Goal: Task Accomplishment & Management: Complete application form

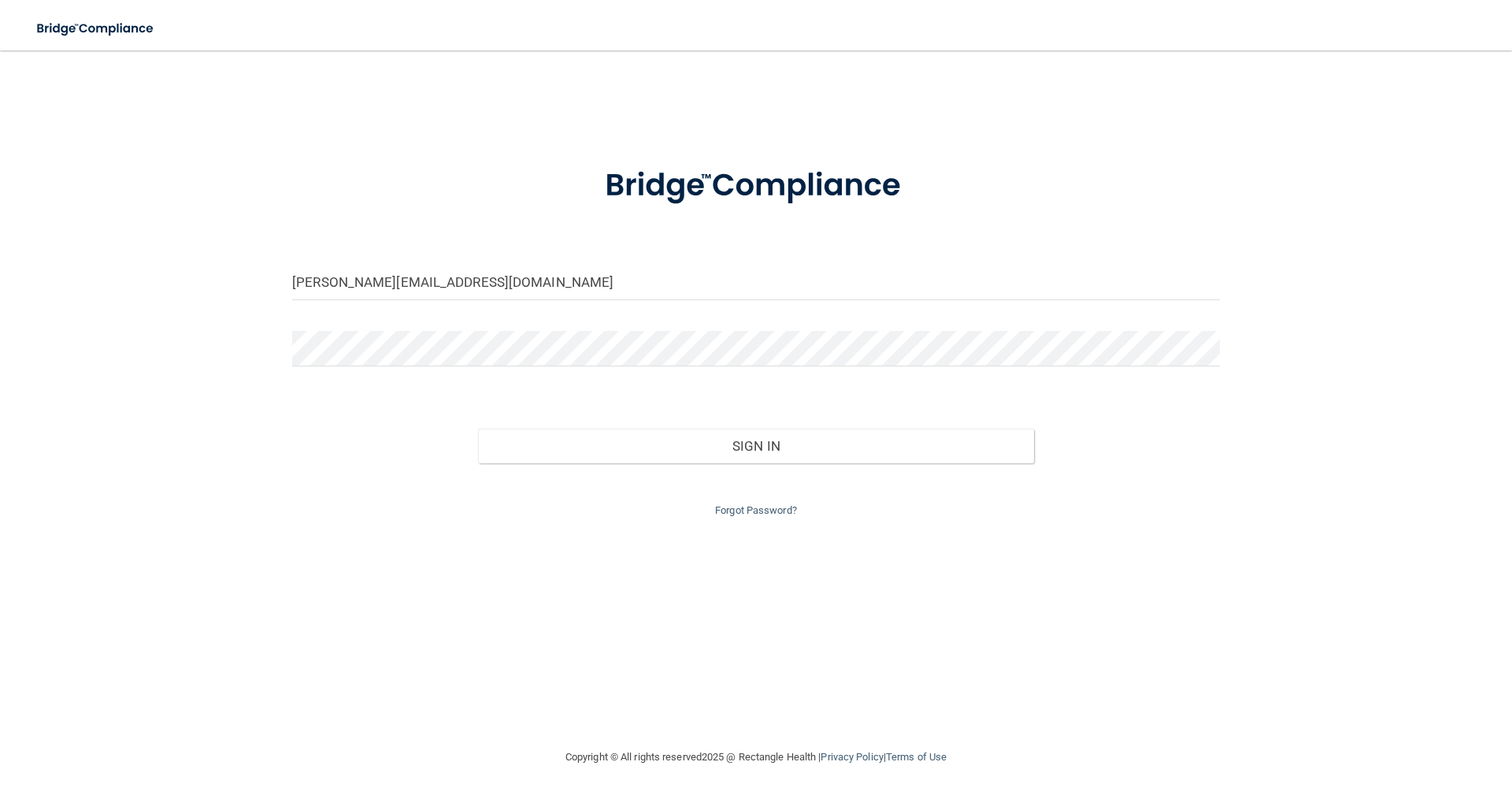
drag, startPoint x: 1020, startPoint y: 162, endPoint x: 901, endPoint y: 217, distance: 131.1
click at [1020, 162] on div at bounding box center [756, 186] width 952 height 82
drag, startPoint x: 326, startPoint y: 284, endPoint x: 281, endPoint y: 288, distance: 45.2
click at [281, 288] on div "[PERSON_NAME][EMAIL_ADDRESS][DOMAIN_NAME]" at bounding box center [756, 289] width 952 height 47
type input "[PERSON_NAME][EMAIL_ADDRESS][DOMAIN_NAME]"
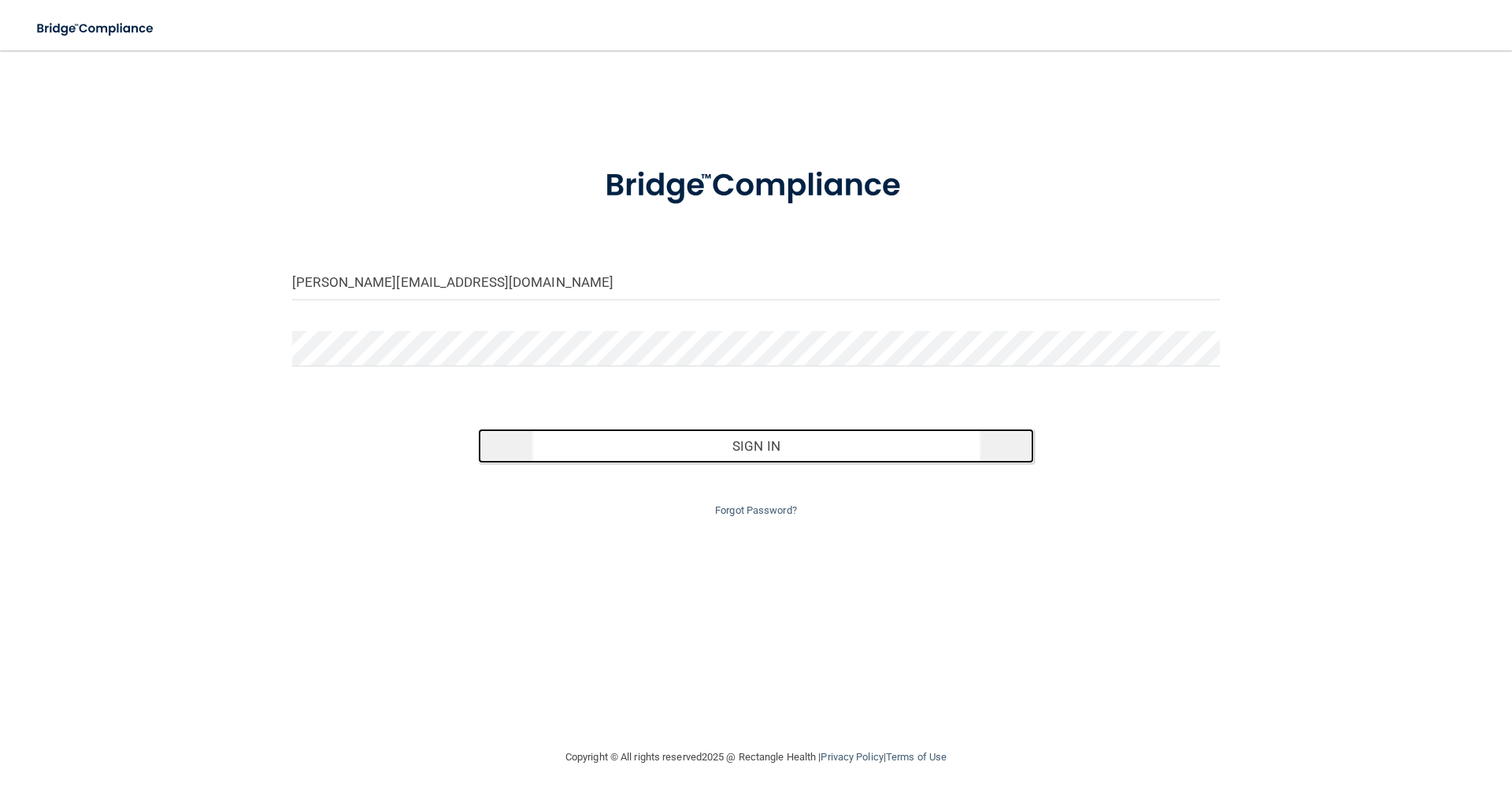
click at [755, 443] on button "Sign In" at bounding box center [756, 446] width 557 height 35
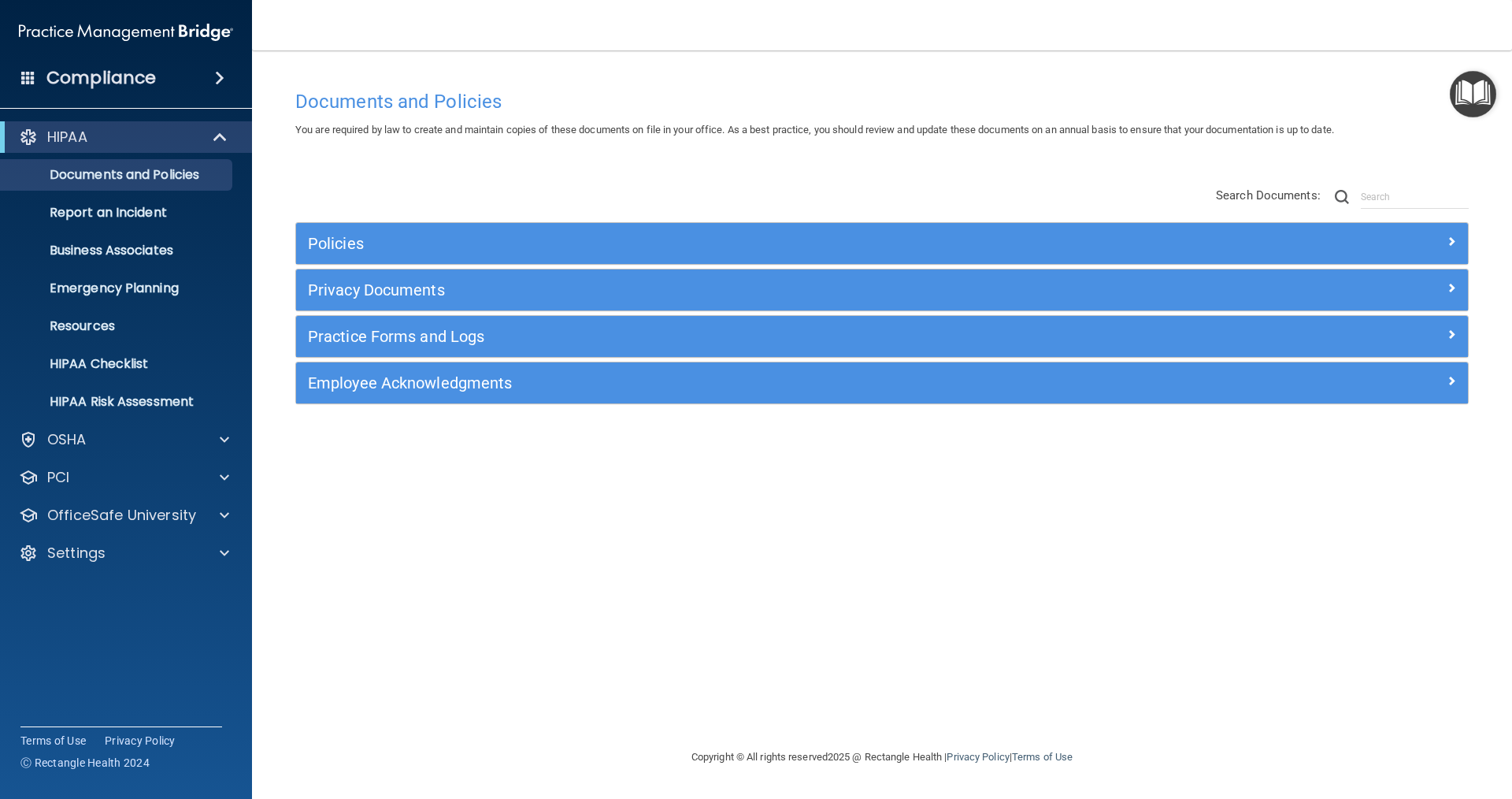
click at [915, 153] on div "Documents and Policies You are required by law to create and maintain copies of…" at bounding box center [882, 415] width 1198 height 666
click at [225, 518] on span at bounding box center [224, 515] width 9 height 19
drag, startPoint x: 138, startPoint y: 551, endPoint x: 133, endPoint y: 541, distance: 11.2
click at [137, 551] on p "HIPAA Training" at bounding box center [75, 553] width 130 height 16
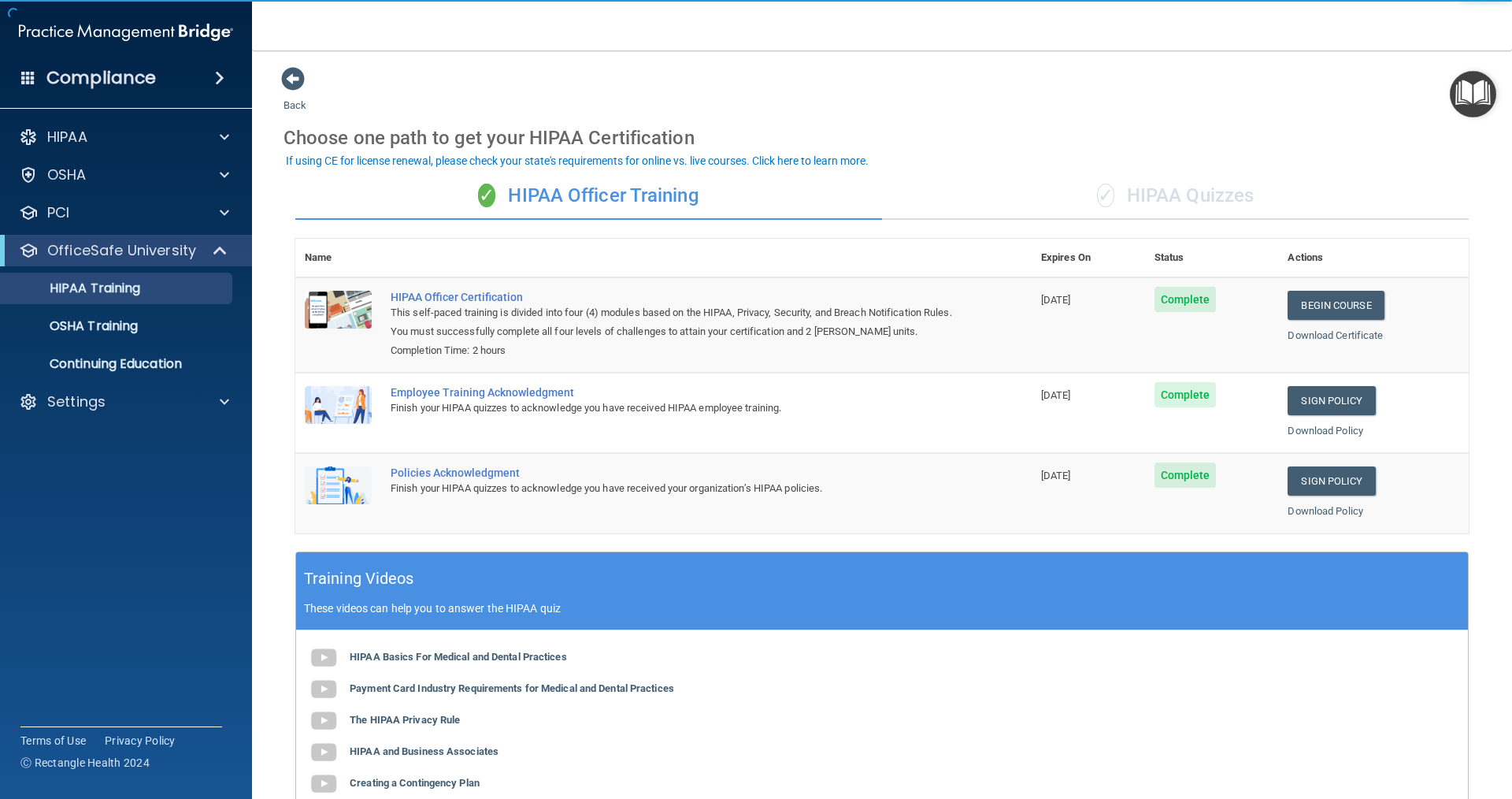
click at [1193, 197] on div "✓ HIPAA Quizzes" at bounding box center [1176, 196] width 587 height 47
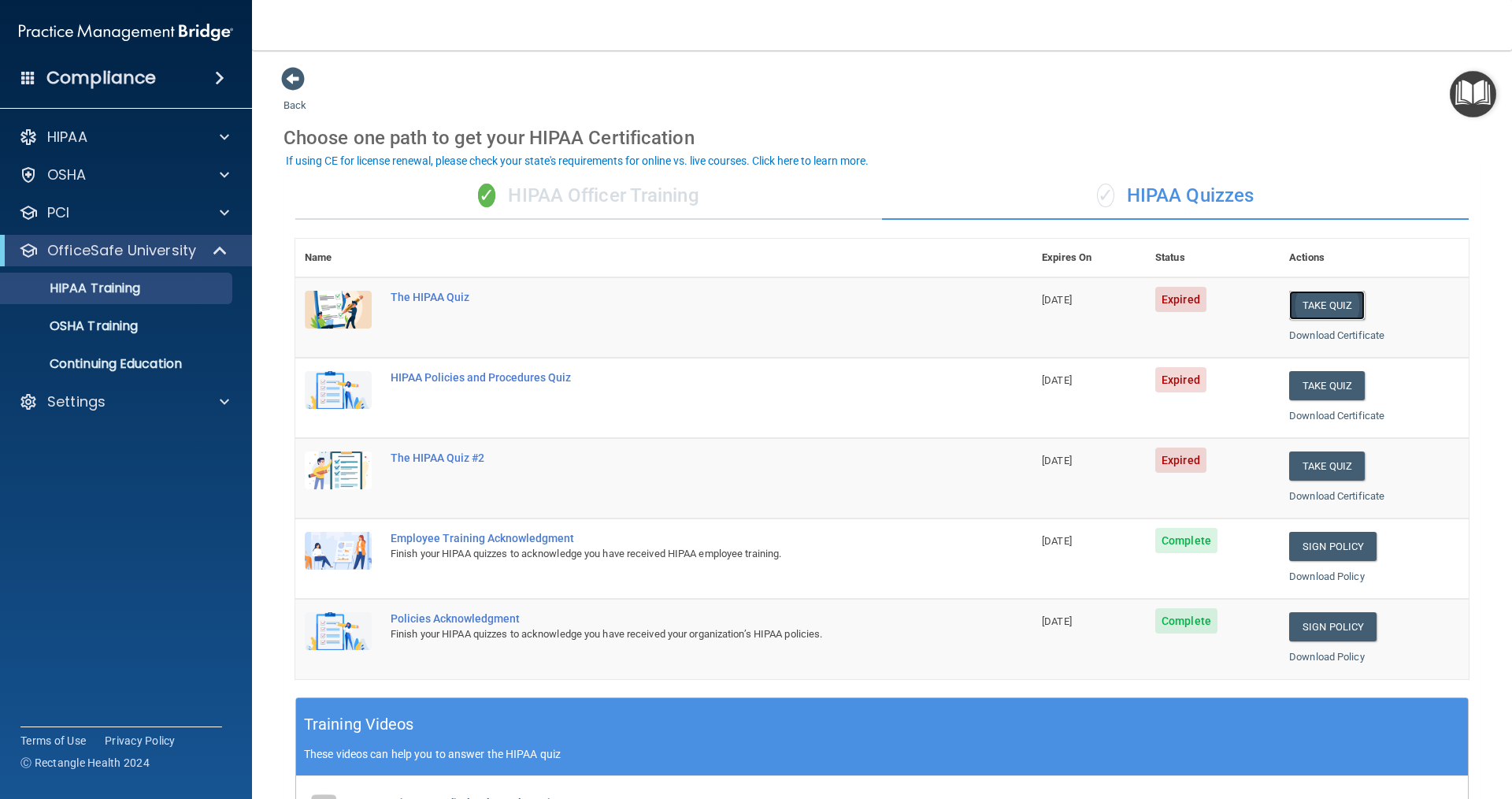
click at [1306, 305] on button "Take Quiz" at bounding box center [1327, 305] width 76 height 29
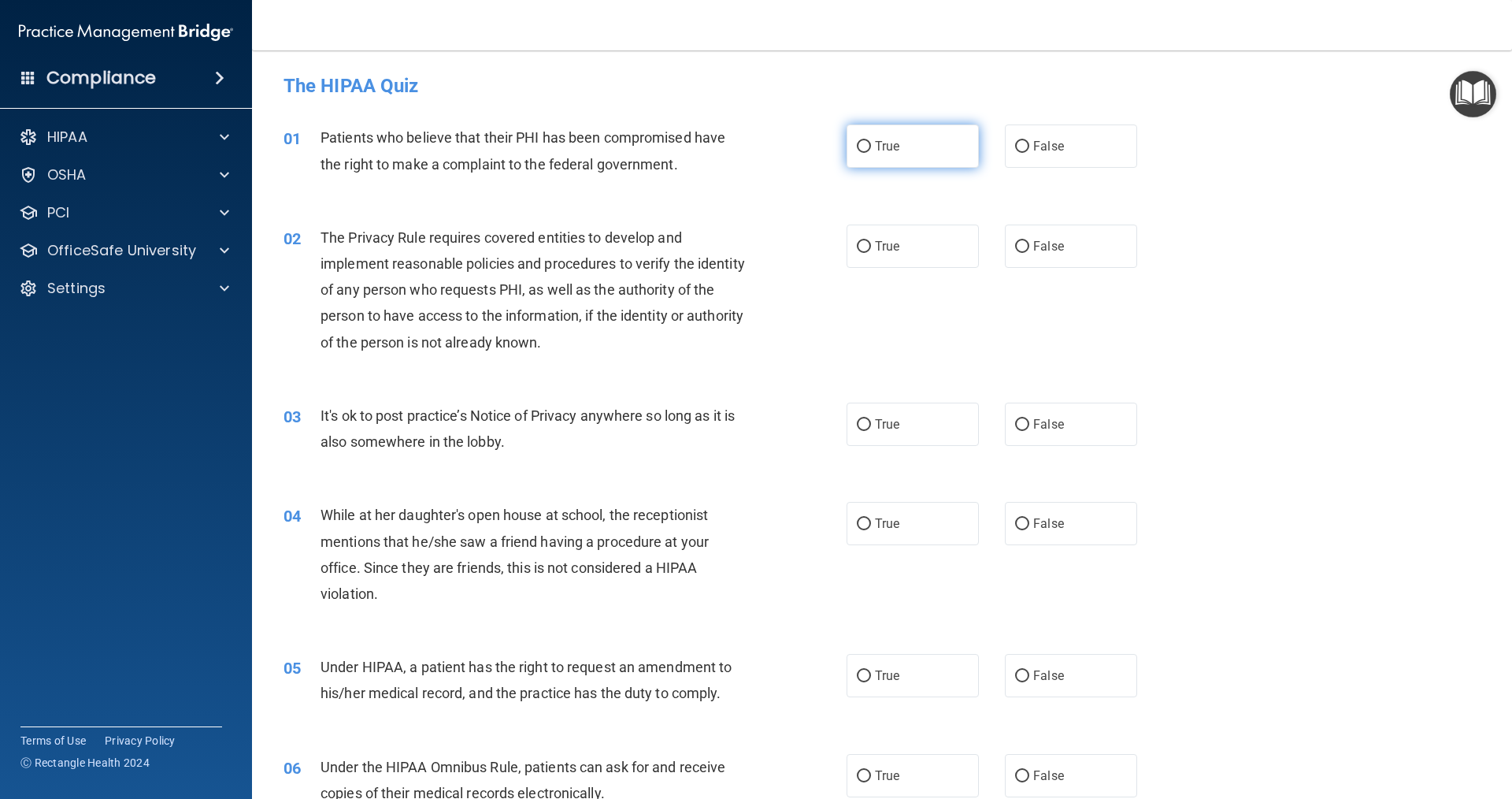
click at [865, 148] on label "True" at bounding box center [913, 146] width 133 height 44
click at [865, 148] on input "True" at bounding box center [863, 147] width 14 height 11
radio input "true"
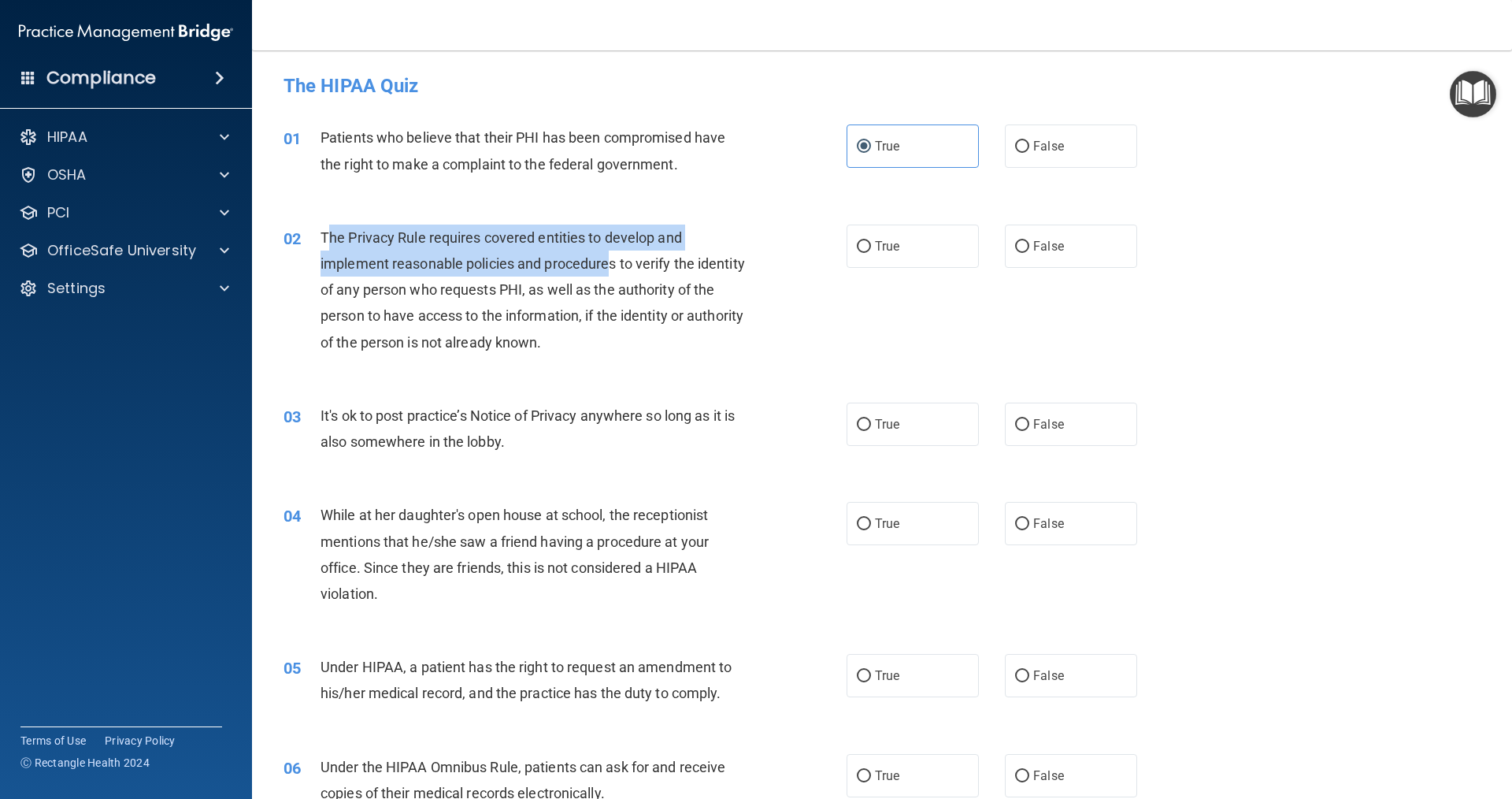
drag, startPoint x: 330, startPoint y: 232, endPoint x: 724, endPoint y: 260, distance: 395.0
click at [633, 267] on span "The Privacy Rule requires covered entities to develop and implement reasonable …" at bounding box center [533, 290] width 424 height 121
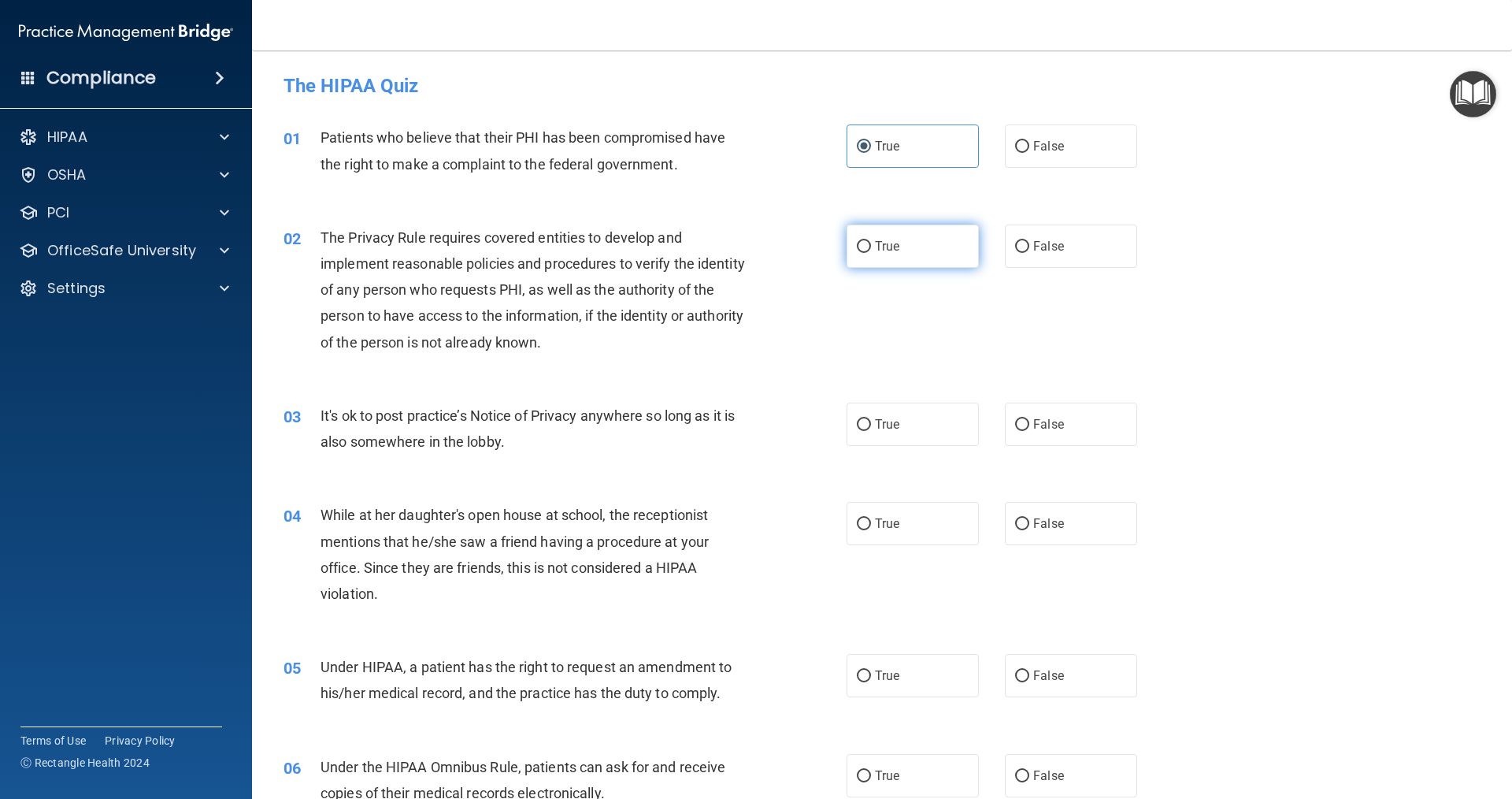
click at [875, 251] on span "True" at bounding box center [887, 246] width 25 height 15
click at [871, 251] on input "True" at bounding box center [863, 247] width 14 height 11
radio input "true"
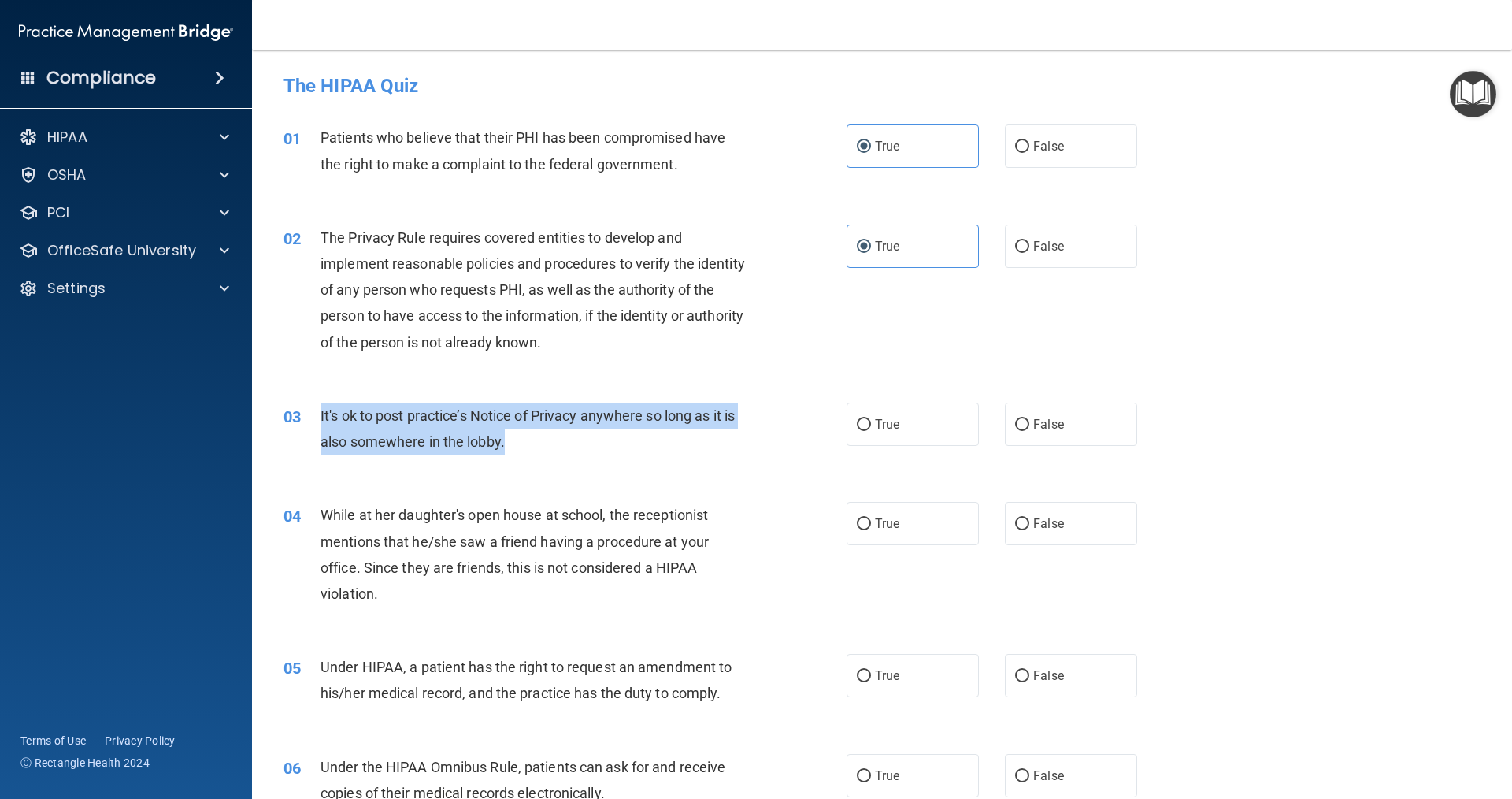
drag, startPoint x: 320, startPoint y: 410, endPoint x: 724, endPoint y: 431, distance: 404.5
click at [724, 431] on div "It's ok to post practice’s Notice of Privacy anywhere so long as it is also som…" at bounding box center [541, 428] width 440 height 52
click at [619, 446] on div "It's ok to post practice’s Notice of Privacy anywhere so long as it is also som…" at bounding box center [541, 428] width 440 height 52
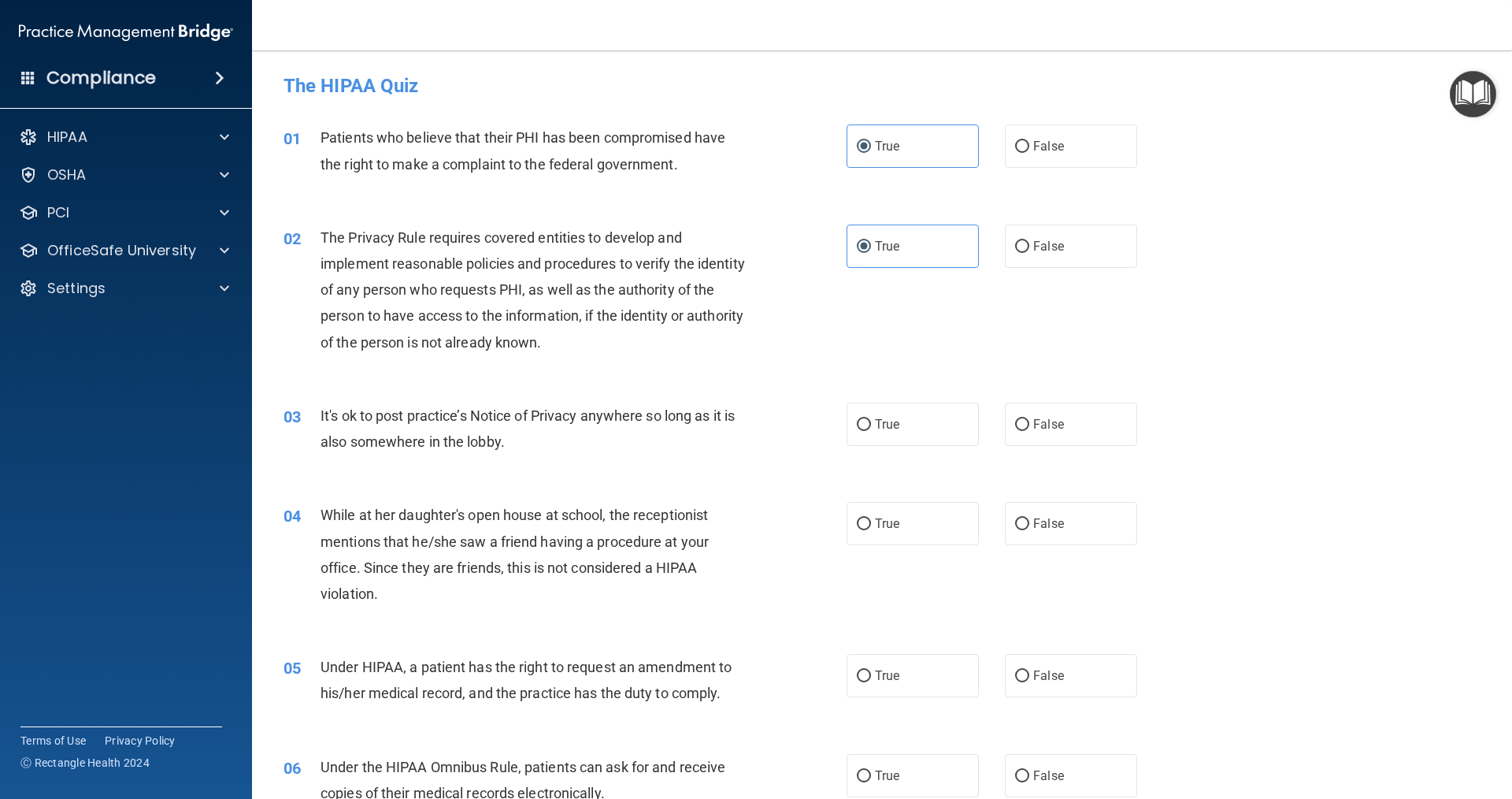
drag, startPoint x: 619, startPoint y: 446, endPoint x: 550, endPoint y: 448, distance: 69.0
click at [550, 448] on div "It's ok to post practice’s Notice of Privacy anywhere so long as it is also som…" at bounding box center [541, 428] width 440 height 52
click at [875, 426] on span "True" at bounding box center [887, 424] width 25 height 15
click at [871, 426] on input "True" at bounding box center [863, 425] width 14 height 11
radio input "true"
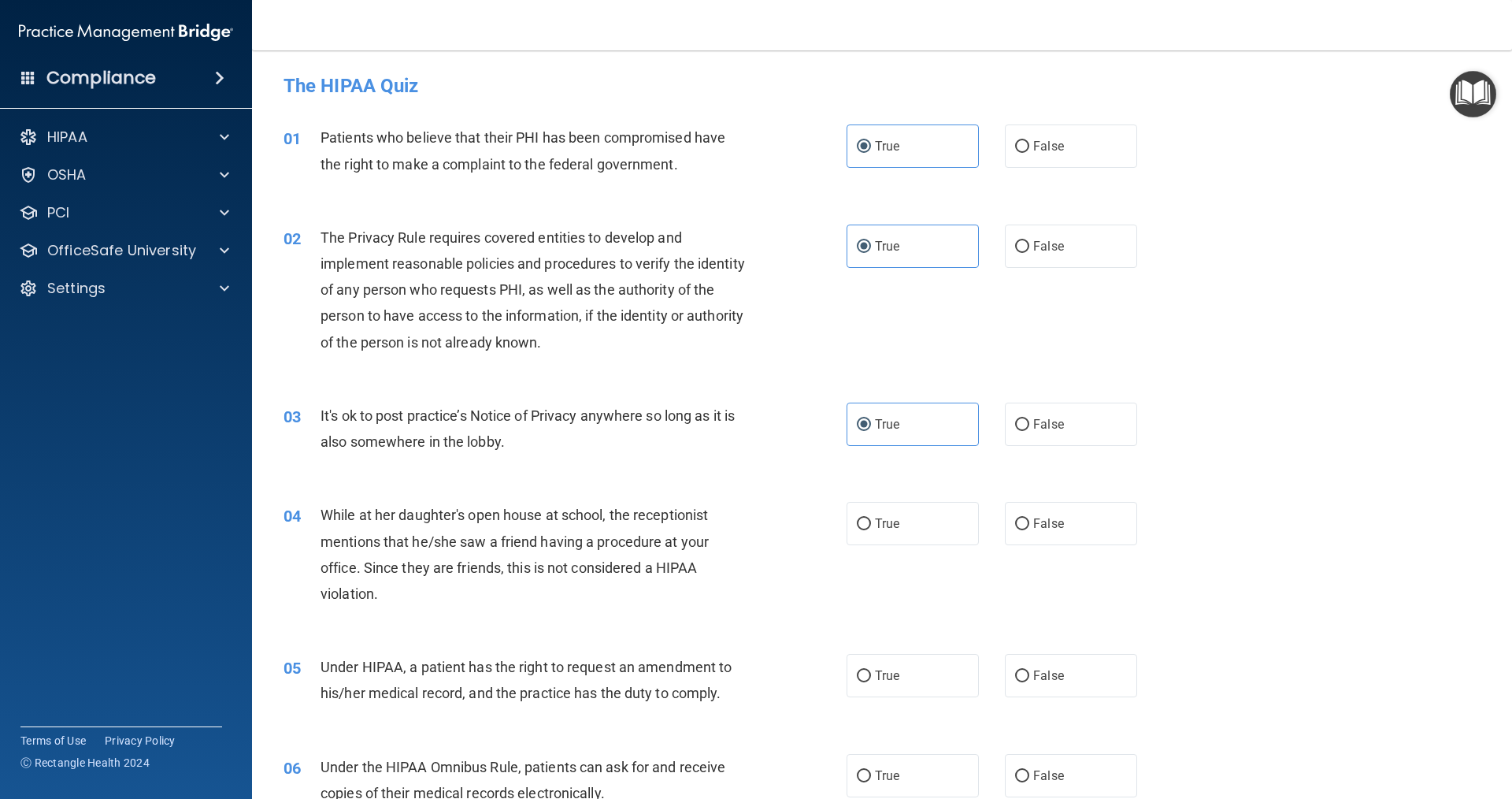
scroll to position [79, 0]
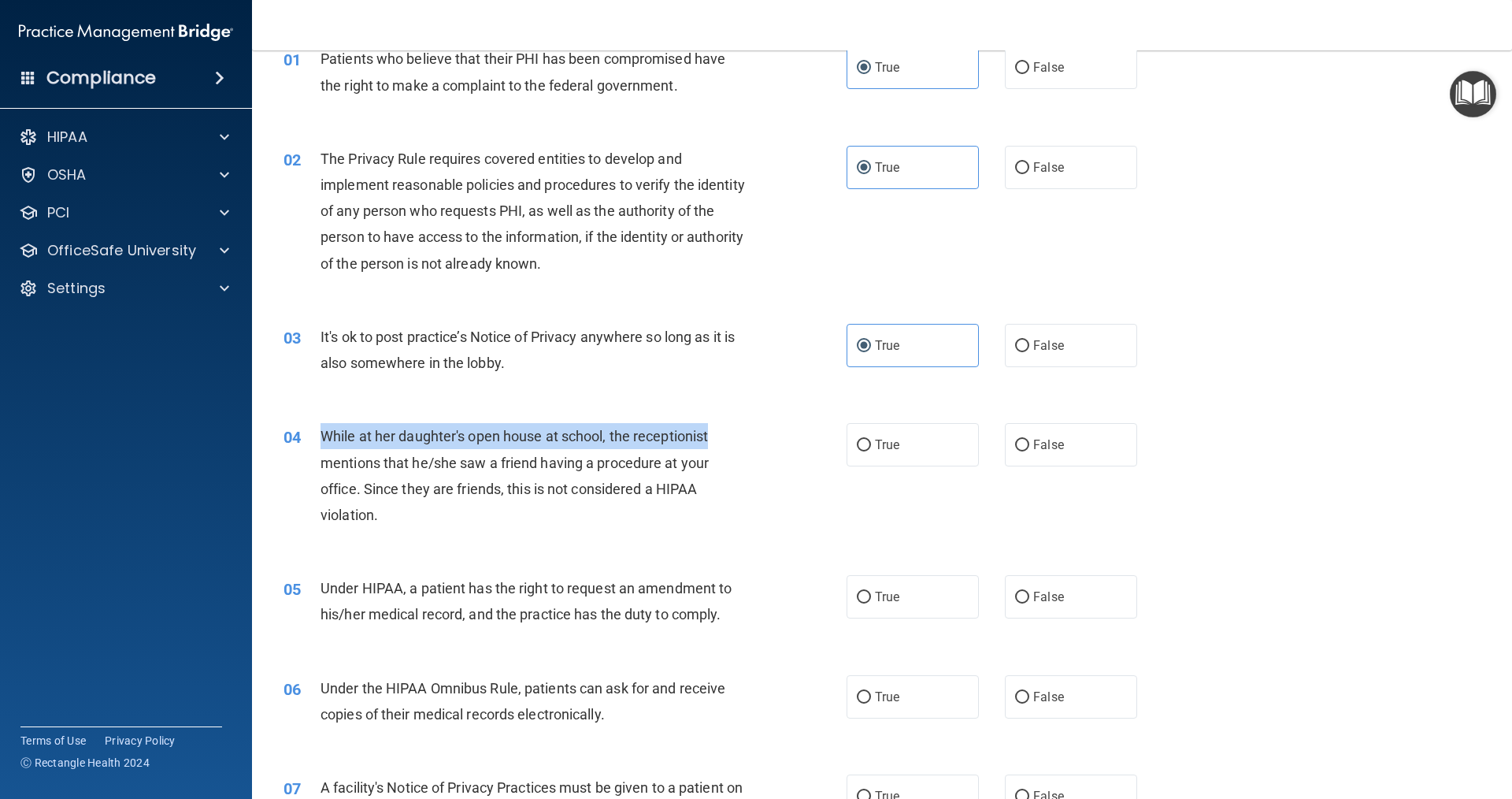
drag, startPoint x: 320, startPoint y: 430, endPoint x: 724, endPoint y: 434, distance: 404.0
click at [724, 434] on div "While at her daughter's open house at school, the receptionist mentions that he…" at bounding box center [541, 475] width 440 height 105
drag, startPoint x: 725, startPoint y: 457, endPoint x: 556, endPoint y: 390, distance: 181.8
click at [556, 390] on div "03 It's ok to post practice’s Notice of Privacy anywhere so long as it is also …" at bounding box center [882, 353] width 1221 height 99
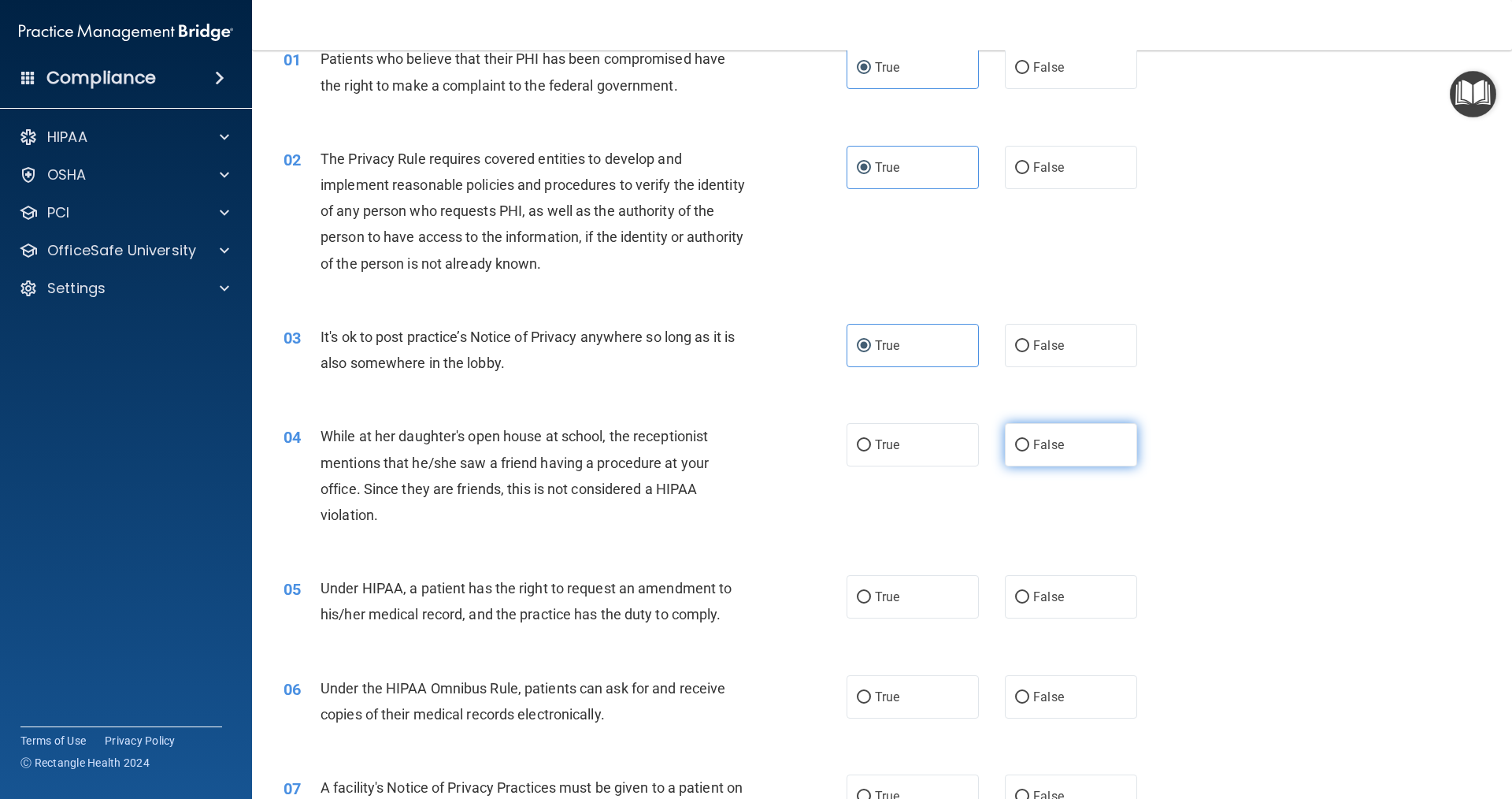
click at [1016, 452] on input "False" at bounding box center [1022, 445] width 14 height 11
radio input "true"
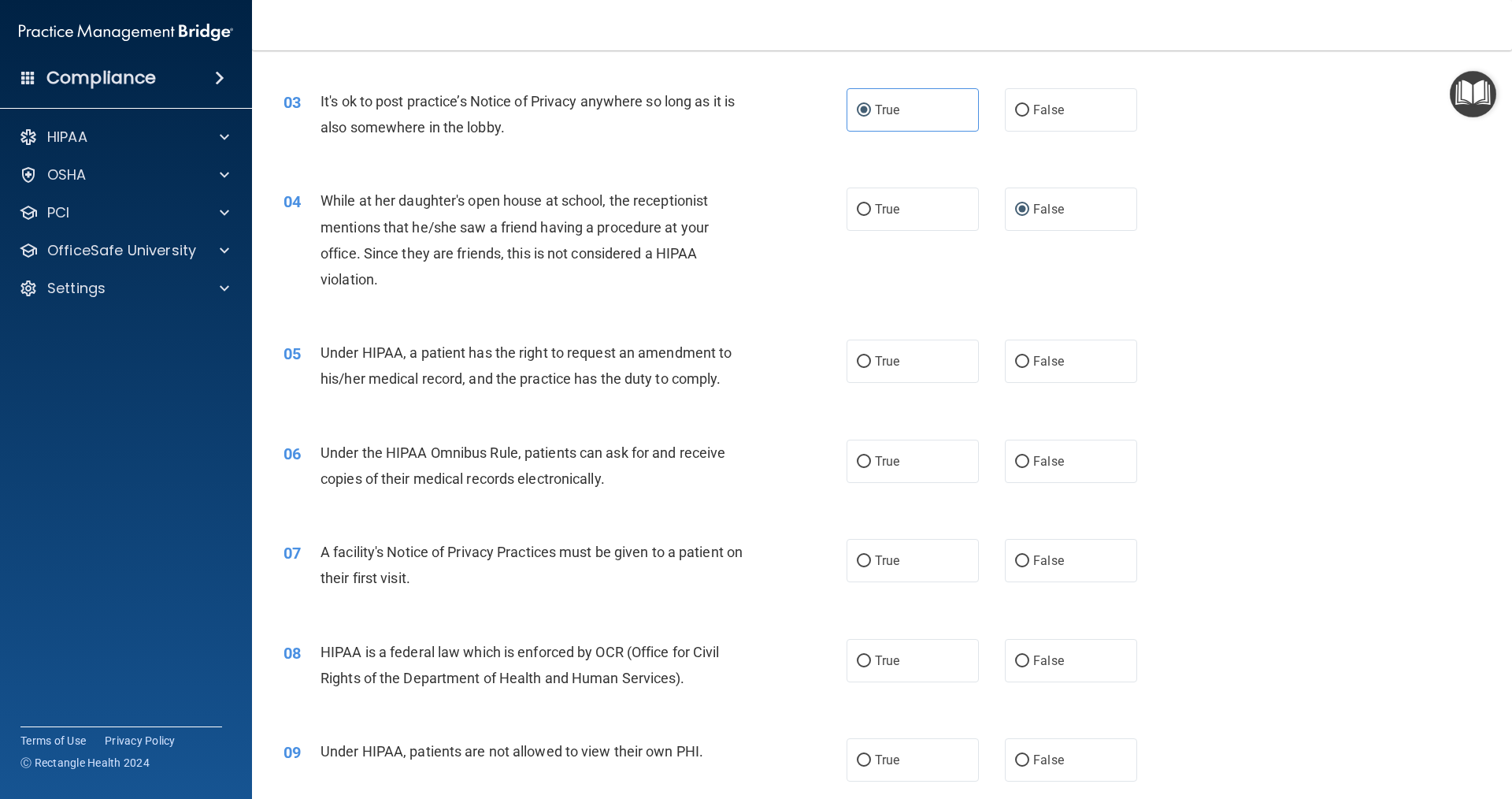
scroll to position [315, 0]
click at [877, 362] on span "True" at bounding box center [887, 361] width 25 height 15
click at [871, 362] on input "True" at bounding box center [863, 361] width 14 height 11
radio input "true"
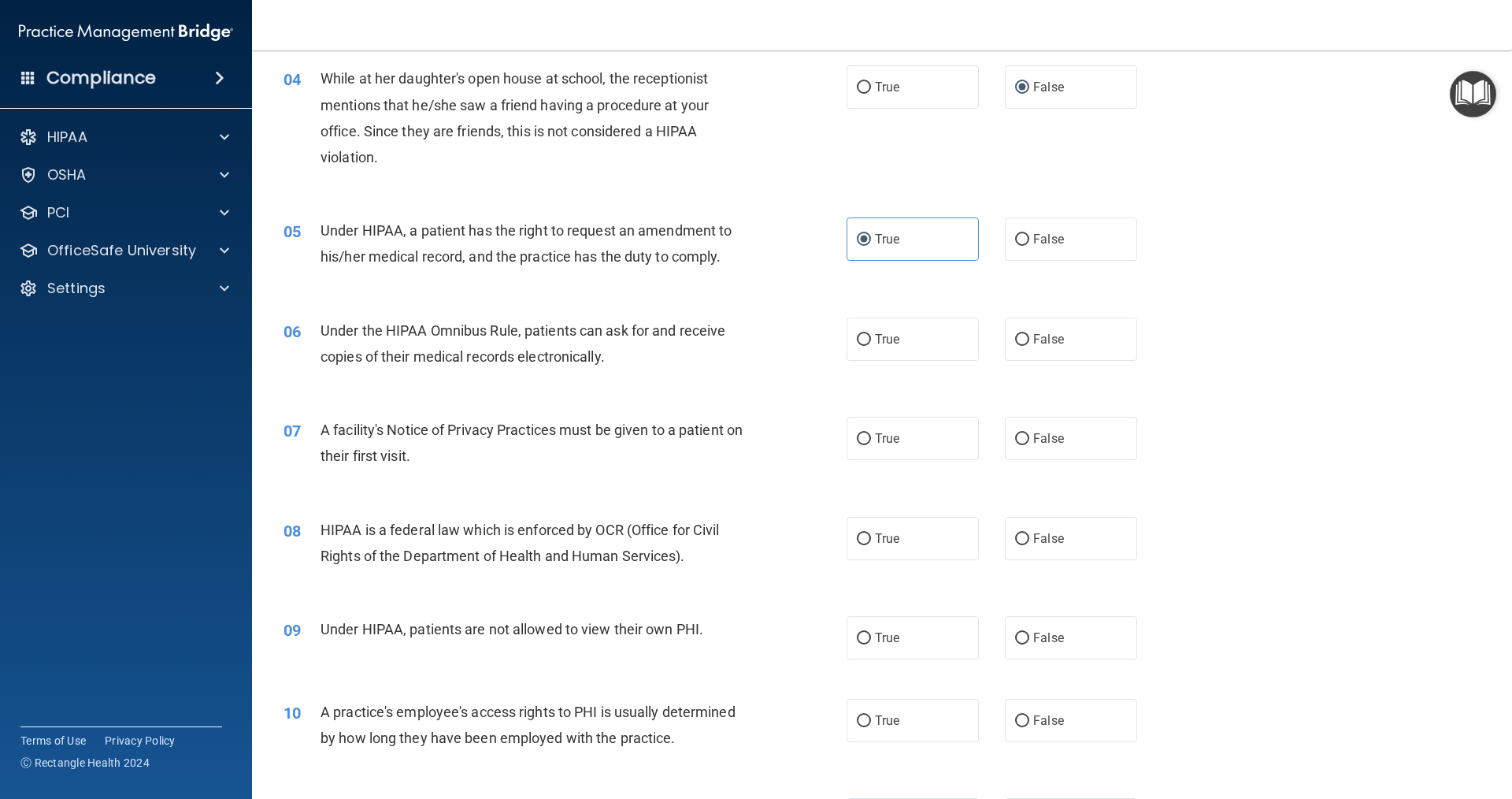
scroll to position [472, 0]
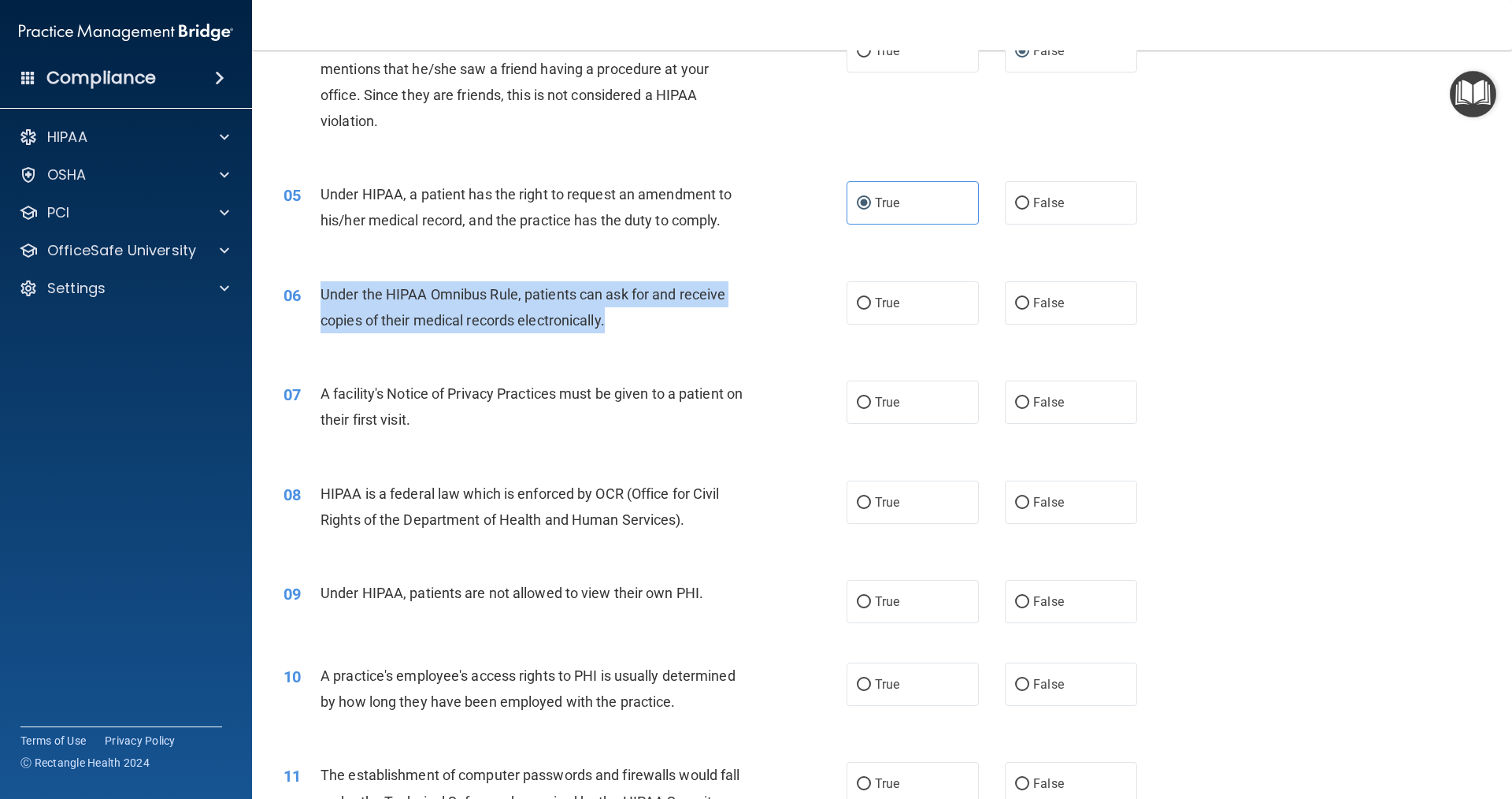
drag, startPoint x: 314, startPoint y: 288, endPoint x: 631, endPoint y: 311, distance: 317.8
click at [631, 311] on div "06 Under the HIPAA Omnibus Rule, patients can ask for and receive copies of the…" at bounding box center [565, 311] width 611 height 60
click at [631, 311] on div "Under the HIPAA Omnibus Rule, patients can ask for and receive copies of their …" at bounding box center [541, 307] width 440 height 52
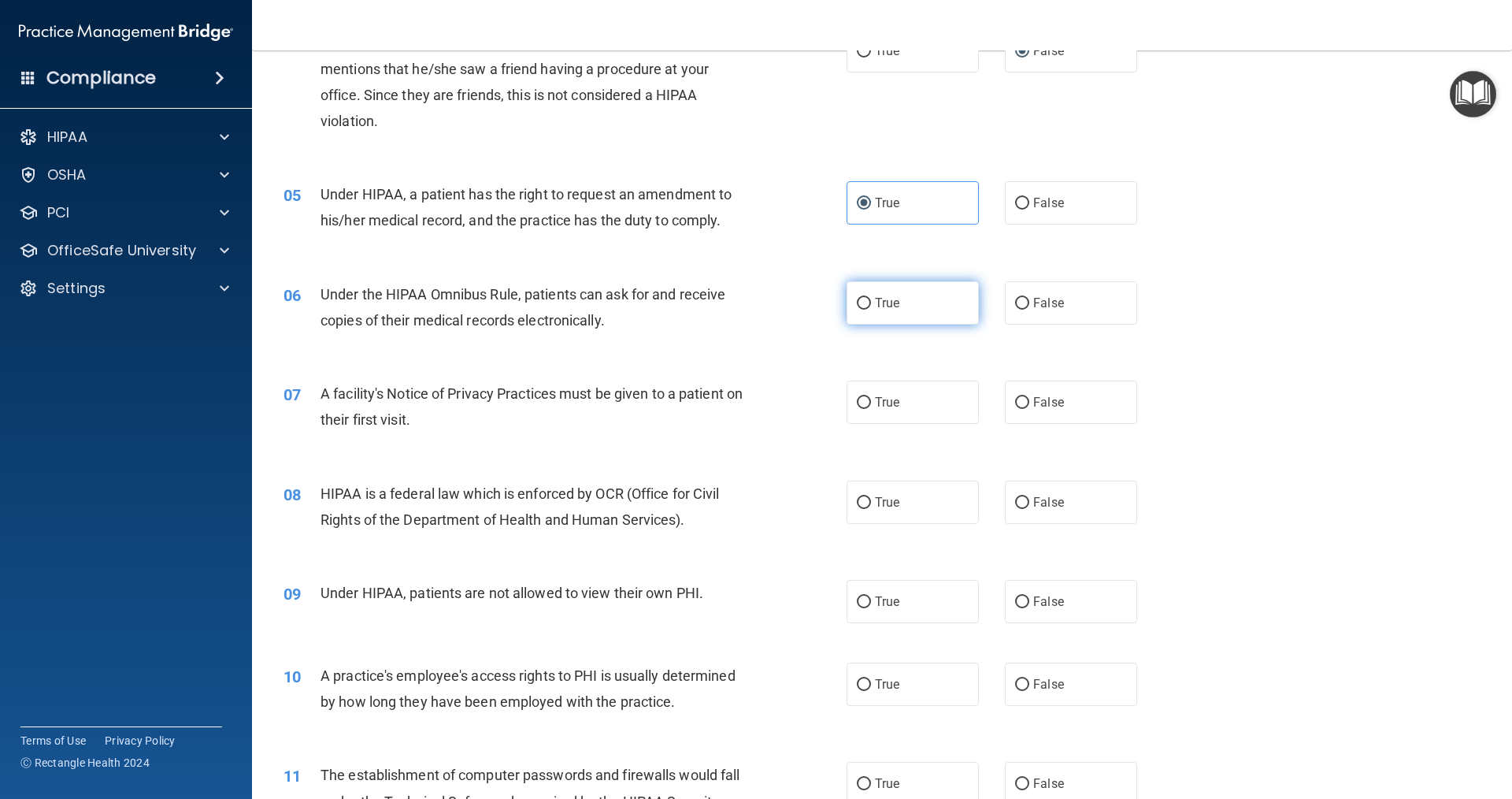
click at [875, 302] on span "True" at bounding box center [887, 303] width 25 height 15
click at [871, 302] on input "True" at bounding box center [863, 304] width 14 height 11
radio input "true"
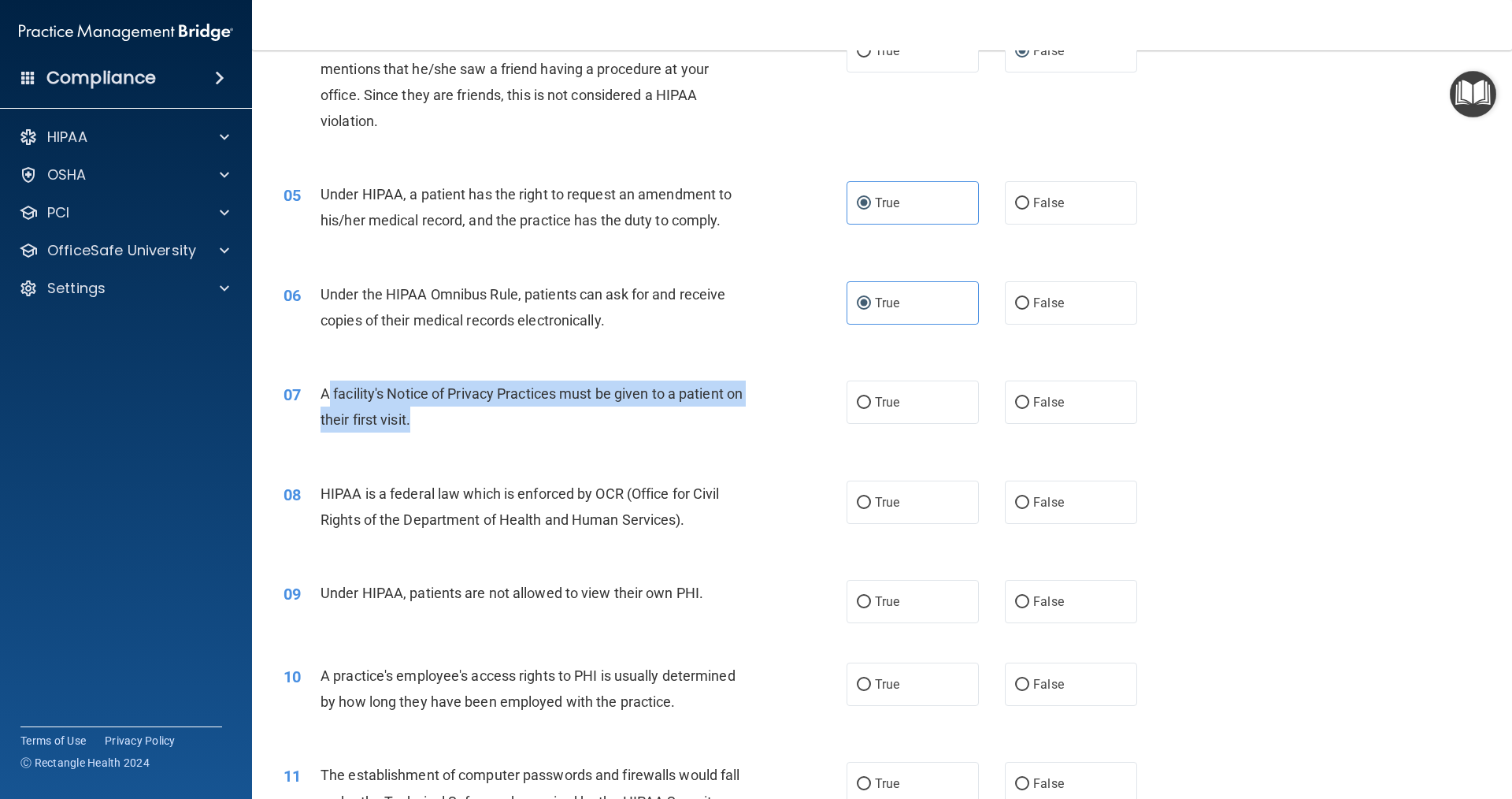
drag, startPoint x: 326, startPoint y: 394, endPoint x: 646, endPoint y: 421, distance: 321.1
click at [620, 415] on div "A facility's Notice of Privacy Practices must be given to a patient on their fi…" at bounding box center [541, 406] width 440 height 52
click at [646, 421] on div "A facility's Notice of Privacy Practices must be given to a patient on their fi…" at bounding box center [541, 406] width 440 height 52
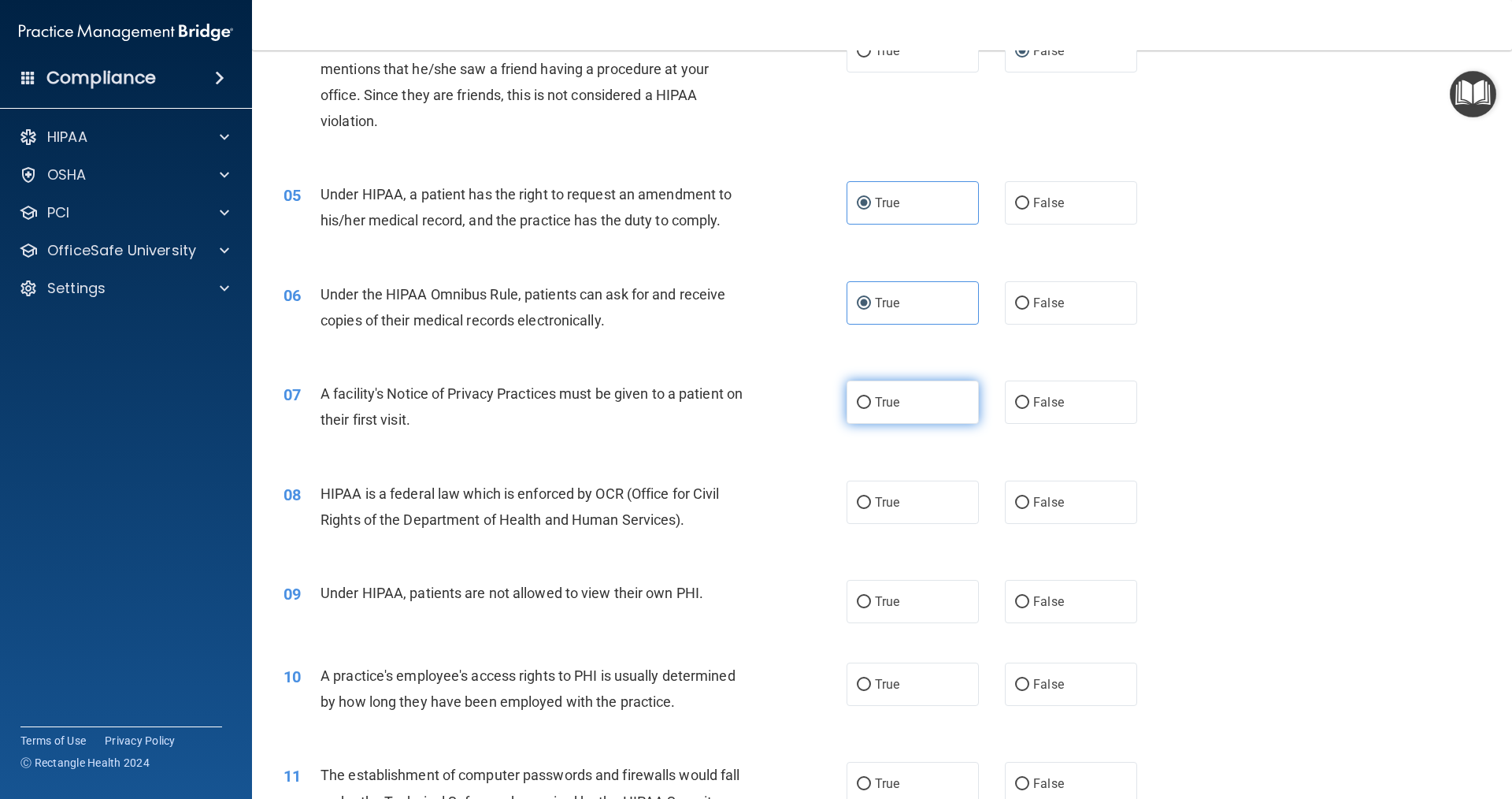
click at [857, 405] on input "True" at bounding box center [863, 402] width 14 height 11
radio input "true"
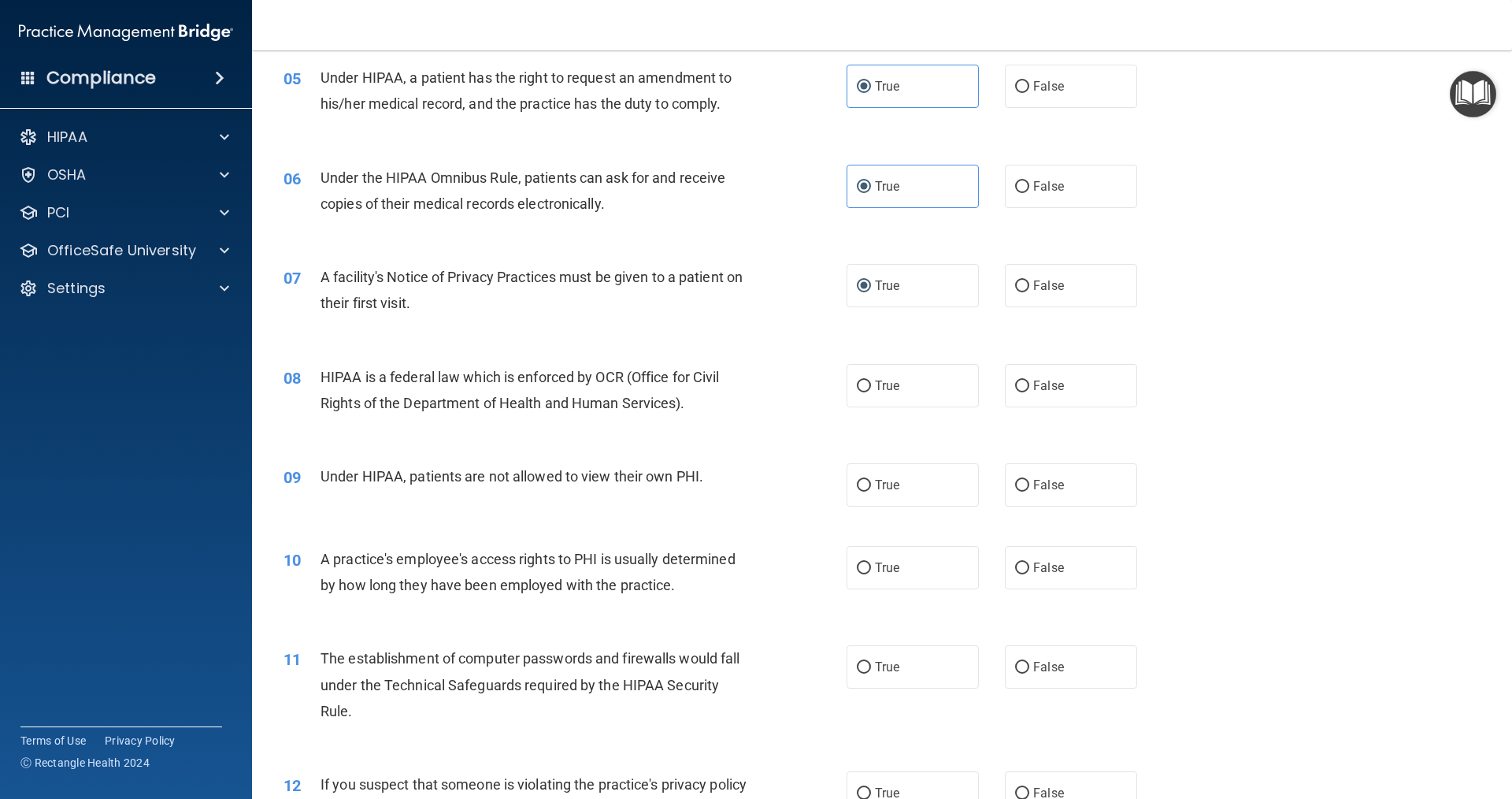
scroll to position [630, 0]
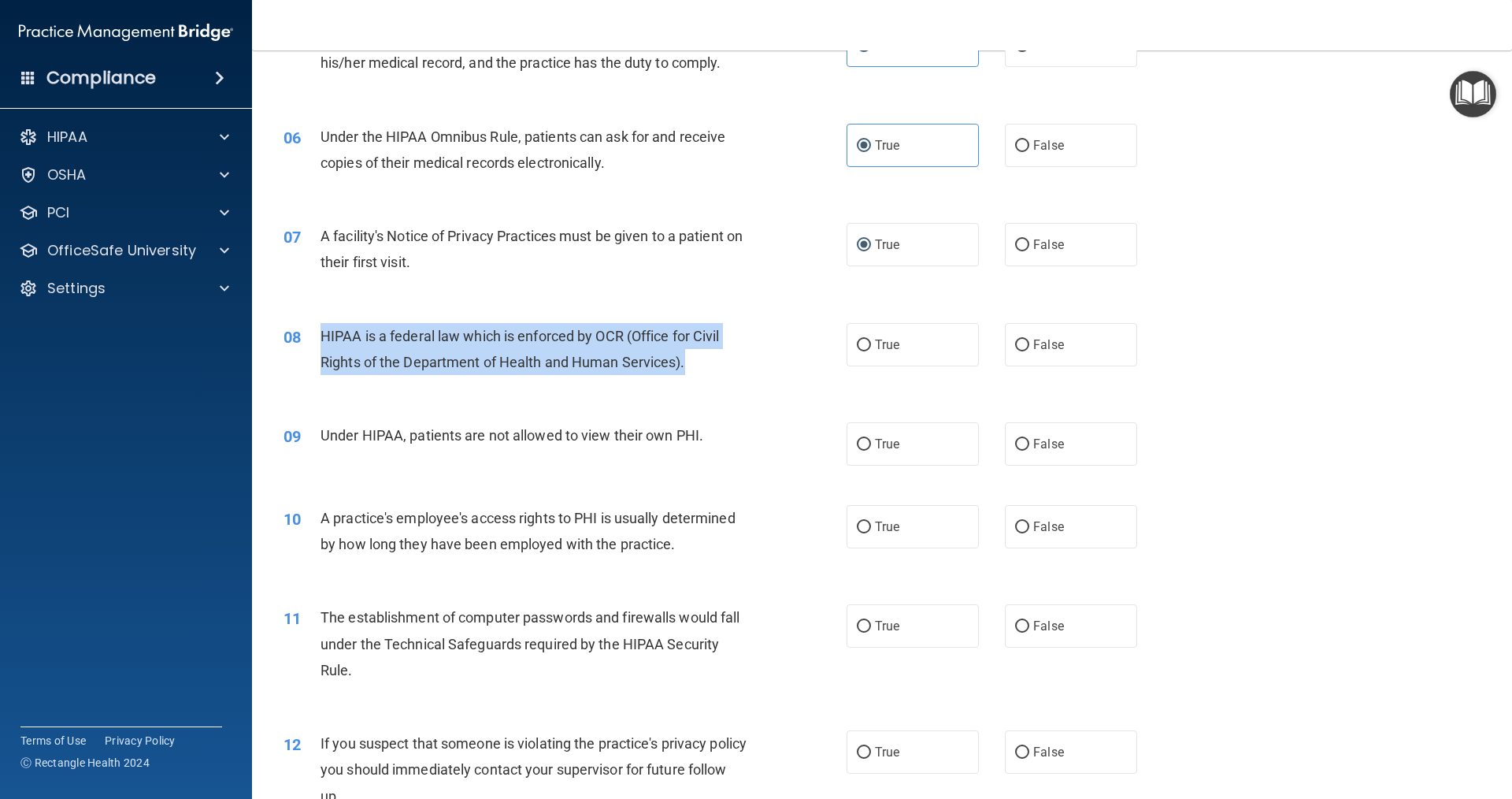
drag, startPoint x: 319, startPoint y: 334, endPoint x: 714, endPoint y: 349, distance: 395.3
click at [714, 349] on div "08 HIPAA is a federal law which is enforced by OCR (Office for Civil Rights of …" at bounding box center [565, 352] width 611 height 60
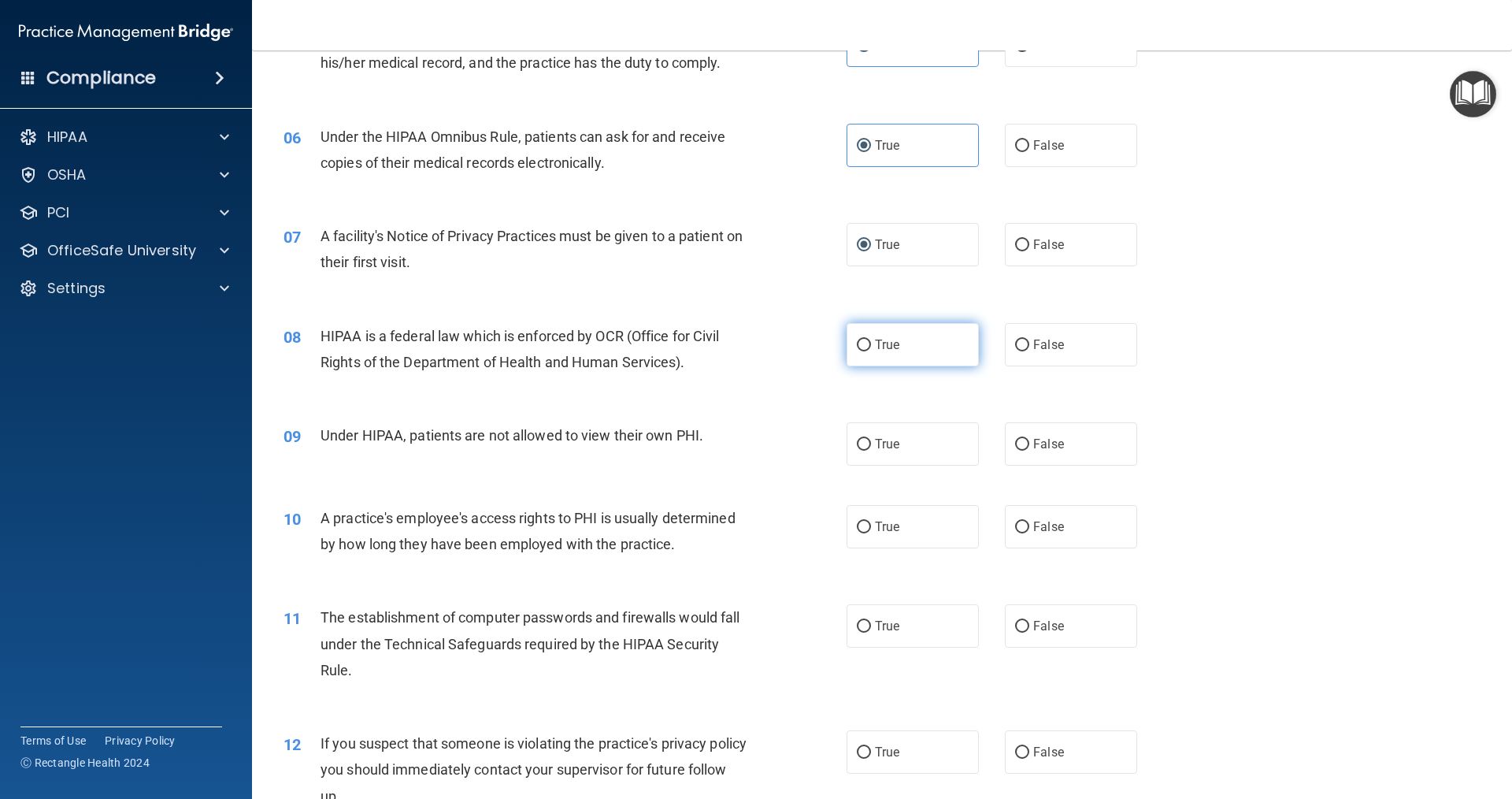
click at [892, 353] on label "True" at bounding box center [913, 345] width 133 height 44
click at [871, 351] on input "True" at bounding box center [863, 346] width 14 height 11
radio input "true"
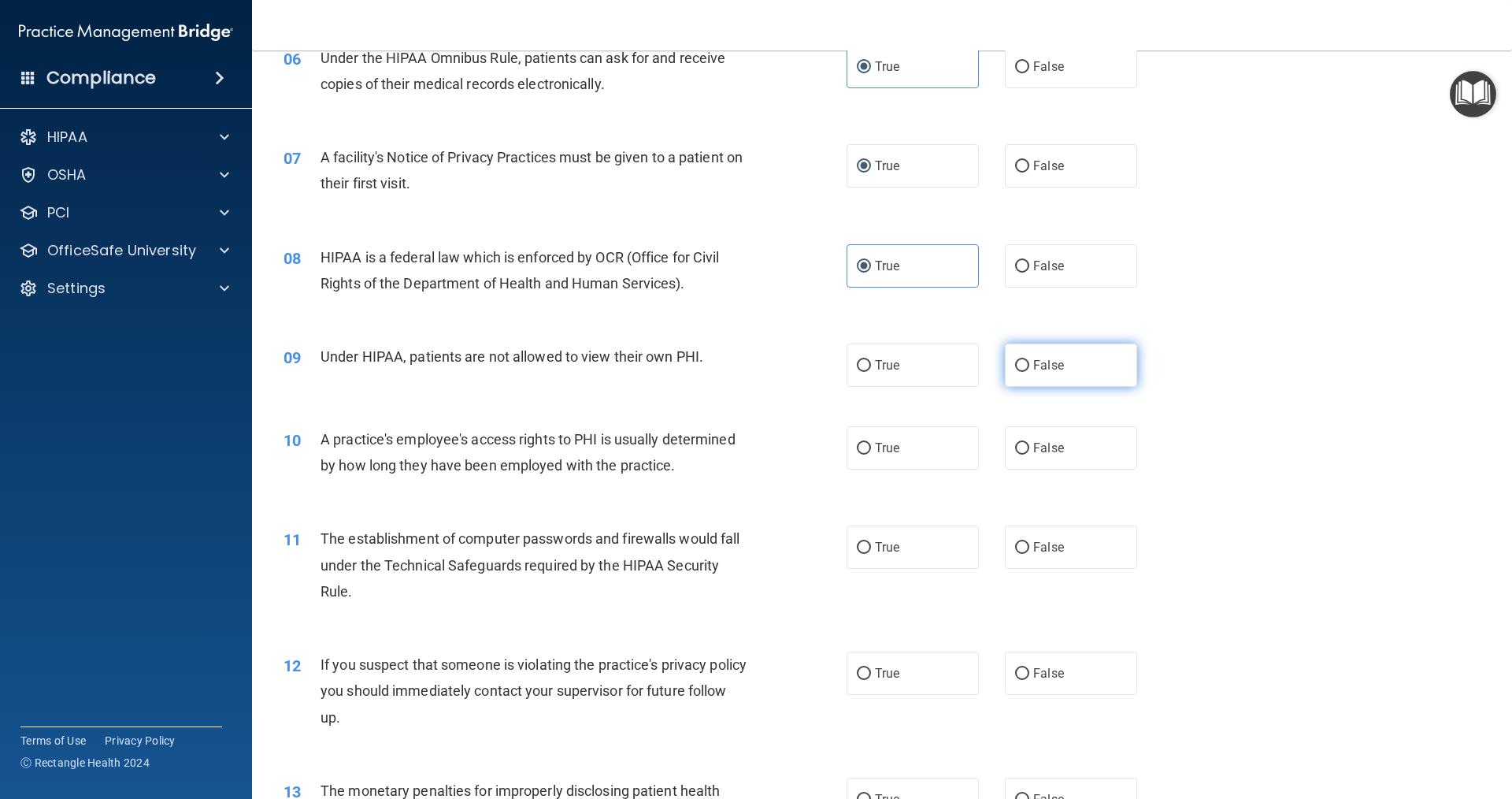
click at [1020, 362] on input "False" at bounding box center [1022, 365] width 14 height 11
radio input "true"
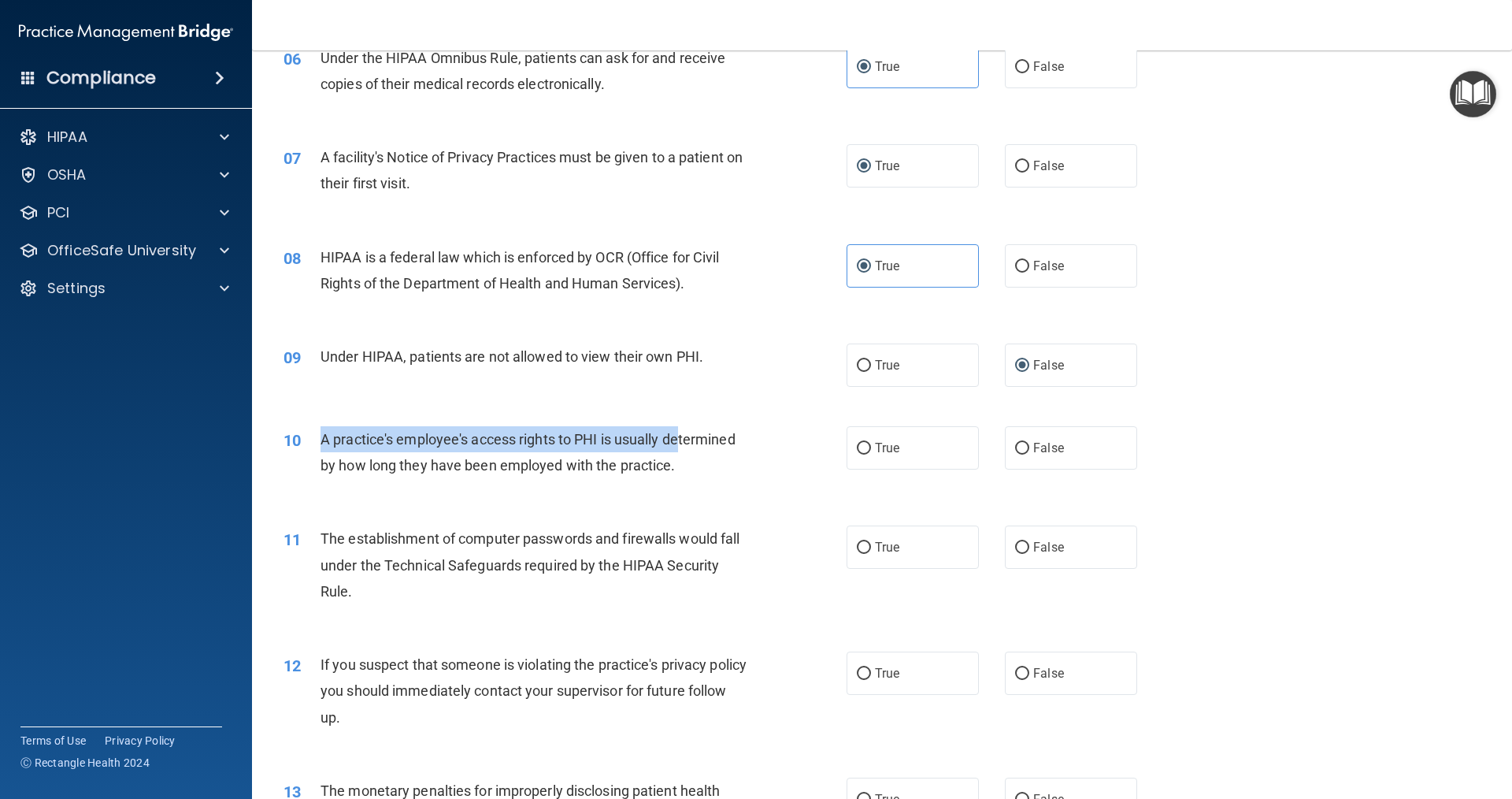
drag, startPoint x: 314, startPoint y: 435, endPoint x: 684, endPoint y: 448, distance: 370.2
click at [682, 448] on div "10 A practice's employee's access rights to PHI is usually determined by how lo…" at bounding box center [565, 455] width 611 height 60
click at [717, 457] on div "A practice's employee's access rights to PHI is usually determined by how long …" at bounding box center [541, 452] width 440 height 52
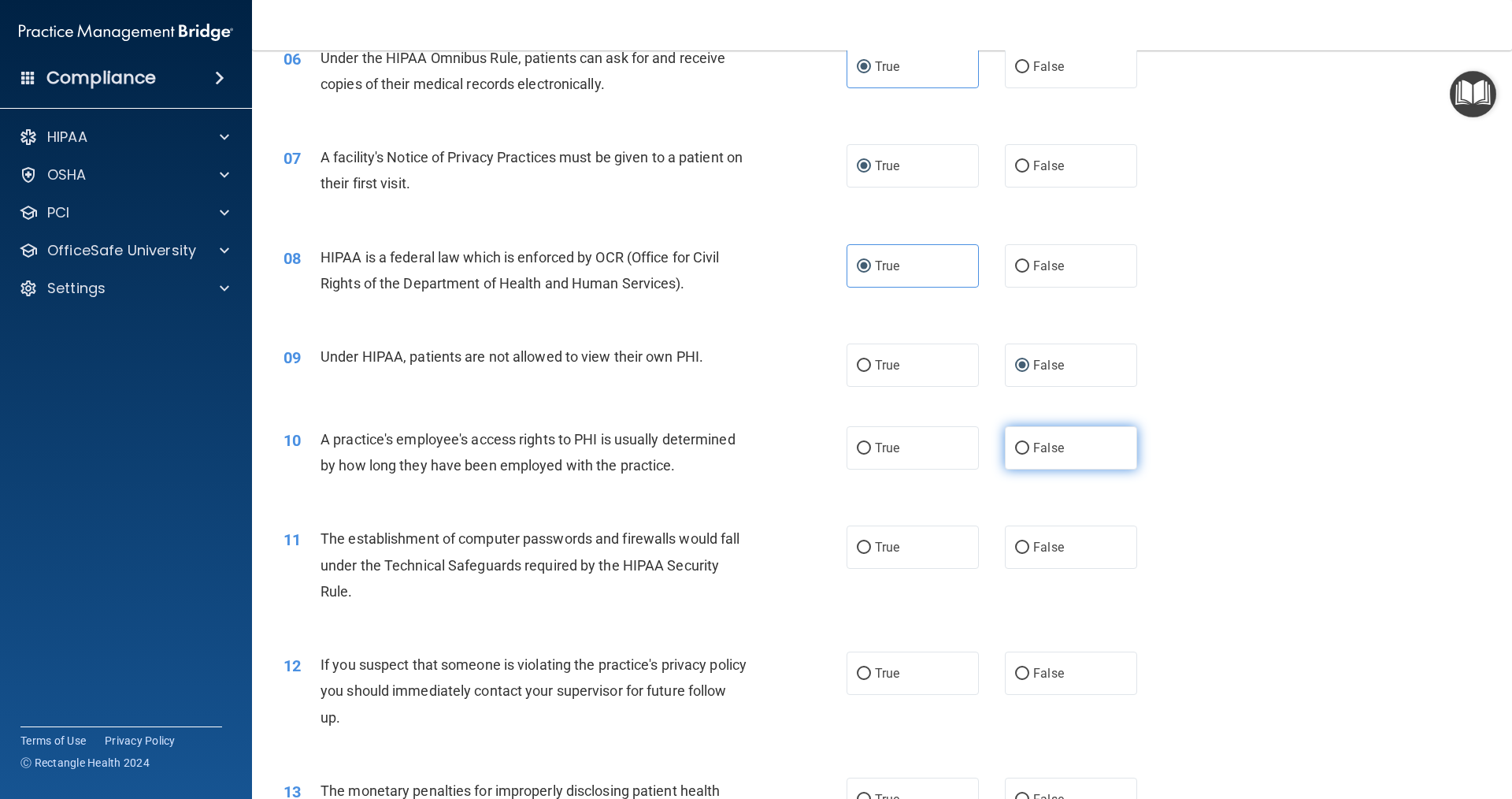
click at [1015, 453] on input "False" at bounding box center [1022, 449] width 14 height 11
radio input "true"
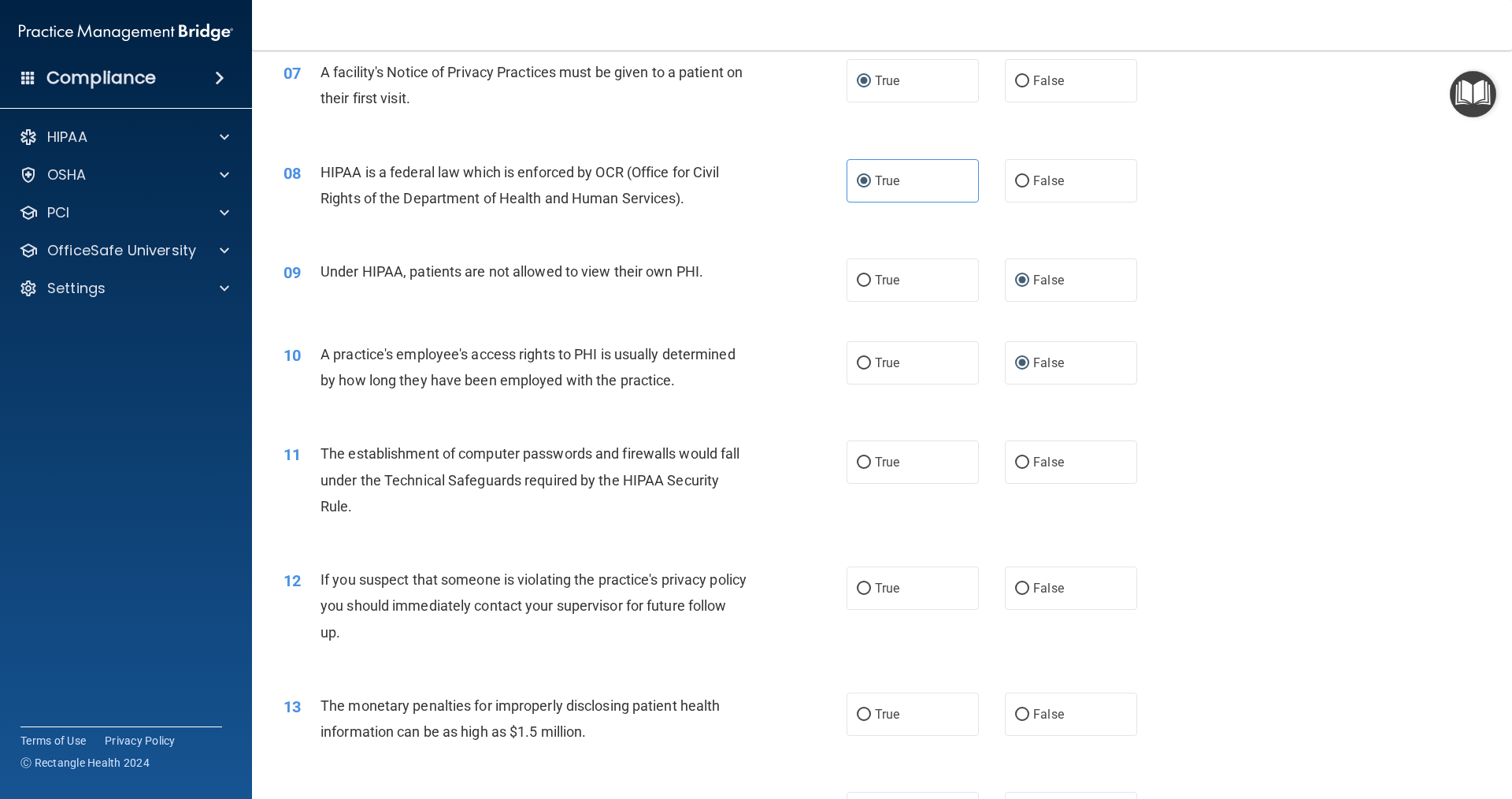
scroll to position [788, 0]
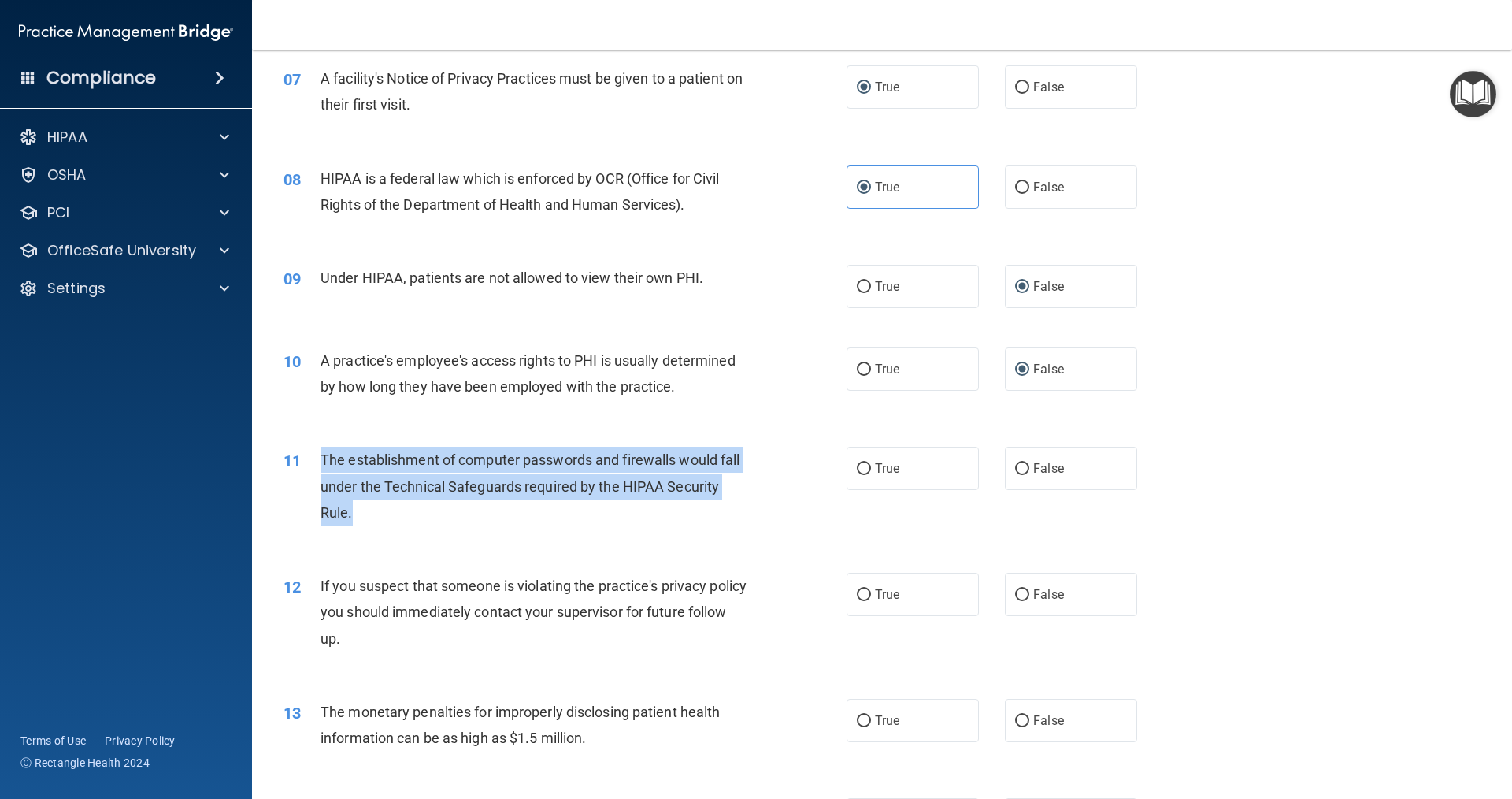
drag, startPoint x: 323, startPoint y: 458, endPoint x: 759, endPoint y: 495, distance: 437.6
click at [737, 506] on div "The establishment of computer passwords and firewalls would fall under the Tech…" at bounding box center [541, 486] width 440 height 79
click at [863, 470] on input "True" at bounding box center [863, 469] width 14 height 11
radio input "true"
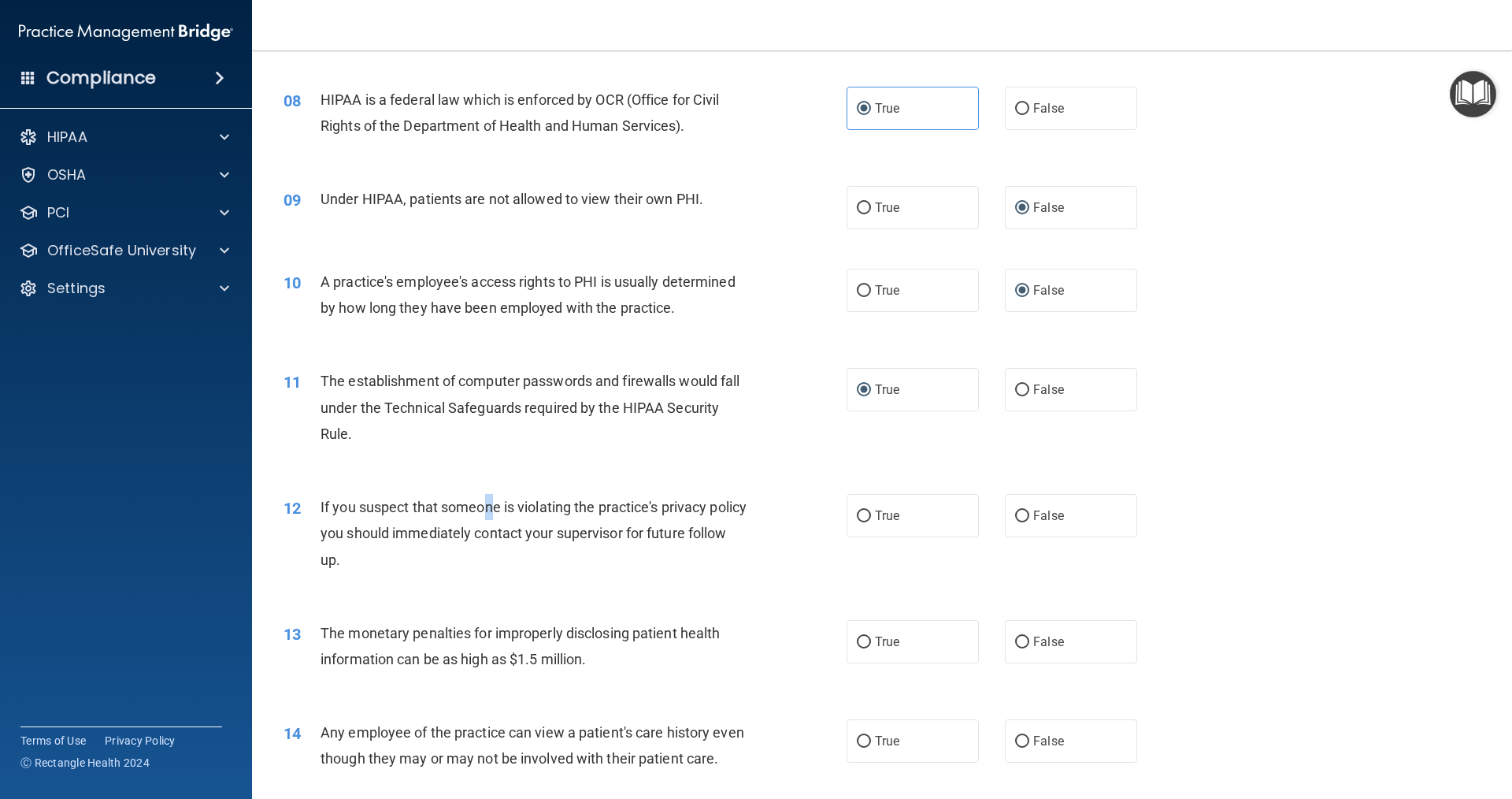
click at [489, 510] on span "If you suspect that someone is violating the practice's privacy policy you shou…" at bounding box center [534, 533] width 426 height 68
click at [333, 509] on span "If you suspect that someone is violating the practice's privacy policy you shou…" at bounding box center [534, 533] width 426 height 68
click at [877, 516] on span "True" at bounding box center [887, 516] width 25 height 15
click at [871, 516] on input "True" at bounding box center [863, 516] width 14 height 11
radio input "true"
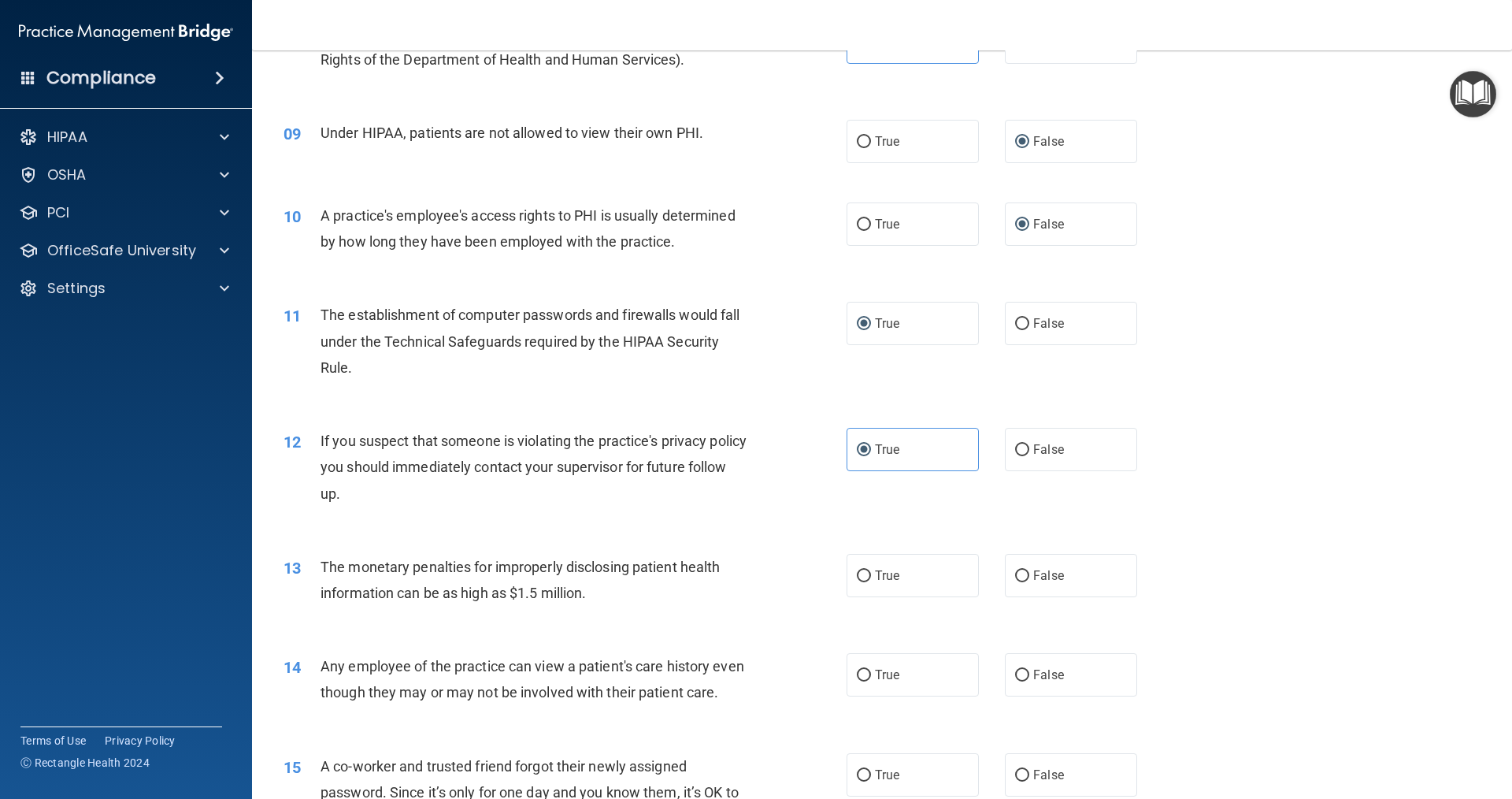
scroll to position [1024, 0]
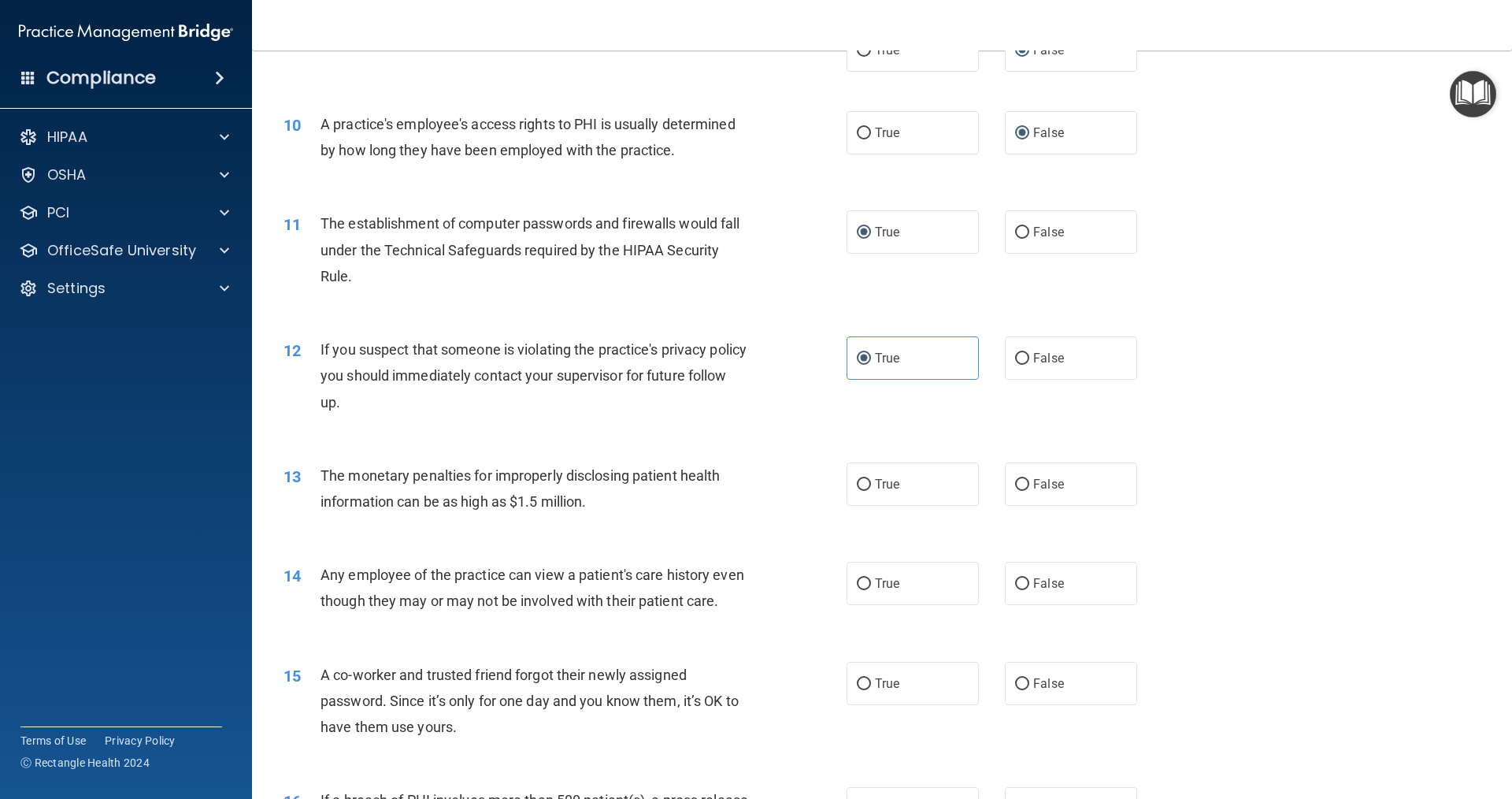
drag, startPoint x: 522, startPoint y: 441, endPoint x: 430, endPoint y: 437, distance: 92.1
click at [430, 437] on div "12 If you suspect that someone is violating the practice's privacy policy you s…" at bounding box center [882, 379] width 1221 height 126
click at [892, 488] on span "True" at bounding box center [887, 484] width 25 height 15
click at [871, 488] on input "True" at bounding box center [863, 485] width 14 height 11
radio input "true"
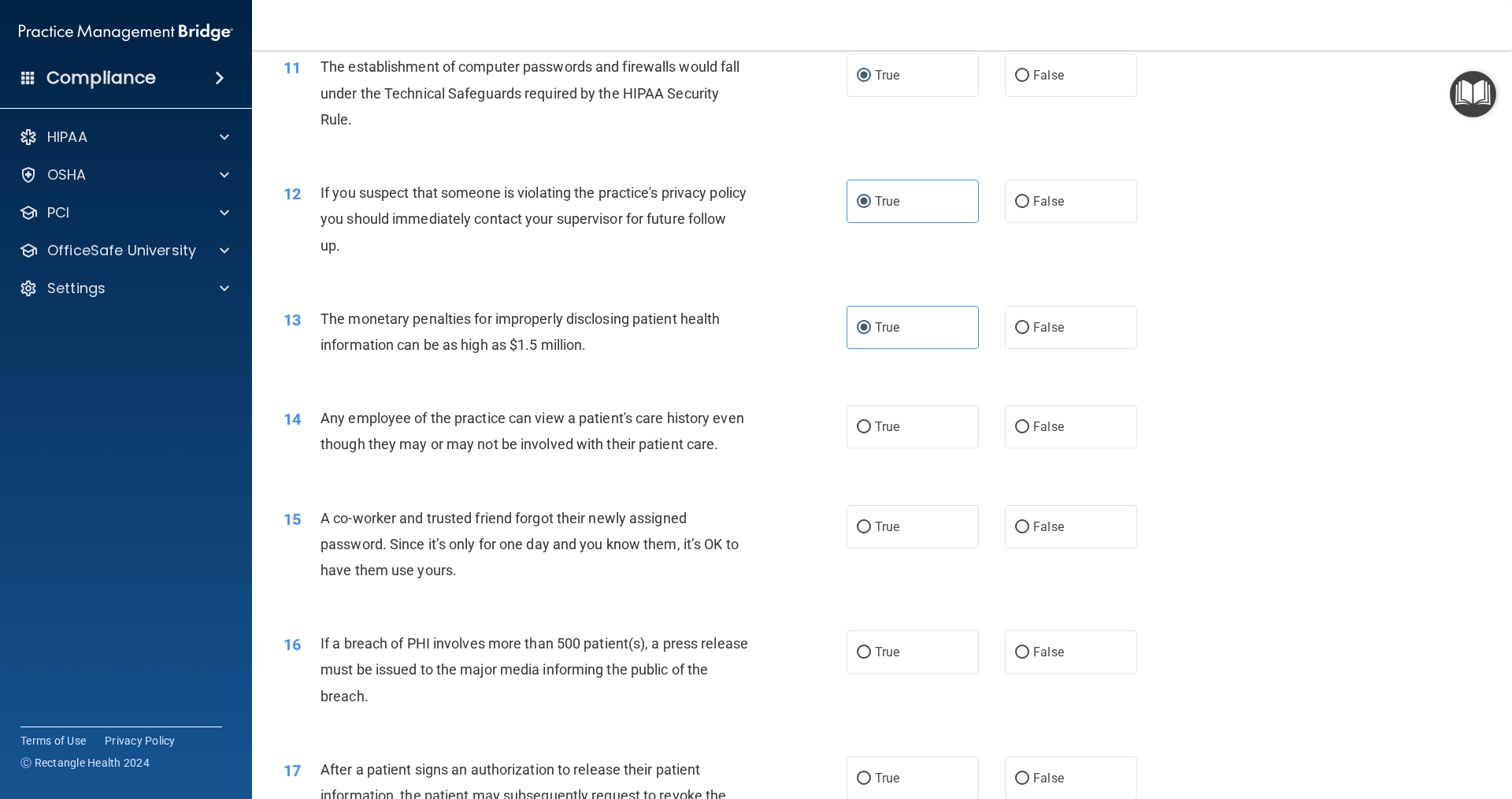
scroll to position [1181, 0]
drag, startPoint x: 1029, startPoint y: 425, endPoint x: 998, endPoint y: 427, distance: 31.1
click at [1034, 424] on span "False" at bounding box center [1049, 426] width 30 height 15
click at [1029, 424] on input "False" at bounding box center [1022, 426] width 14 height 11
radio input "true"
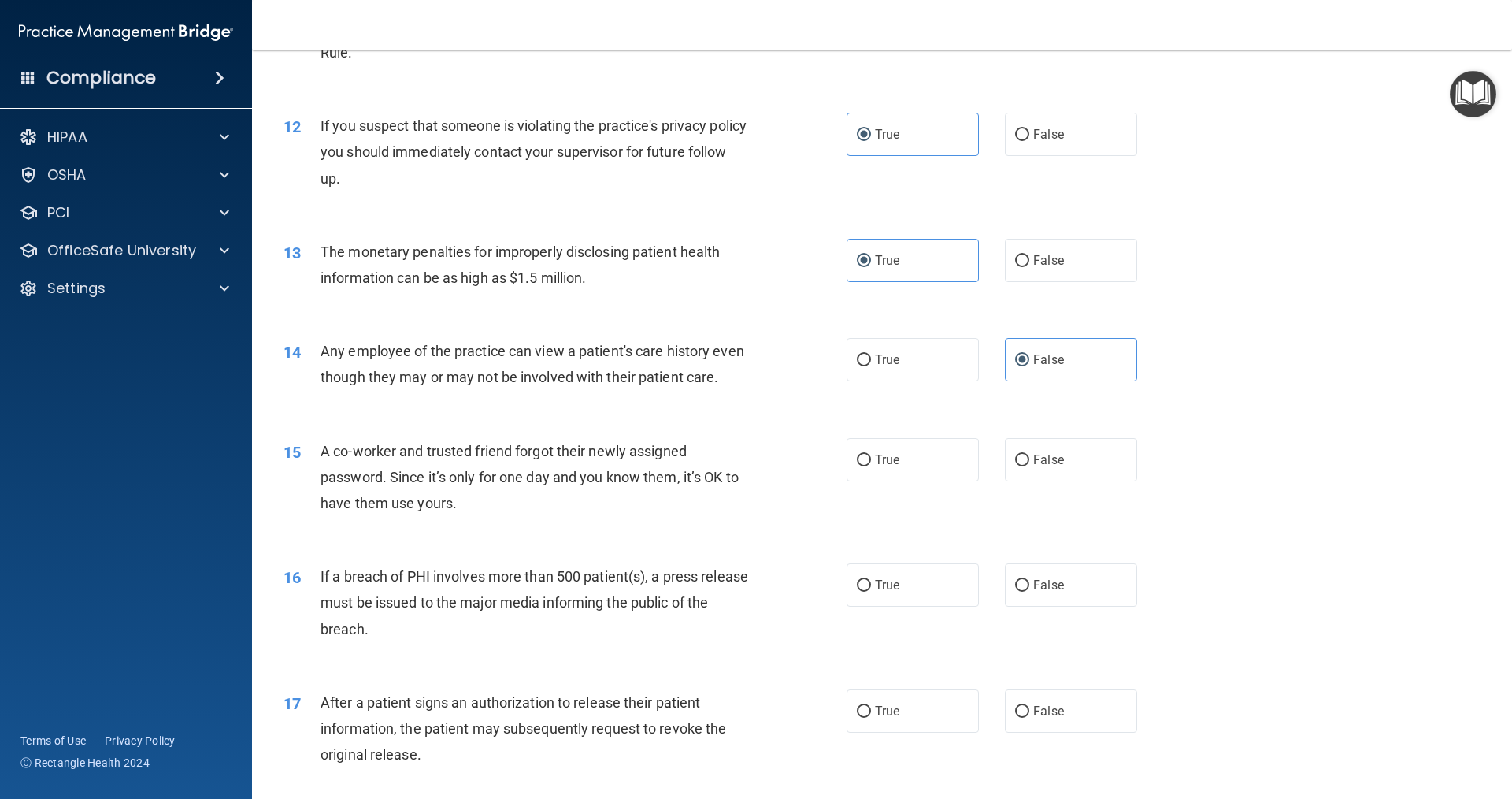
scroll to position [1339, 0]
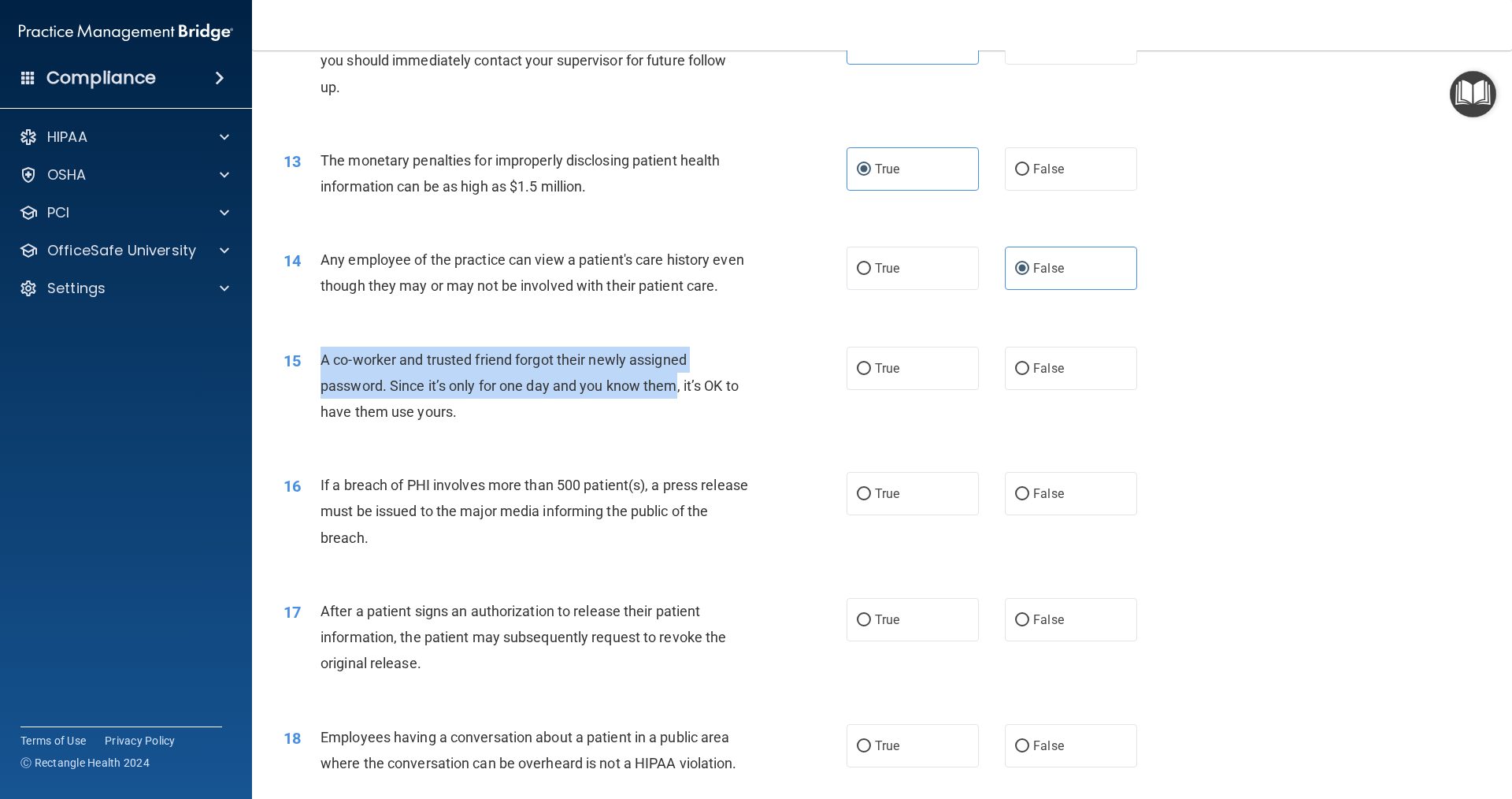
drag, startPoint x: 311, startPoint y: 383, endPoint x: 687, endPoint y: 409, distance: 376.9
click at [686, 410] on div "15 A co-worker and trusted friend forgot their newly assigned password. Since i…" at bounding box center [565, 390] width 611 height 87
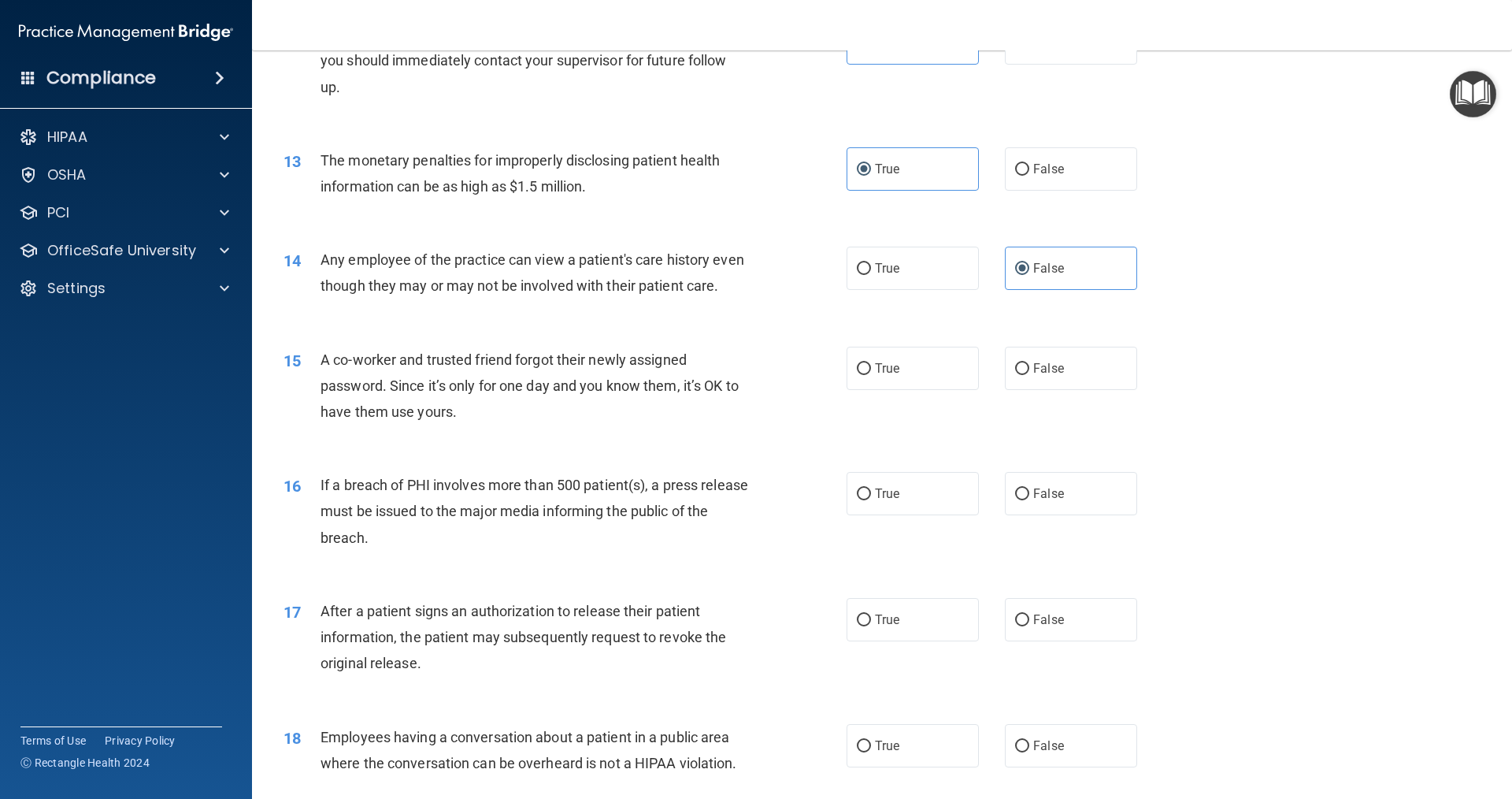
click at [700, 404] on span "A co-worker and trusted friend forgot their newly assigned password. Since it’s…" at bounding box center [530, 385] width 418 height 68
click at [1064, 390] on label "False" at bounding box center [1072, 368] width 133 height 44
click at [1029, 375] on input "False" at bounding box center [1022, 369] width 14 height 11
radio input "true"
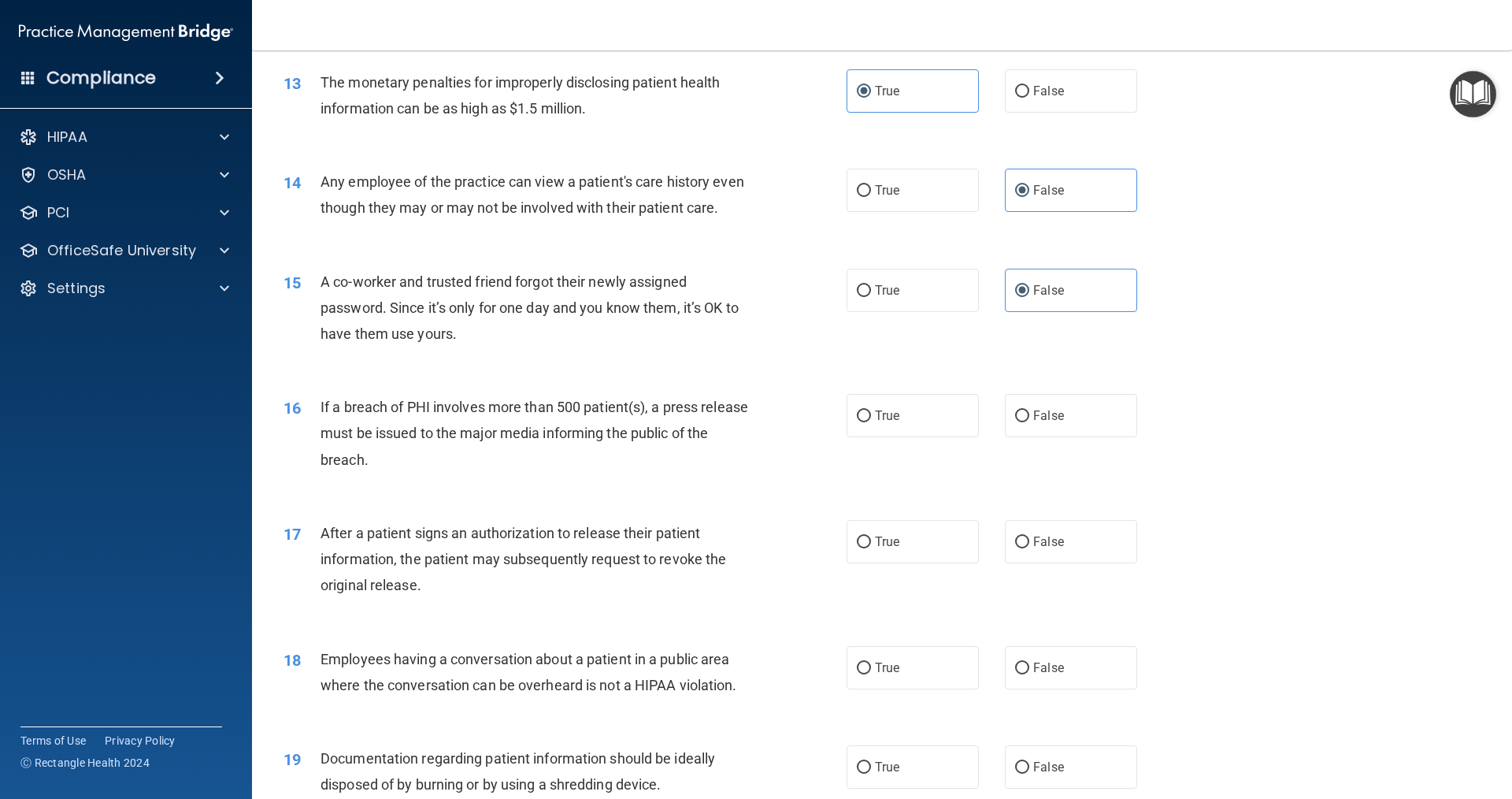
scroll to position [1418, 0]
drag, startPoint x: 326, startPoint y: 427, endPoint x: 705, endPoint y: 434, distance: 379.1
click at [705, 434] on div "If a breach of PHI involves more than 500 patient(s), a press release must be i…" at bounding box center [541, 432] width 440 height 79
click at [711, 432] on div "If a breach of PHI involves more than 500 patient(s), a press release must be i…" at bounding box center [541, 432] width 440 height 79
click at [883, 427] on label "True" at bounding box center [913, 415] width 133 height 44
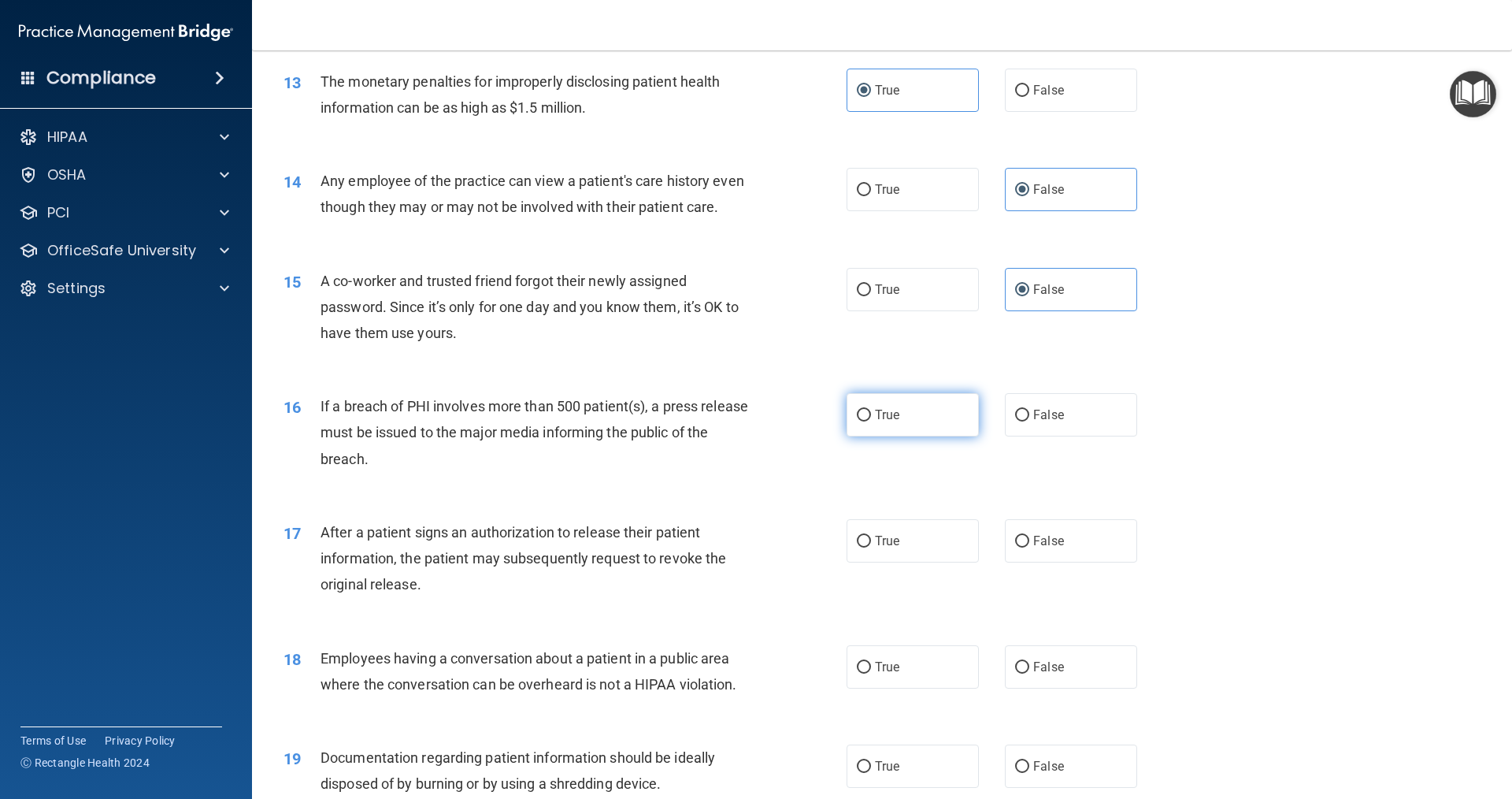
click at [871, 421] on input "True" at bounding box center [863, 416] width 14 height 11
radio input "true"
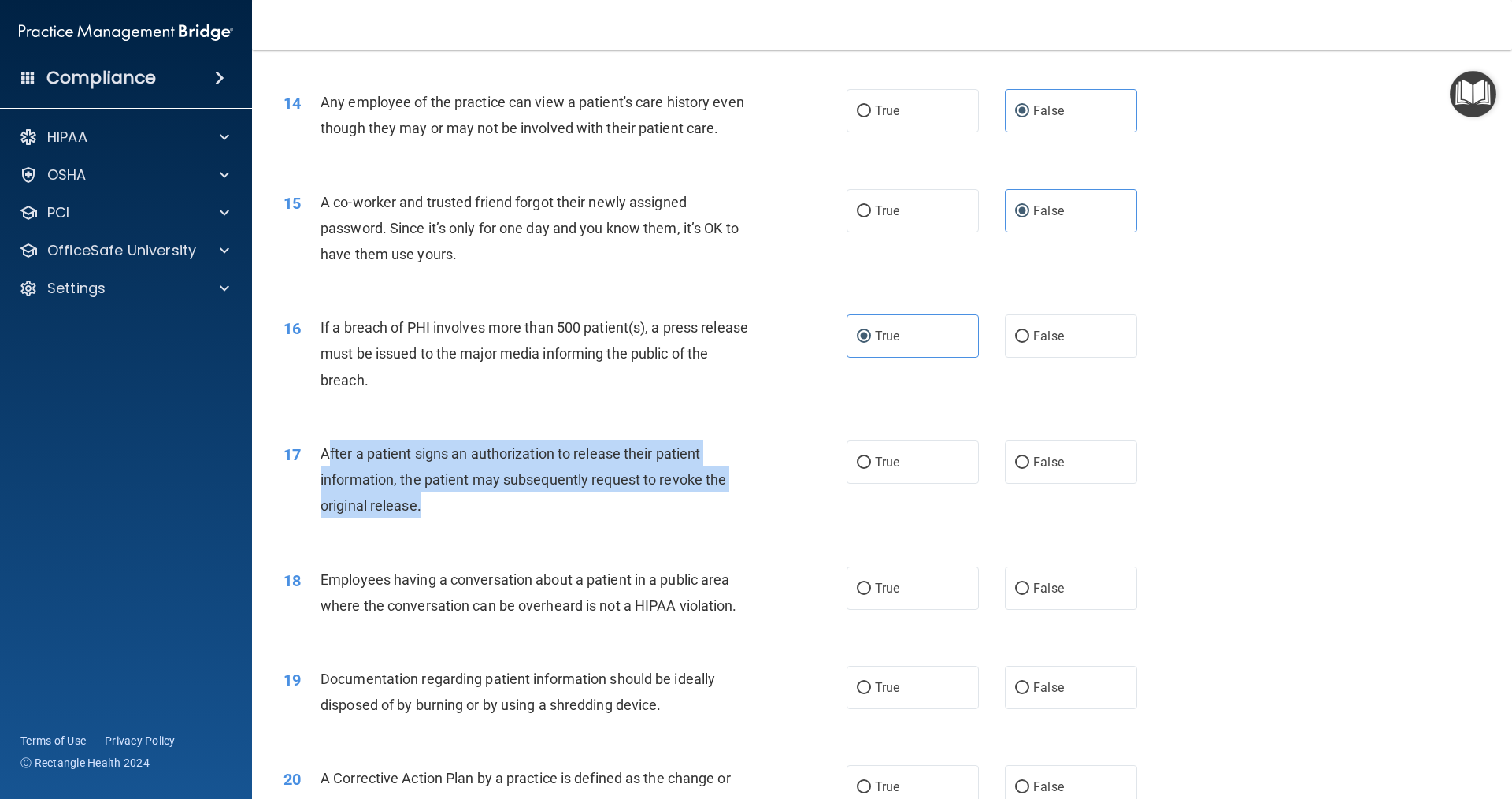
drag, startPoint x: 326, startPoint y: 480, endPoint x: 703, endPoint y: 525, distance: 379.7
click at [703, 519] on div "After a patient signs an authorization to release their patient information, th…" at bounding box center [541, 479] width 440 height 79
click at [774, 501] on div "17 After a patient signs an authorization to release their patient information,…" at bounding box center [565, 484] width 611 height 87
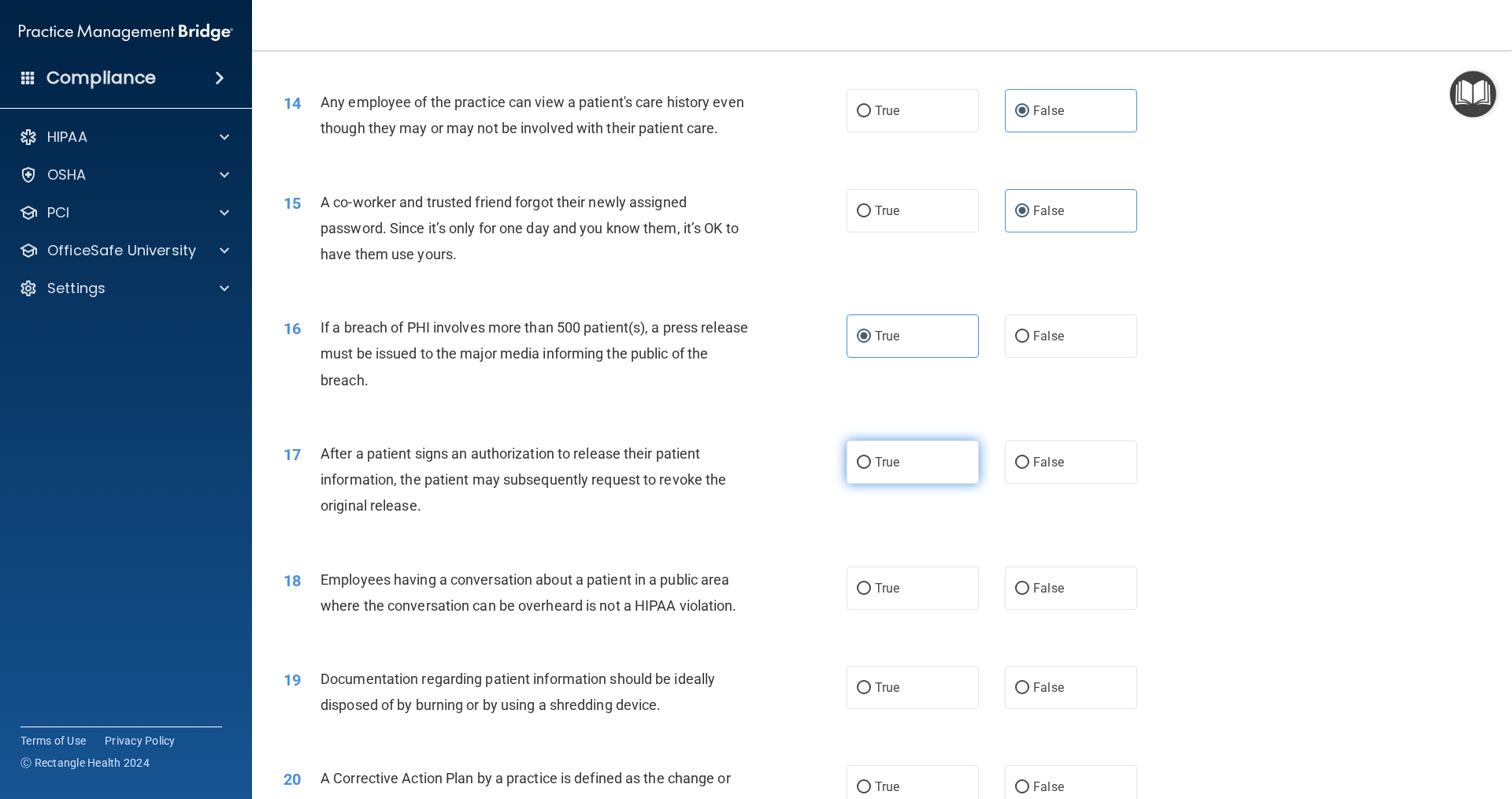
click at [875, 470] on span "True" at bounding box center [887, 462] width 25 height 15
click at [871, 469] on input "True" at bounding box center [863, 463] width 14 height 11
radio input "true"
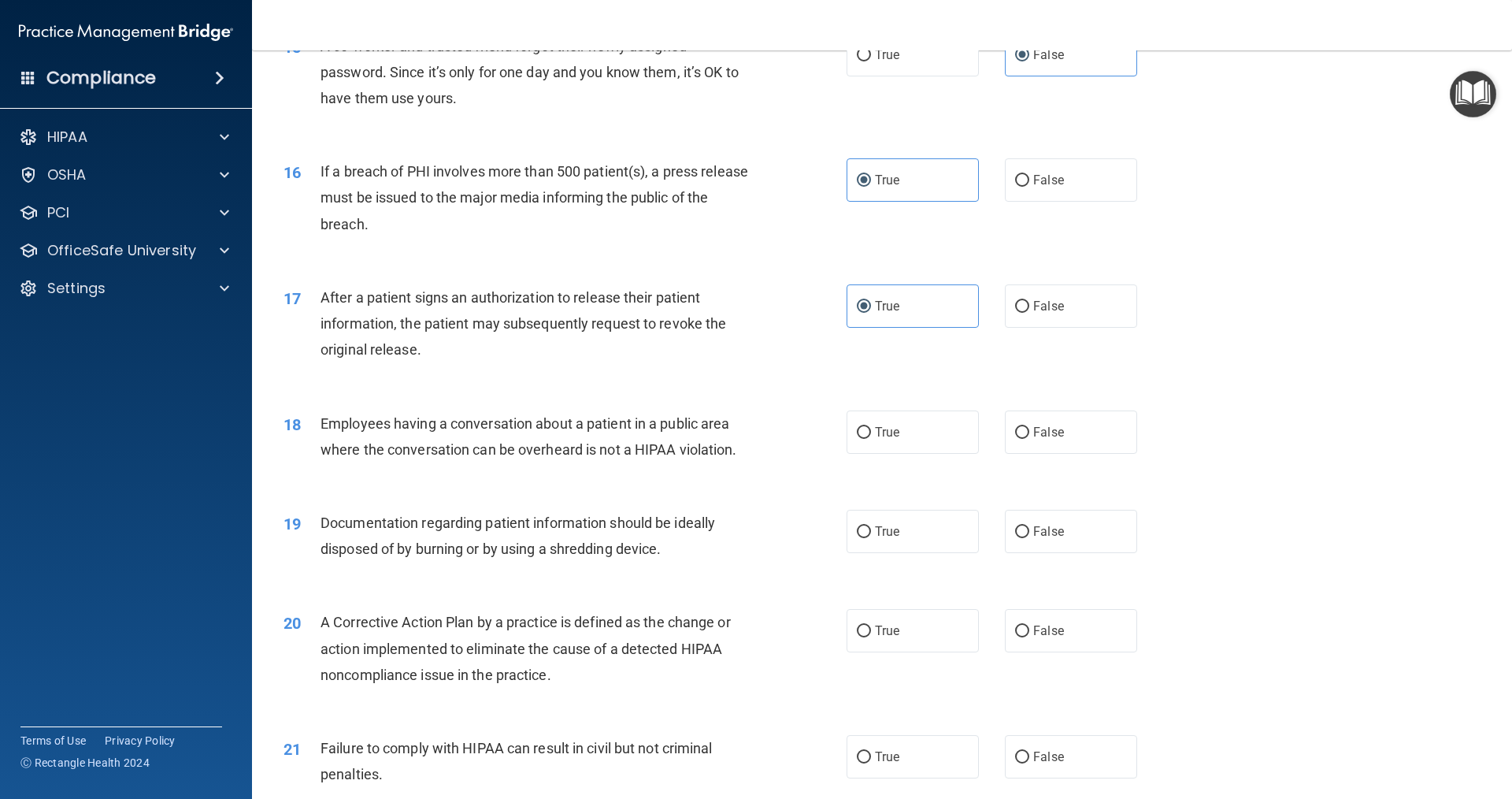
scroll to position [1654, 0]
drag, startPoint x: 837, startPoint y: 481, endPoint x: 635, endPoint y: 410, distance: 214.1
click at [635, 389] on div "17 After a patient signs an authorization to release their patient information,…" at bounding box center [882, 326] width 1221 height 126
click at [1058, 453] on label "False" at bounding box center [1072, 431] width 133 height 44
click at [1029, 437] on input "False" at bounding box center [1022, 431] width 14 height 11
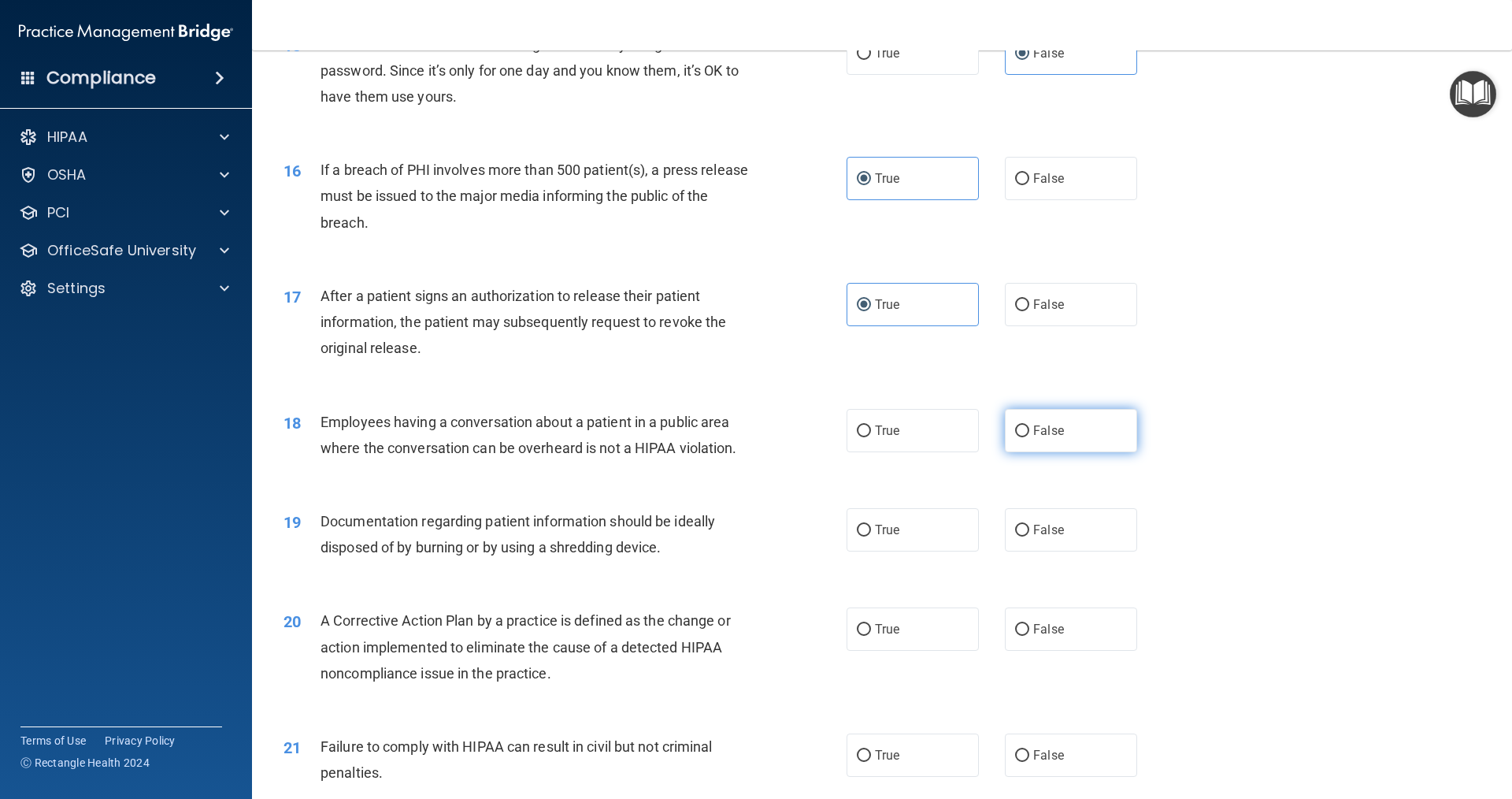
radio input "true"
click at [980, 514] on div "19 Documentation regarding patient information should be ideally disposed of by…" at bounding box center [882, 538] width 1221 height 99
drag, startPoint x: 986, startPoint y: 490, endPoint x: 981, endPoint y: 508, distance: 18.7
drag, startPoint x: 981, startPoint y: 508, endPoint x: 969, endPoint y: 508, distance: 12.0
click at [969, 488] on div "18 Employees having a conversation about a patient in a public area where the c…" at bounding box center [882, 438] width 1221 height 99
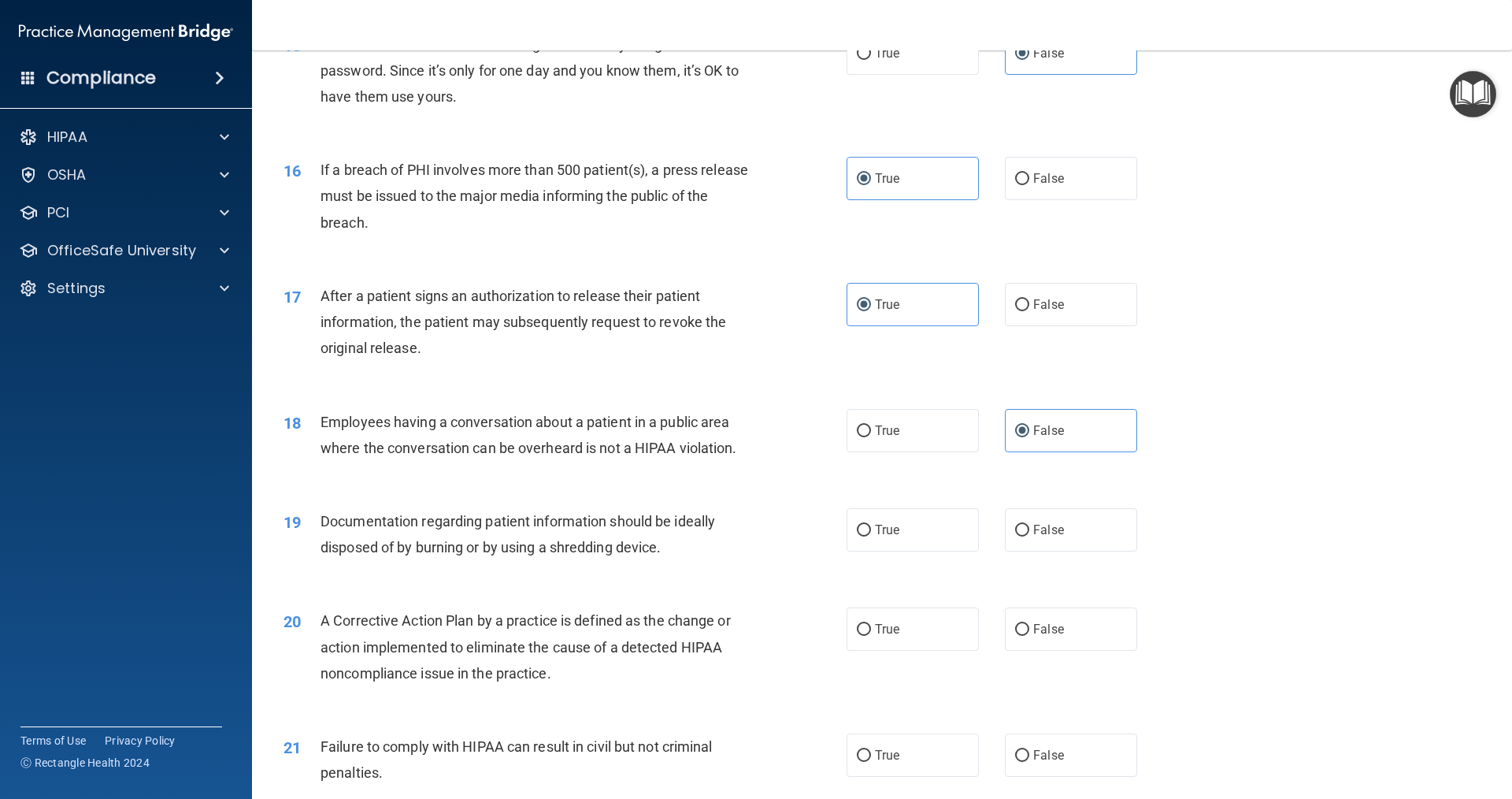
drag, startPoint x: 987, startPoint y: 496, endPoint x: 954, endPoint y: 503, distance: 33.7
click at [953, 488] on div "18 Employees having a conversation about a patient in a public area where the c…" at bounding box center [882, 438] width 1221 height 99
drag, startPoint x: 985, startPoint y: 506, endPoint x: 304, endPoint y: 520, distance: 681.1
drag, startPoint x: 304, startPoint y: 520, endPoint x: 280, endPoint y: 510, distance: 26.0
drag, startPoint x: 280, startPoint y: 510, endPoint x: 321, endPoint y: 553, distance: 59.4
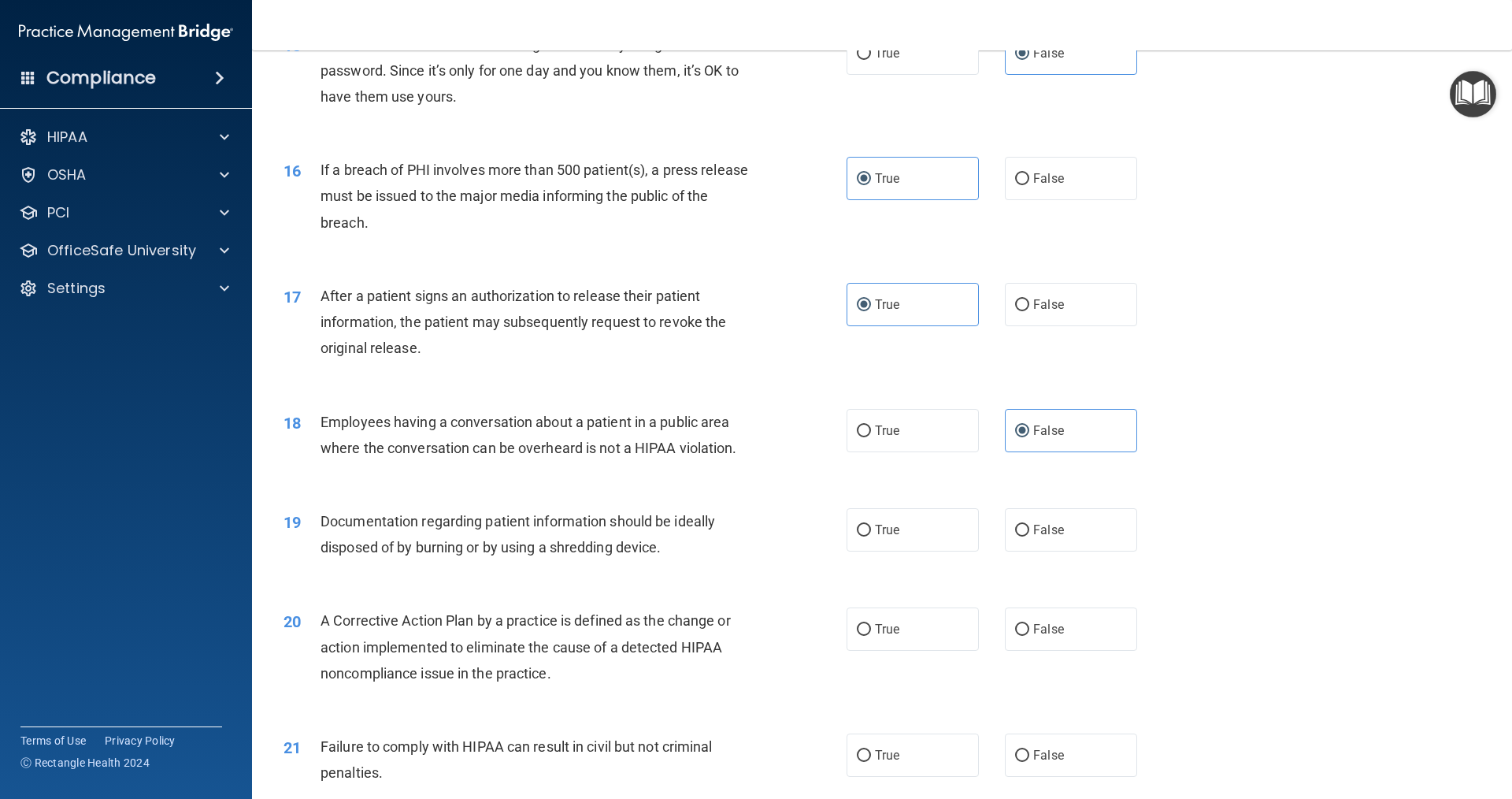
click at [316, 537] on div "19" at bounding box center [296, 523] width 49 height 29
click at [857, 537] on input "True" at bounding box center [863, 530] width 14 height 11
radio input "true"
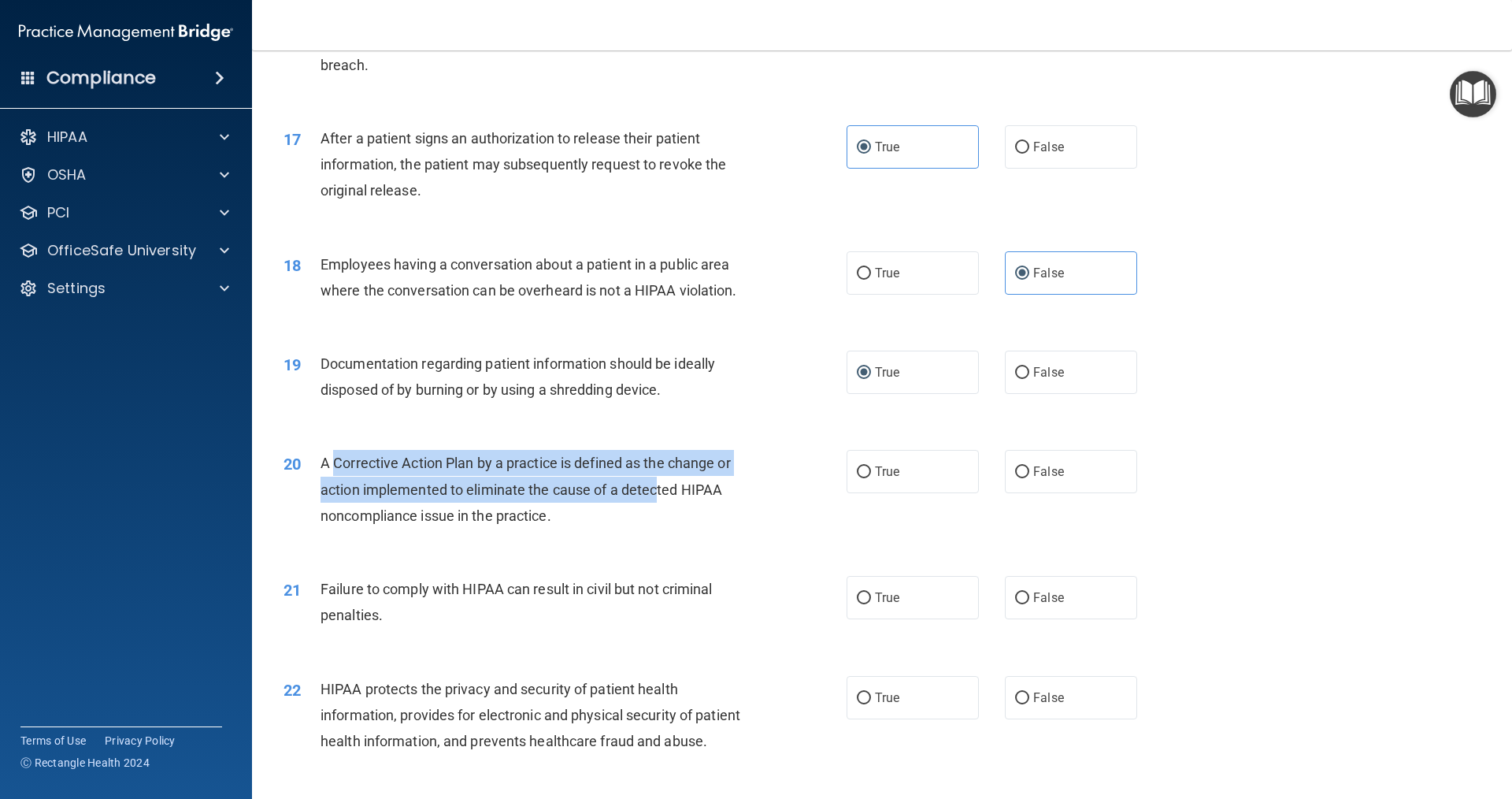
drag, startPoint x: 331, startPoint y: 490, endPoint x: 658, endPoint y: 515, distance: 328.0
click at [658, 515] on span "A Corrective Action Plan by a practice is defined as the change or action imple…" at bounding box center [525, 488] width 410 height 68
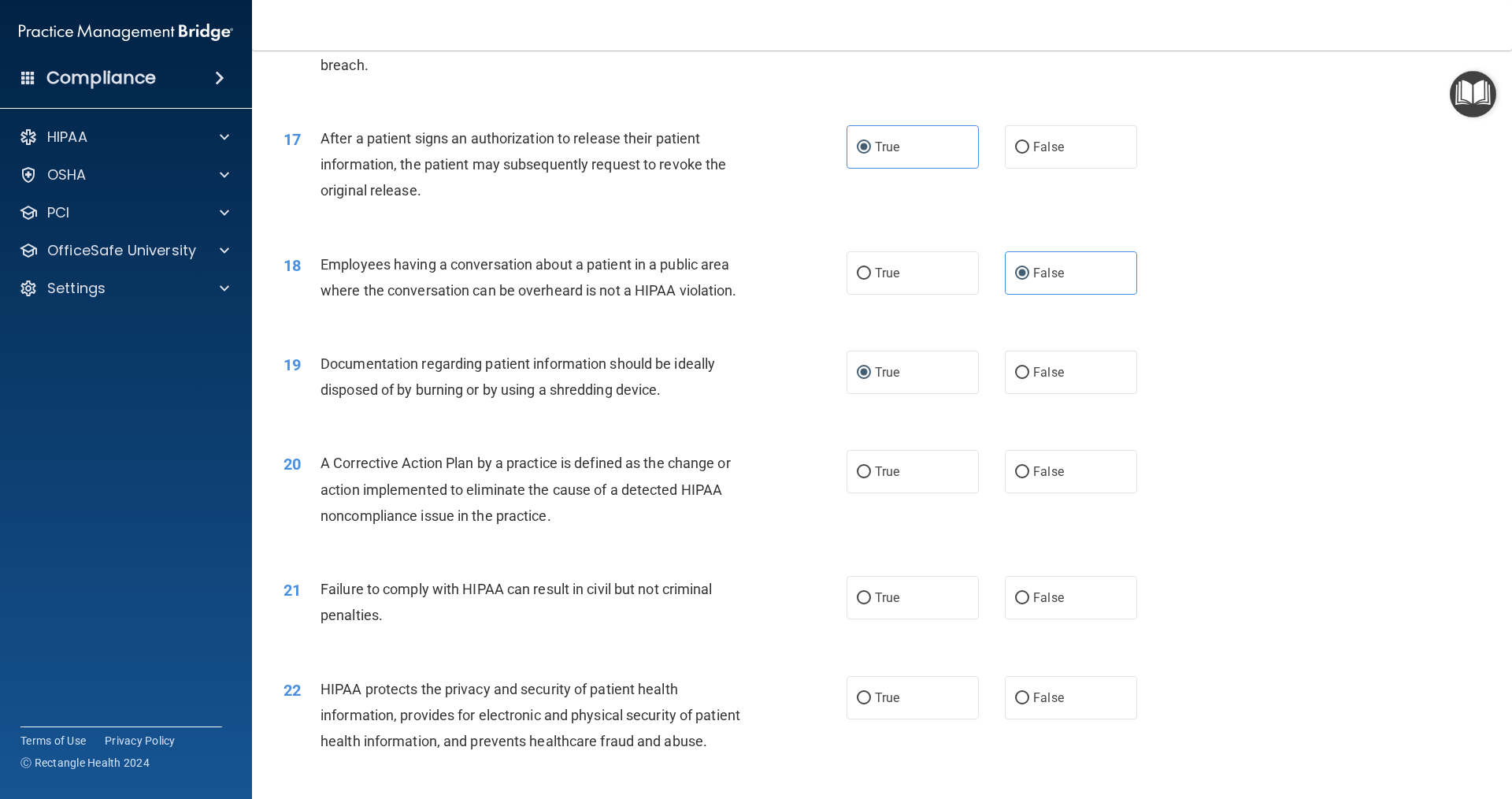
click at [687, 528] on div "A Corrective Action Plan by a practice is defined as the change or action imple…" at bounding box center [541, 488] width 440 height 79
drag, startPoint x: 418, startPoint y: 488, endPoint x: 470, endPoint y: 494, distance: 52.3
click at [470, 494] on span "A Corrective Action Plan by a practice is defined as the change or action imple…" at bounding box center [525, 488] width 410 height 68
click at [506, 479] on div "A Corrective Action Plan by a practice is defined as the change or action imple…" at bounding box center [541, 488] width 440 height 79
drag, startPoint x: 1056, startPoint y: 503, endPoint x: 1021, endPoint y: 505, distance: 35.1
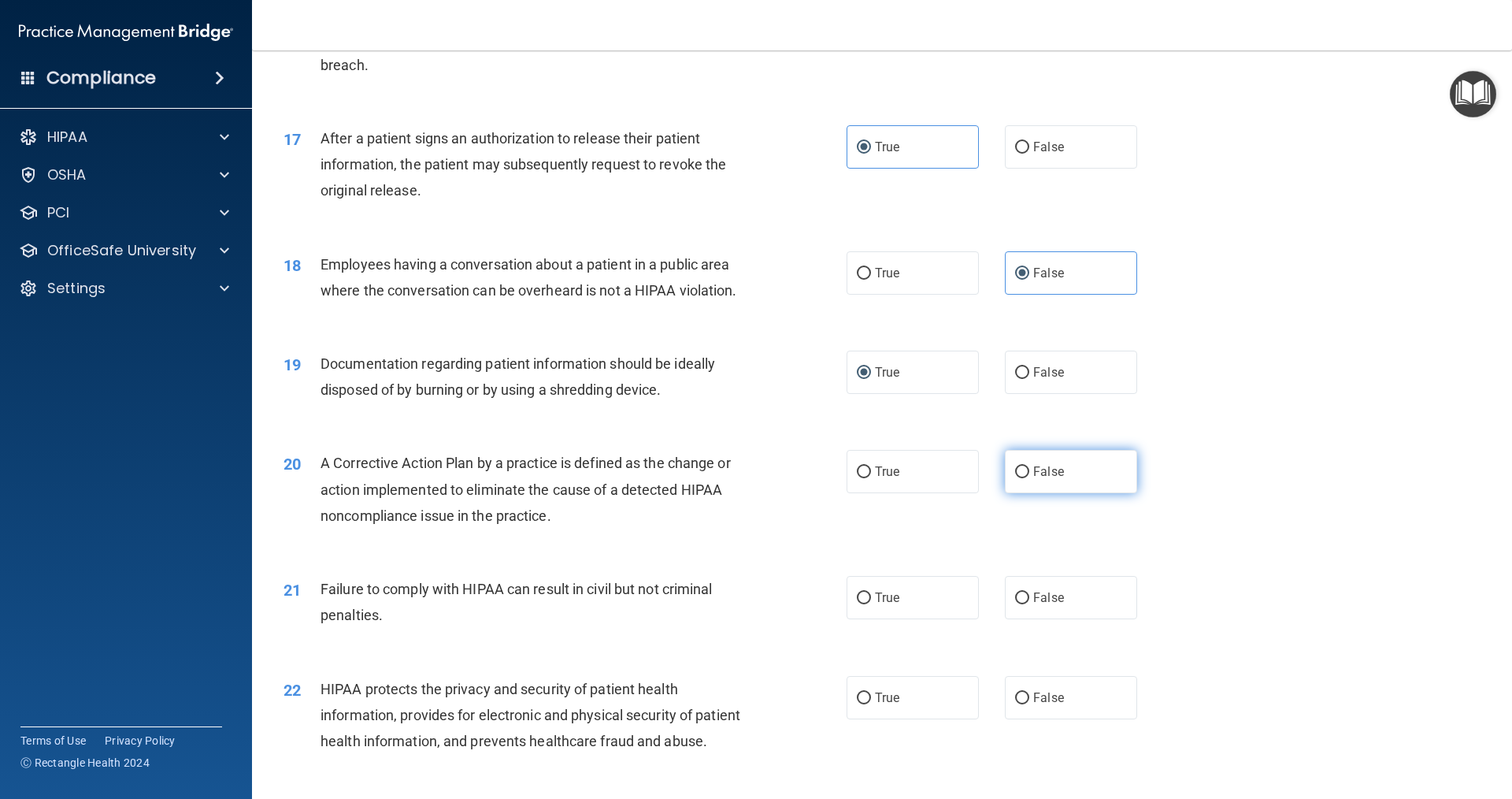
click at [1056, 479] on span "False" at bounding box center [1049, 471] width 30 height 15
click at [1029, 478] on input "False" at bounding box center [1022, 472] width 14 height 11
radio input "true"
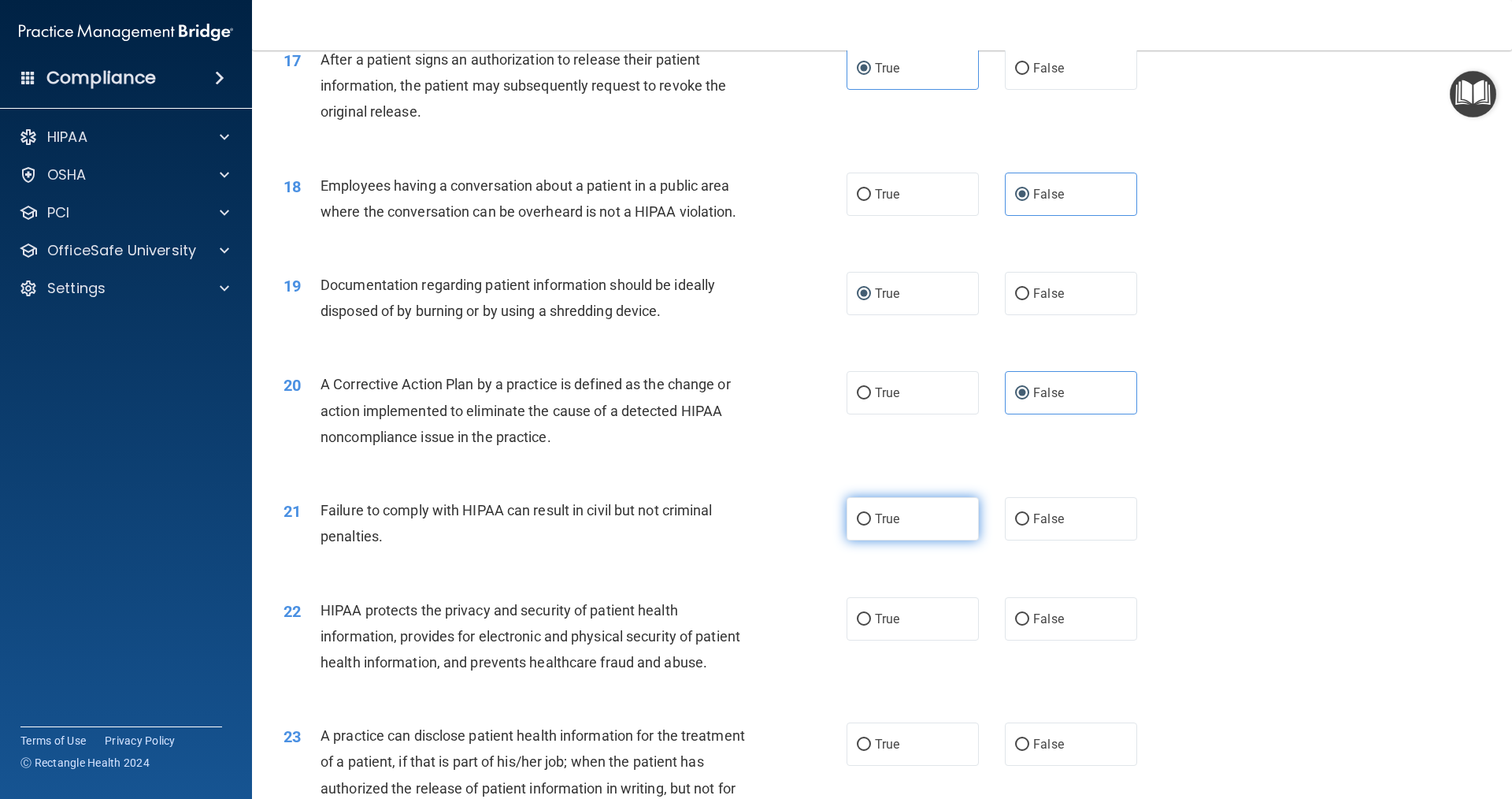
click at [892, 541] on label "True" at bounding box center [913, 519] width 133 height 44
click at [871, 525] on input "True" at bounding box center [863, 519] width 14 height 11
radio input "true"
click at [857, 525] on input "True" at bounding box center [863, 519] width 14 height 11
click at [1005, 541] on label "False" at bounding box center [1072, 519] width 133 height 44
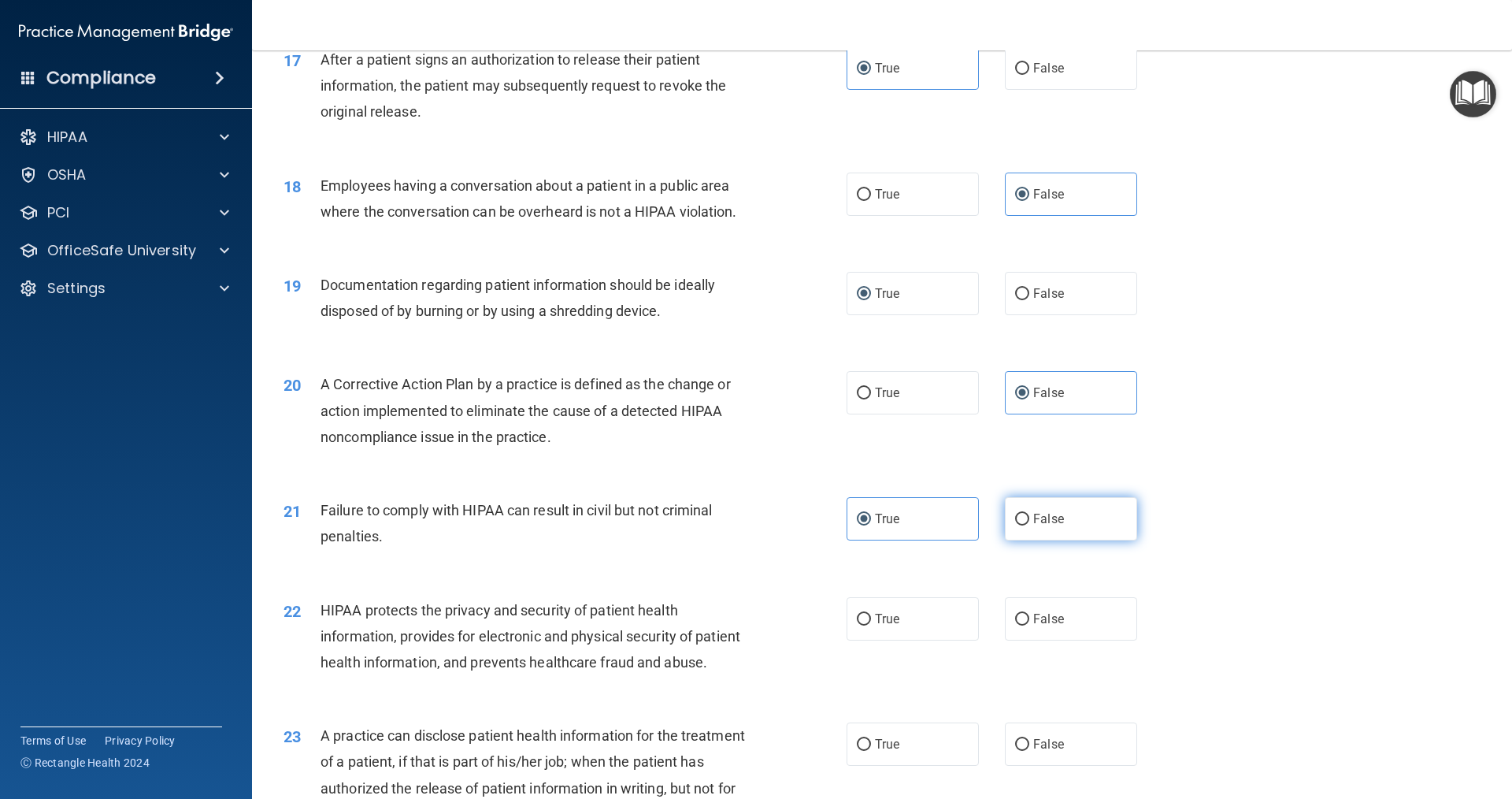
click at [1015, 525] on input "False" at bounding box center [1022, 519] width 14 height 11
radio input "true"
radio input "false"
drag, startPoint x: 986, startPoint y: 514, endPoint x: 977, endPoint y: 500, distance: 16.6
click at [977, 477] on div "20 A Corrective Action Plan by a practice is defined as the change or action im…" at bounding box center [882, 414] width 1221 height 126
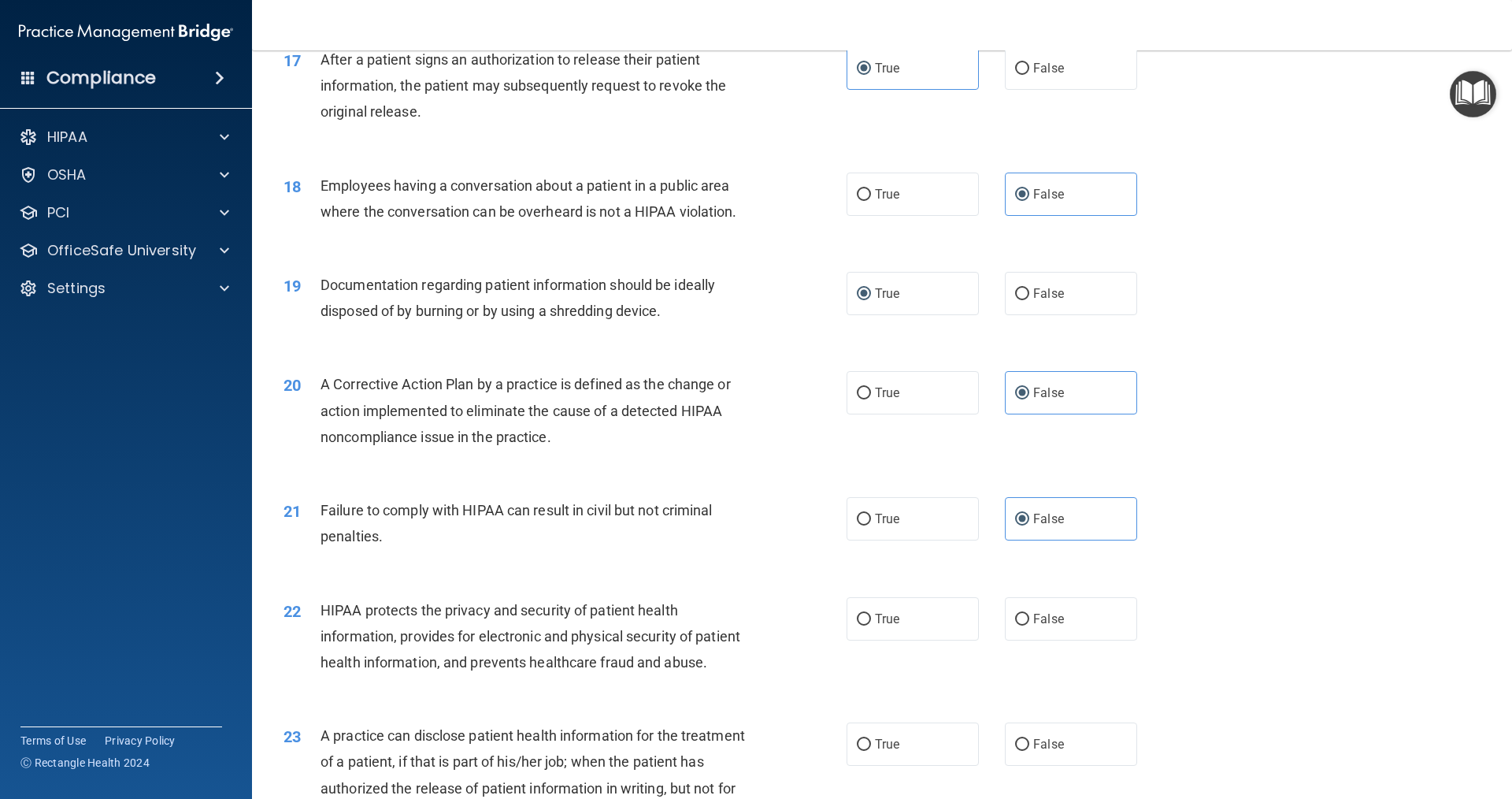
drag, startPoint x: 987, startPoint y: 505, endPoint x: 980, endPoint y: 484, distance: 22.1
drag, startPoint x: 980, startPoint y: 484, endPoint x: 400, endPoint y: 558, distance: 584.7
click at [400, 549] on div "Failure to comply with HIPAA can result in civil but not criminal penalties." at bounding box center [541, 523] width 440 height 52
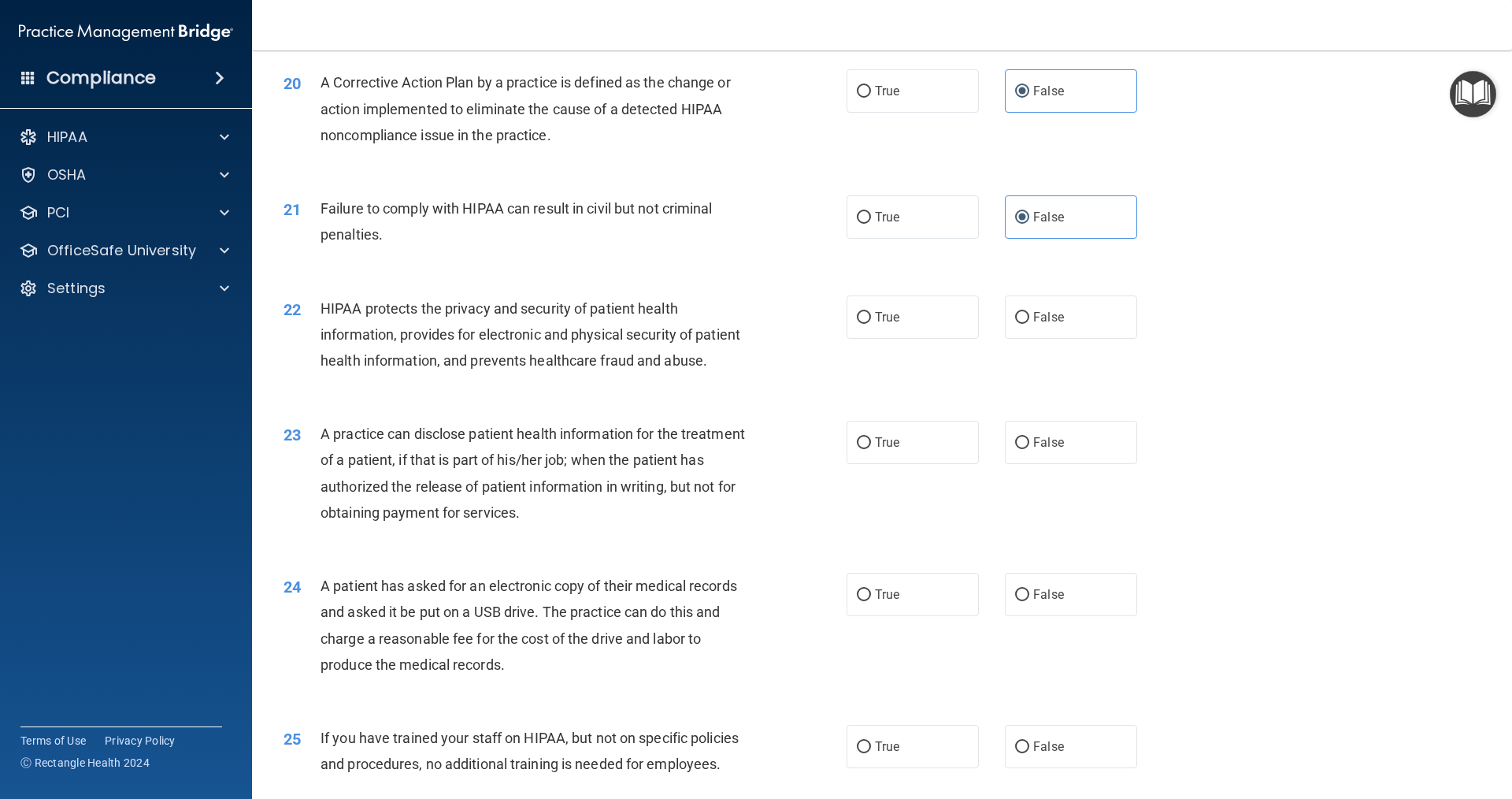
scroll to position [2284, 0]
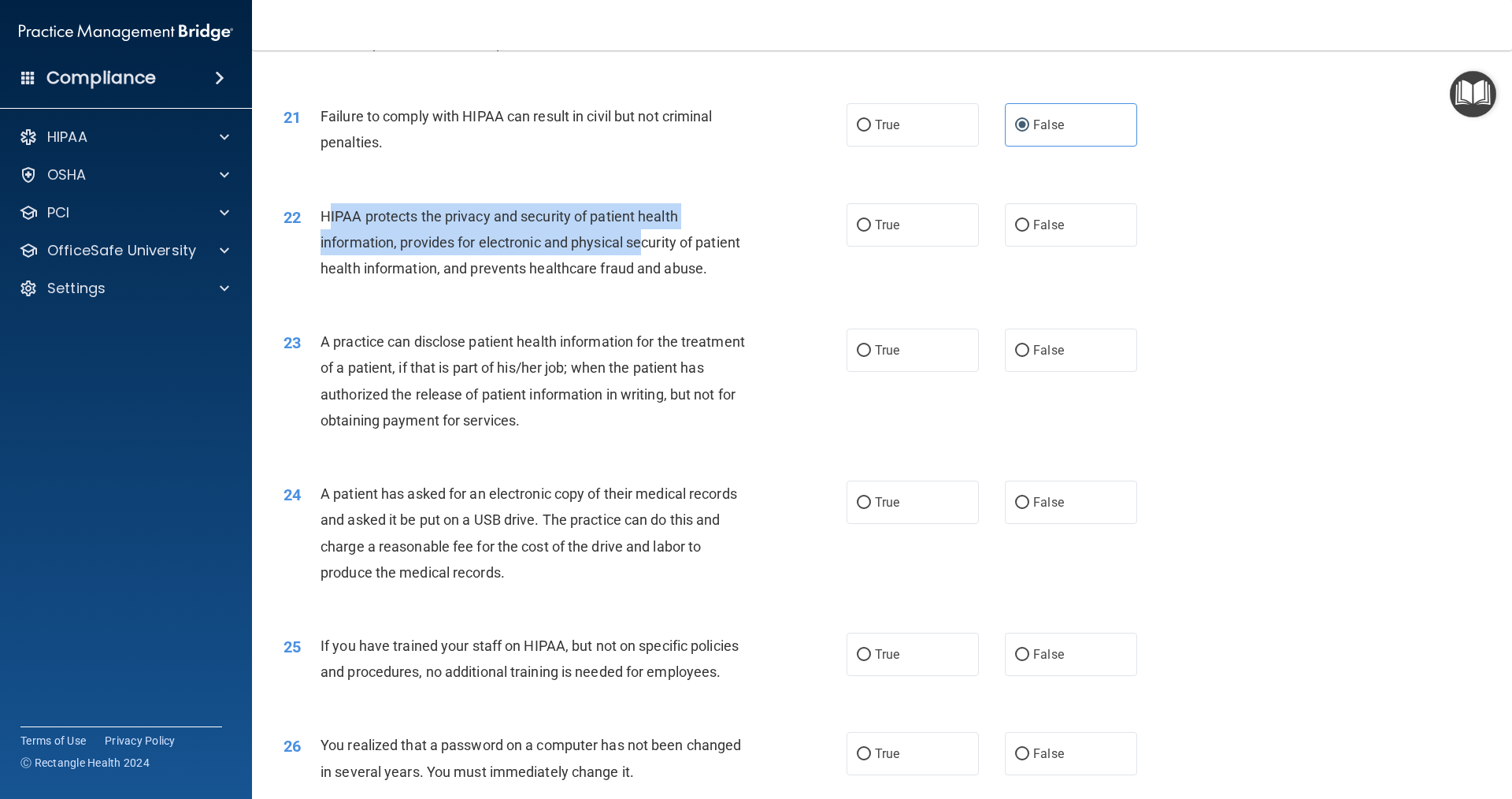
drag, startPoint x: 328, startPoint y: 241, endPoint x: 740, endPoint y: 279, distance: 413.7
click at [659, 277] on div "HIPAA protects the privacy and security of patient health information, provides…" at bounding box center [541, 242] width 440 height 79
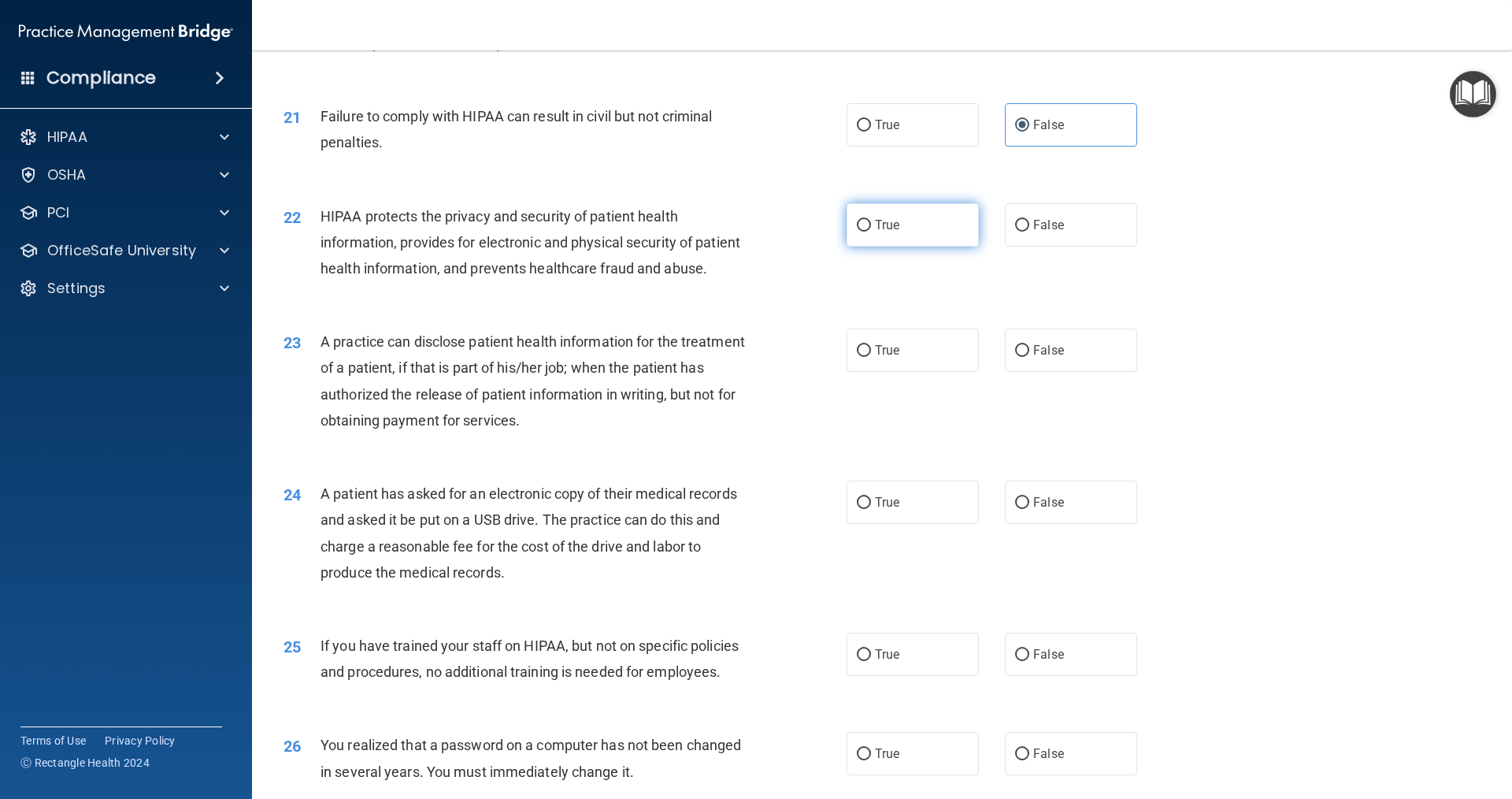
click at [865, 246] on label "True" at bounding box center [913, 225] width 133 height 44
click at [865, 232] on input "True" at bounding box center [863, 225] width 14 height 11
radio input "true"
drag, startPoint x: 792, startPoint y: 347, endPoint x: 604, endPoint y: 356, distance: 188.2
click at [611, 310] on div "22 HIPAA protects the privacy and security of patient health information, provi…" at bounding box center [882, 246] width 1221 height 126
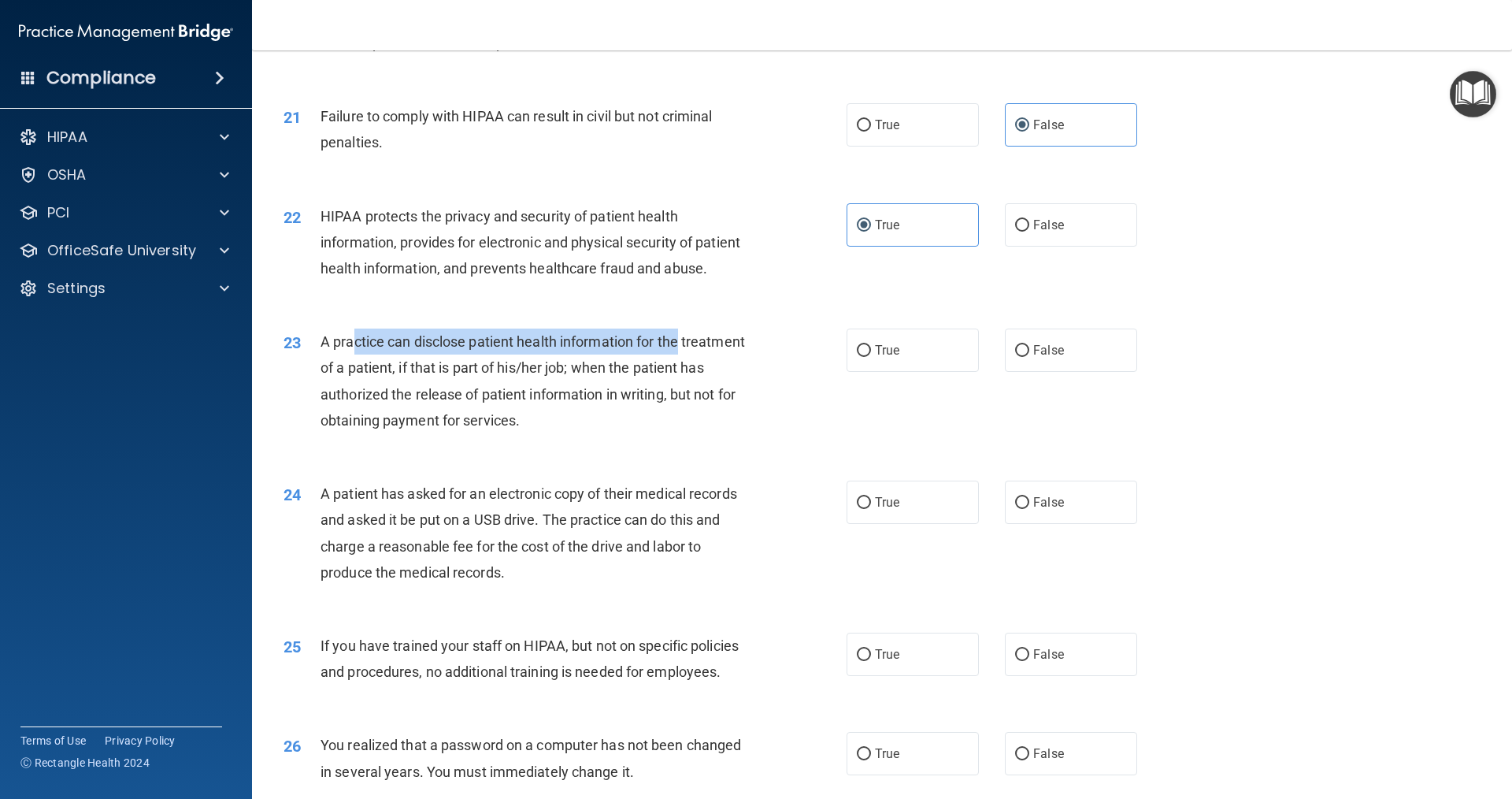
drag, startPoint x: 495, startPoint y: 401, endPoint x: 705, endPoint y: 393, distance: 210.2
click at [705, 393] on div "A practice can disclose patient health information for the treatment of a patie…" at bounding box center [541, 381] width 440 height 105
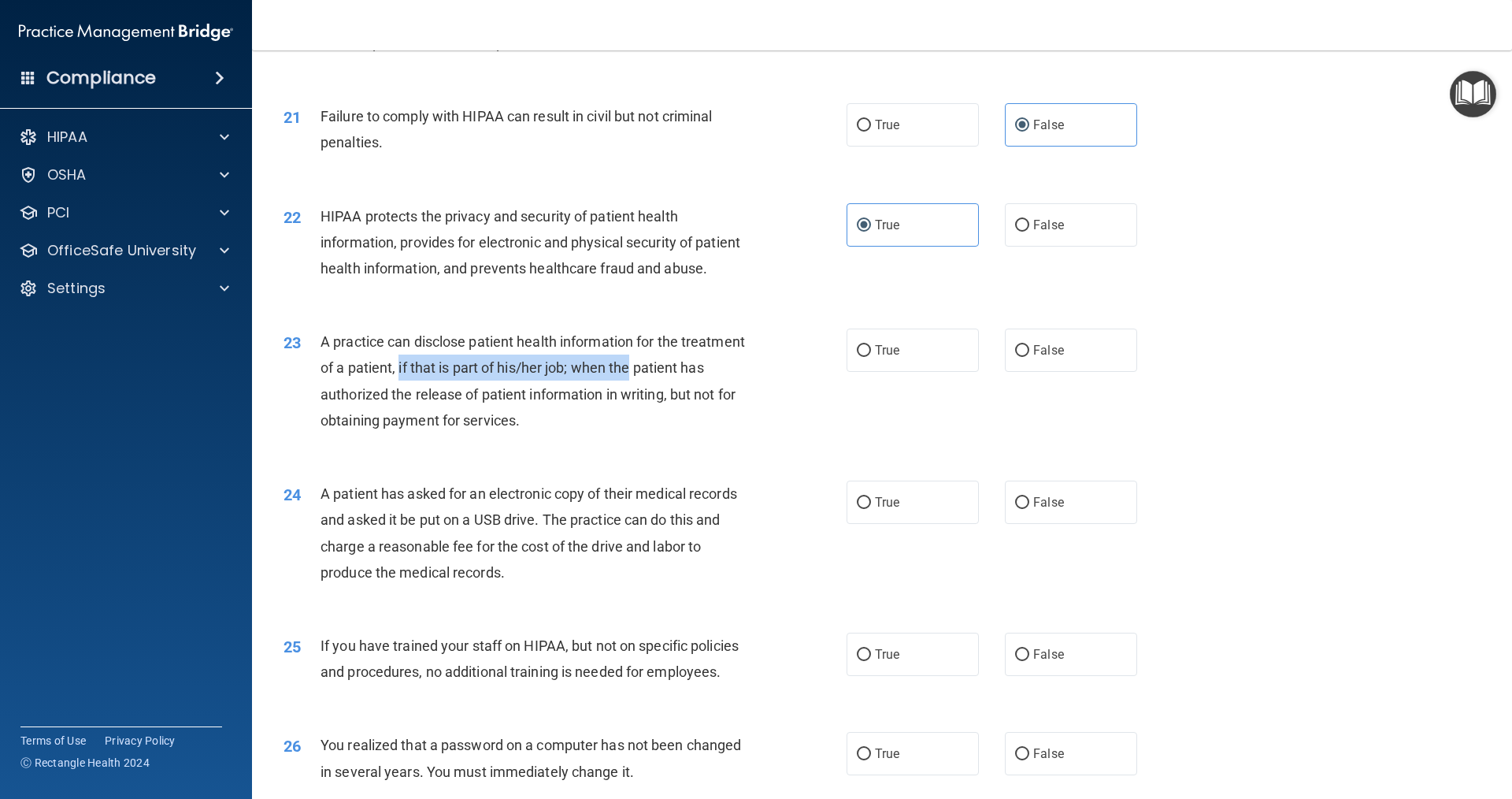
drag, startPoint x: 464, startPoint y: 418, endPoint x: 714, endPoint y: 414, distance: 250.0
click at [714, 414] on div "A practice can disclose patient health information for the treatment of a patie…" at bounding box center [541, 381] width 440 height 105
click at [683, 364] on div "23 A practice can disclose patient health information for the treatment of a pa…" at bounding box center [882, 384] width 1221 height 152
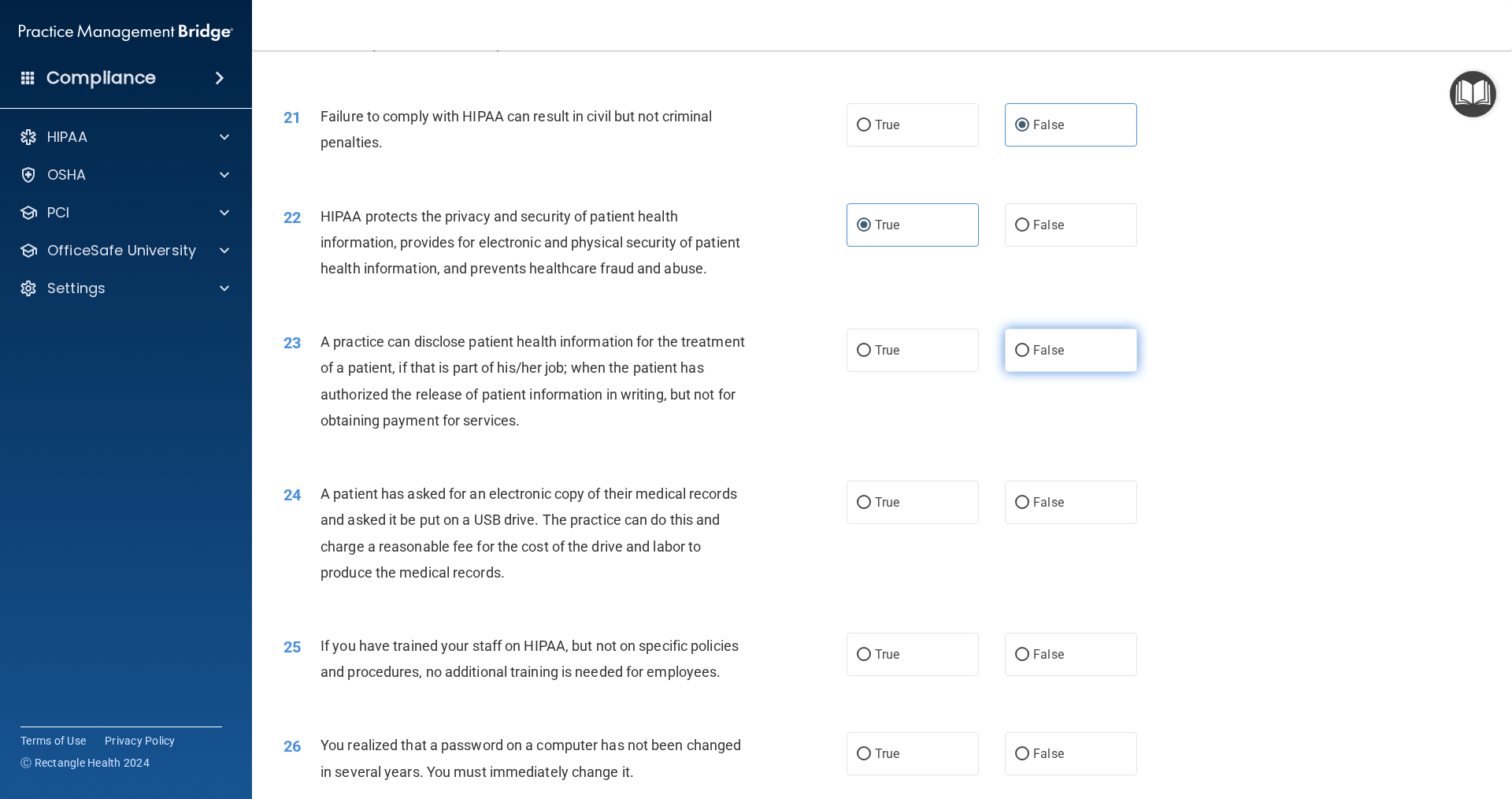
click at [1020, 357] on input "False" at bounding box center [1022, 350] width 14 height 11
radio input "true"
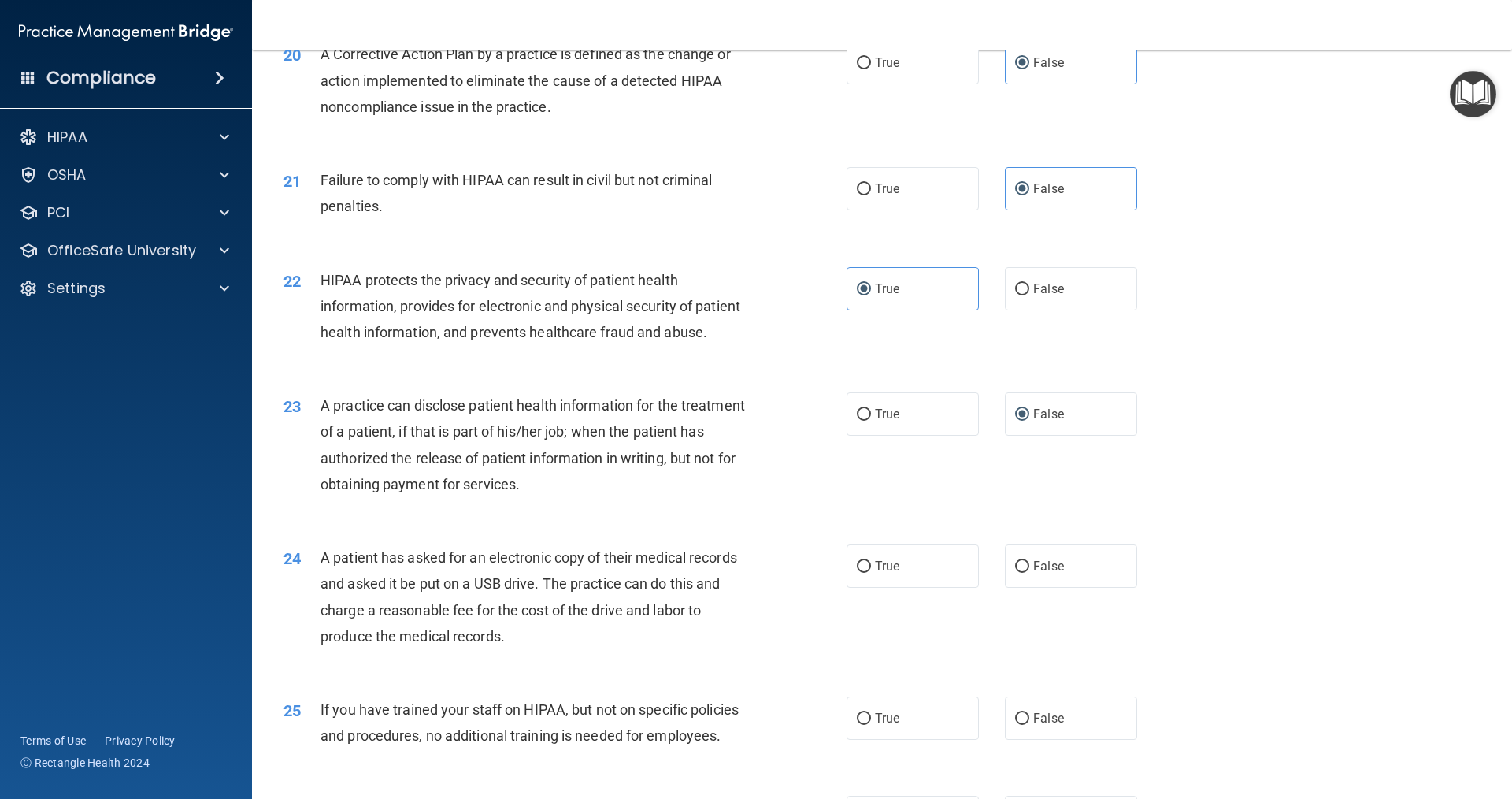
scroll to position [2299, 0]
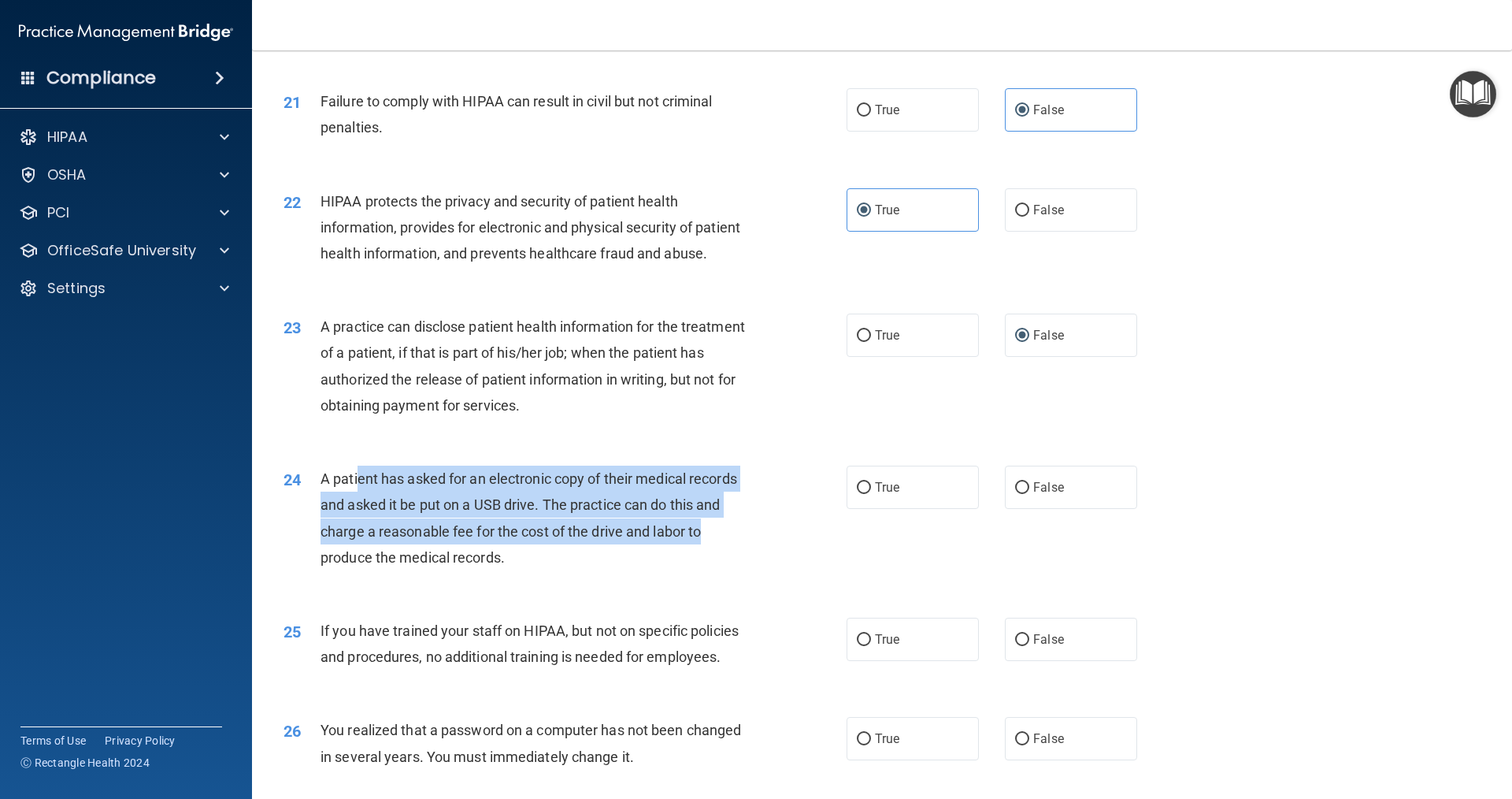
drag, startPoint x: 401, startPoint y: 540, endPoint x: 710, endPoint y: 580, distance: 311.6
click at [710, 570] on div "A patient has asked for an electronic copy of their medical records and asked i…" at bounding box center [541, 518] width 440 height 105
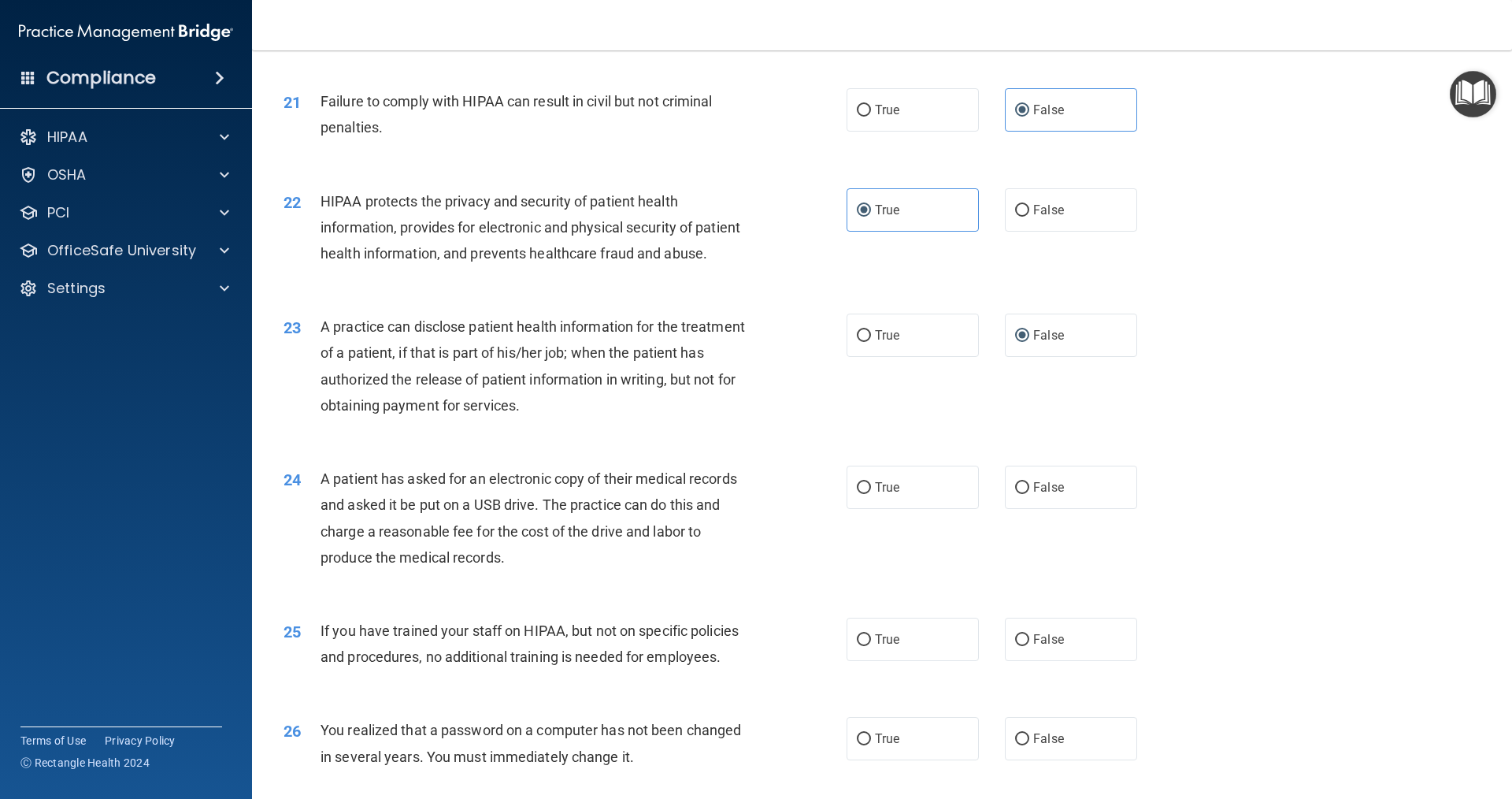
click at [670, 570] on div "A patient has asked for an electronic copy of their medical records and asked i…" at bounding box center [541, 518] width 440 height 105
click at [883, 495] on span "True" at bounding box center [887, 488] width 25 height 15
click at [871, 494] on input "True" at bounding box center [863, 488] width 14 height 11
radio input "true"
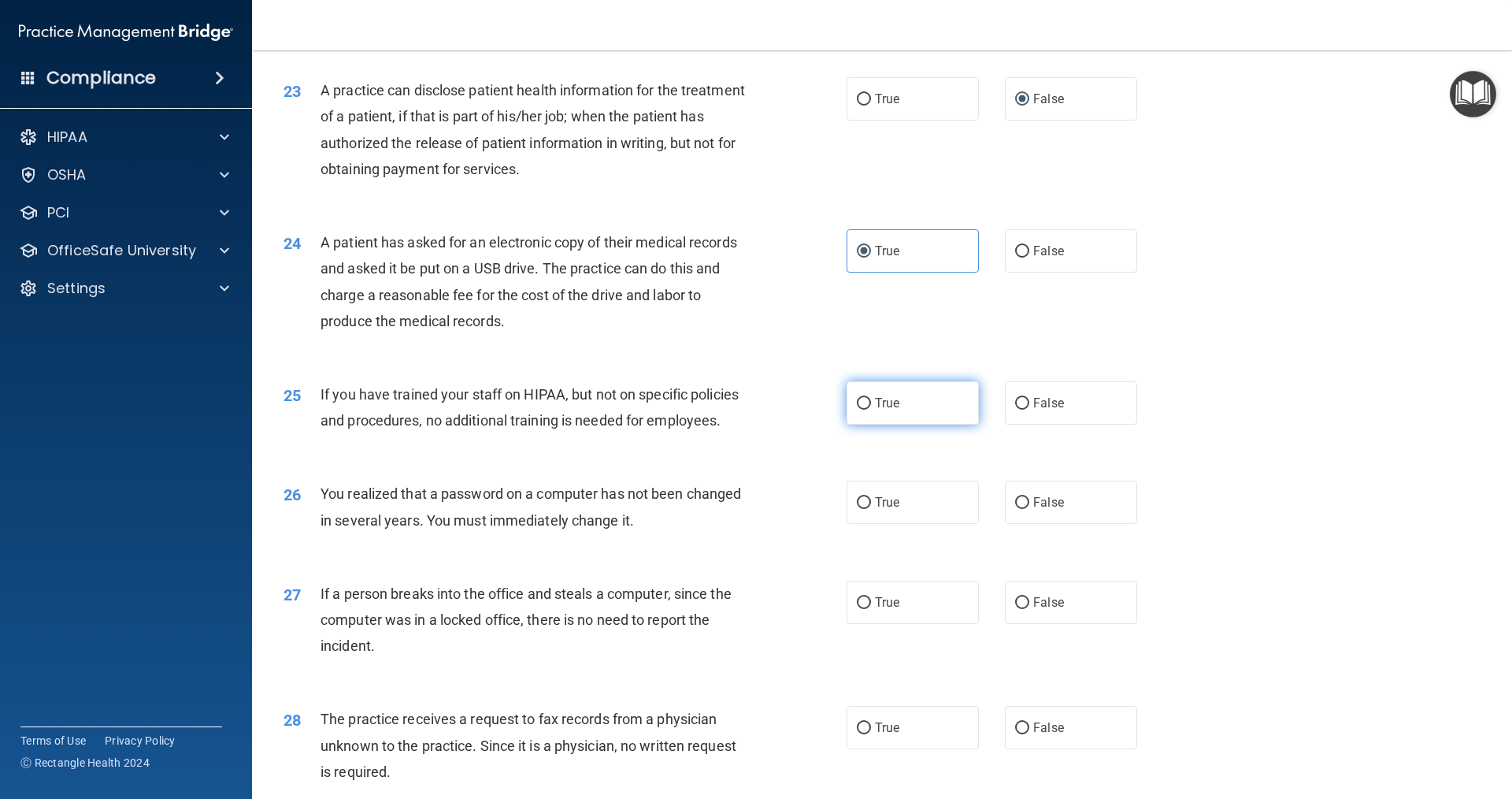
click at [863, 410] on input "True" at bounding box center [863, 403] width 14 height 11
radio input "true"
click at [866, 524] on label "True" at bounding box center [913, 503] width 133 height 44
click at [866, 508] on input "True" at bounding box center [863, 503] width 14 height 11
radio input "true"
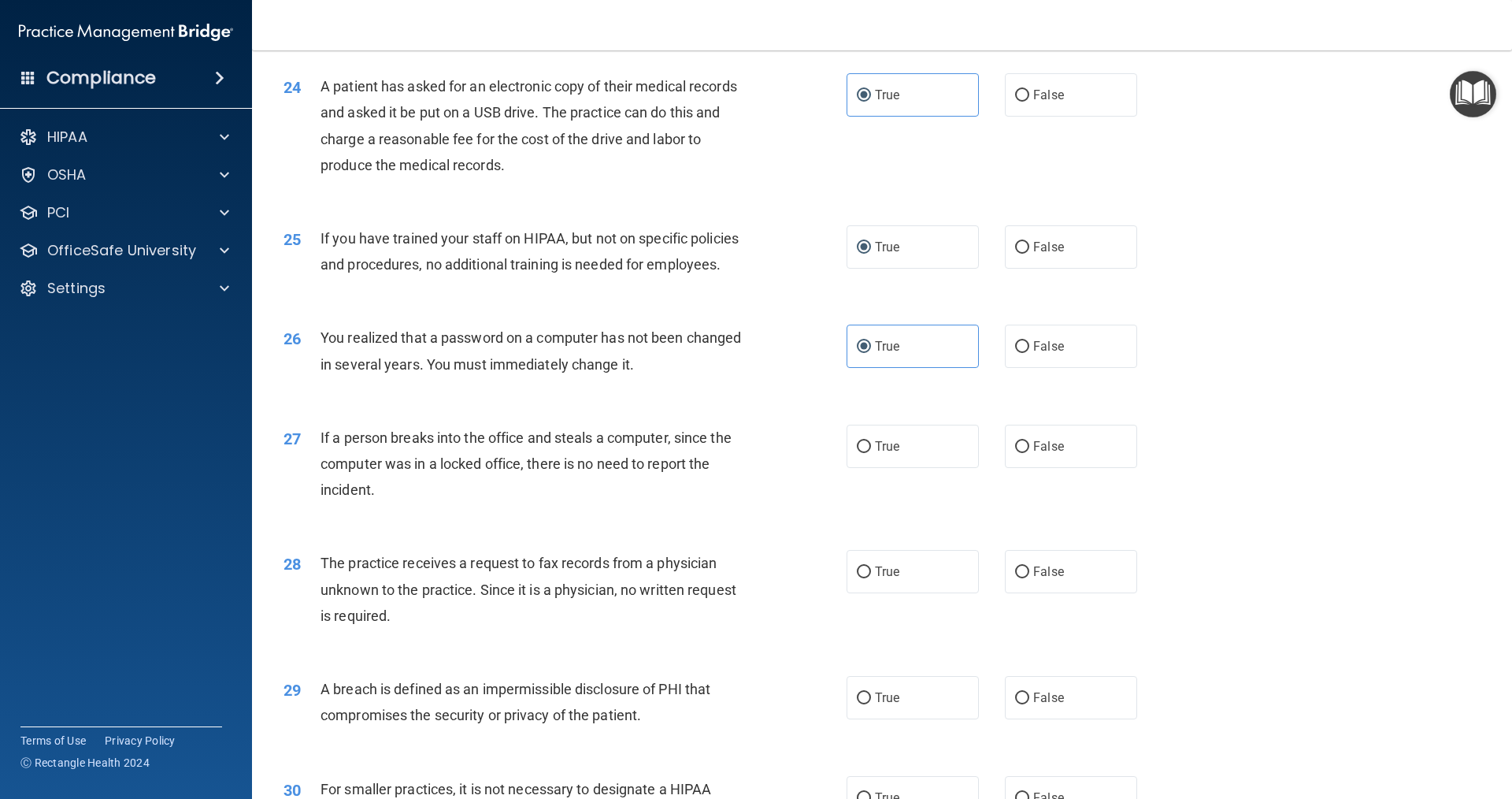
scroll to position [2693, 0]
click at [1005, 467] on label "False" at bounding box center [1072, 445] width 133 height 44
click at [1015, 452] on input "False" at bounding box center [1022, 445] width 14 height 11
radio input "true"
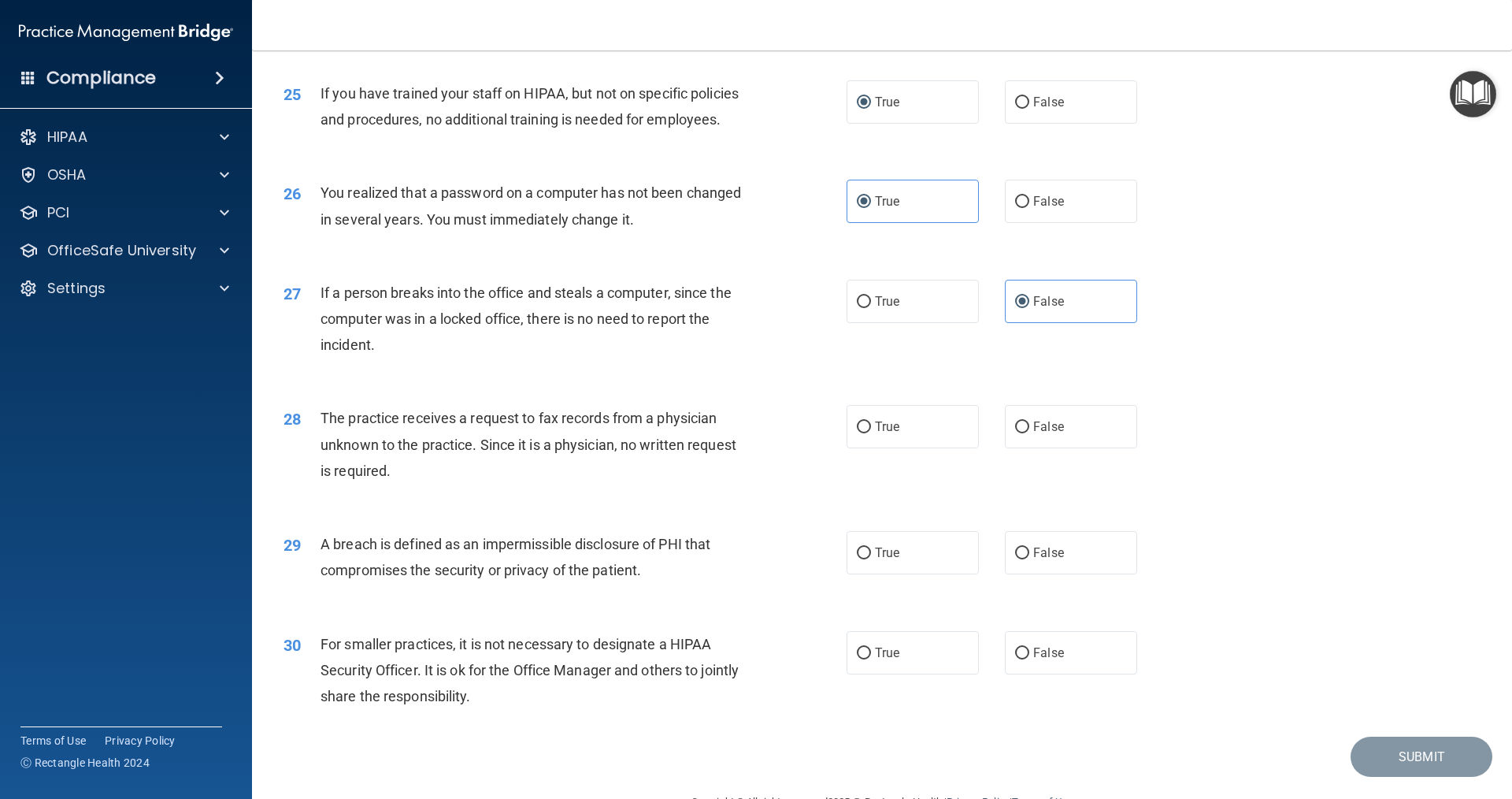
scroll to position [2850, 0]
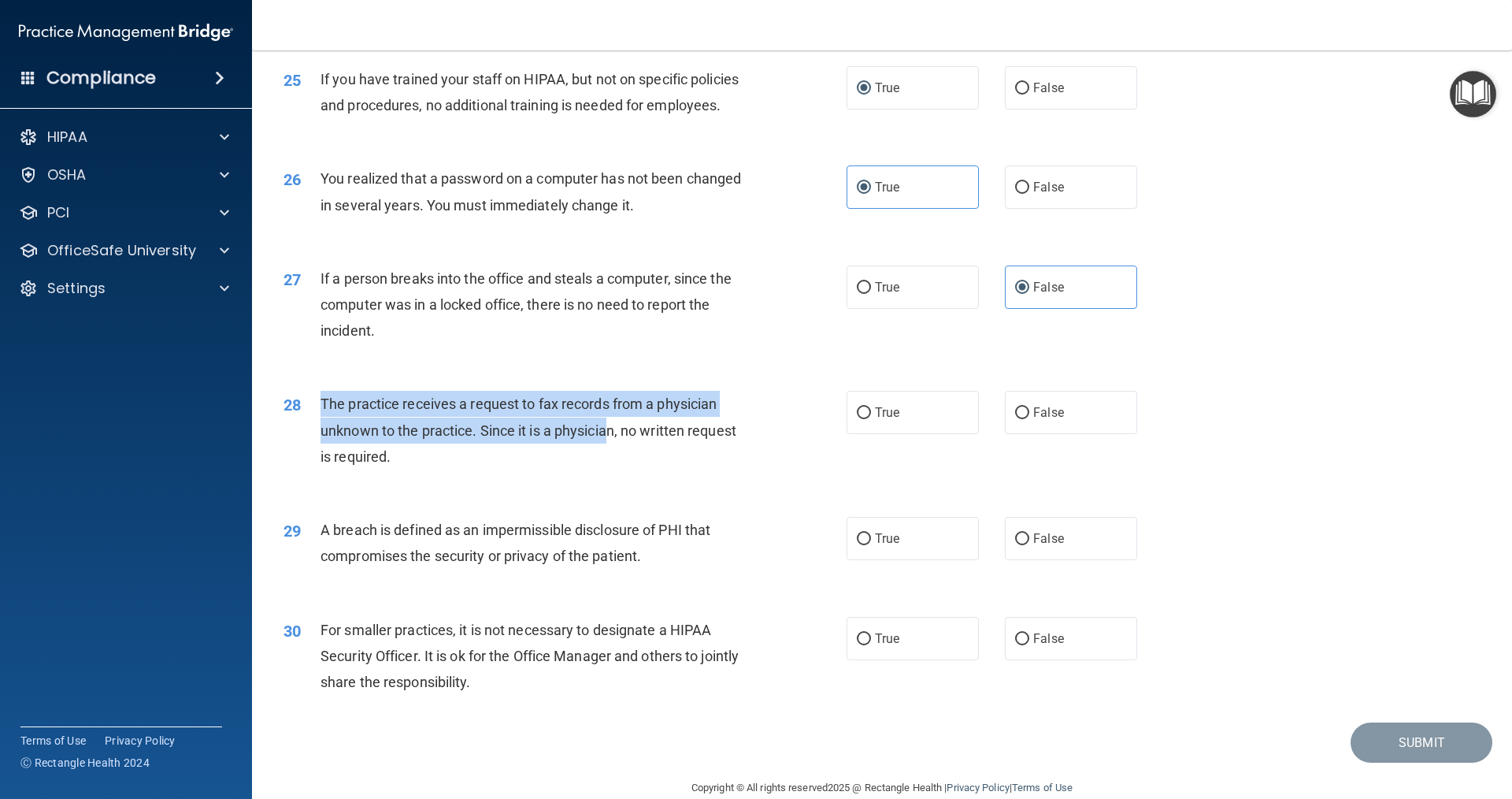
drag, startPoint x: 380, startPoint y: 454, endPoint x: 621, endPoint y: 495, distance: 244.5
click at [611, 477] on div "28 The practice receives a request to fax records from a physician unknown to t…" at bounding box center [565, 435] width 611 height 87
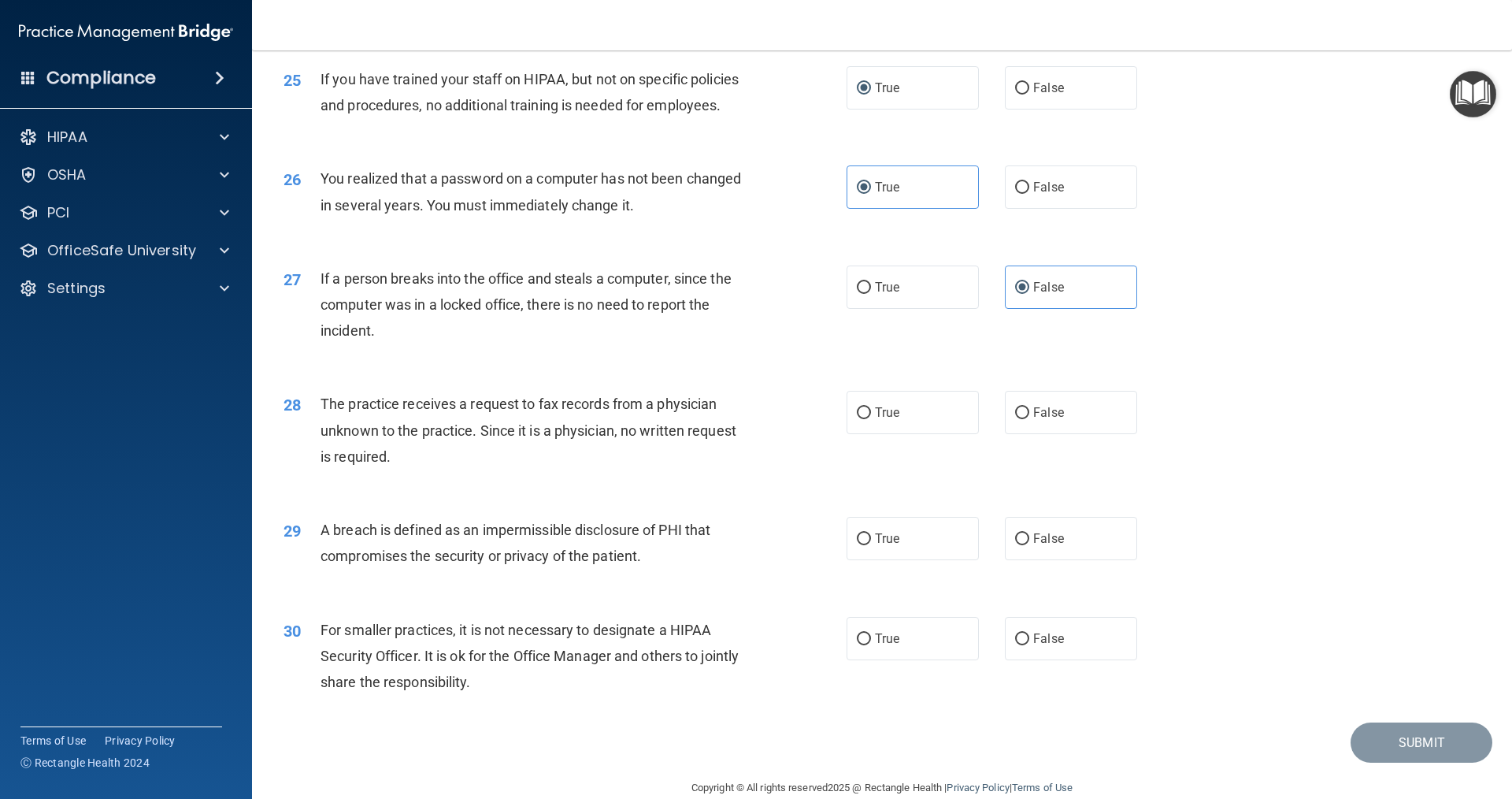
click at [653, 470] on div "The practice receives a request to fax records from a physician unknown to the …" at bounding box center [541, 430] width 440 height 79
click at [865, 434] on label "True" at bounding box center [913, 413] width 133 height 44
click at [865, 419] on input "True" at bounding box center [863, 413] width 14 height 11
radio input "true"
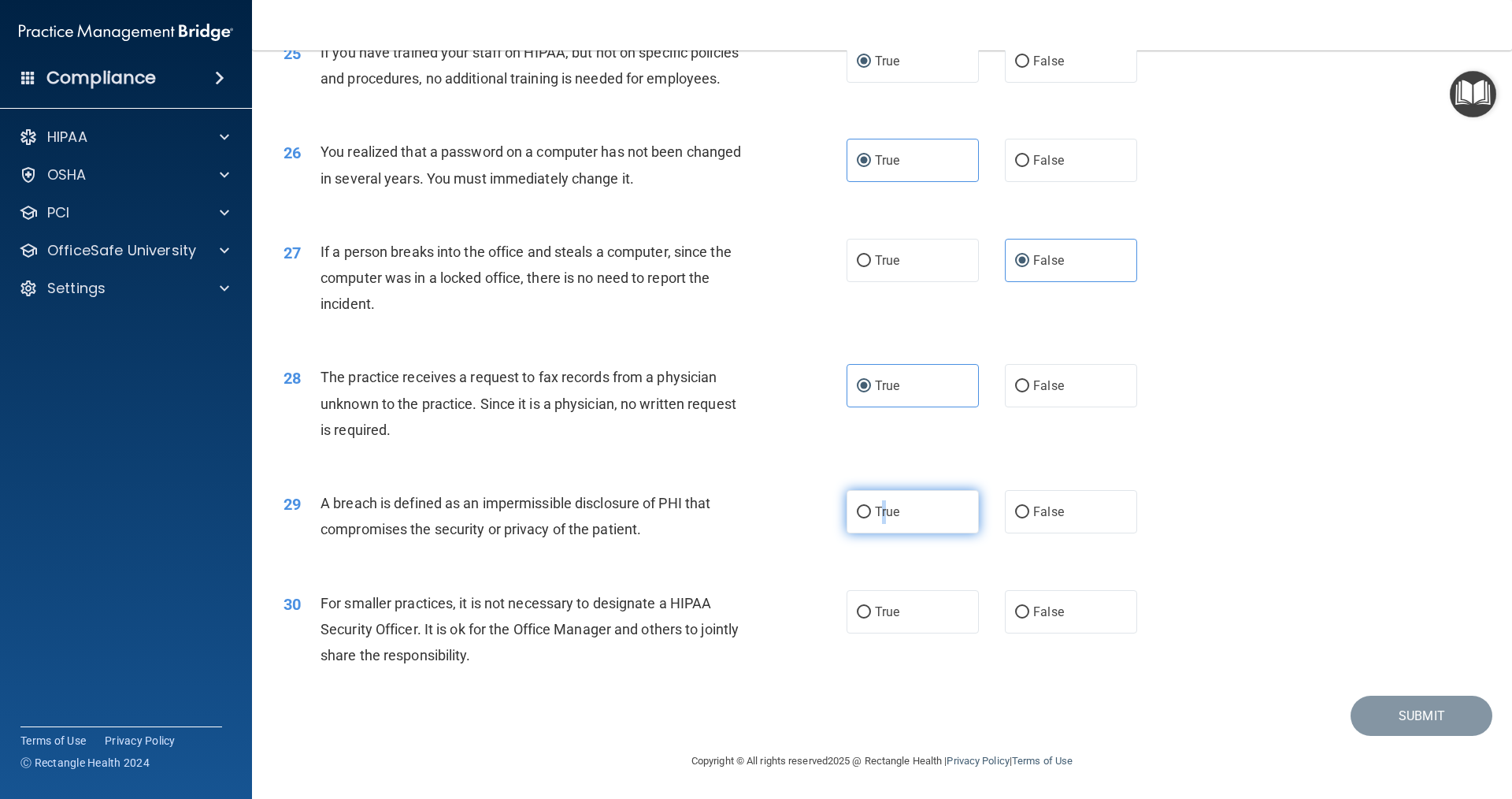
click at [880, 517] on span "True" at bounding box center [887, 511] width 25 height 15
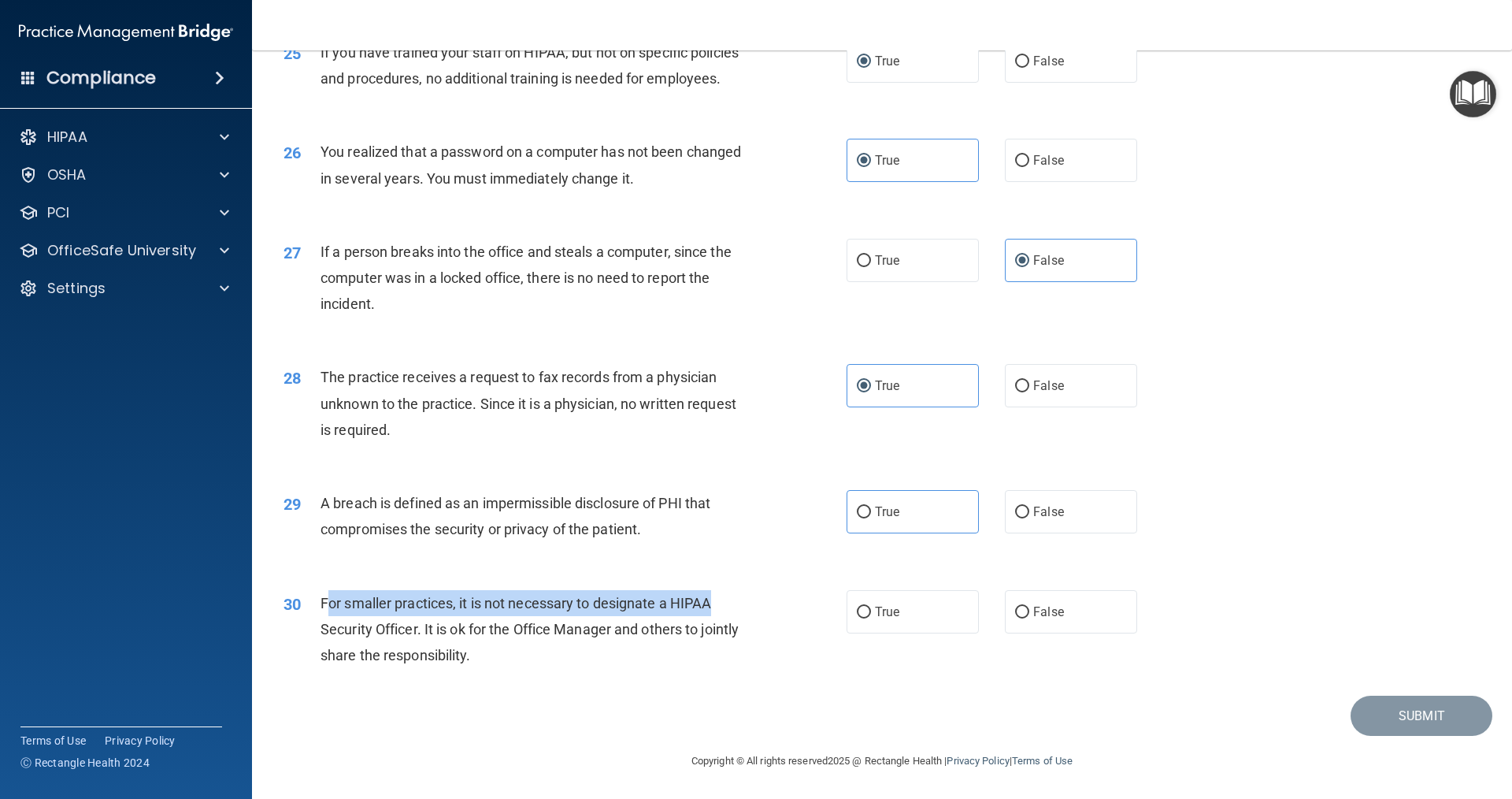
drag, startPoint x: 326, startPoint y: 591, endPoint x: 753, endPoint y: 605, distance: 427.2
click at [738, 605] on div "For smaller practices, it is not necessary to designate a HIPAA Security Office…" at bounding box center [541, 629] width 440 height 79
click at [762, 607] on div "30 For smaller practices, it is not necessary to designate a HIPAA Security Off…" at bounding box center [565, 633] width 611 height 87
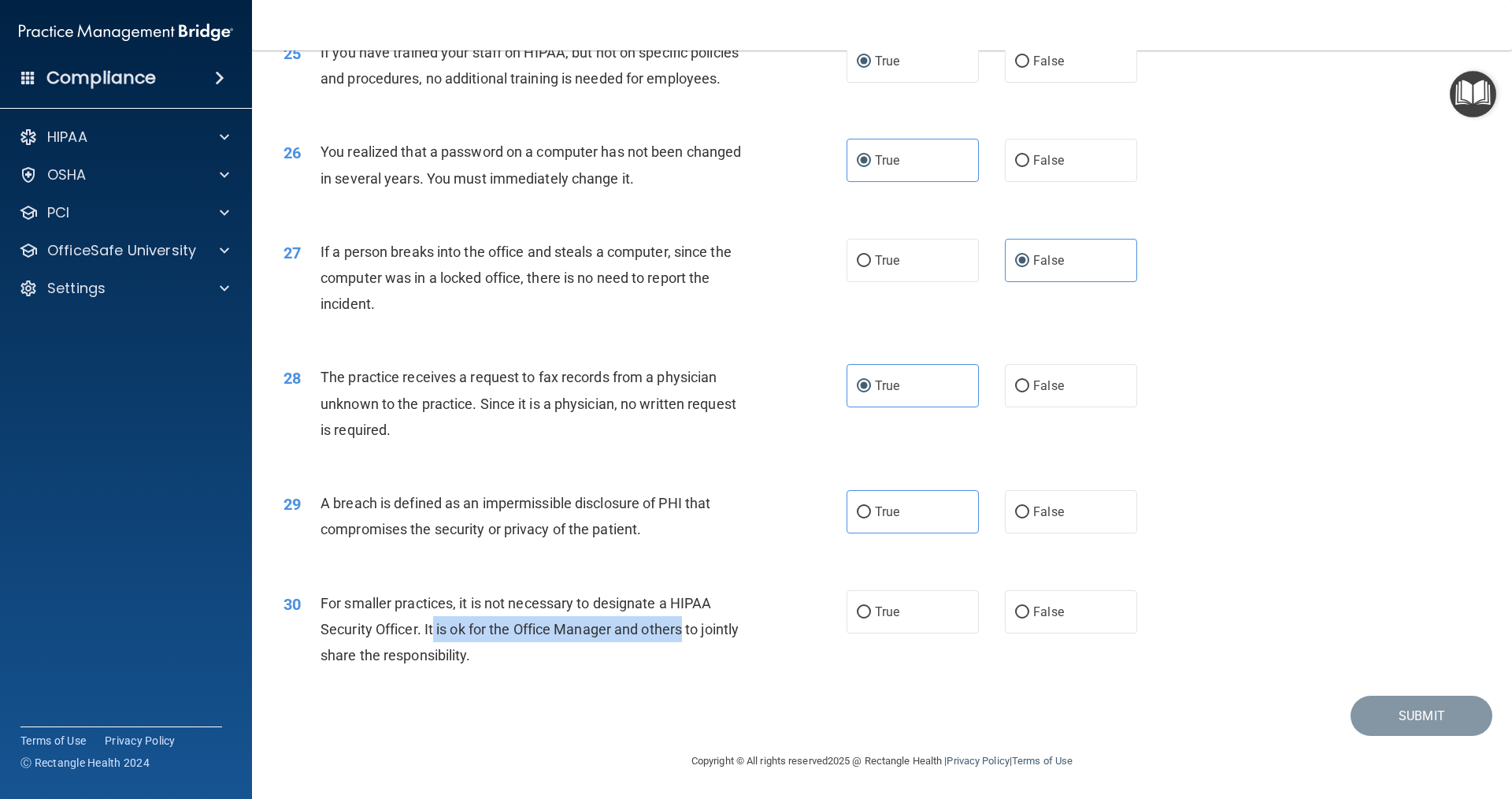
drag, startPoint x: 433, startPoint y: 630, endPoint x: 716, endPoint y: 622, distance: 283.1
click at [713, 622] on div "For smaller practices, it is not necessary to designate a HIPAA Security Office…" at bounding box center [541, 629] width 440 height 79
click at [738, 622] on div "For smaller practices, it is not necessary to designate a HIPAA Security Office…" at bounding box center [541, 629] width 440 height 79
click at [1069, 607] on label "False" at bounding box center [1072, 612] width 133 height 44
click at [1029, 607] on input "False" at bounding box center [1022, 613] width 14 height 11
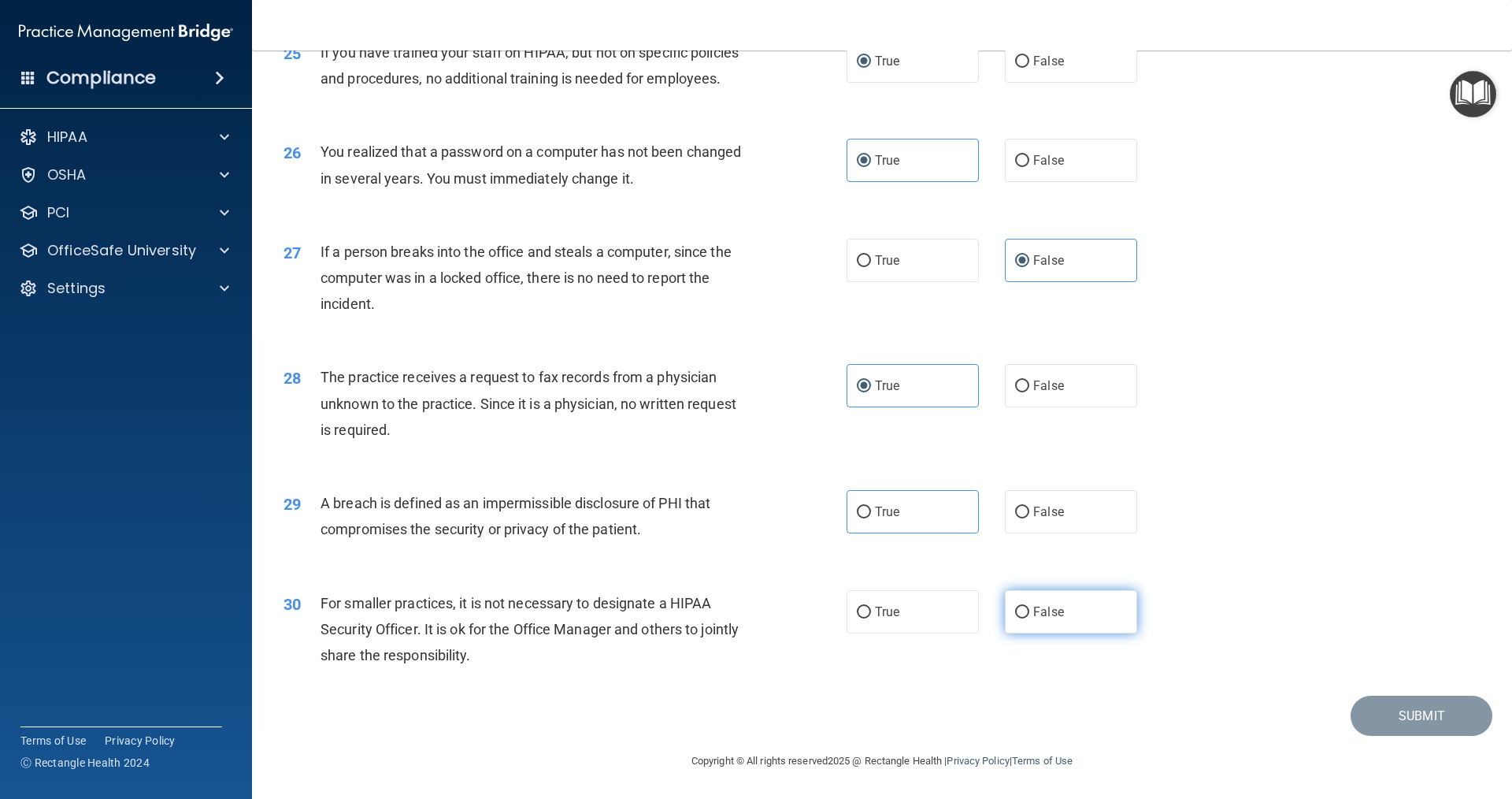
radio input "true"
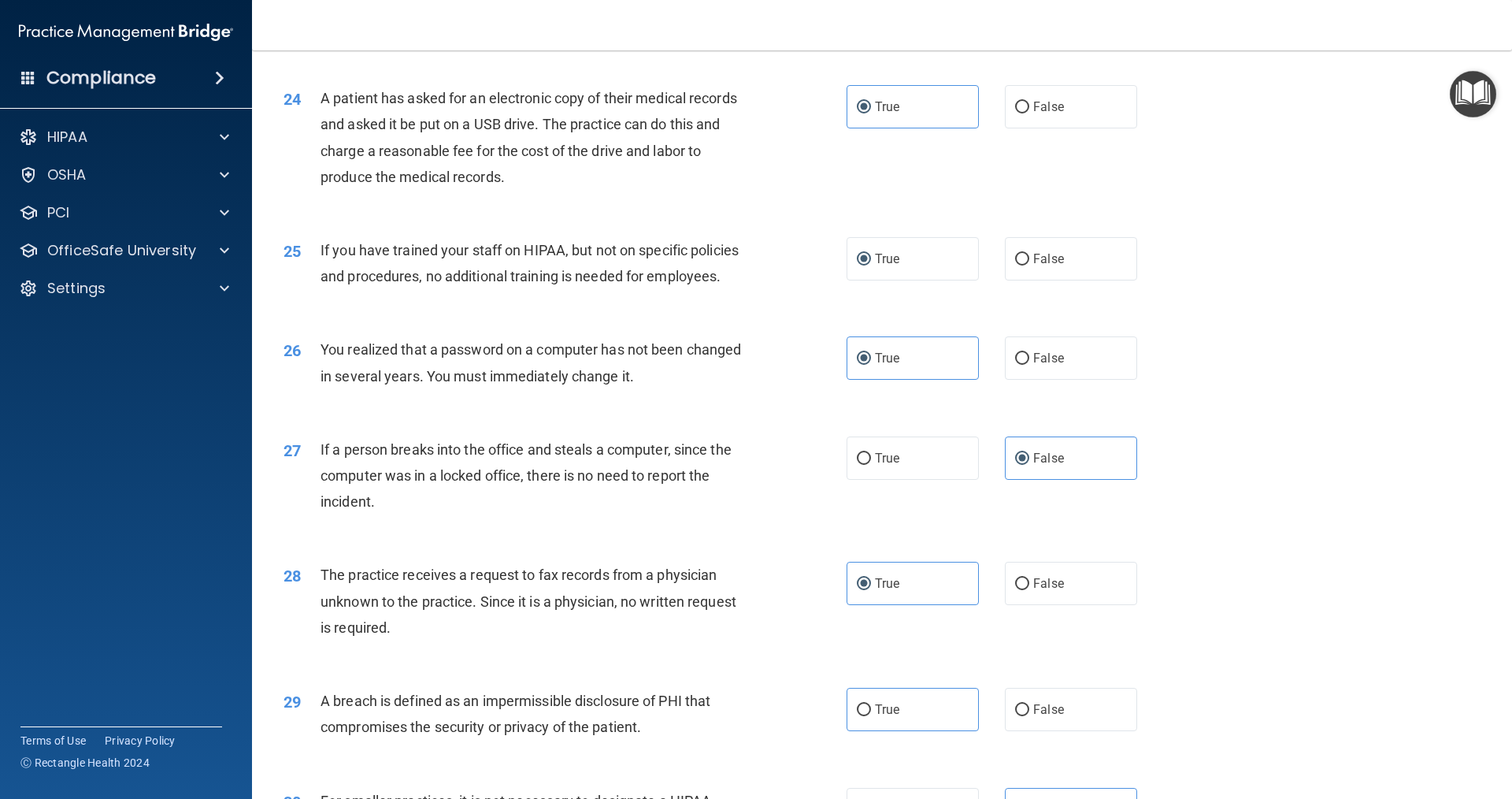
scroll to position [2535, 0]
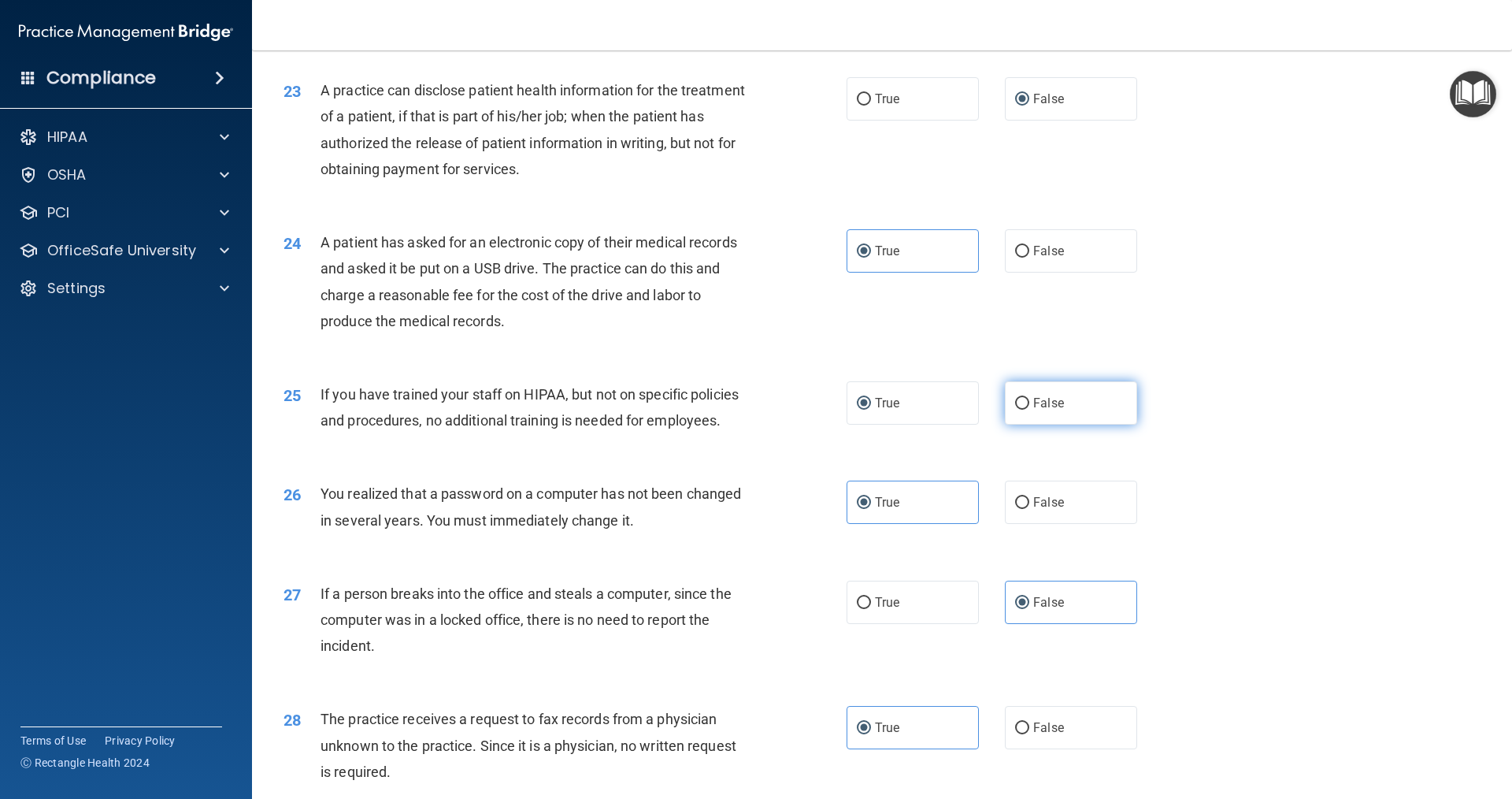
click at [1034, 410] on span "False" at bounding box center [1049, 403] width 30 height 15
click at [1026, 410] on input "False" at bounding box center [1022, 403] width 14 height 11
radio input "true"
click at [898, 424] on label "True" at bounding box center [913, 403] width 133 height 44
click at [871, 410] on input "True" at bounding box center [863, 403] width 14 height 11
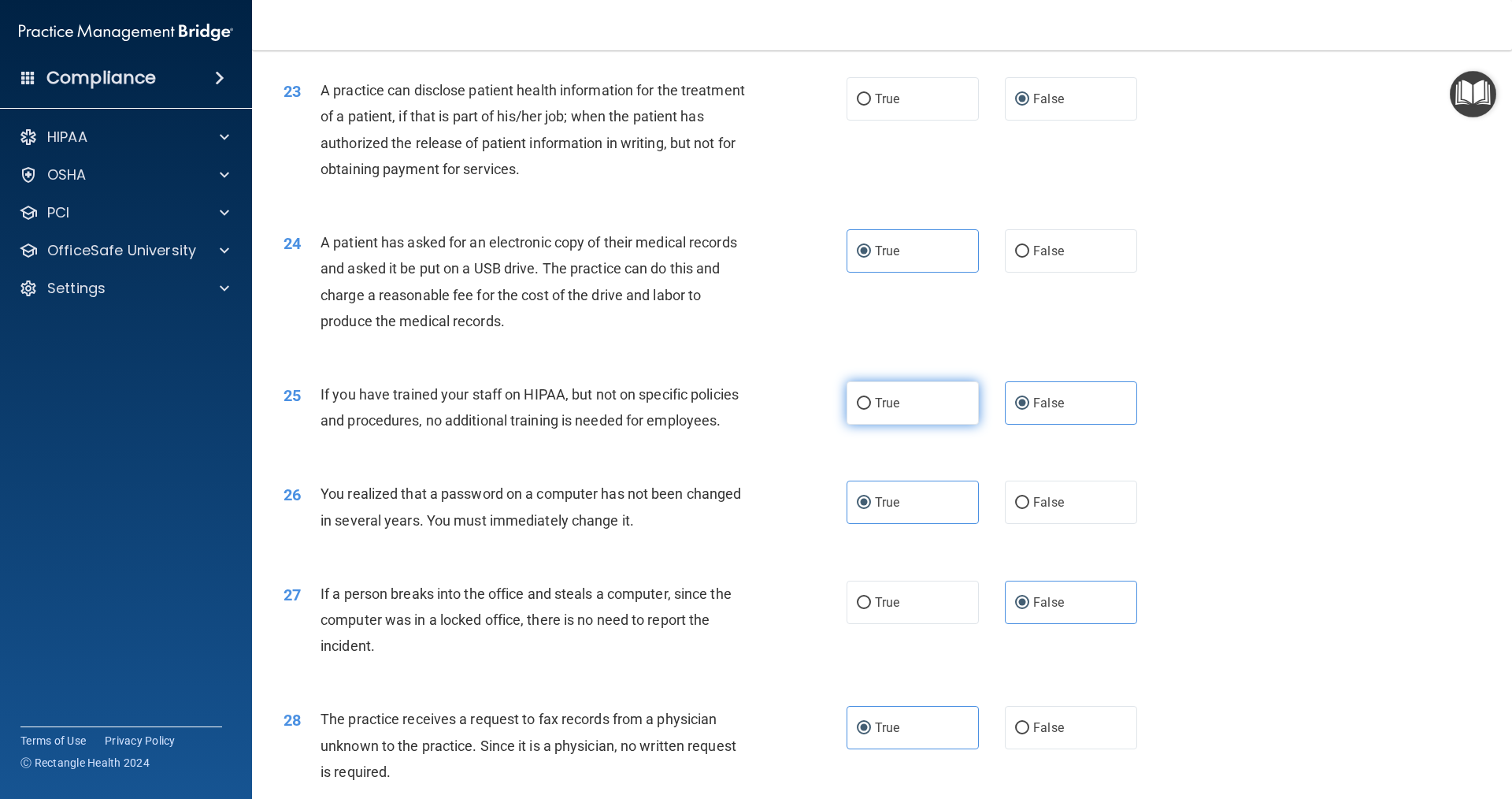
radio input "true"
radio input "false"
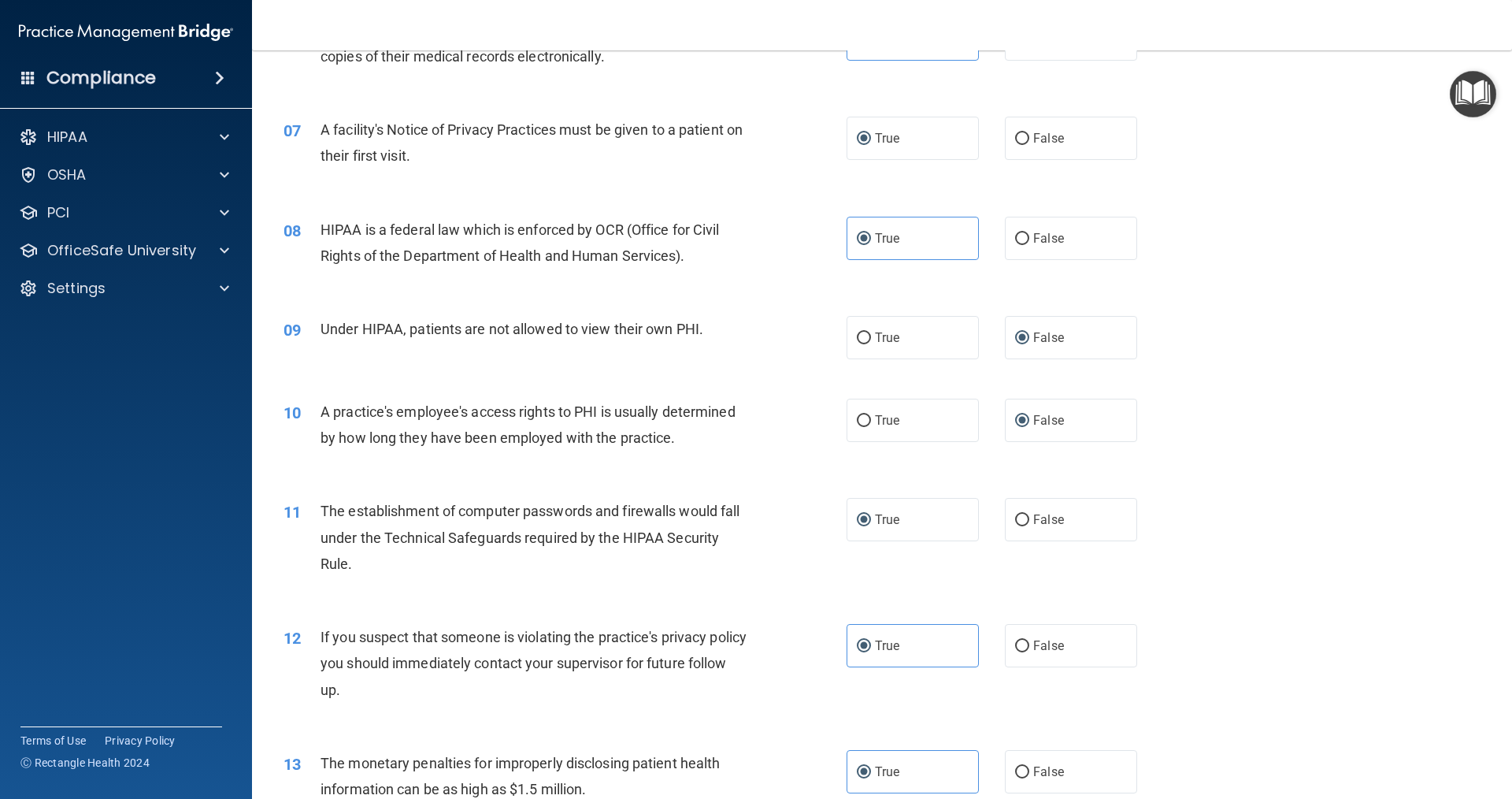
scroll to position [788, 0]
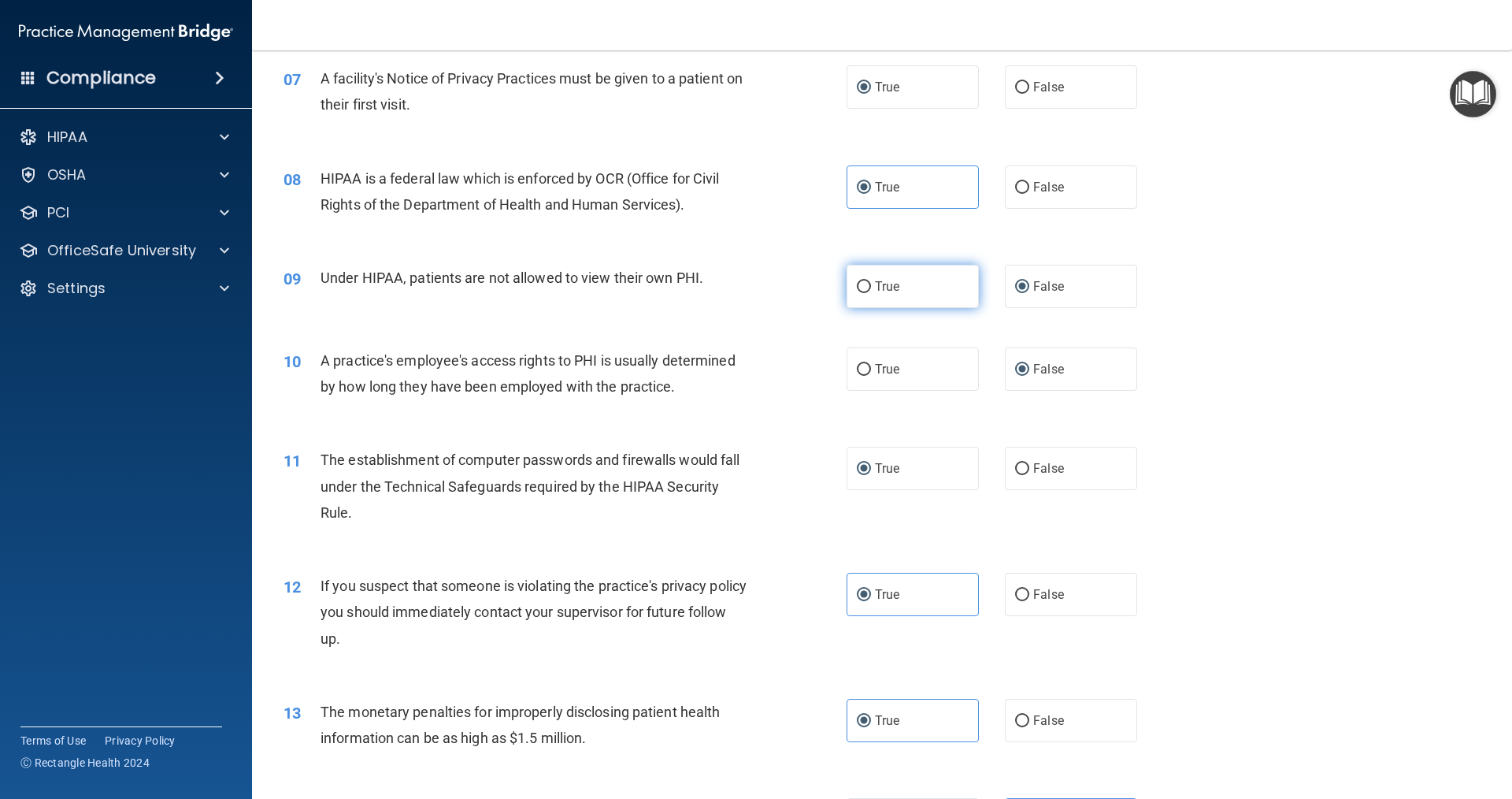
click at [903, 292] on label "True" at bounding box center [913, 287] width 133 height 44
click at [871, 292] on input "True" at bounding box center [863, 287] width 14 height 11
radio input "true"
radio input "false"
click at [926, 349] on label "True" at bounding box center [913, 369] width 133 height 44
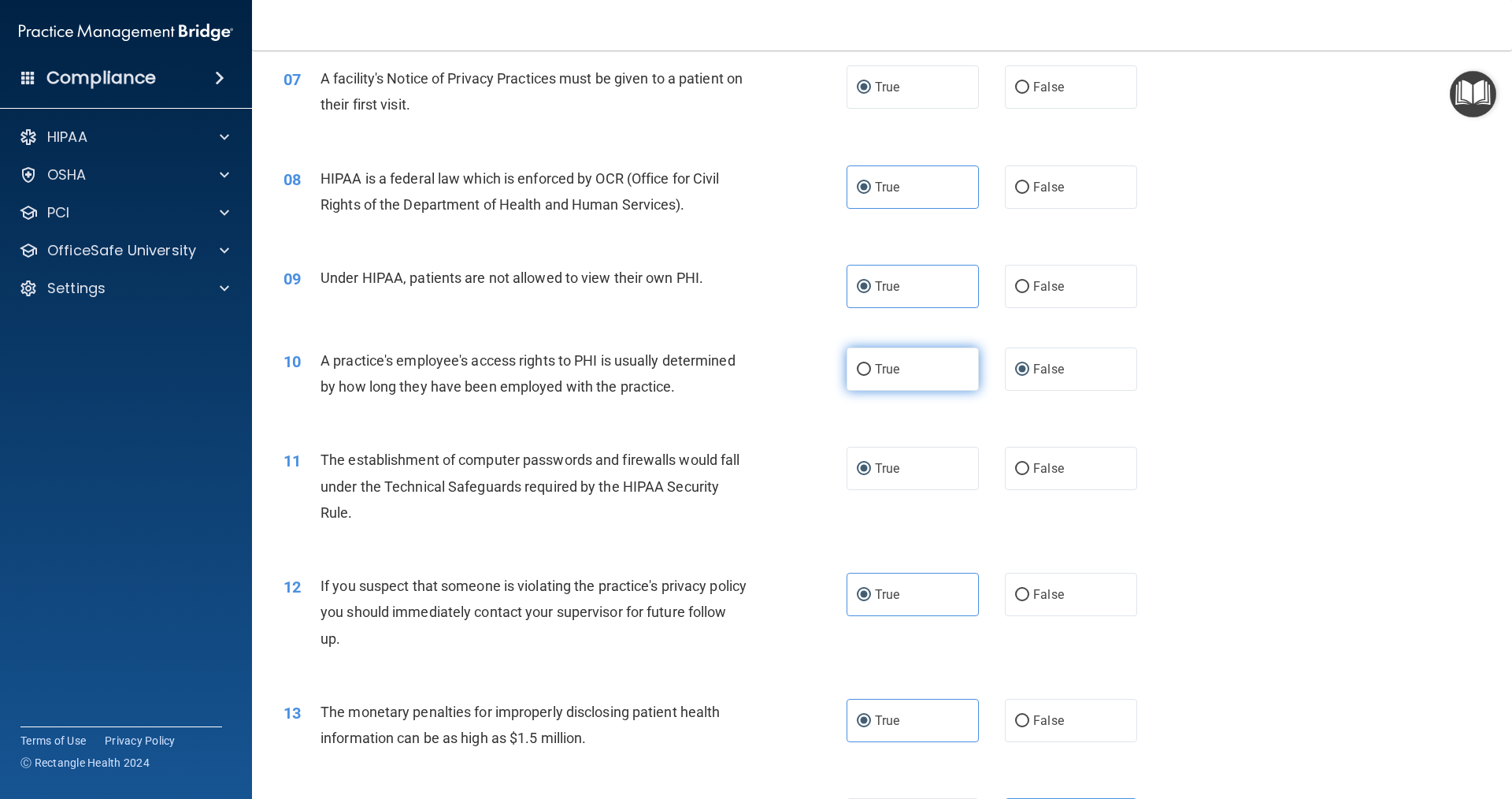
click at [871, 364] on input "True" at bounding box center [863, 369] width 14 height 11
radio input "true"
radio input "false"
click at [1022, 472] on input "False" at bounding box center [1022, 469] width 14 height 11
radio input "true"
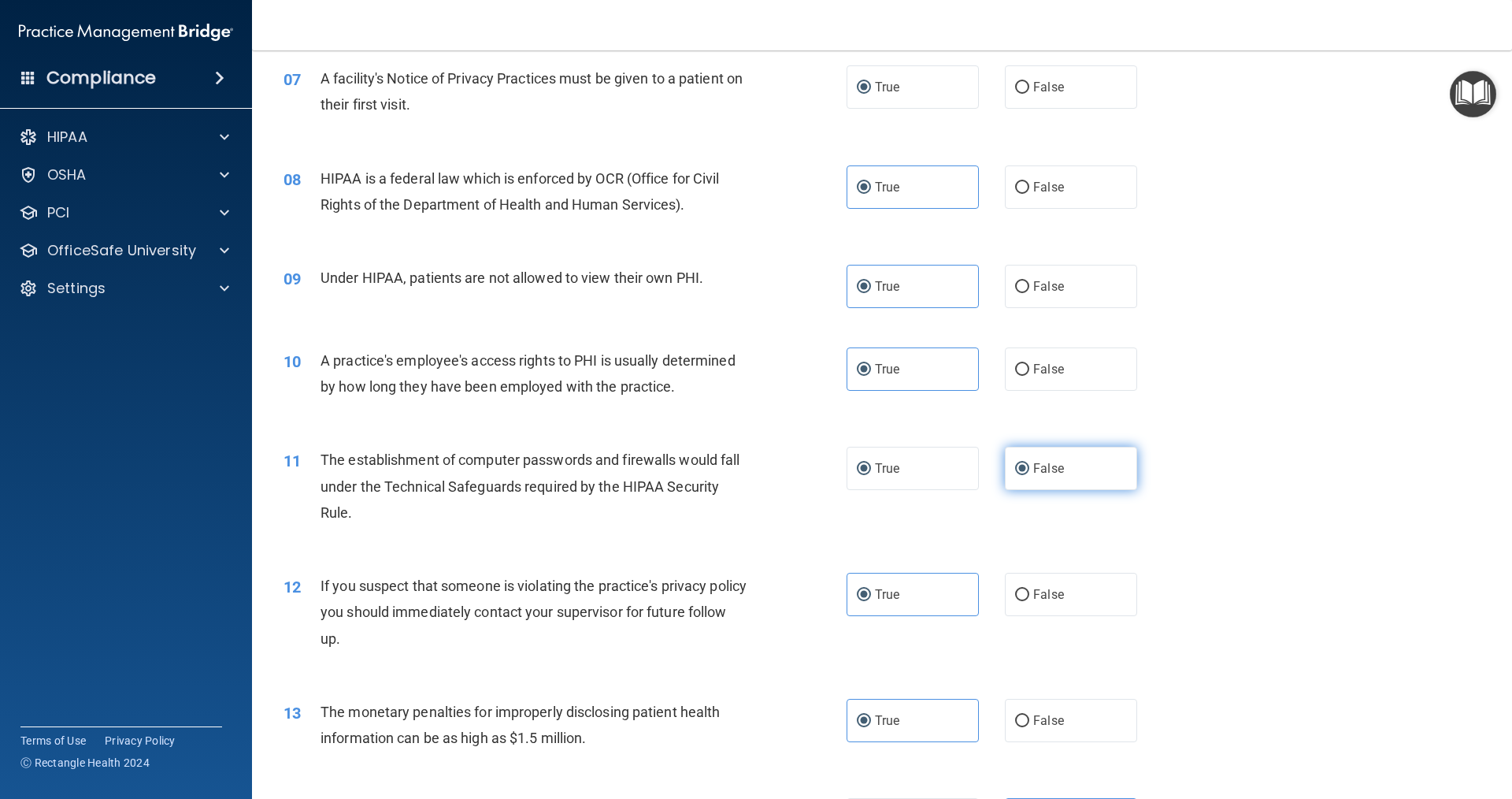
radio input "false"
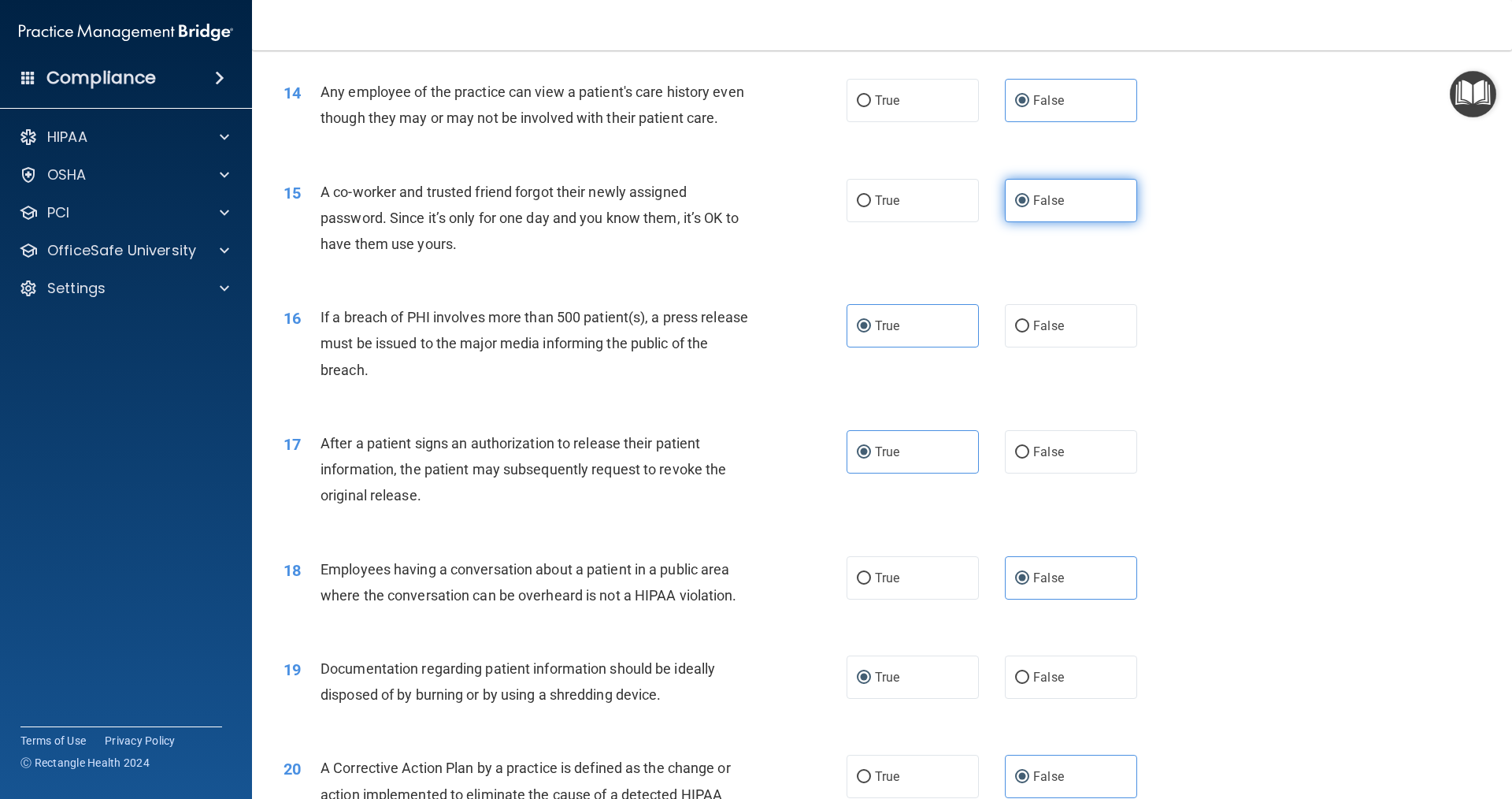
scroll to position [1590, 0]
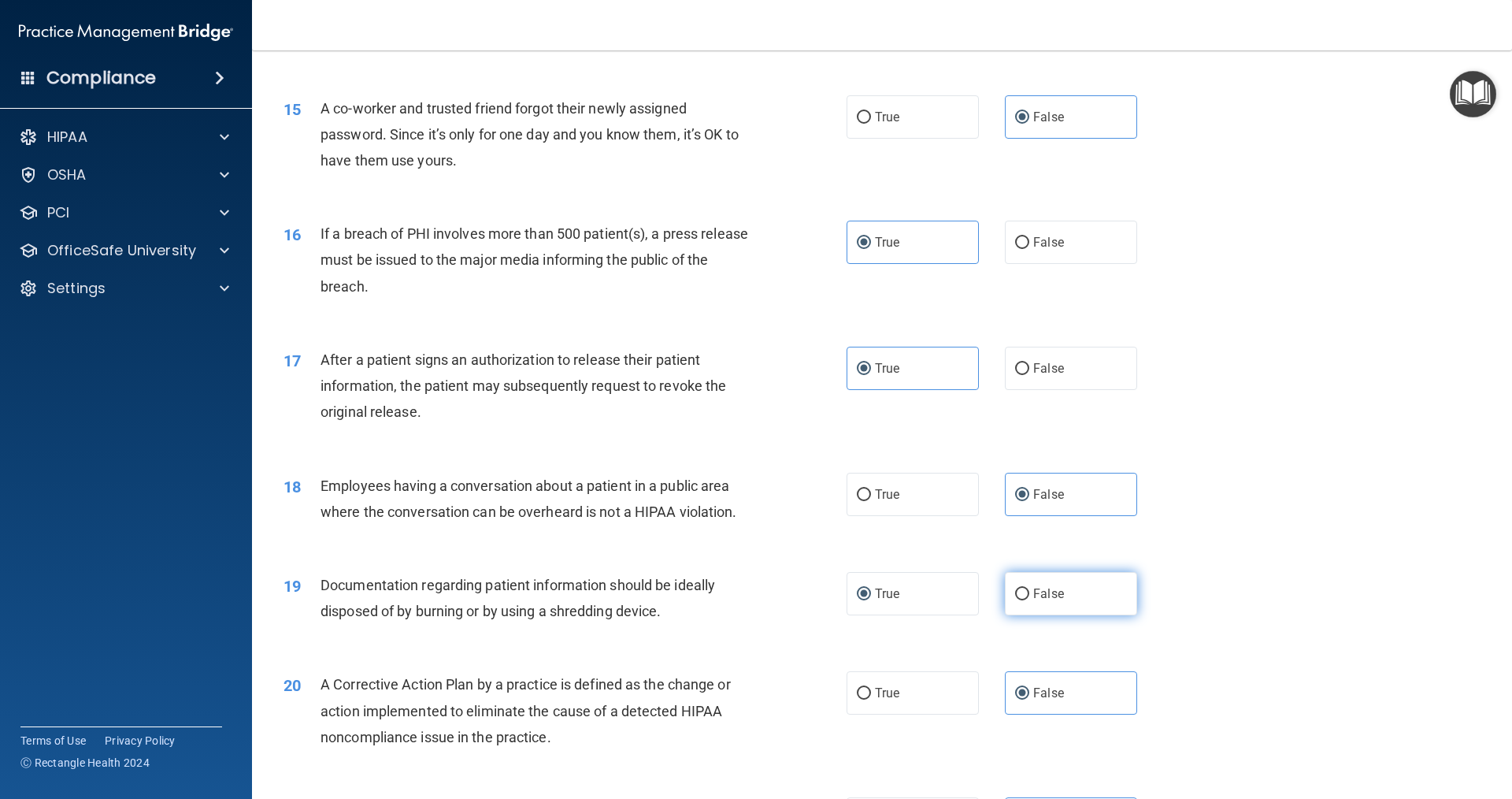
click at [1008, 609] on label "False" at bounding box center [1072, 594] width 133 height 44
click at [1015, 600] on input "False" at bounding box center [1022, 595] width 14 height 11
radio input "true"
radio input "false"
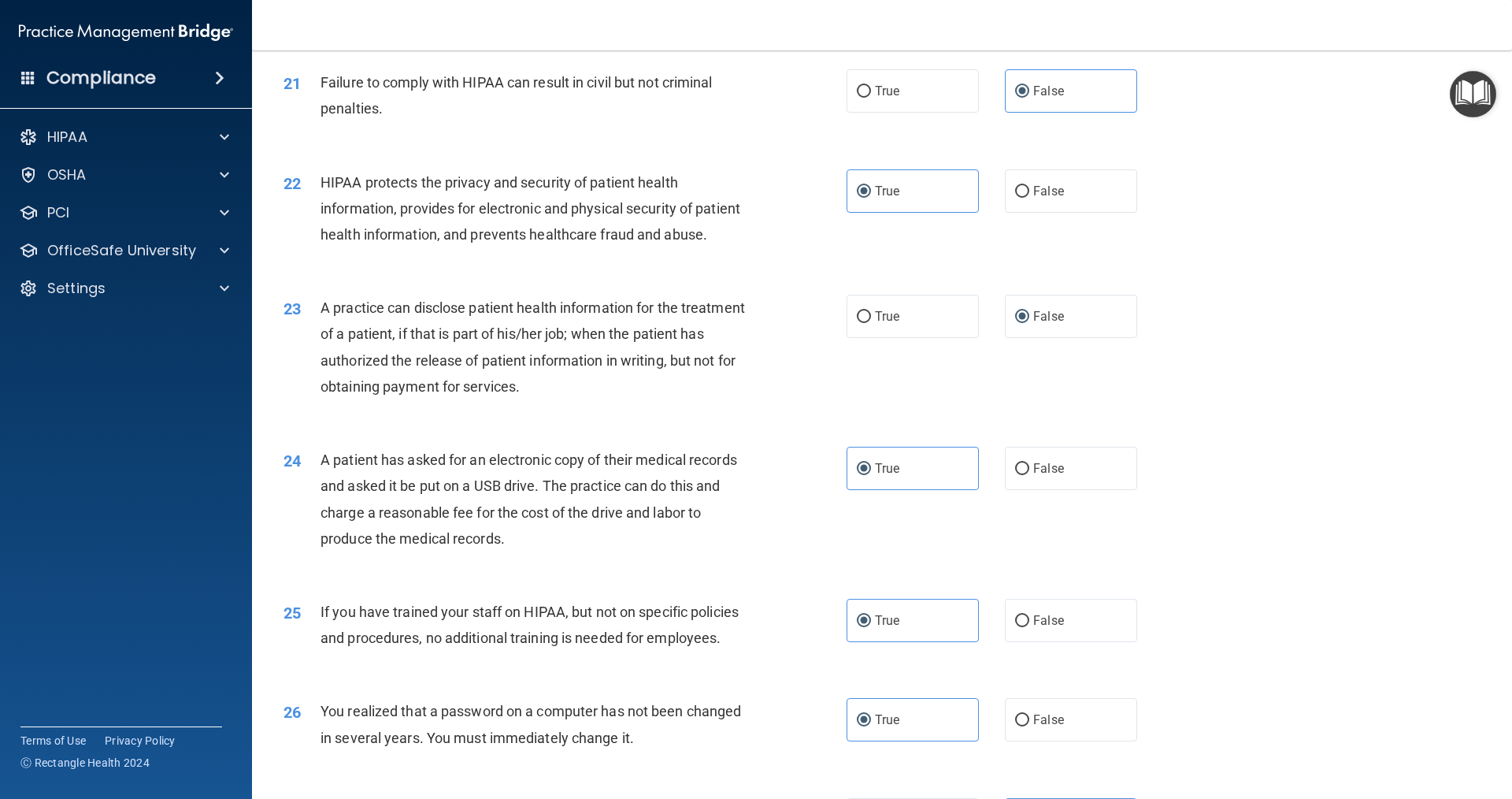
scroll to position [2535, 0]
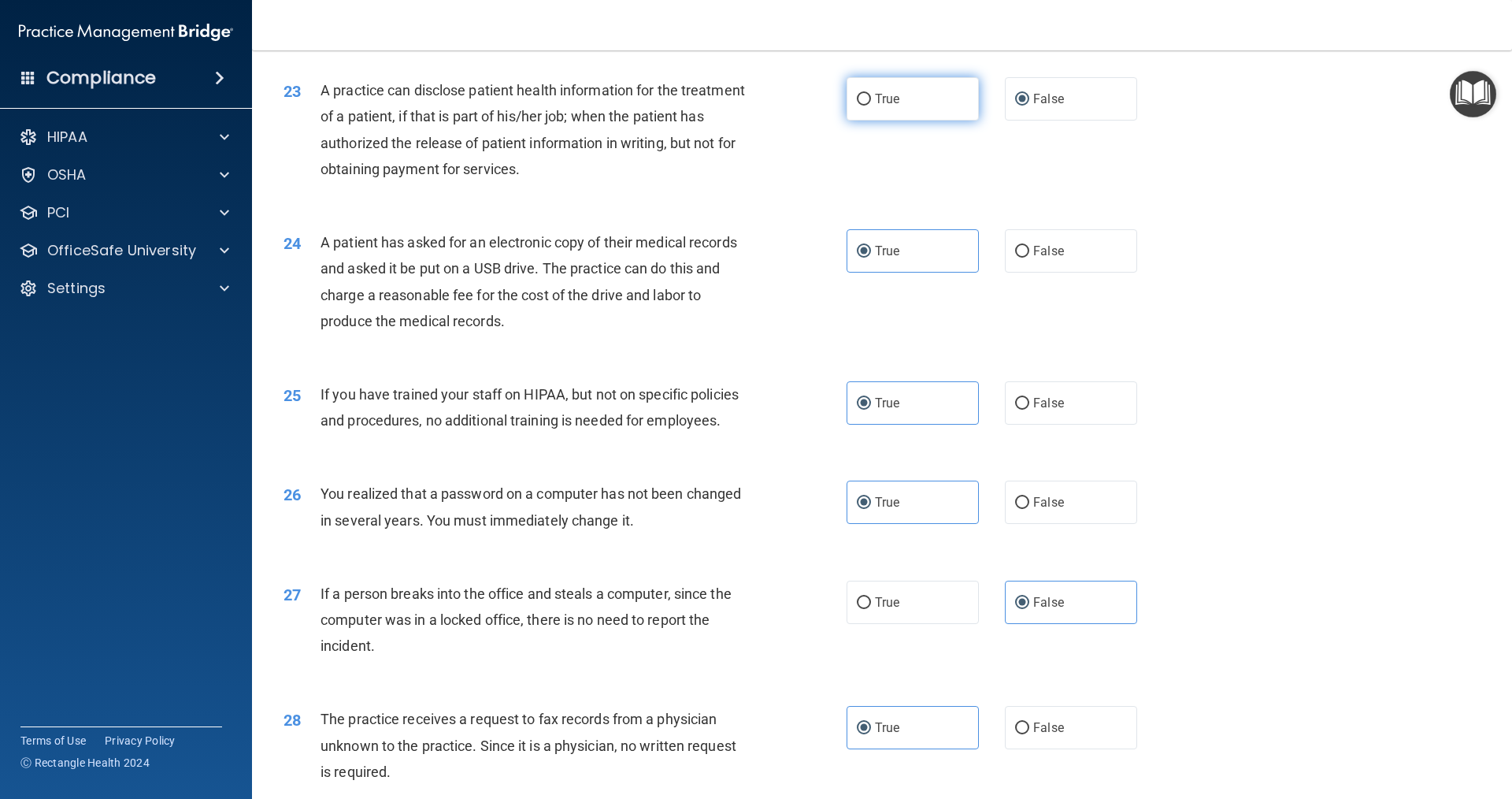
click at [901, 120] on label "True" at bounding box center [913, 99] width 133 height 44
click at [871, 105] on input "True" at bounding box center [863, 99] width 14 height 11
radio input "true"
radio input "false"
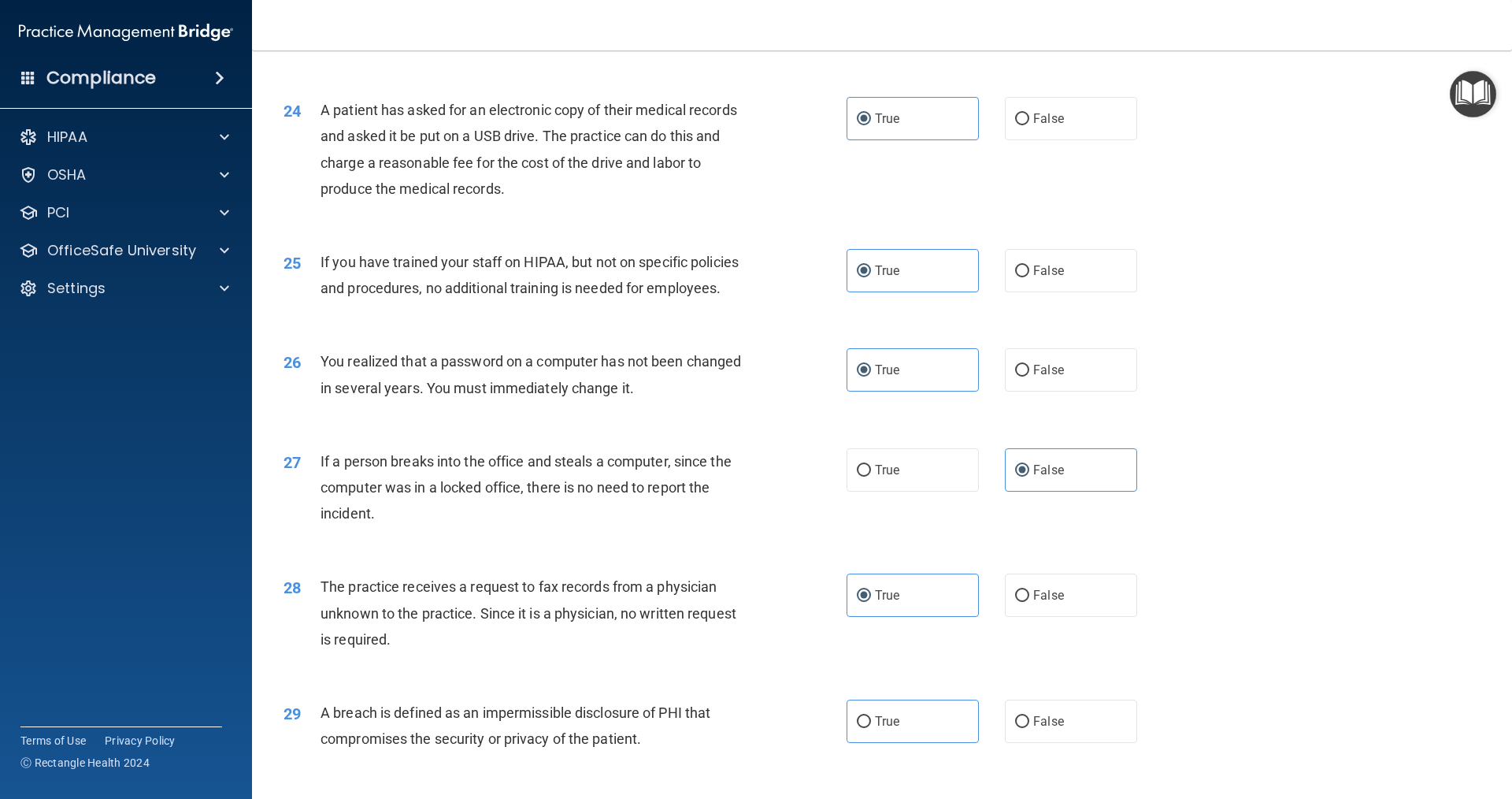
scroll to position [2693, 0]
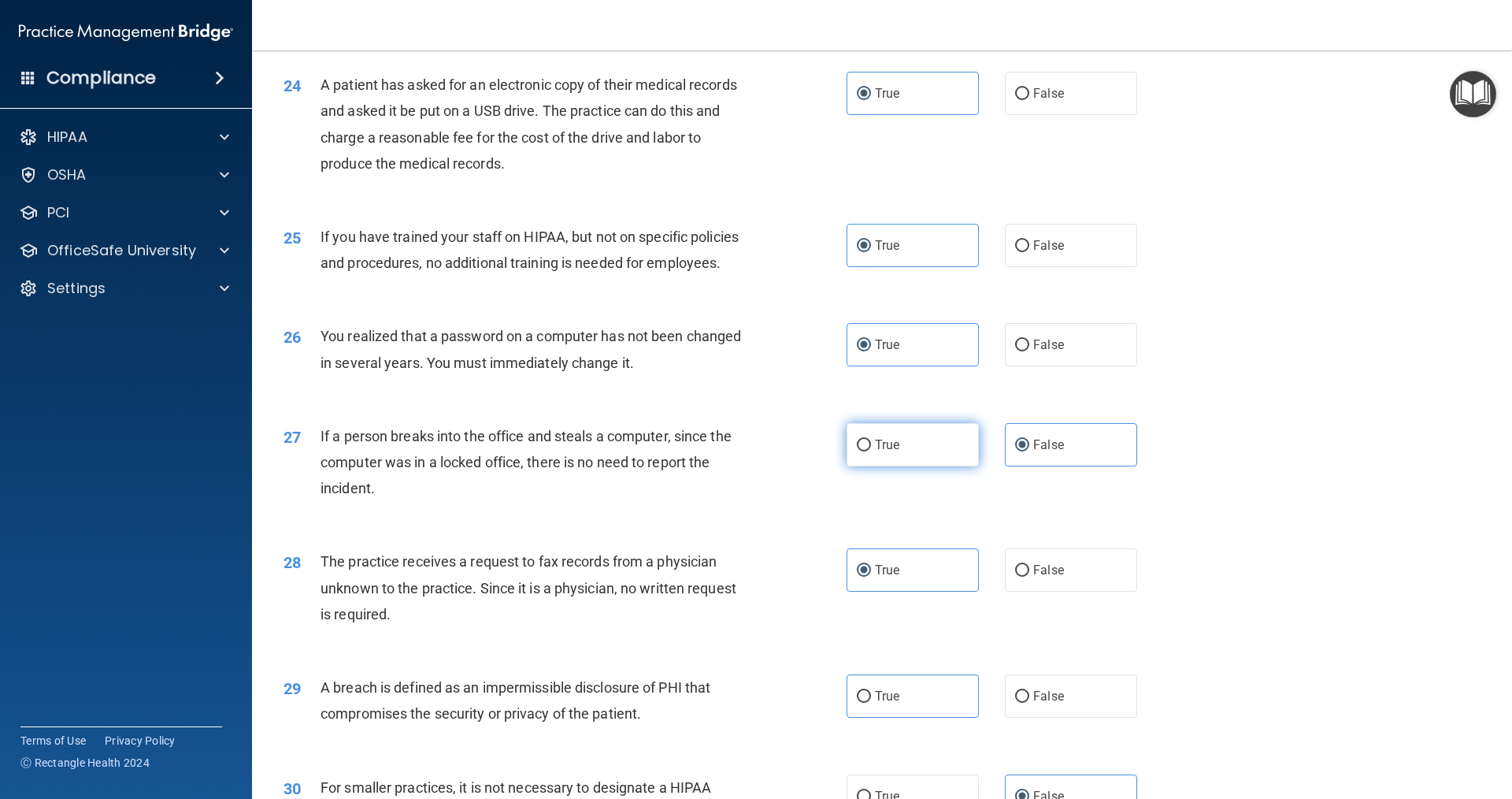
click at [901, 467] on label "True" at bounding box center [913, 445] width 133 height 44
click at [871, 452] on input "True" at bounding box center [863, 445] width 14 height 11
radio input "true"
radio input "false"
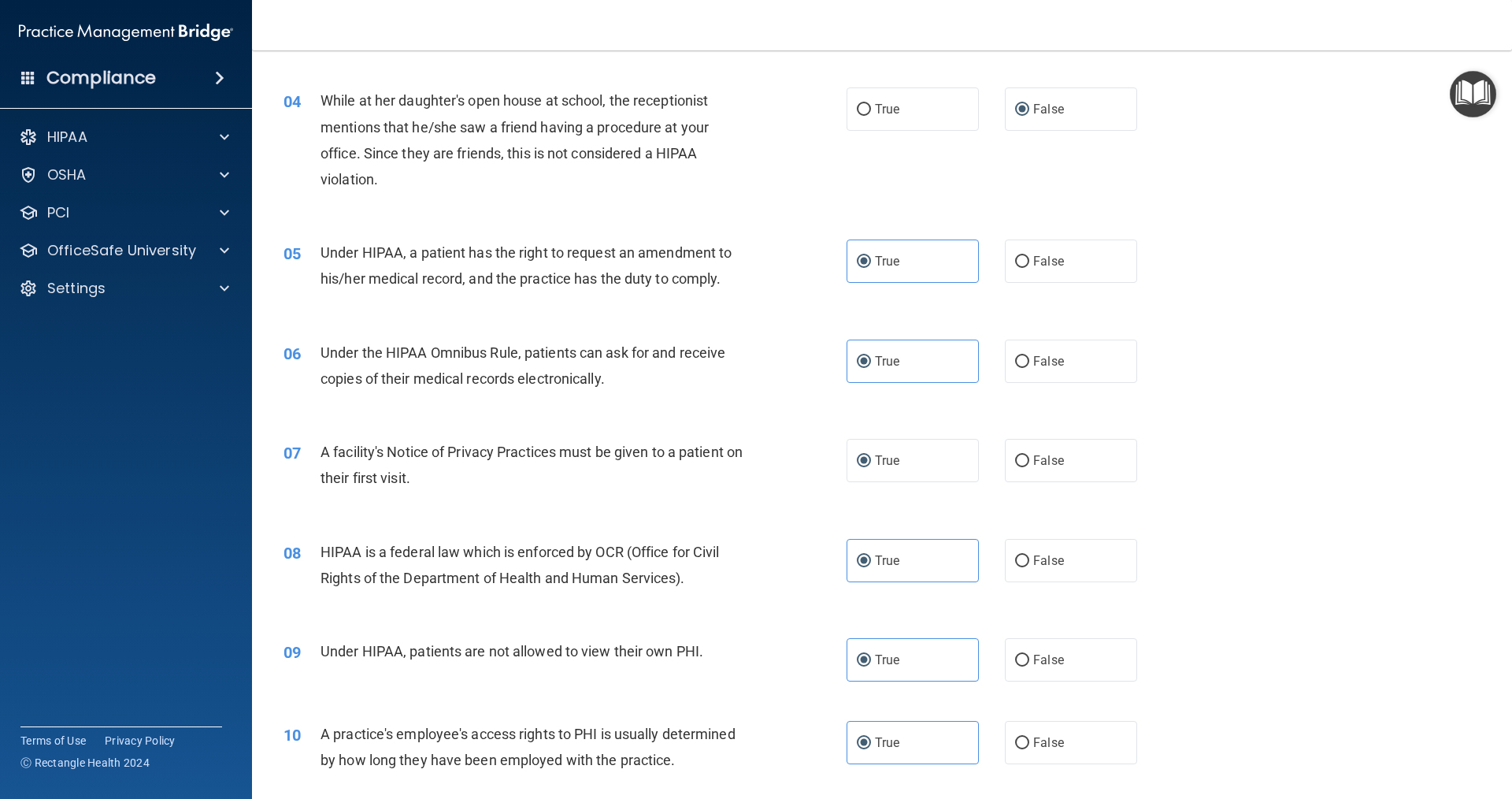
scroll to position [315, 0]
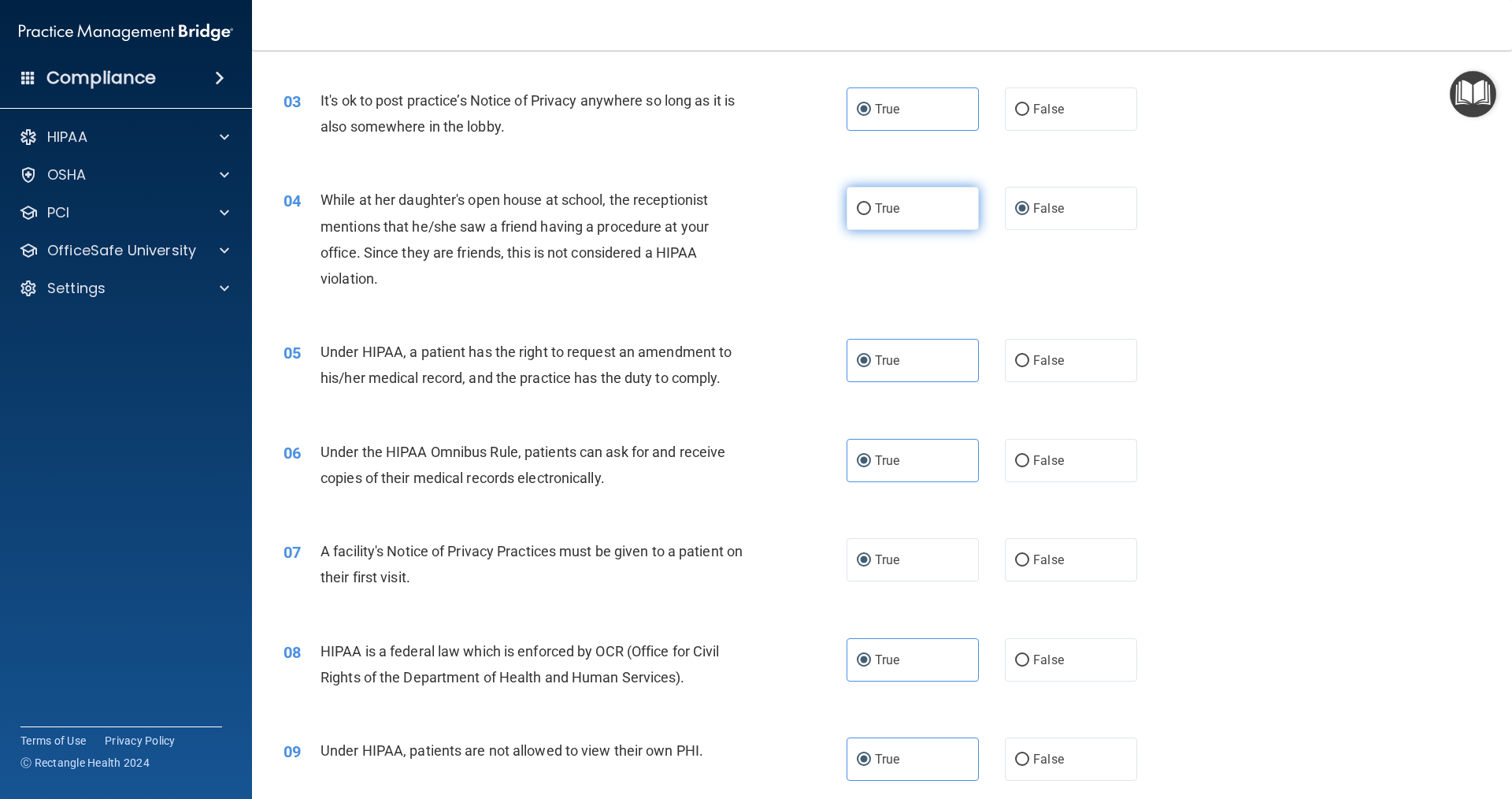
click at [934, 218] on label "True" at bounding box center [913, 208] width 133 height 44
click at [871, 215] on input "True" at bounding box center [863, 209] width 14 height 11
radio input "true"
click at [1076, 216] on label "False" at bounding box center [1072, 208] width 133 height 44
click at [1029, 215] on input "False" at bounding box center [1022, 209] width 14 height 11
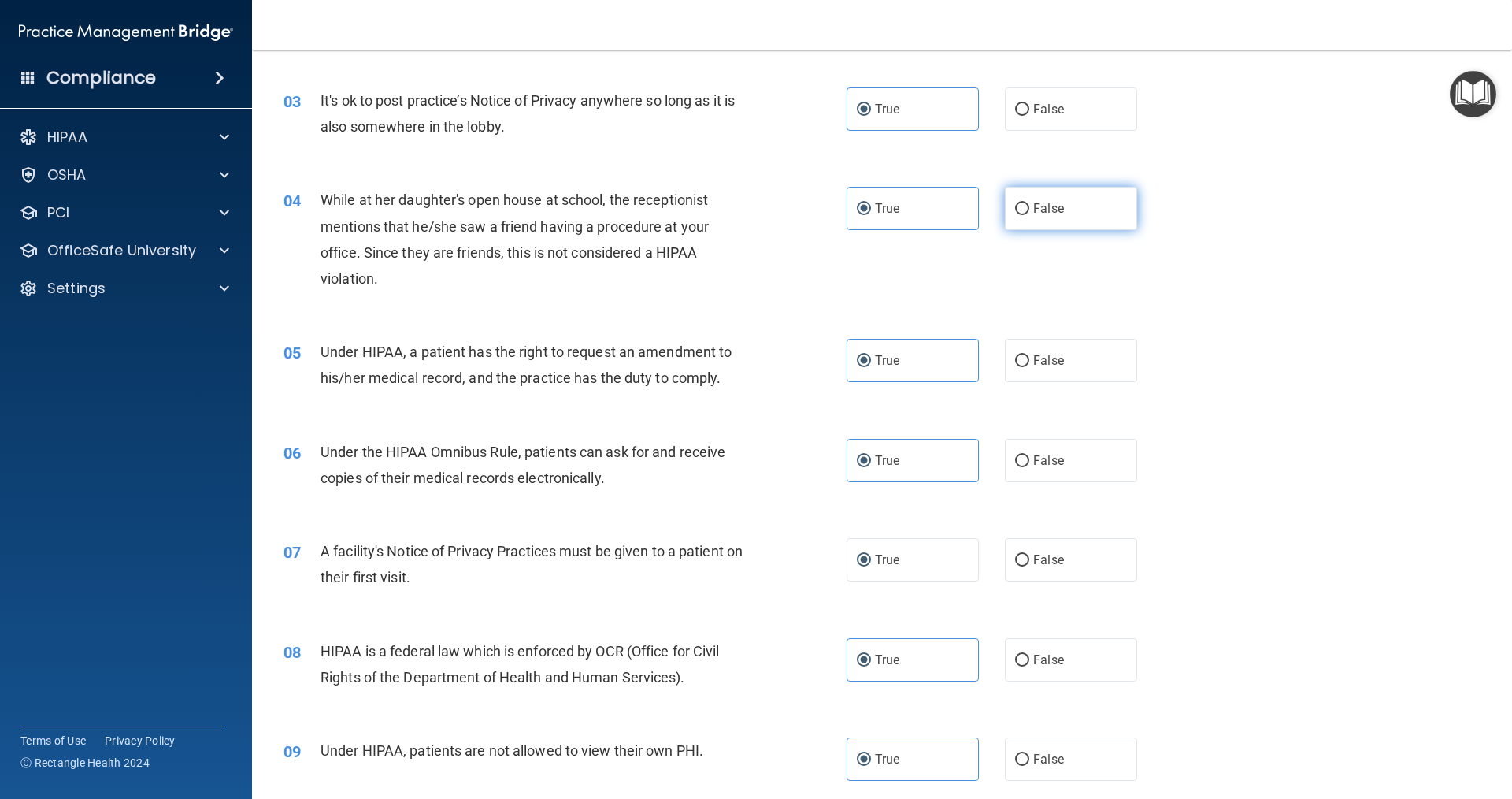
radio input "true"
radio input "false"
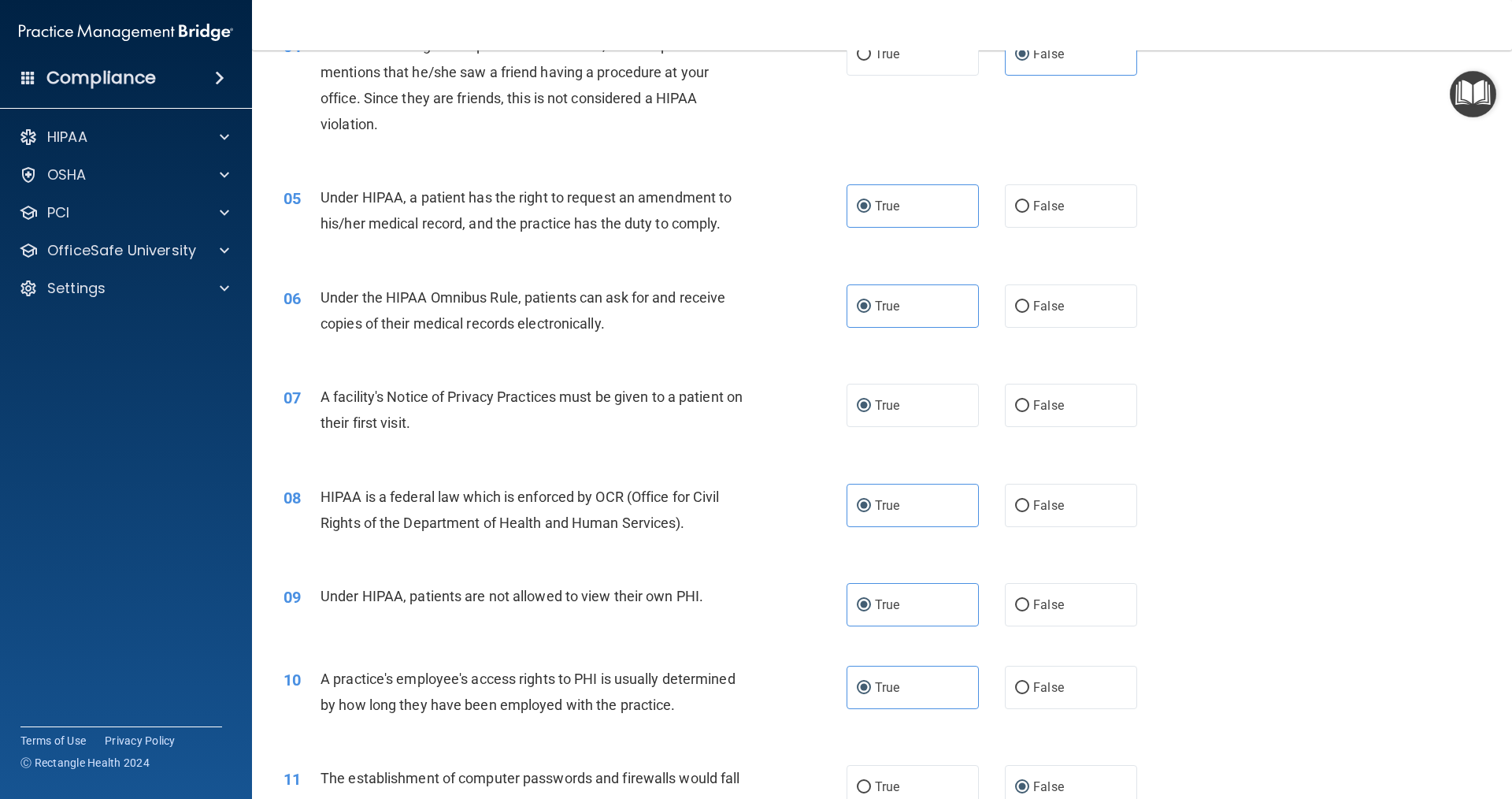
scroll to position [472, 0]
click at [960, 397] on label "True" at bounding box center [913, 402] width 133 height 44
click at [871, 397] on input "True" at bounding box center [863, 402] width 14 height 11
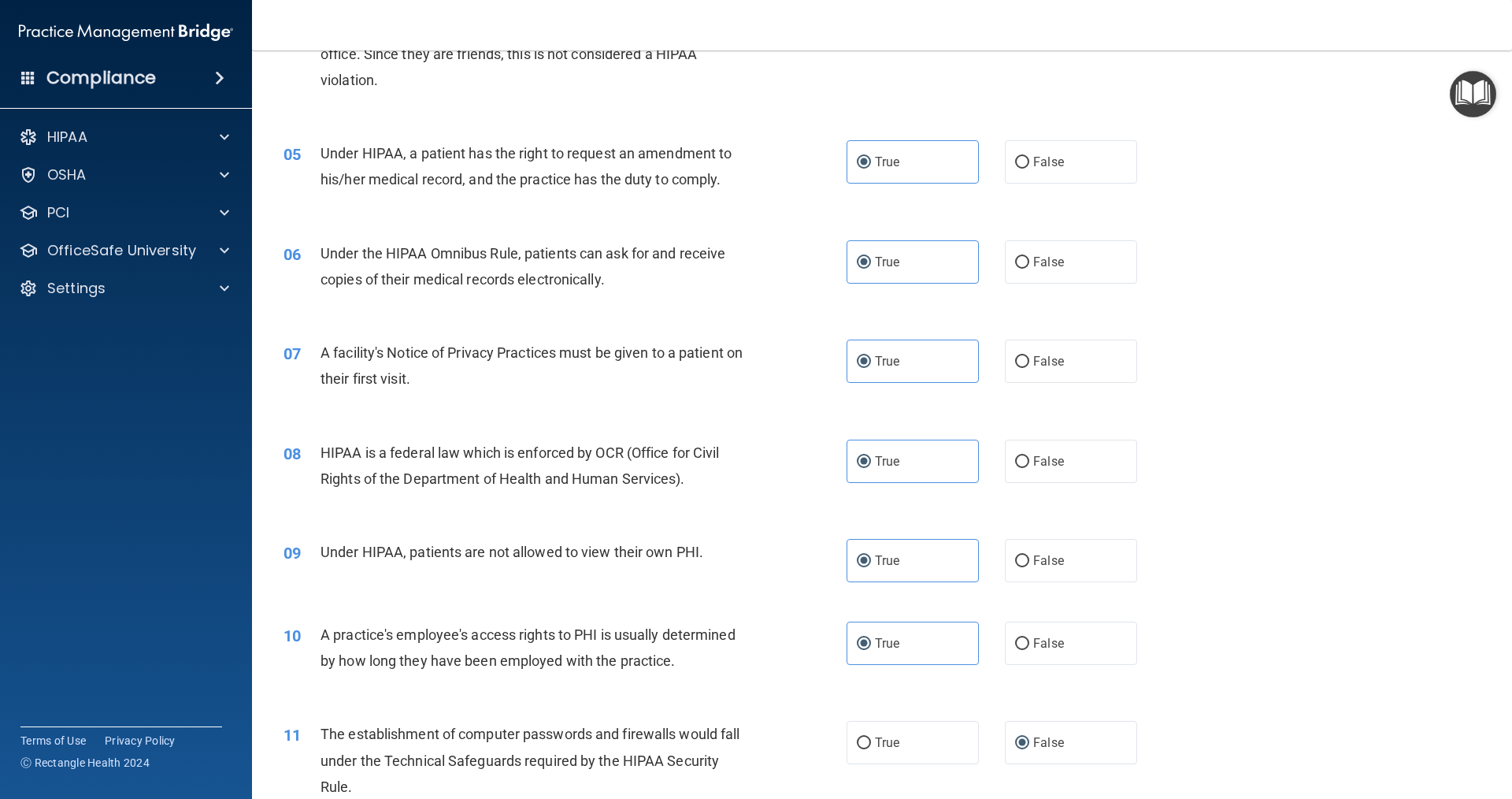
scroll to position [551, 0]
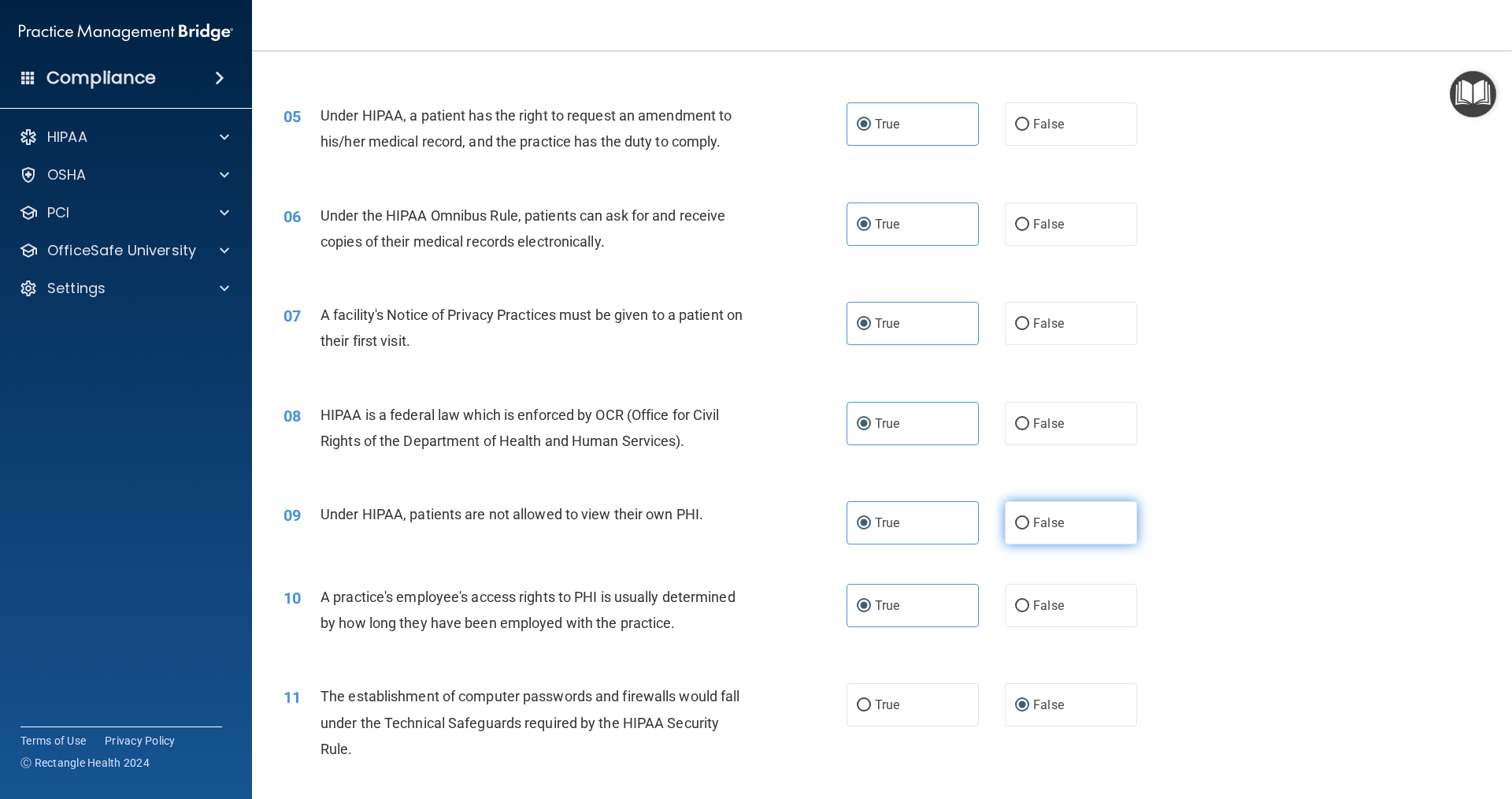
click at [1035, 524] on span "False" at bounding box center [1049, 523] width 30 height 15
click at [1029, 524] on input "False" at bounding box center [1022, 524] width 14 height 11
radio input "true"
radio input "false"
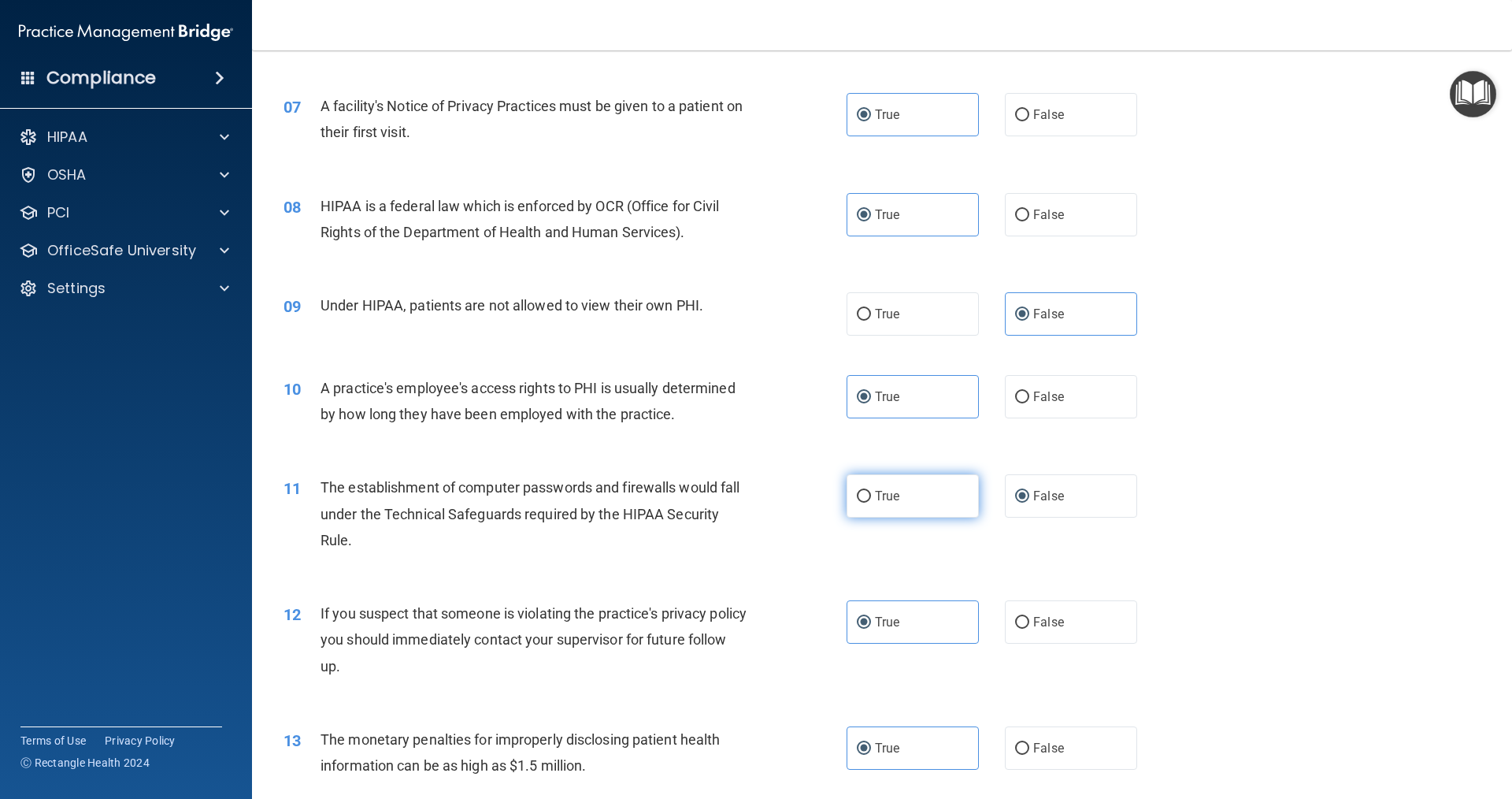
scroll to position [788, 0]
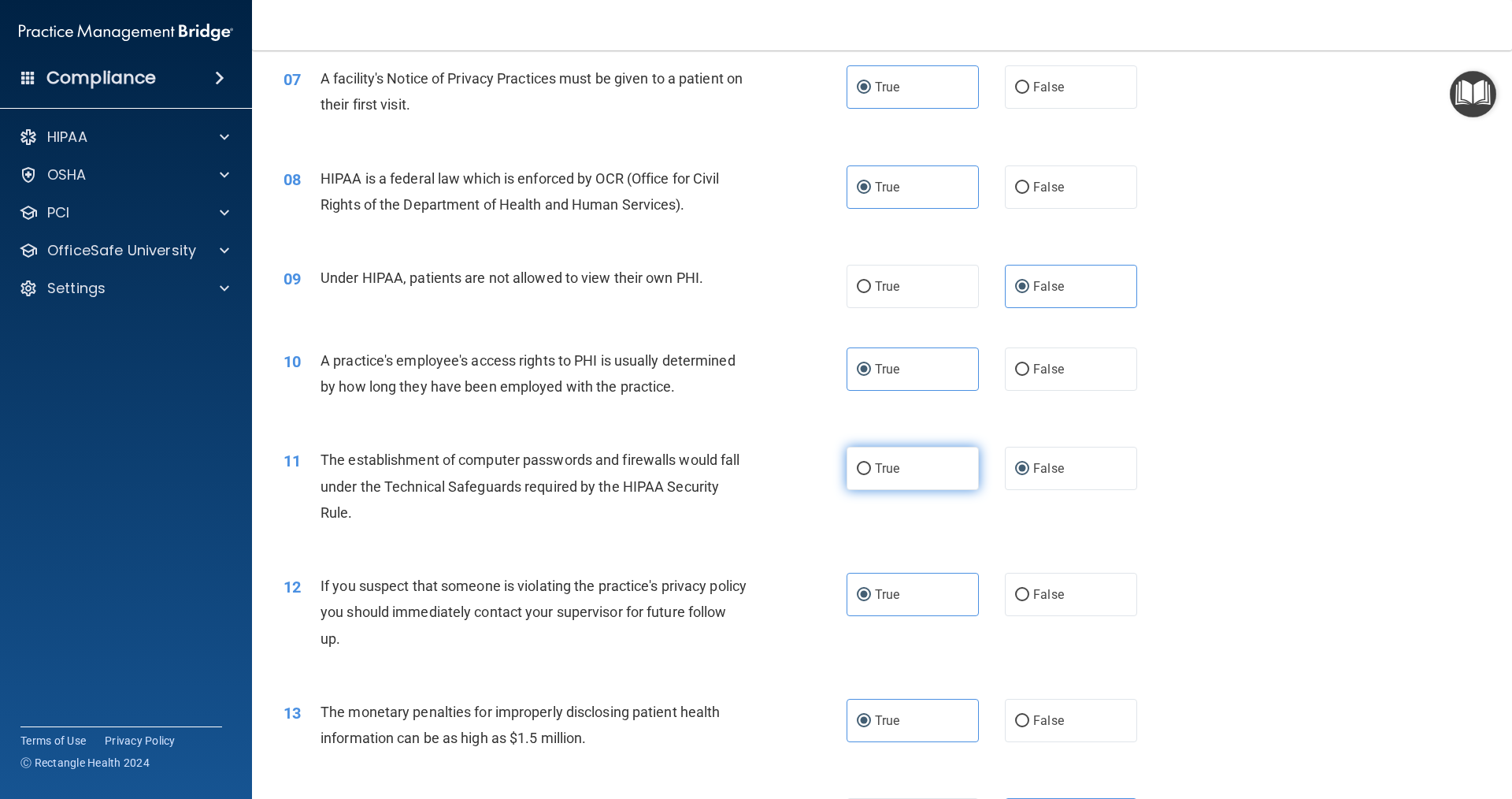
click at [919, 480] on label "True" at bounding box center [913, 469] width 133 height 44
click at [871, 475] on input "True" at bounding box center [863, 469] width 14 height 11
radio input "true"
radio input "false"
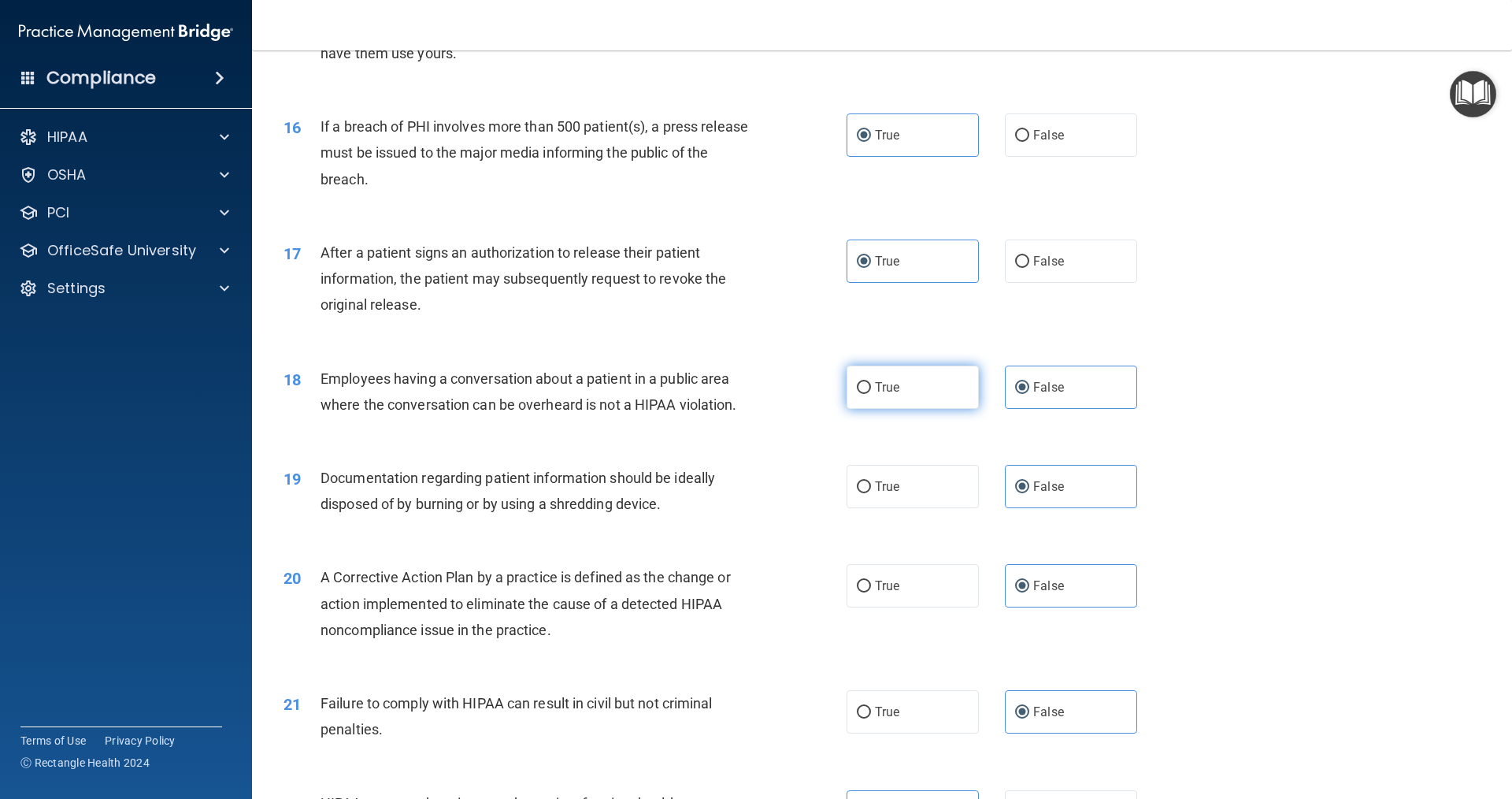
scroll to position [1732, 0]
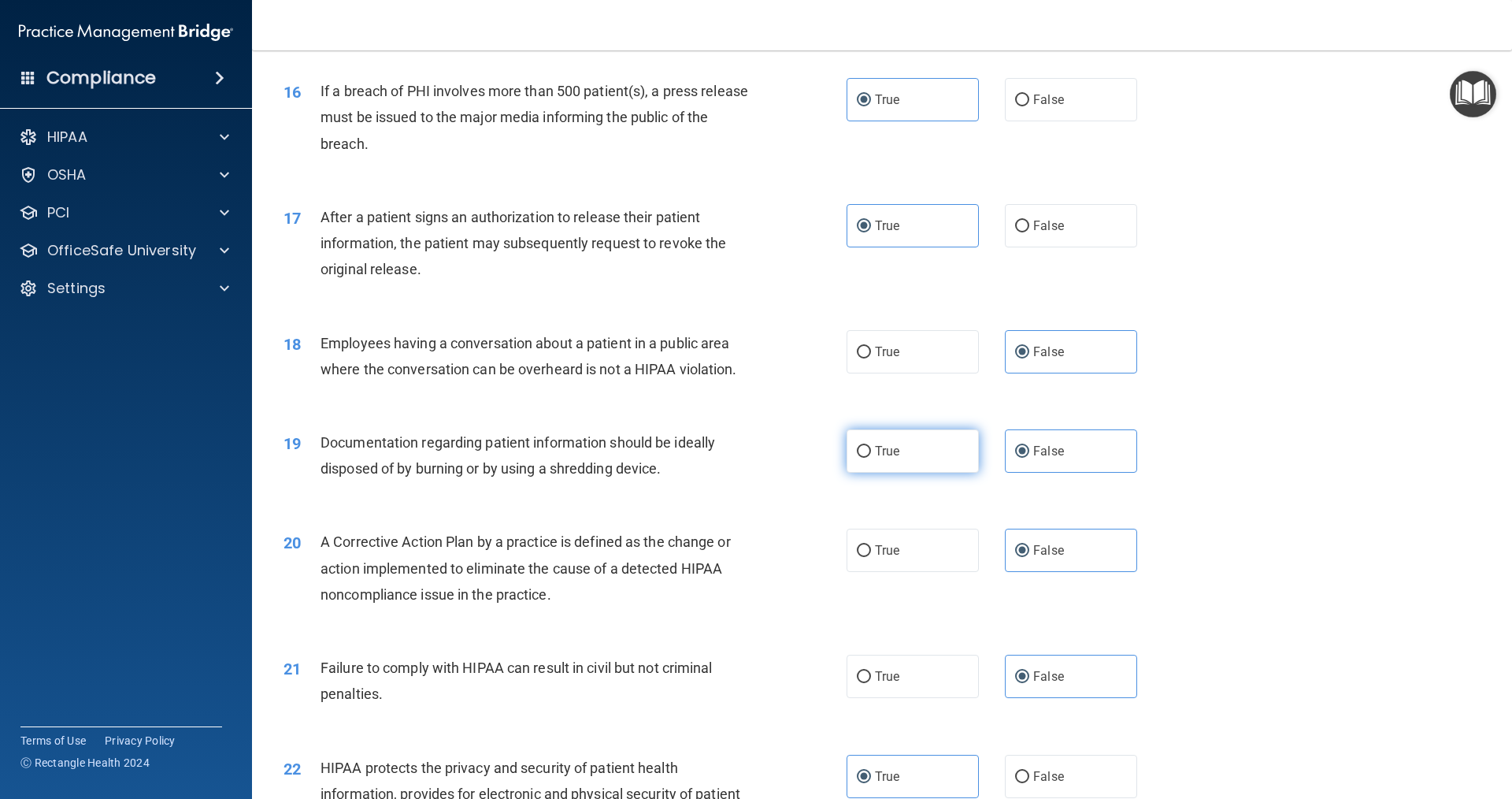
click at [902, 471] on label "True" at bounding box center [913, 451] width 133 height 44
click at [871, 457] on input "True" at bounding box center [863, 452] width 14 height 11
radio input "true"
radio input "false"
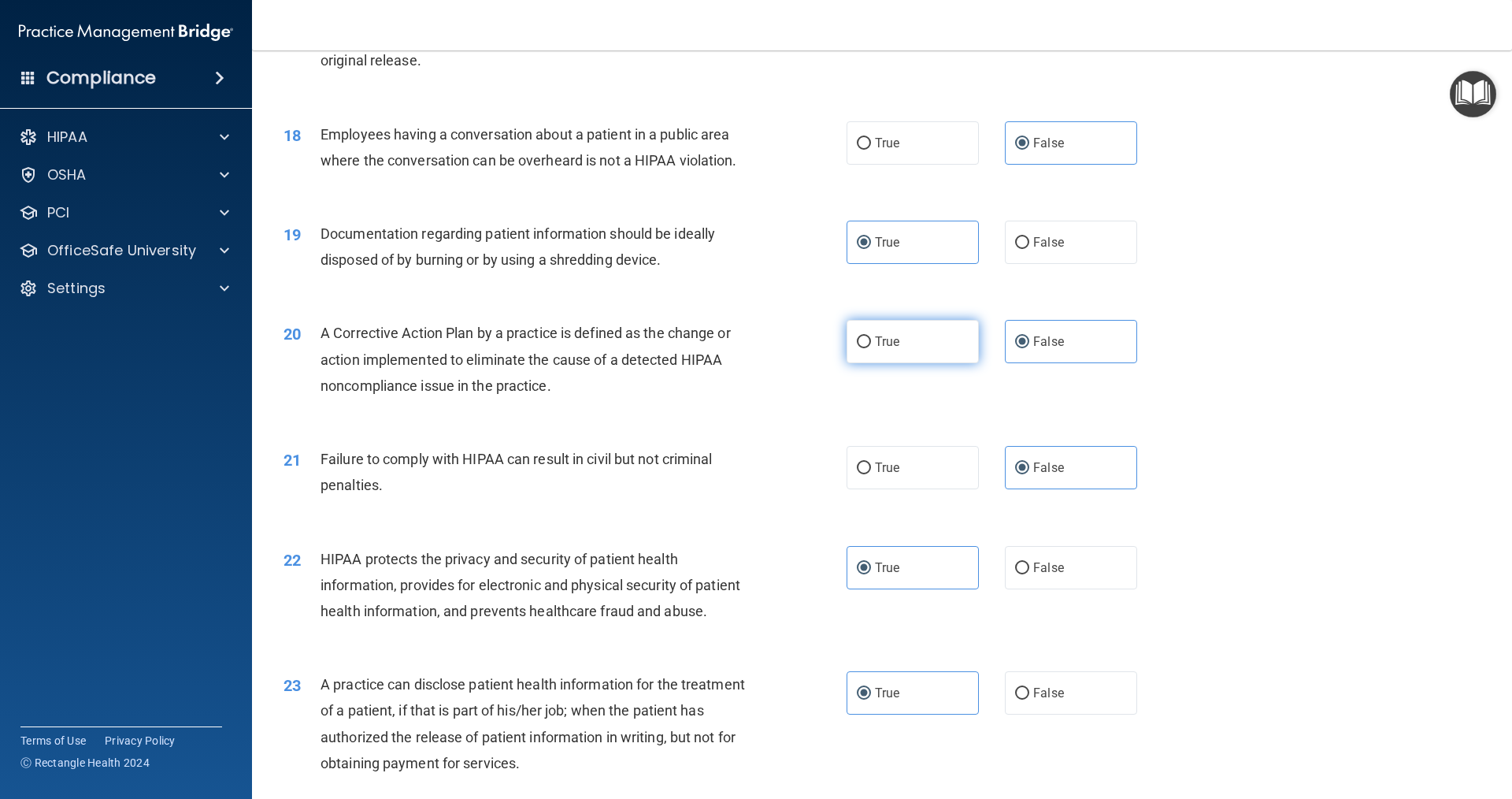
scroll to position [1969, 0]
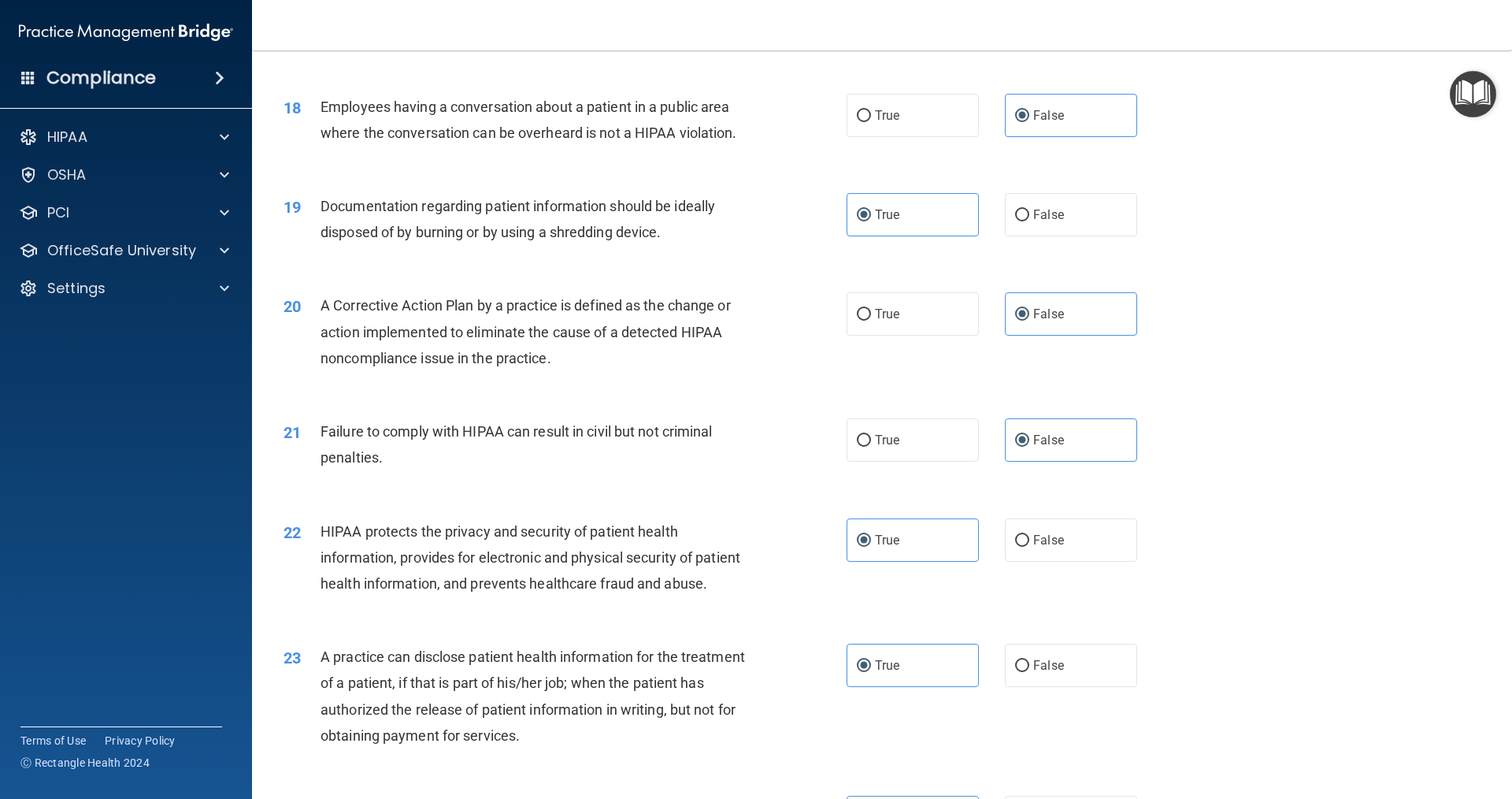
drag, startPoint x: 899, startPoint y: 429, endPoint x: 812, endPoint y: 421, distance: 87.4
click at [812, 399] on div "20 A Corrective Action Plan by a practice is defined as the change or action im…" at bounding box center [882, 335] width 1221 height 126
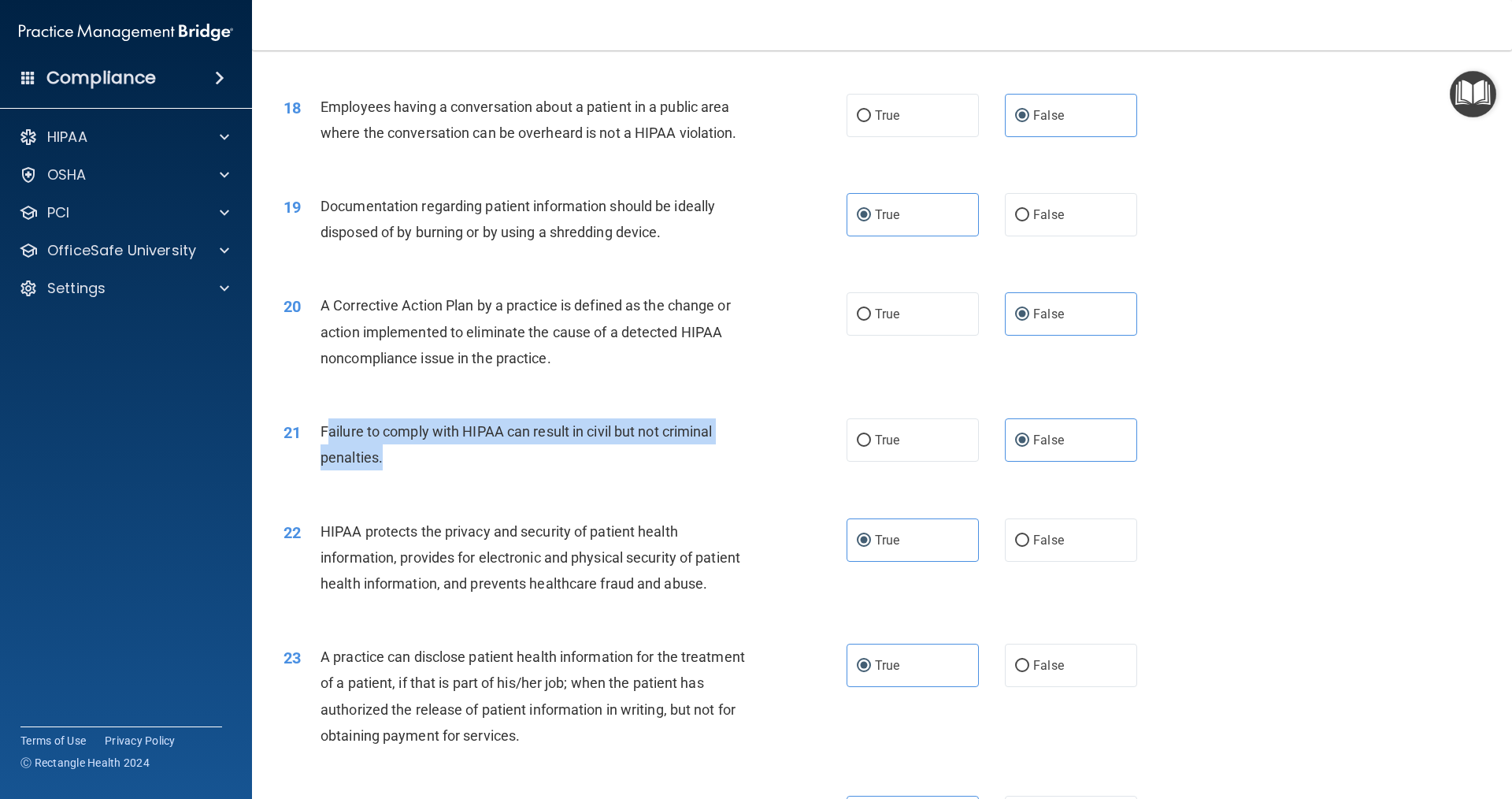
drag, startPoint x: 330, startPoint y: 453, endPoint x: 732, endPoint y: 475, distance: 402.6
click at [732, 471] on div "Failure to comply with HIPAA can result in civil but not criminal penalties." at bounding box center [541, 444] width 440 height 52
click at [786, 478] on div "21 Failure to comply with HIPAA can result in civil but not criminal penalties." at bounding box center [565, 448] width 611 height 60
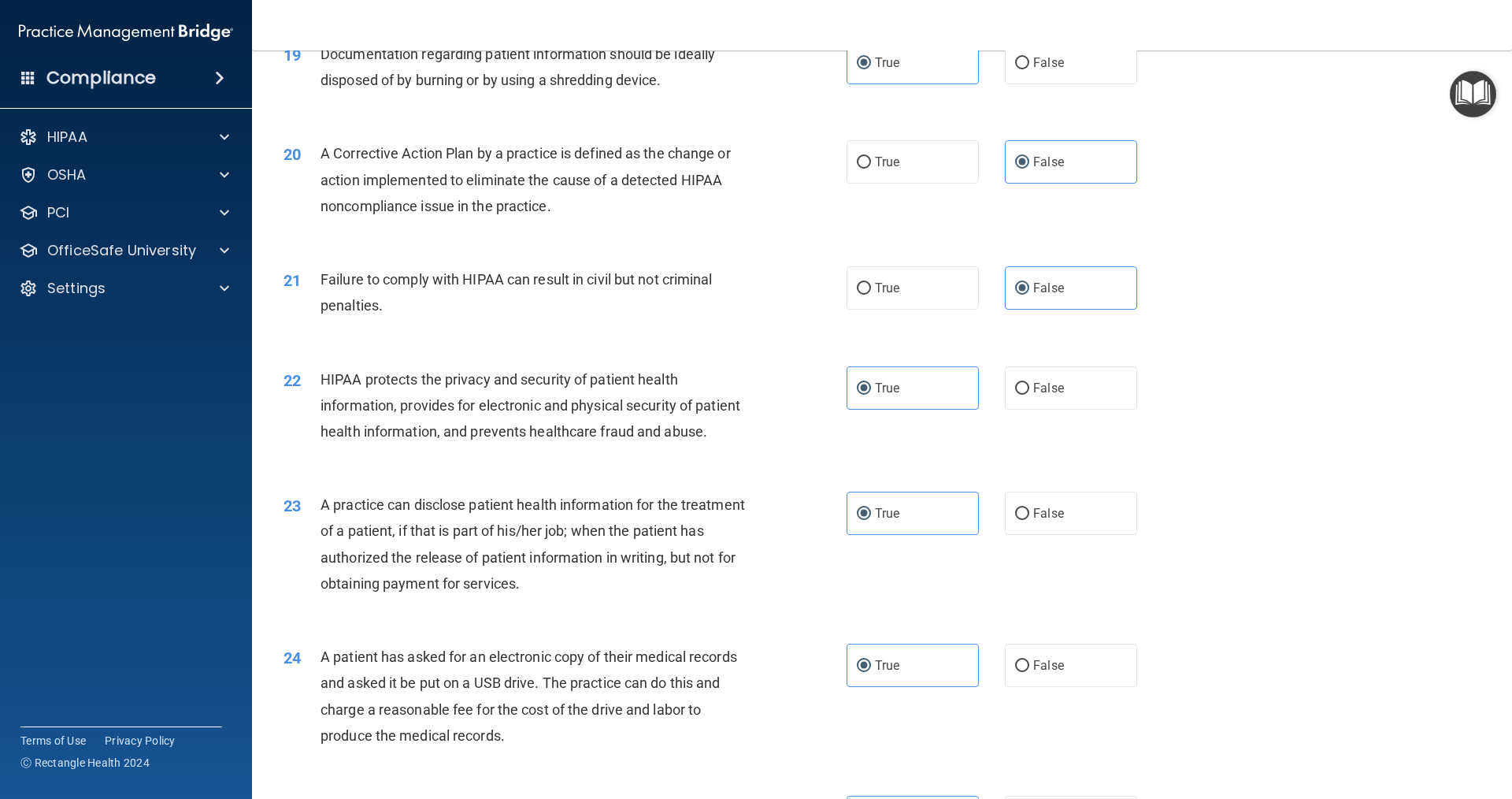
scroll to position [2126, 0]
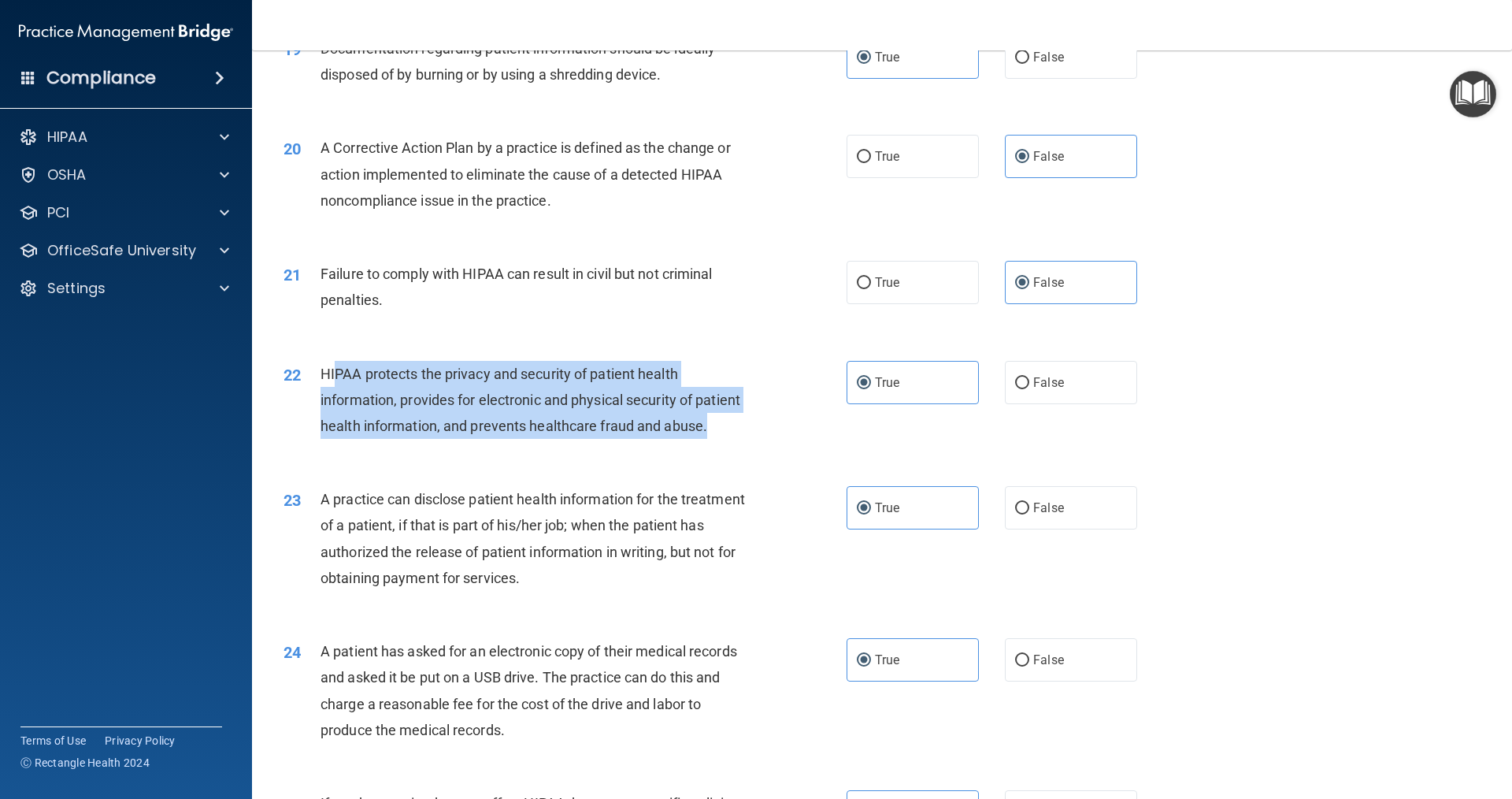
drag, startPoint x: 335, startPoint y: 397, endPoint x: 772, endPoint y: 469, distance: 442.9
click at [772, 448] on div "22 HIPAA protects the privacy and security of patient health information, provi…" at bounding box center [565, 404] width 611 height 87
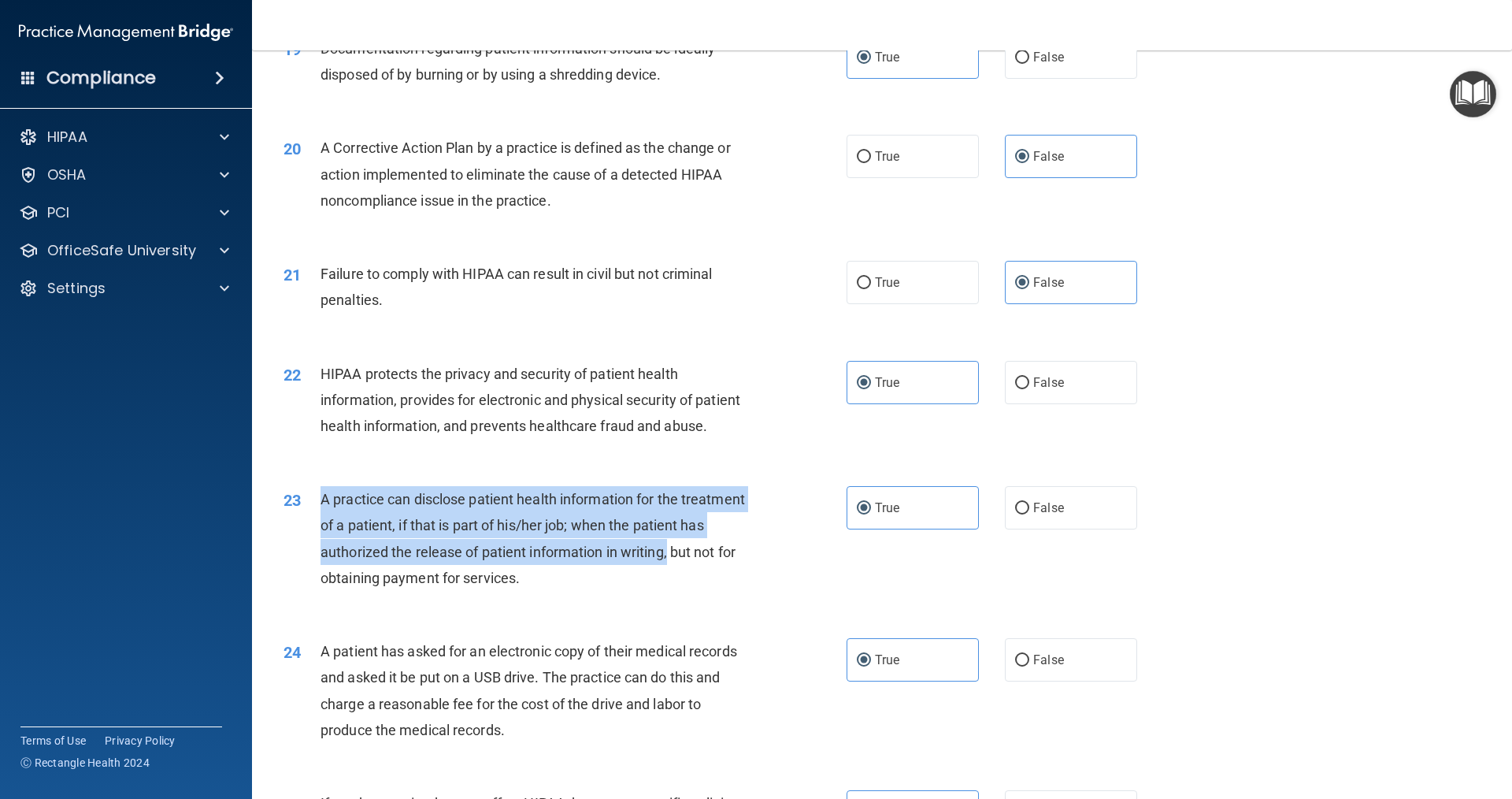
drag, startPoint x: 321, startPoint y: 548, endPoint x: 746, endPoint y: 600, distance: 428.2
click at [746, 591] on div "A practice can disclose patient health information for the treatment of a patie…" at bounding box center [541, 538] width 440 height 105
click at [739, 564] on div "A practice can disclose patient health information for the treatment of a patie…" at bounding box center [541, 538] width 440 height 105
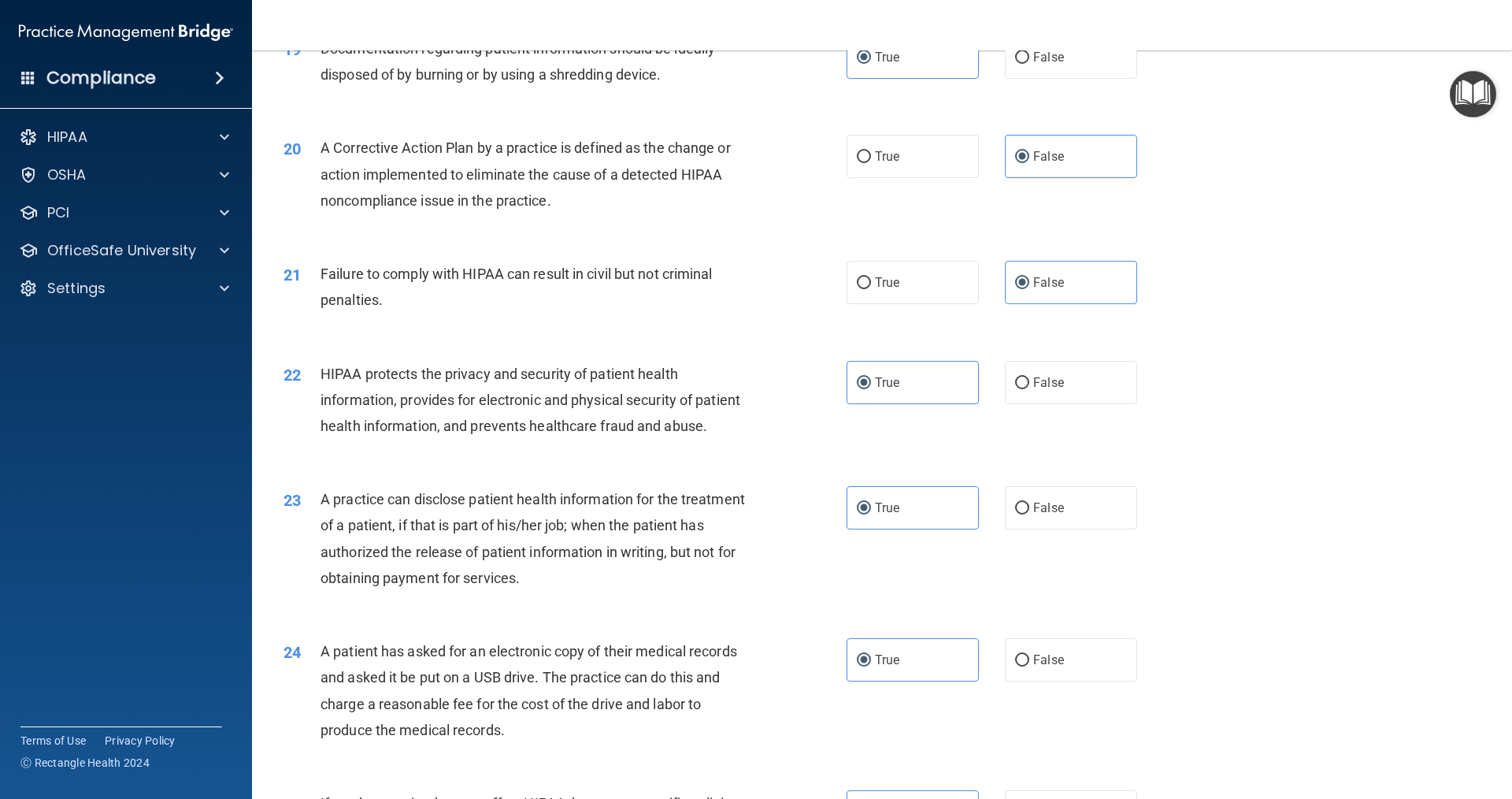
scroll to position [2206, 0]
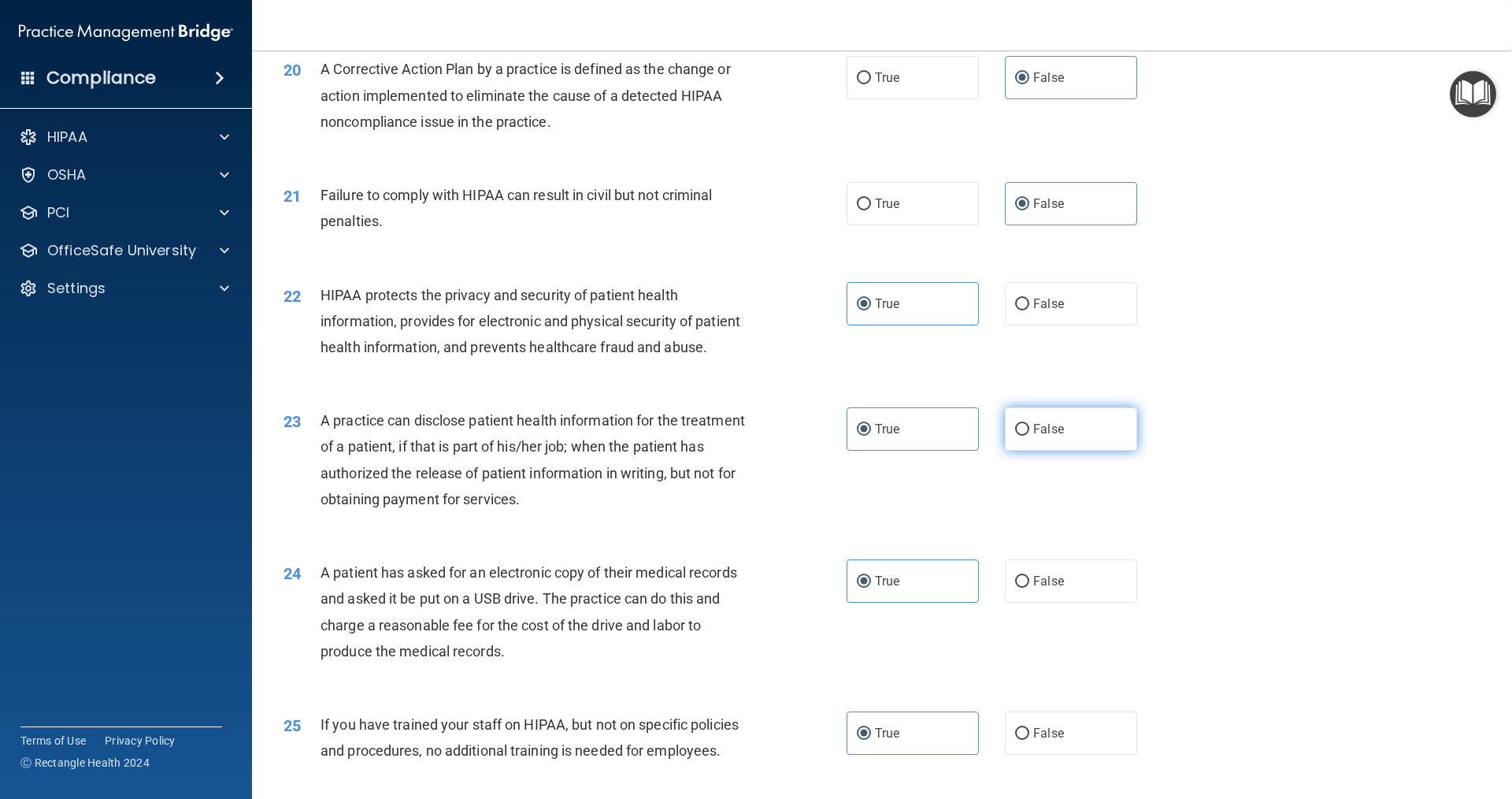
click at [1016, 451] on label "False" at bounding box center [1072, 429] width 133 height 44
click at [1016, 435] on input "False" at bounding box center [1022, 430] width 14 height 11
radio input "true"
radio input "false"
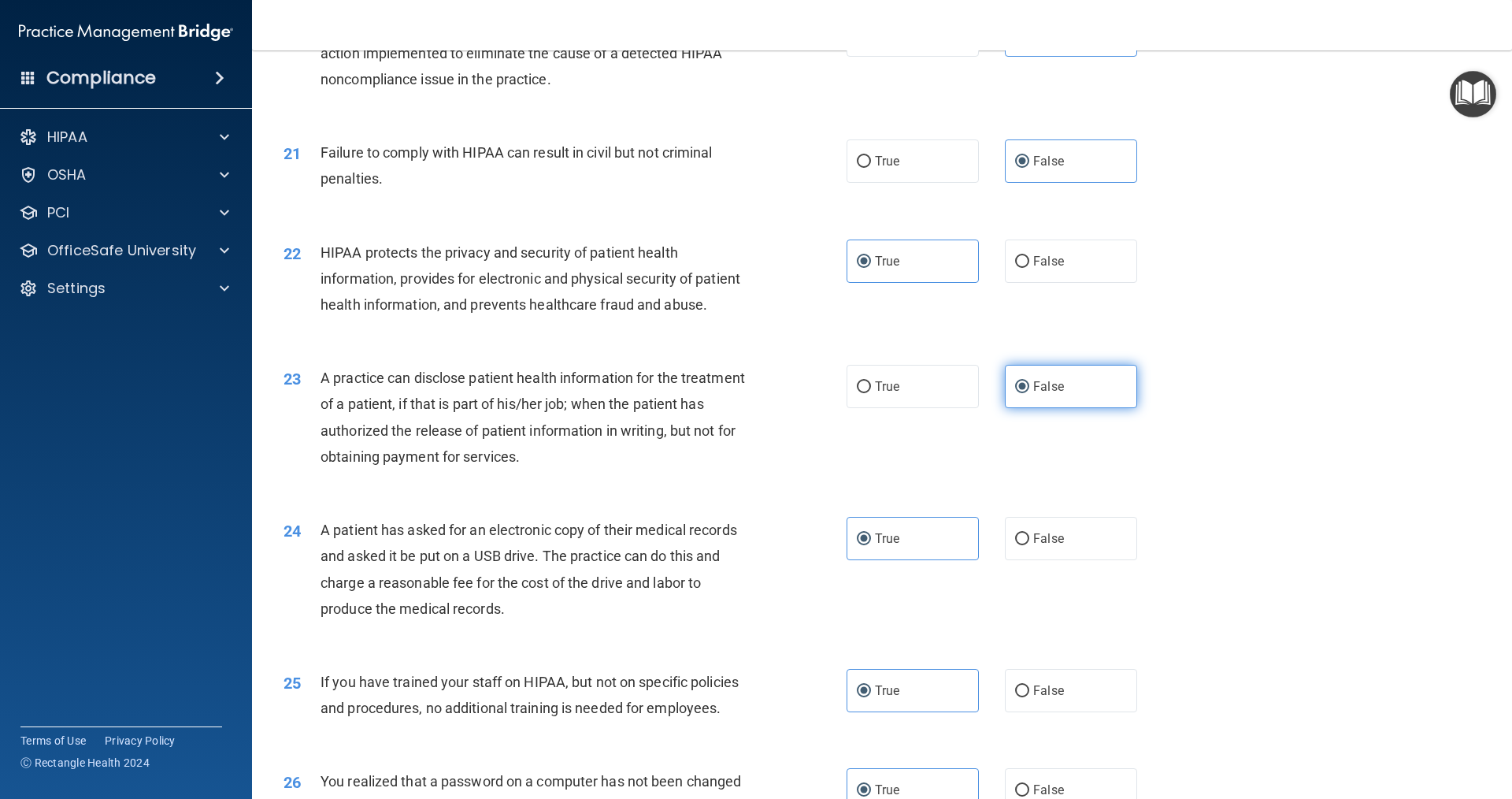
scroll to position [2284, 0]
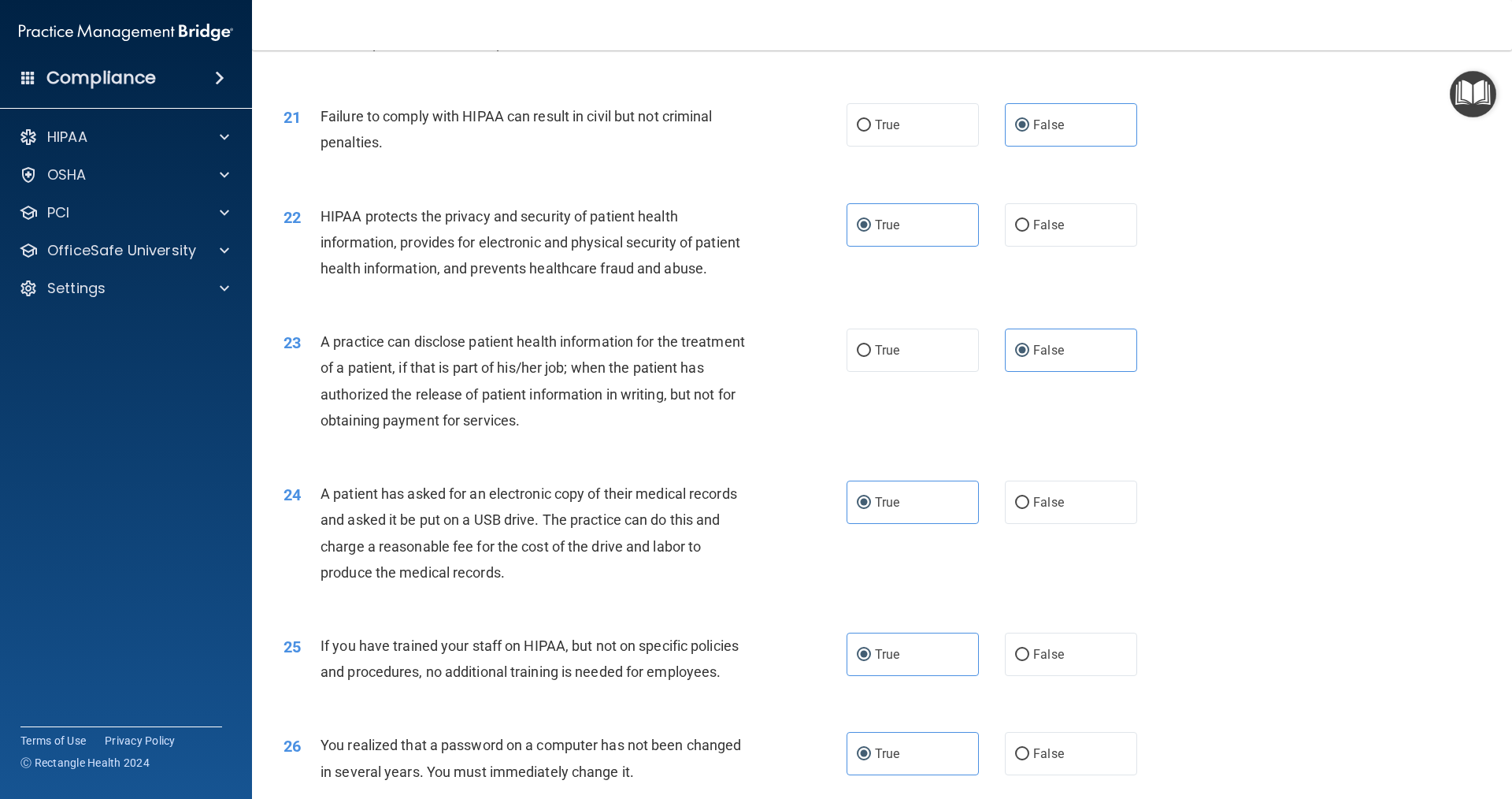
drag, startPoint x: 1002, startPoint y: 491, endPoint x: 847, endPoint y: 471, distance: 156.3
click at [847, 441] on div "23 A practice can disclose patient health information for the treatment of a pa…" at bounding box center [565, 384] width 611 height 113
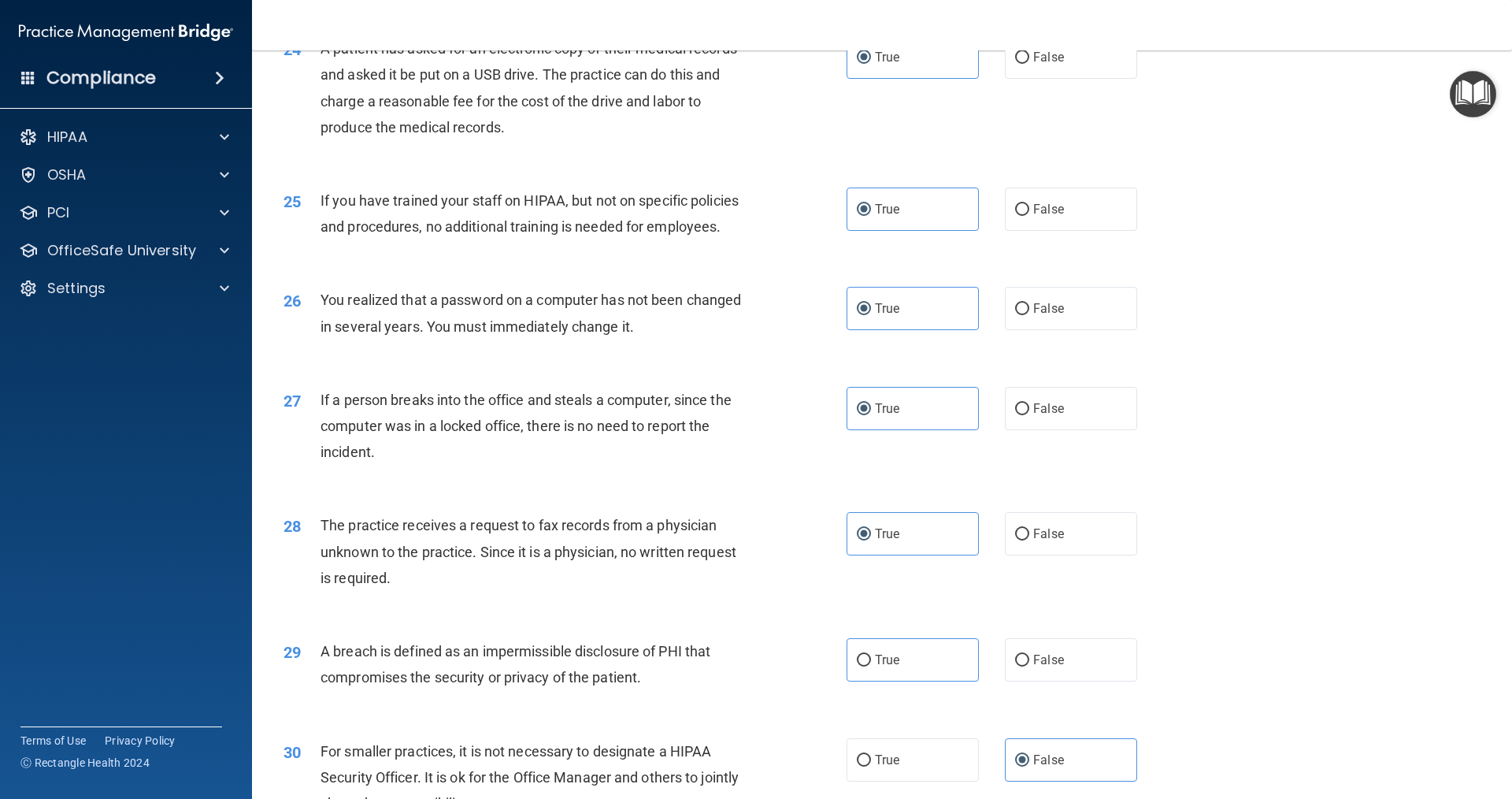
scroll to position [2757, 0]
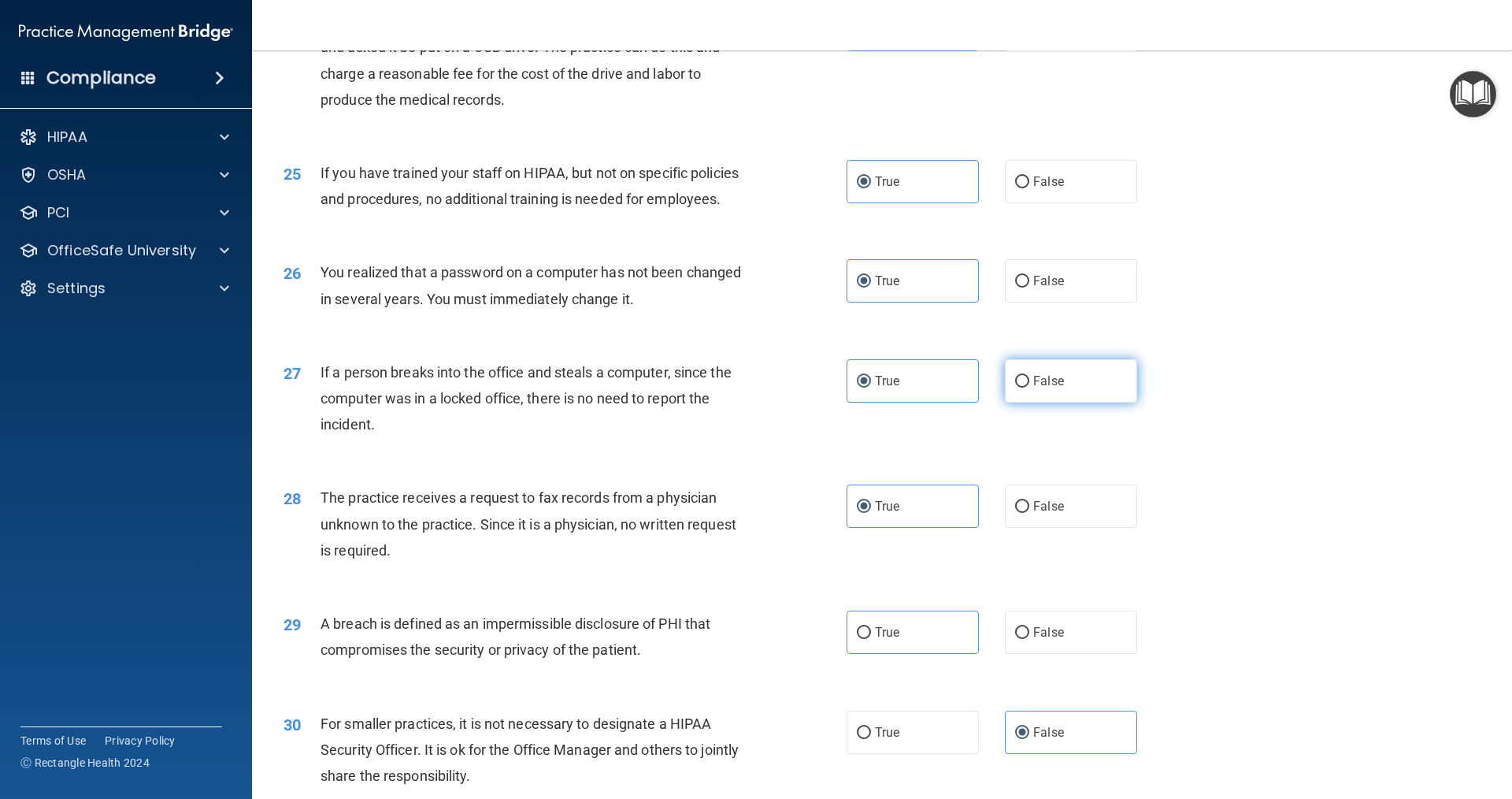
click at [1023, 402] on label "False" at bounding box center [1072, 381] width 133 height 44
click at [1023, 387] on input "False" at bounding box center [1022, 382] width 14 height 11
radio input "true"
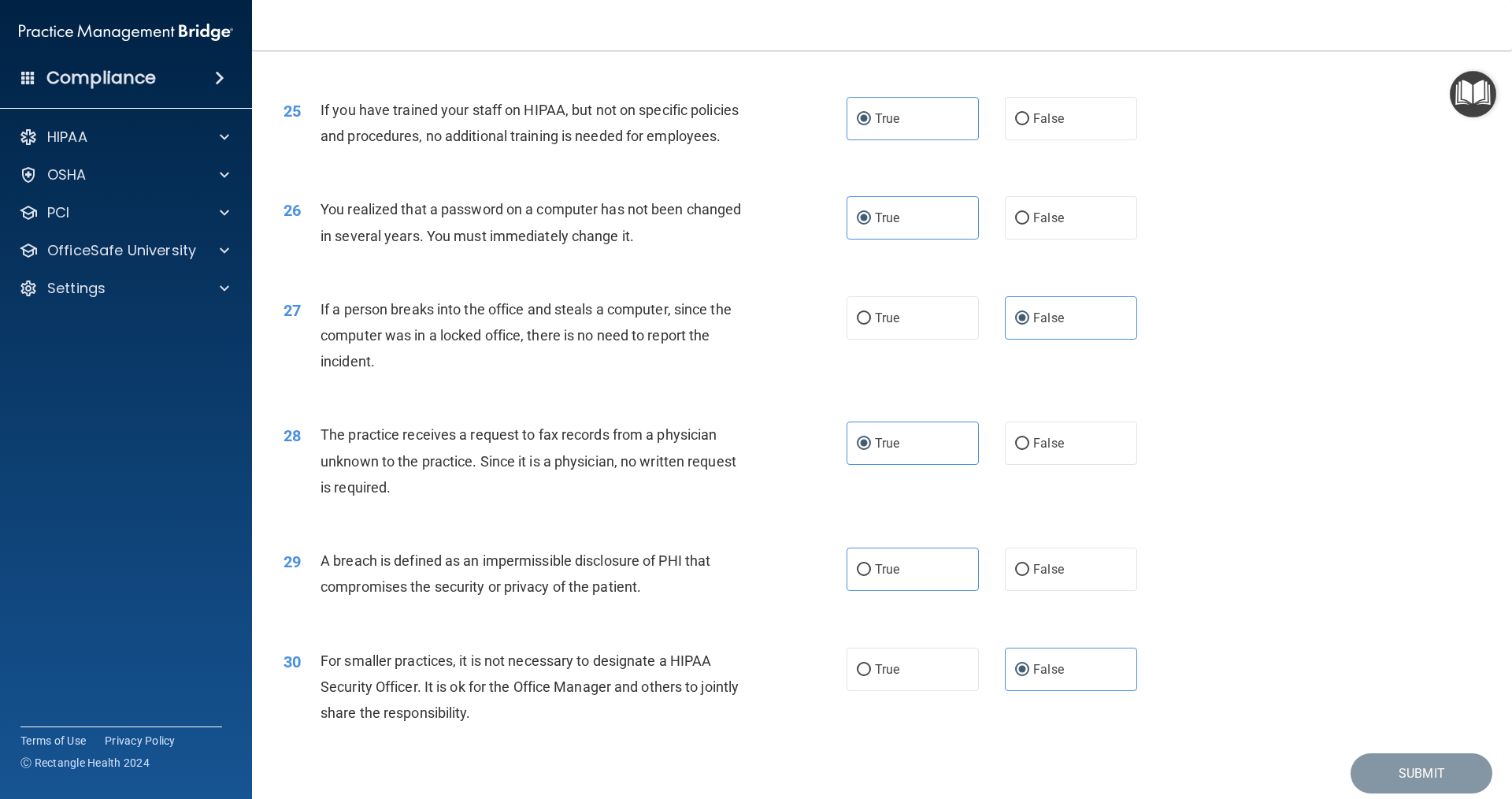
scroll to position [2914, 0]
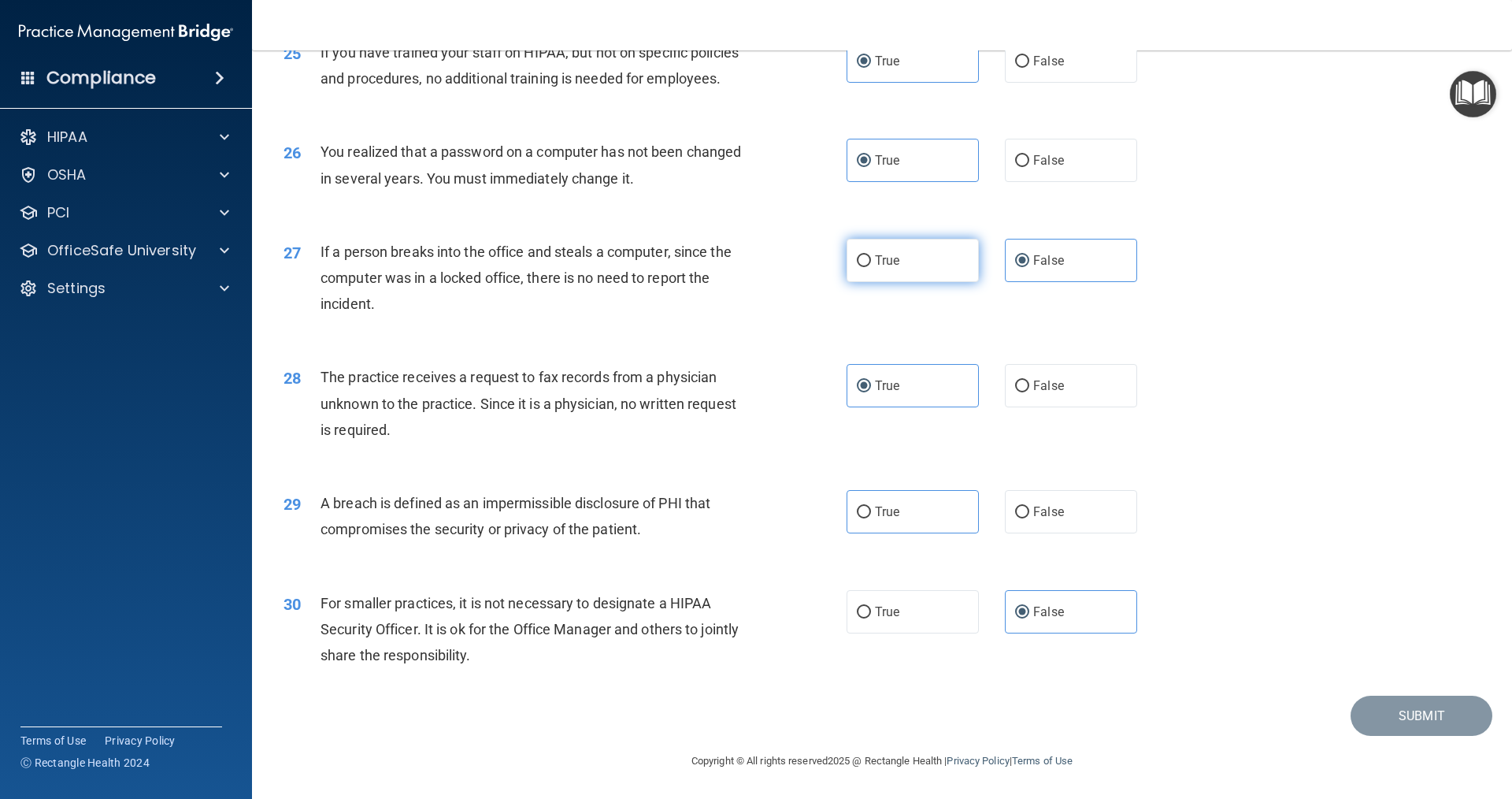
click at [914, 282] on label "True" at bounding box center [913, 260] width 133 height 44
click at [871, 267] on input "True" at bounding box center [863, 261] width 14 height 11
radio input "true"
click at [1062, 280] on label "False" at bounding box center [1072, 260] width 133 height 44
click at [1029, 267] on input "False" at bounding box center [1022, 261] width 14 height 11
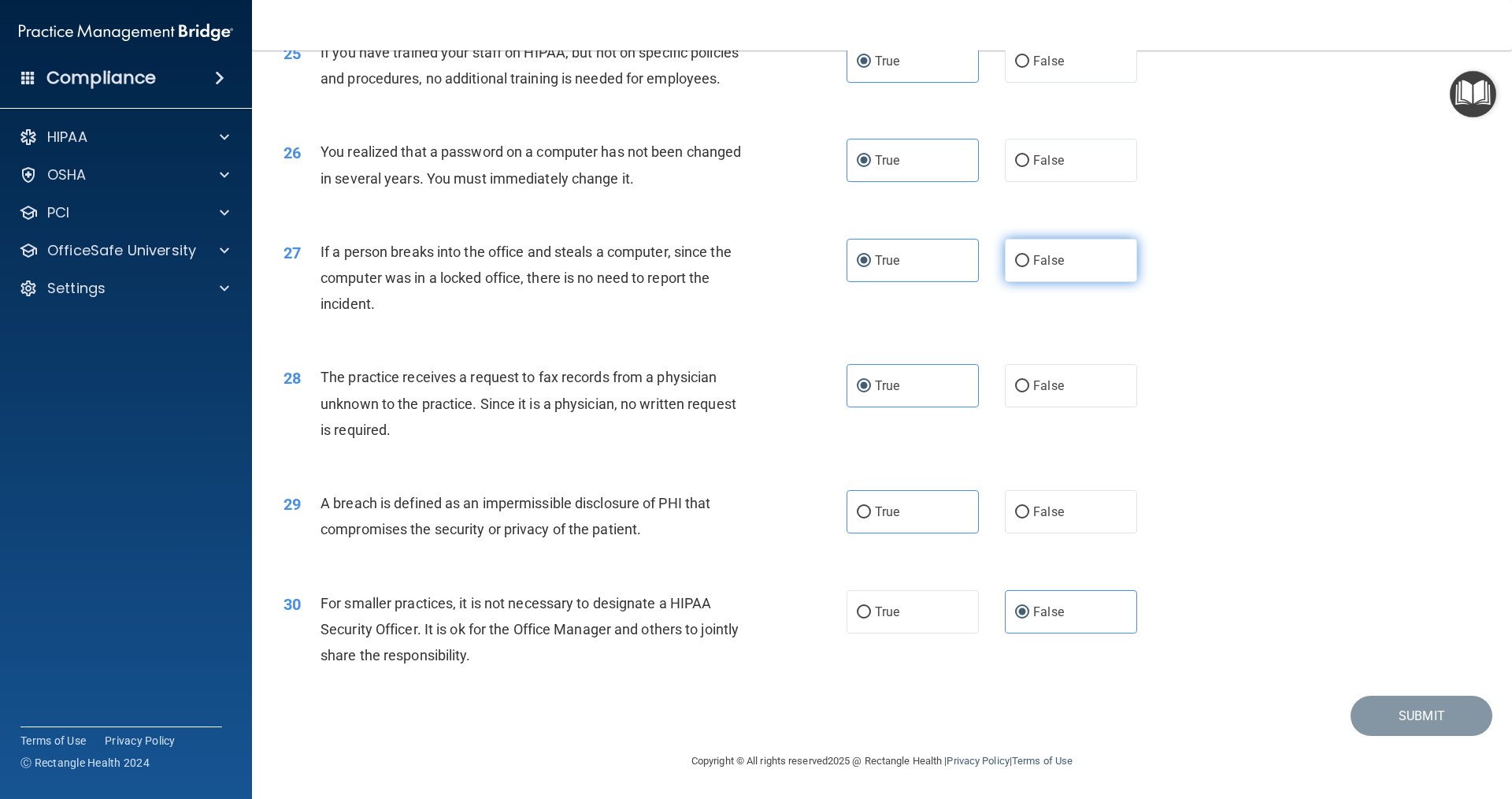
radio input "true"
radio input "false"
click at [912, 523] on label "True" at bounding box center [913, 512] width 133 height 44
click at [871, 518] on input "True" at bounding box center [863, 512] width 14 height 11
radio input "true"
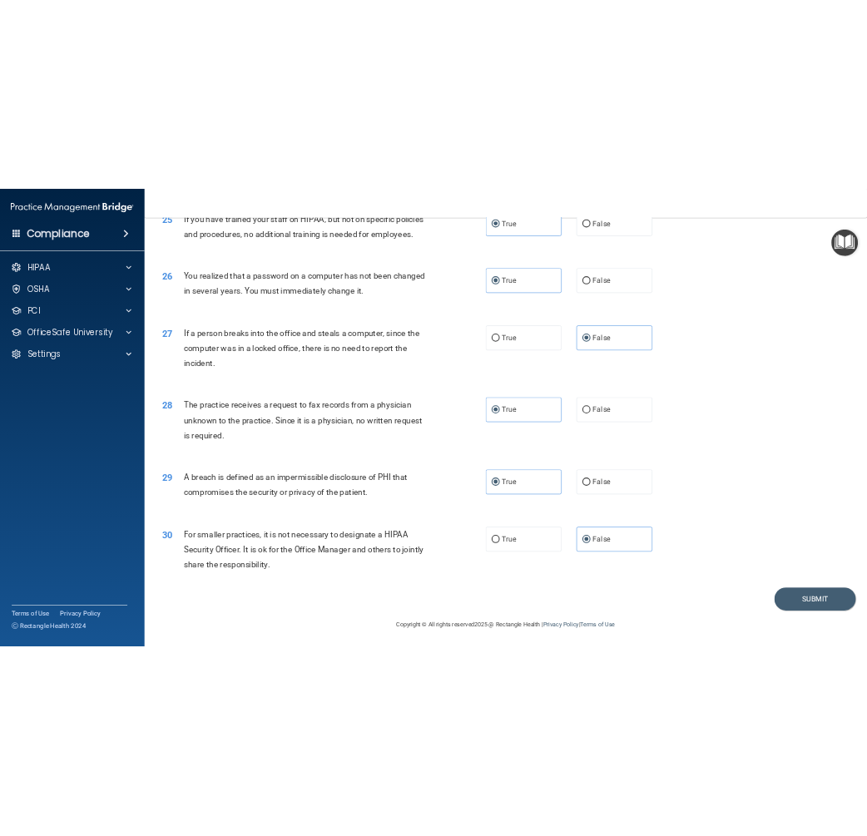
scroll to position [3094, 0]
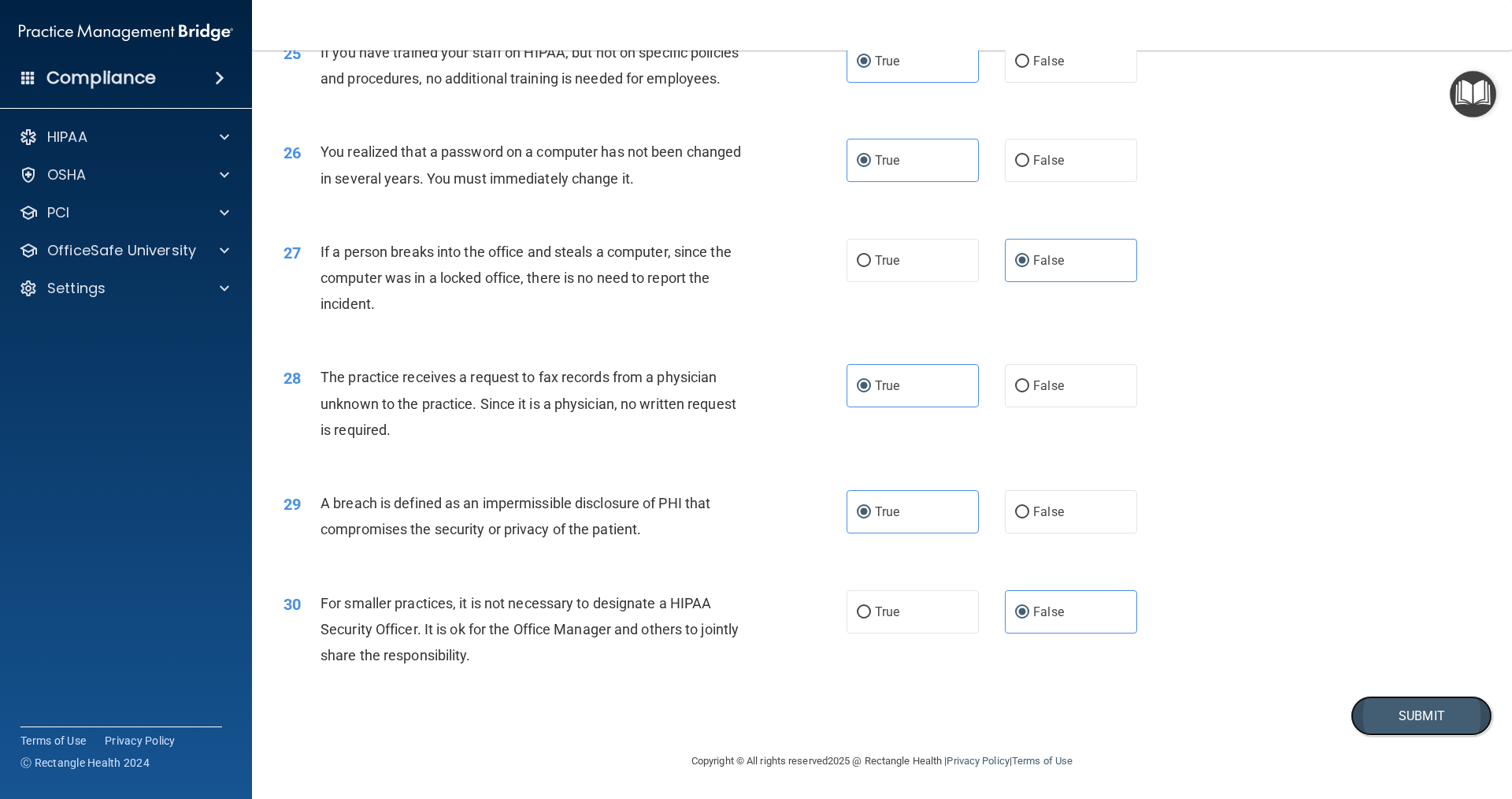
click at [1403, 721] on button "Submit" at bounding box center [1422, 716] width 142 height 40
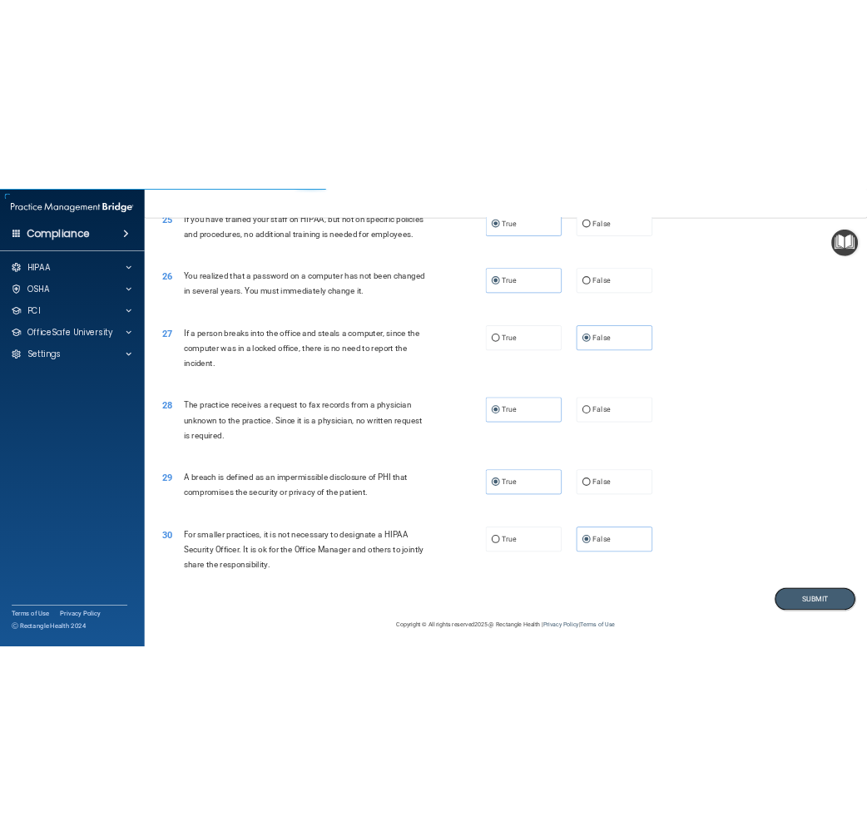
scroll to position [5020, 0]
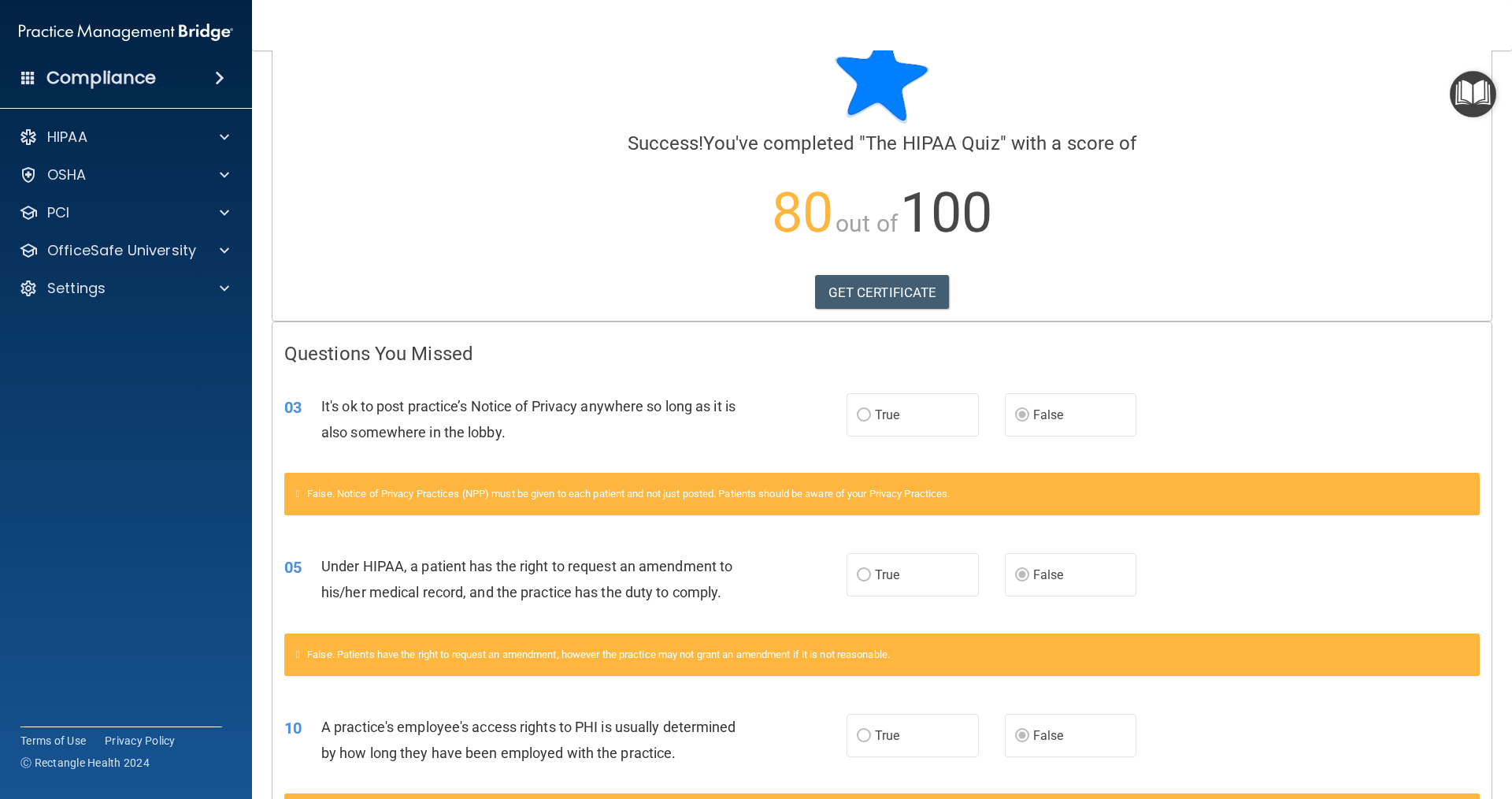
scroll to position [30, 0]
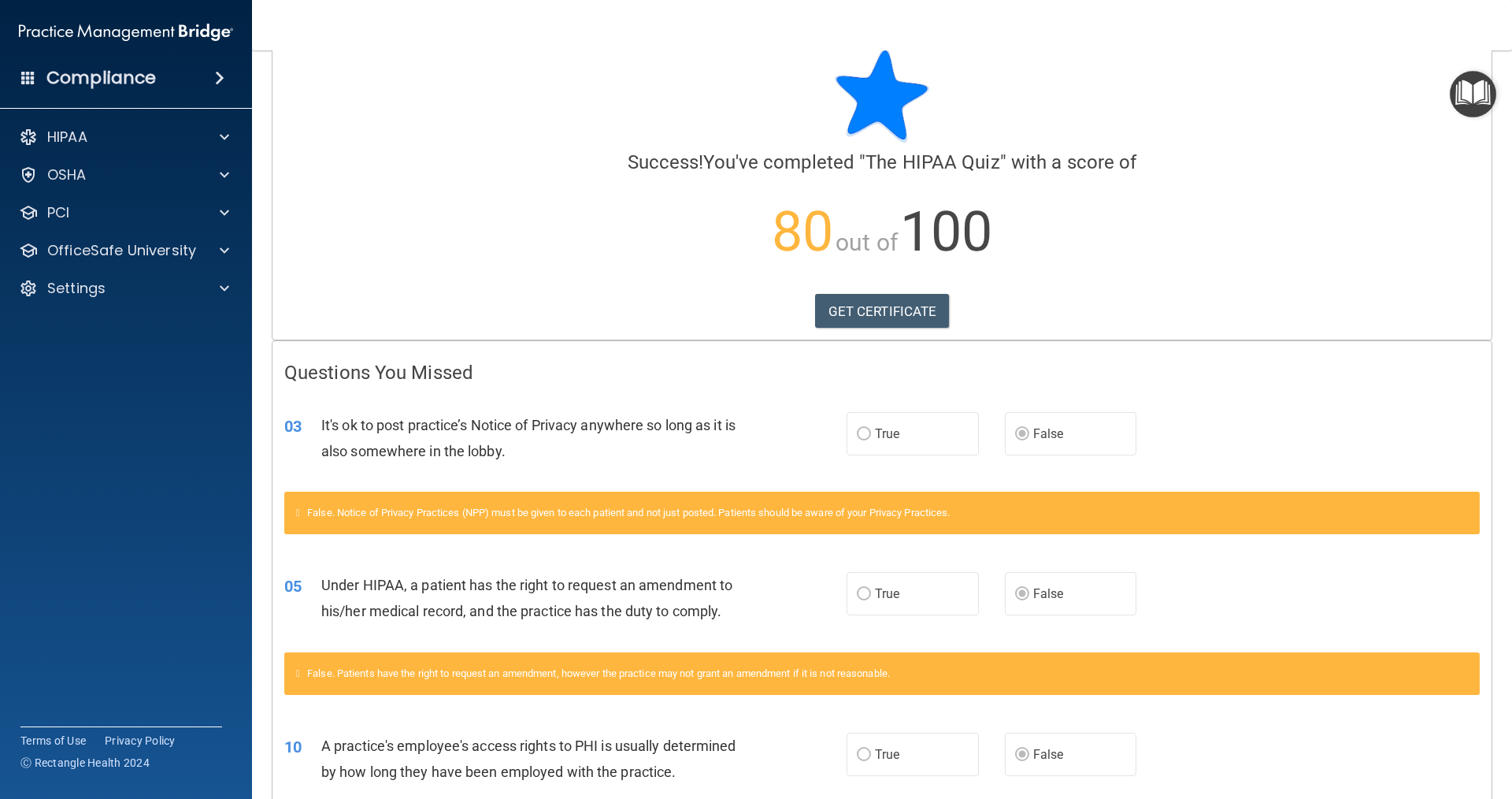
drag, startPoint x: 786, startPoint y: 460, endPoint x: 704, endPoint y: 465, distance: 82.2
click at [704, 465] on div "03 It's ok to post practice’s Notice of Privacy anywhere so long as it is also …" at bounding box center [565, 441] width 610 height 60
drag, startPoint x: 704, startPoint y: 465, endPoint x: 649, endPoint y: 456, distance: 55.7
click at [649, 456] on div "It's ok to post practice’s Notice of Privacy anywhere so long as it is also som…" at bounding box center [541, 437] width 439 height 52
drag, startPoint x: 620, startPoint y: 575, endPoint x: 405, endPoint y: 561, distance: 215.5
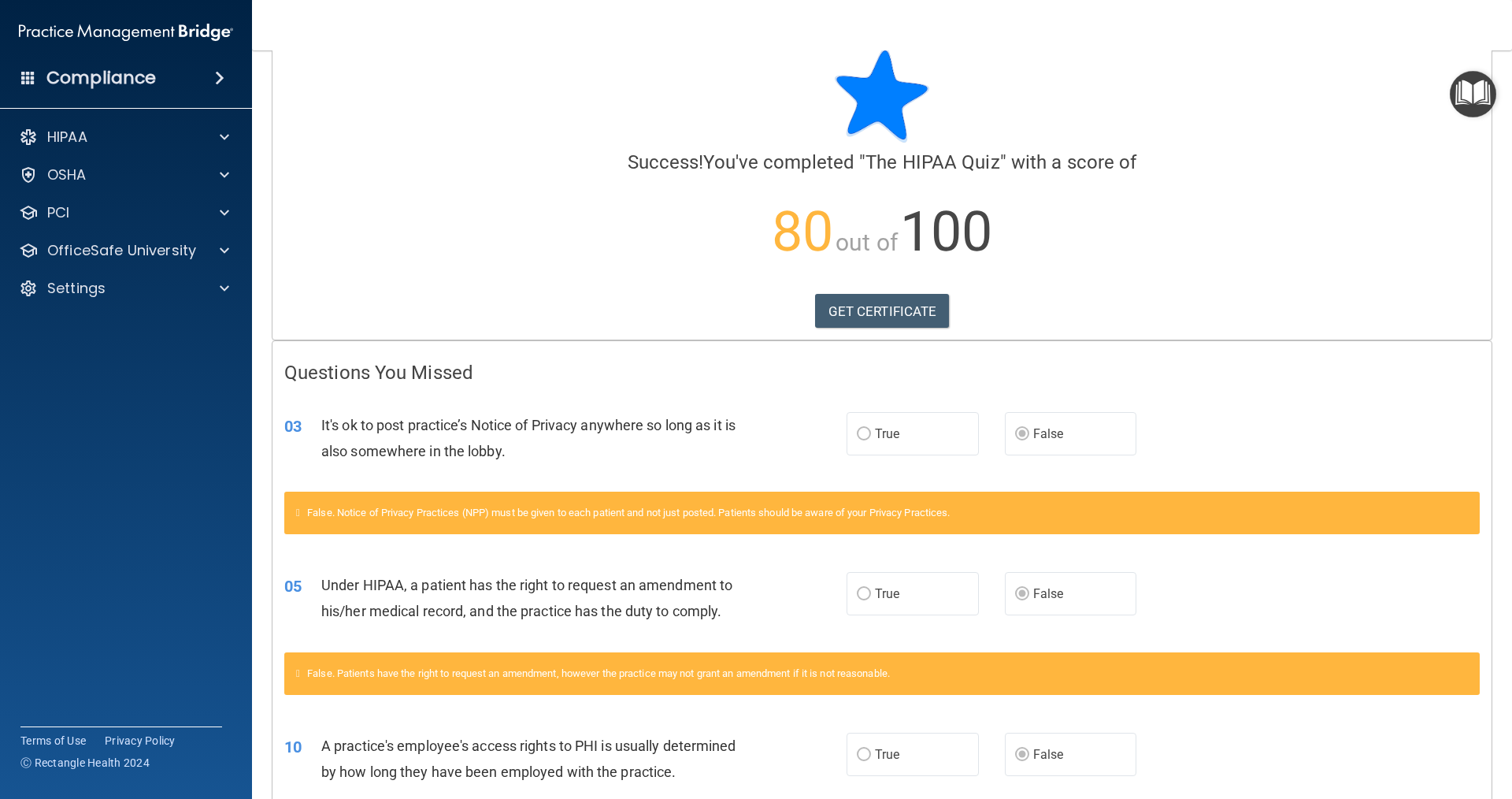
drag, startPoint x: 405, startPoint y: 561, endPoint x: 331, endPoint y: 555, distance: 74.2
drag, startPoint x: 331, startPoint y: 555, endPoint x: 297, endPoint y: 551, distance: 34.2
click at [297, 551] on div "False. Notice of Privacy Practices (NPP) must be given to each patient and not …" at bounding box center [882, 522] width 1219 height 61
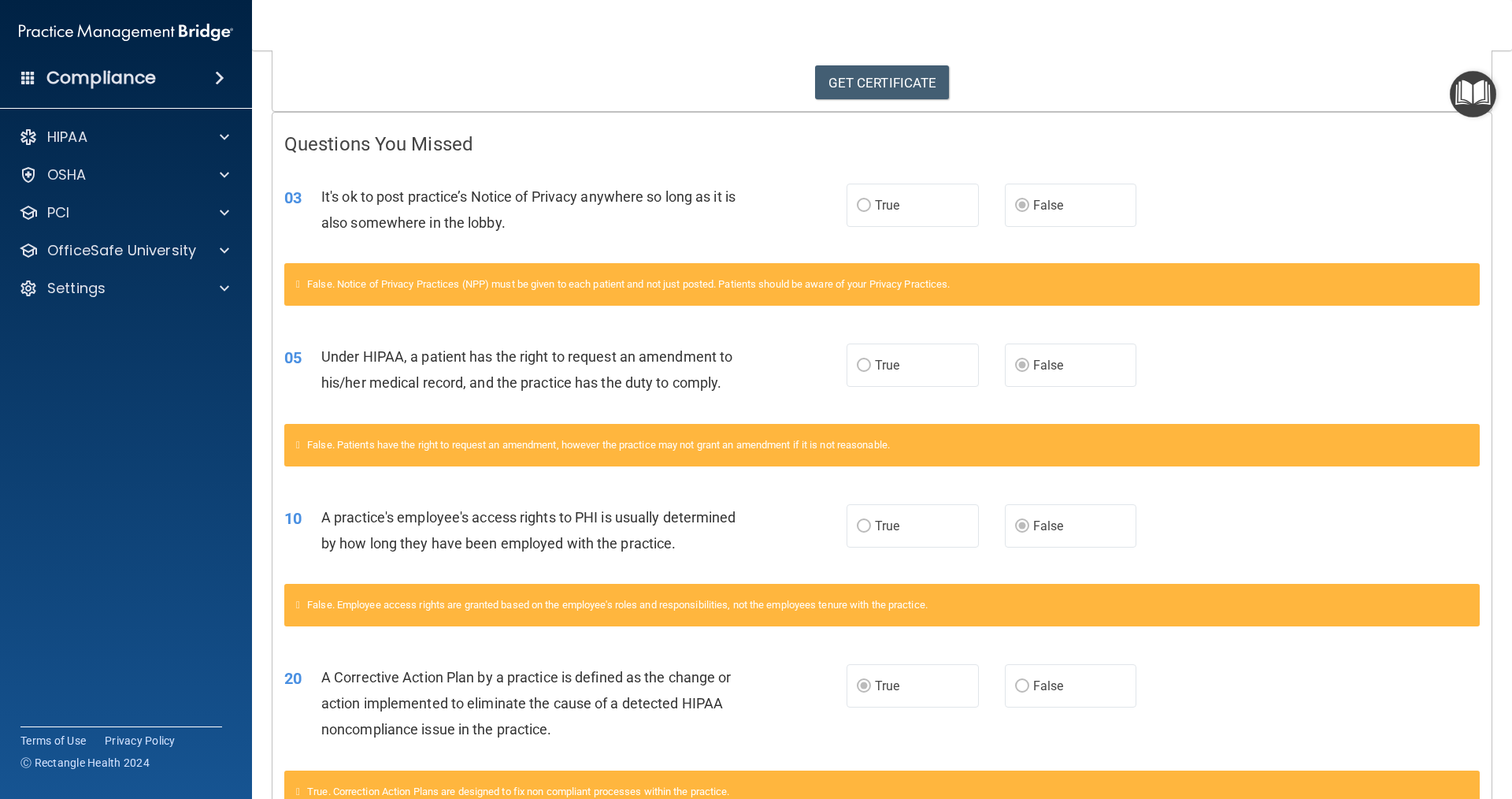
scroll to position [267, 0]
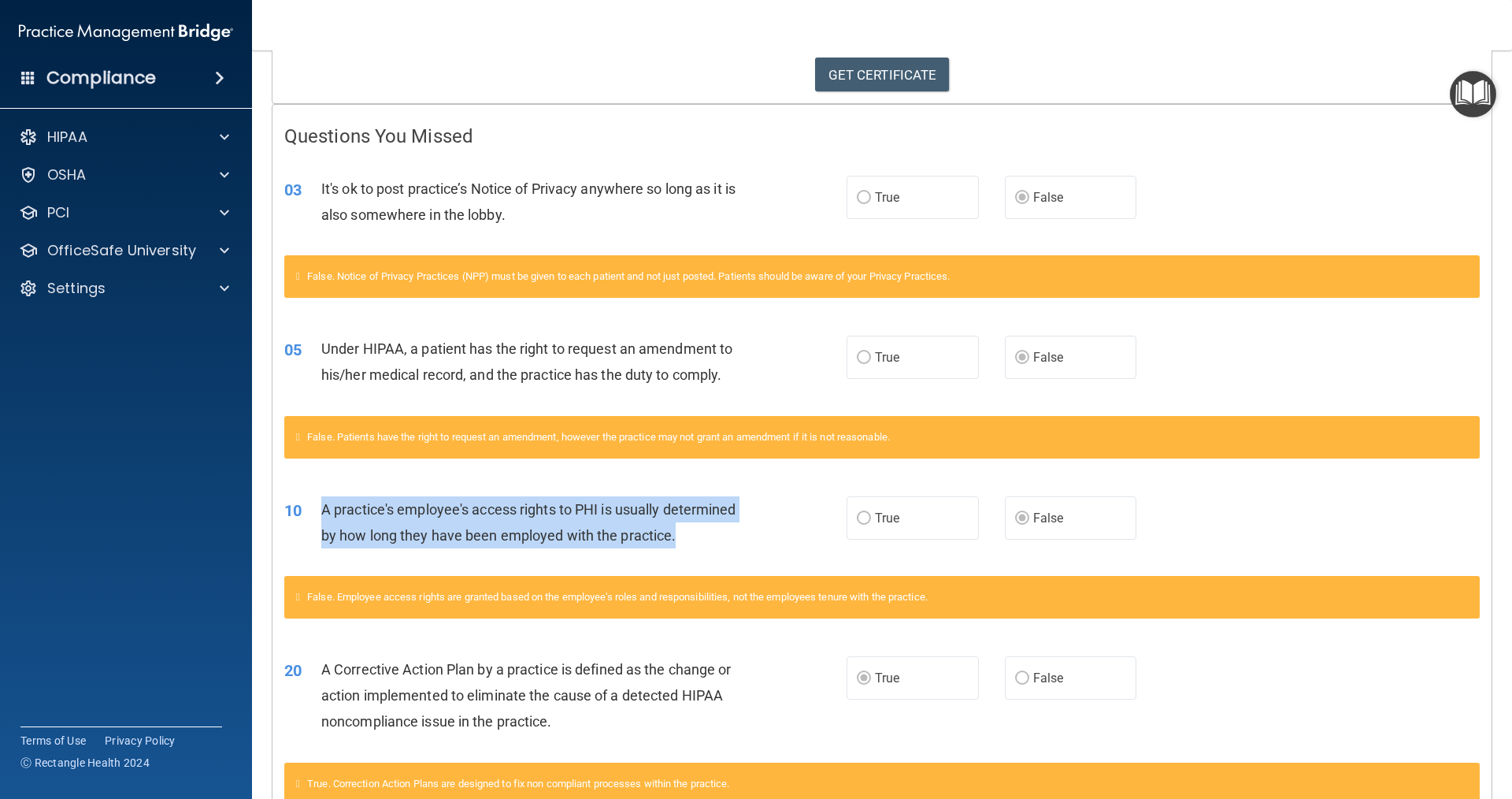
drag, startPoint x: 314, startPoint y: 506, endPoint x: 747, endPoint y: 529, distance: 433.6
click at [747, 529] on div "10 A practice's employee's access rights to PHI is usually determined by how lo…" at bounding box center [565, 525] width 610 height 60
click at [747, 529] on div "A practice's employee's access rights to PHI is usually determined by how long …" at bounding box center [541, 522] width 439 height 52
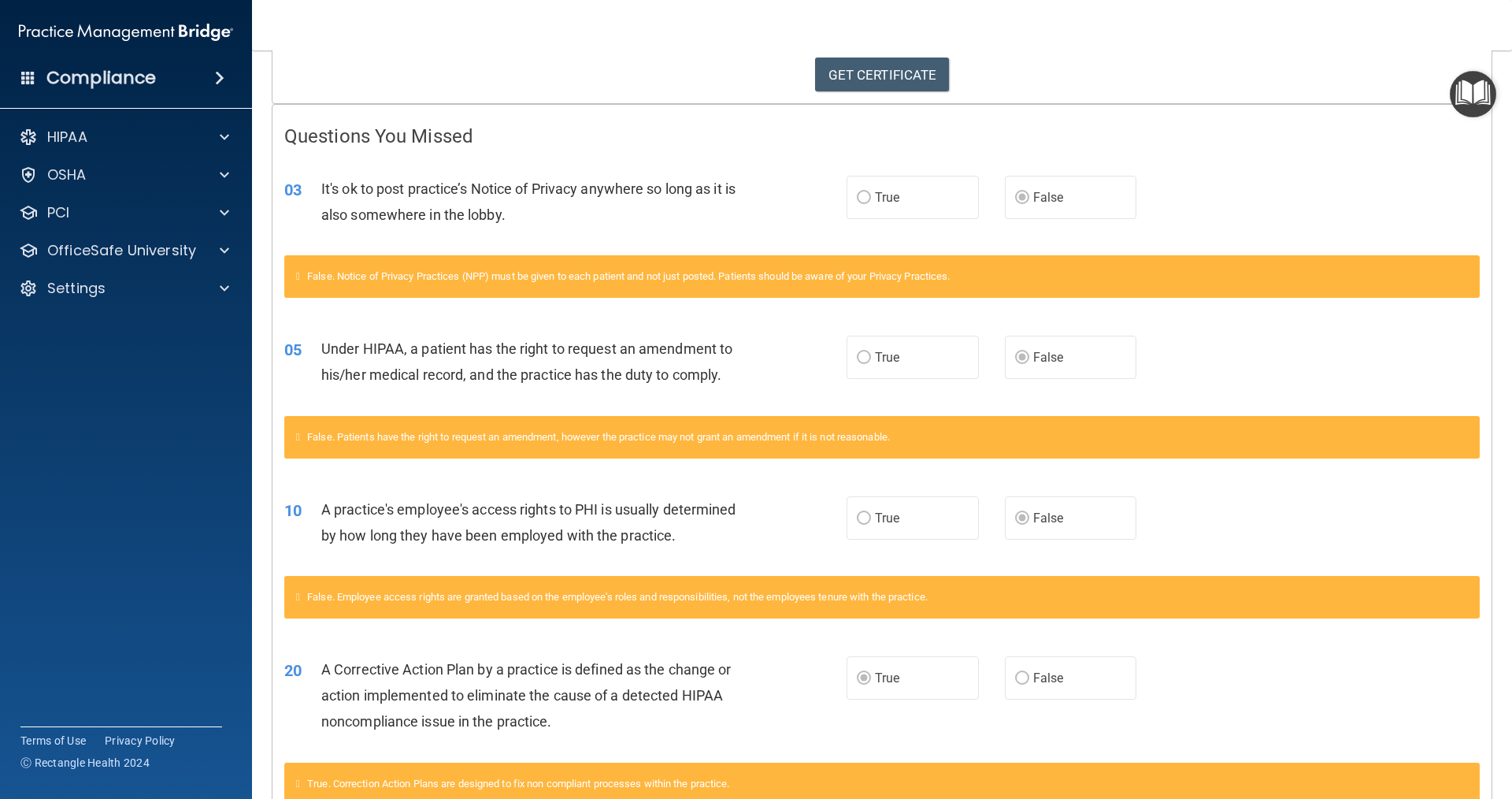
drag, startPoint x: 747, startPoint y: 530, endPoint x: 570, endPoint y: 538, distance: 177.2
drag, startPoint x: 570, startPoint y: 538, endPoint x: 534, endPoint y: 542, distance: 36.2
click at [534, 542] on span "A practice's employee's access rights to PHI is usually determined by how long …" at bounding box center [528, 522] width 415 height 43
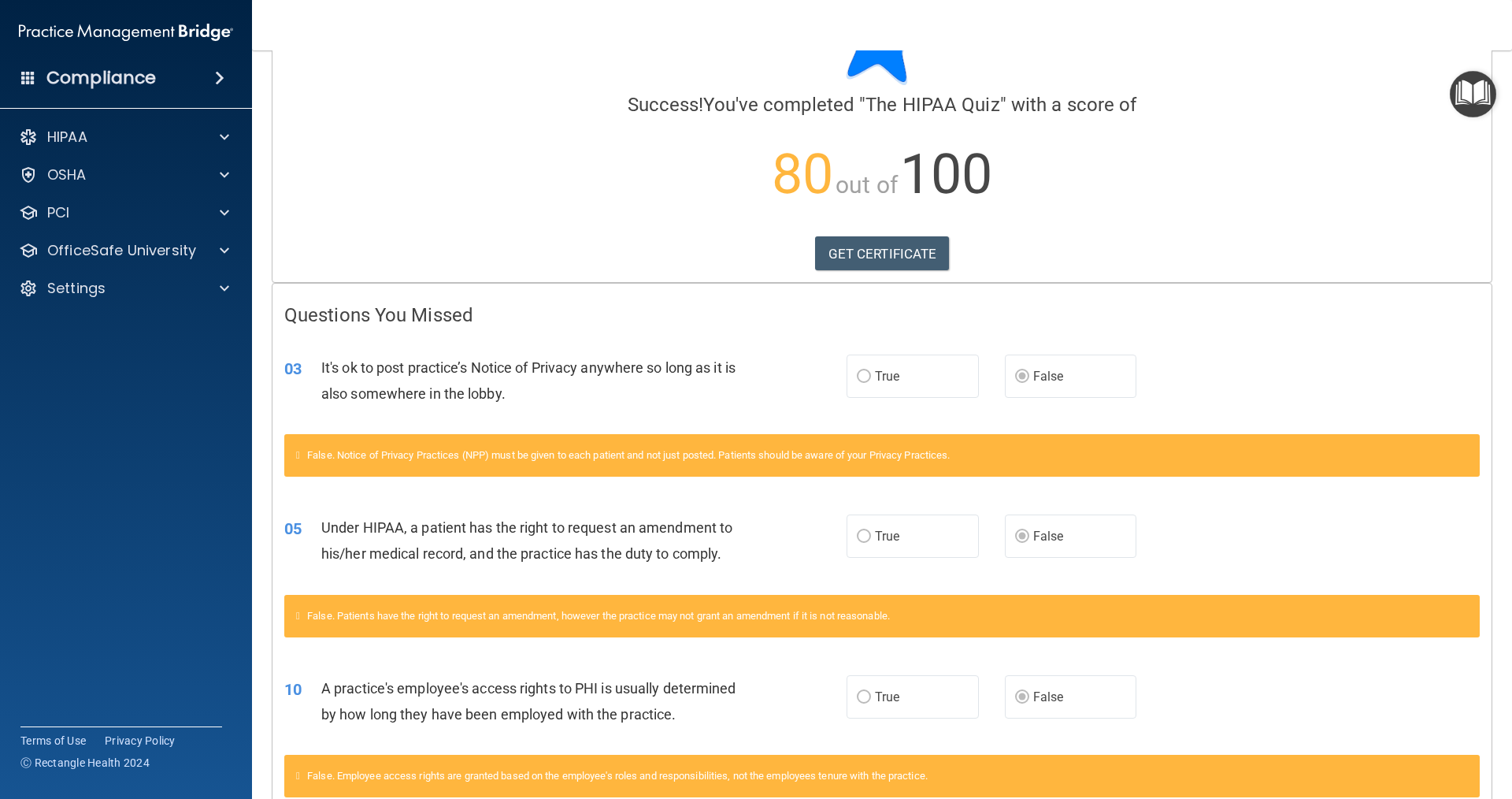
scroll to position [30, 0]
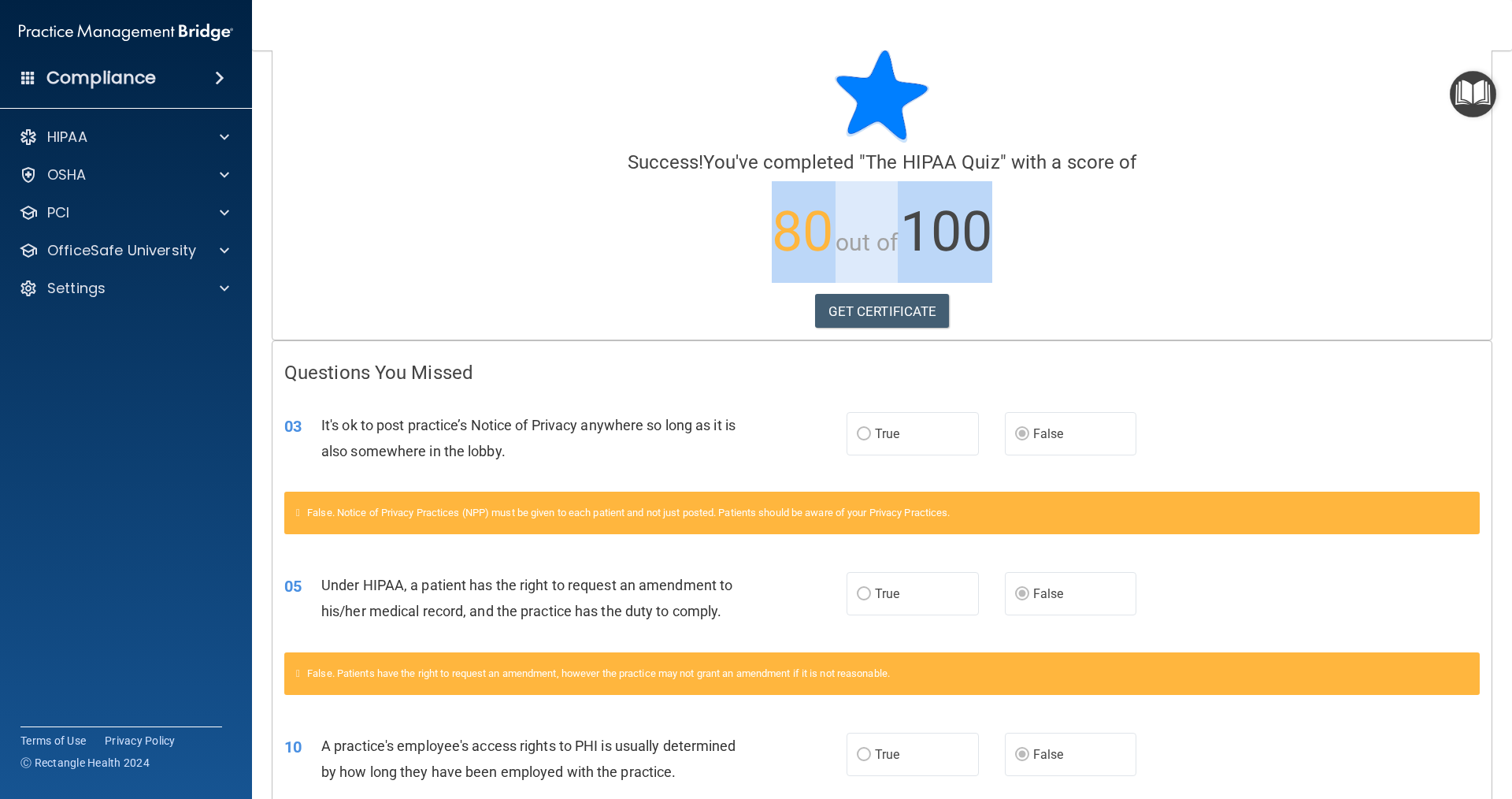
drag, startPoint x: 752, startPoint y: 216, endPoint x: 1091, endPoint y: 222, distance: 339.1
click at [1091, 222] on p "80 out of 100" at bounding box center [881, 231] width 1196 height 101
click at [1099, 222] on p "80 out of 100" at bounding box center [881, 231] width 1196 height 101
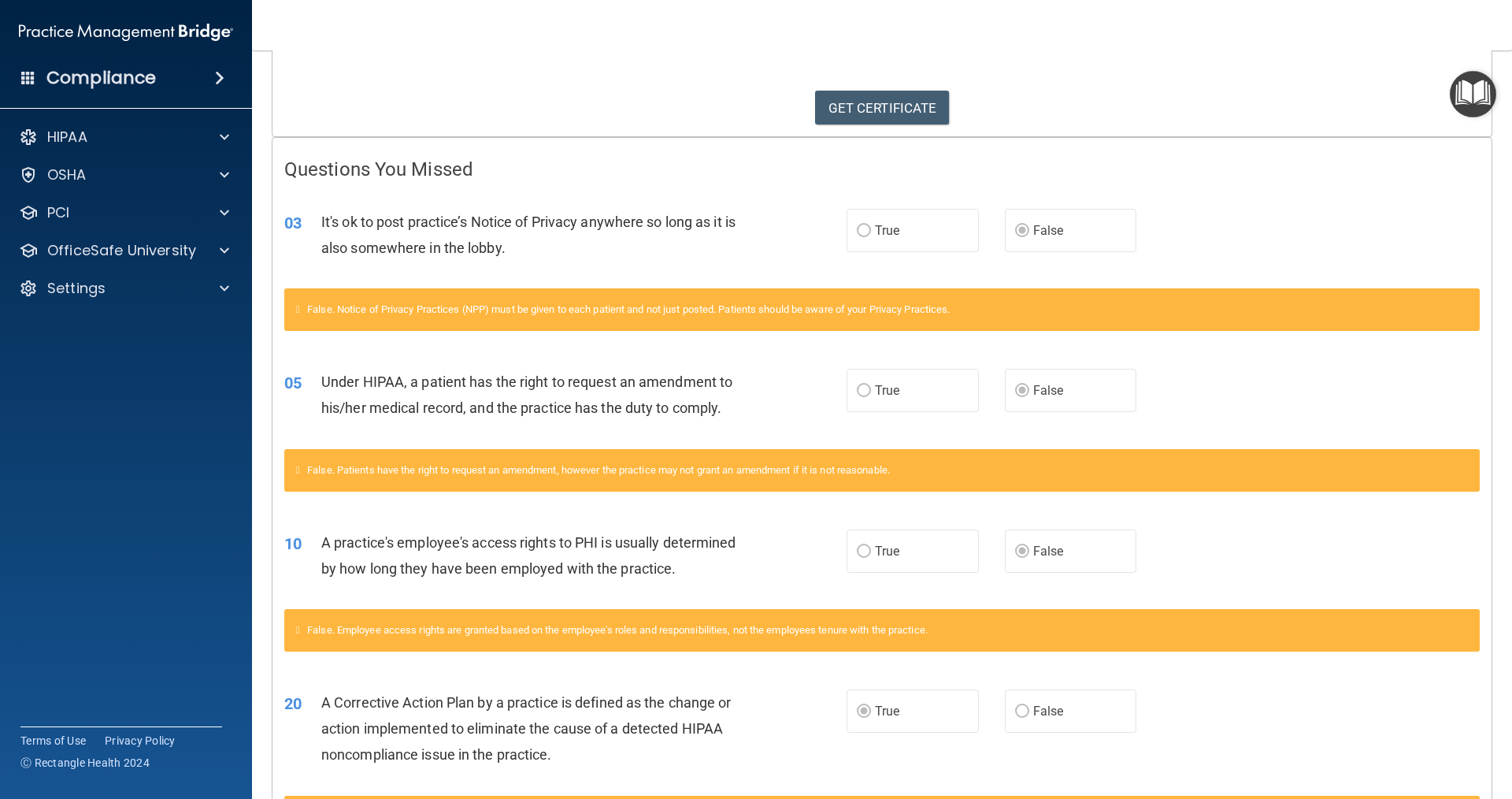
scroll to position [267, 0]
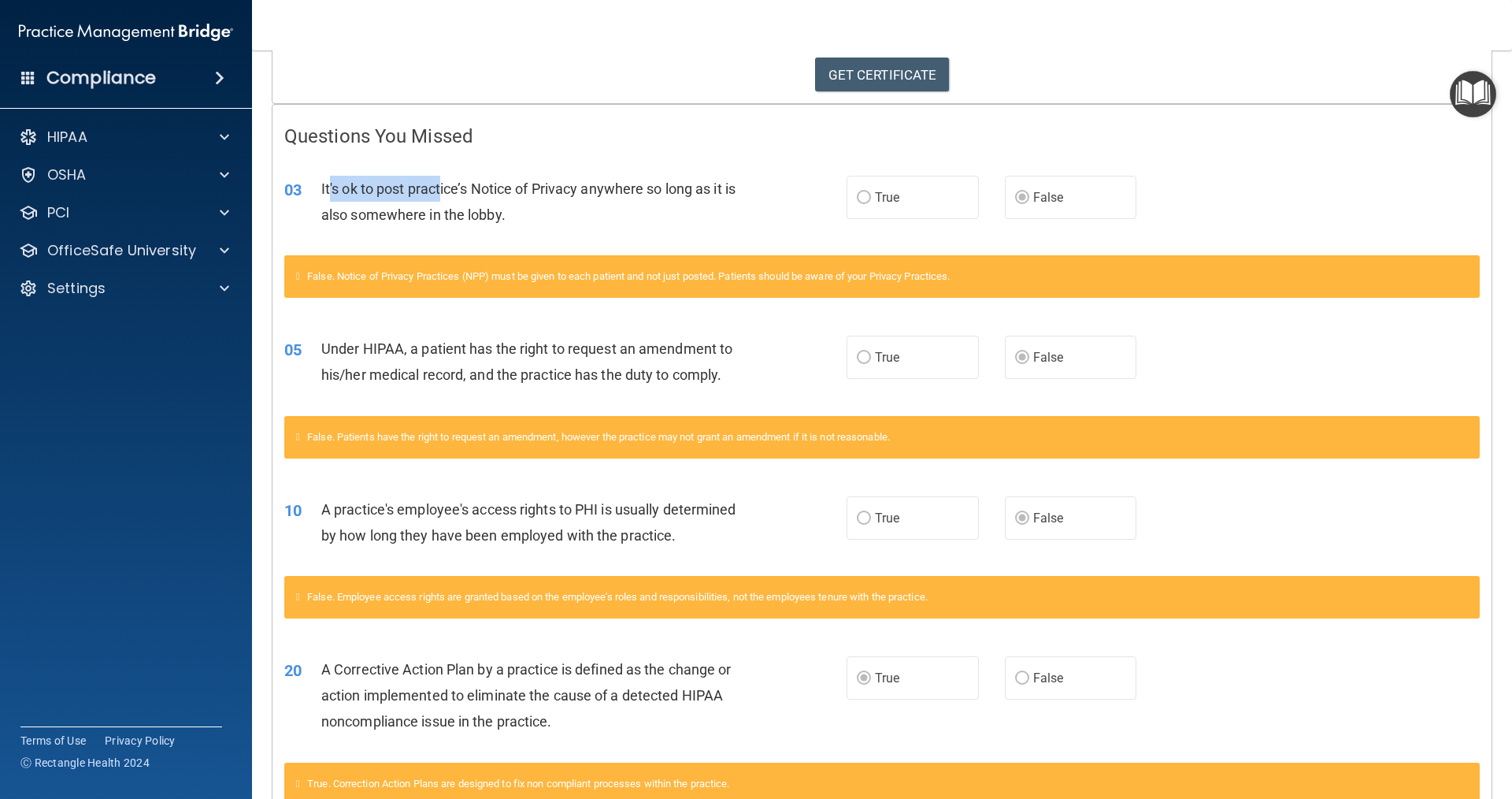
drag, startPoint x: 328, startPoint y: 182, endPoint x: 450, endPoint y: 198, distance: 123.0
click at [441, 191] on span "It's ok to post practice’s Notice of Privacy anywhere so long as it is also som…" at bounding box center [528, 202] width 415 height 43
drag, startPoint x: 495, startPoint y: 199, endPoint x: 392, endPoint y: 204, distance: 103.1
click at [488, 200] on div "It's ok to post practice’s Notice of Privacy anywhere so long as it is also som…" at bounding box center [541, 202] width 439 height 52
drag, startPoint x: 317, startPoint y: 181, endPoint x: 589, endPoint y: 190, distance: 272.1
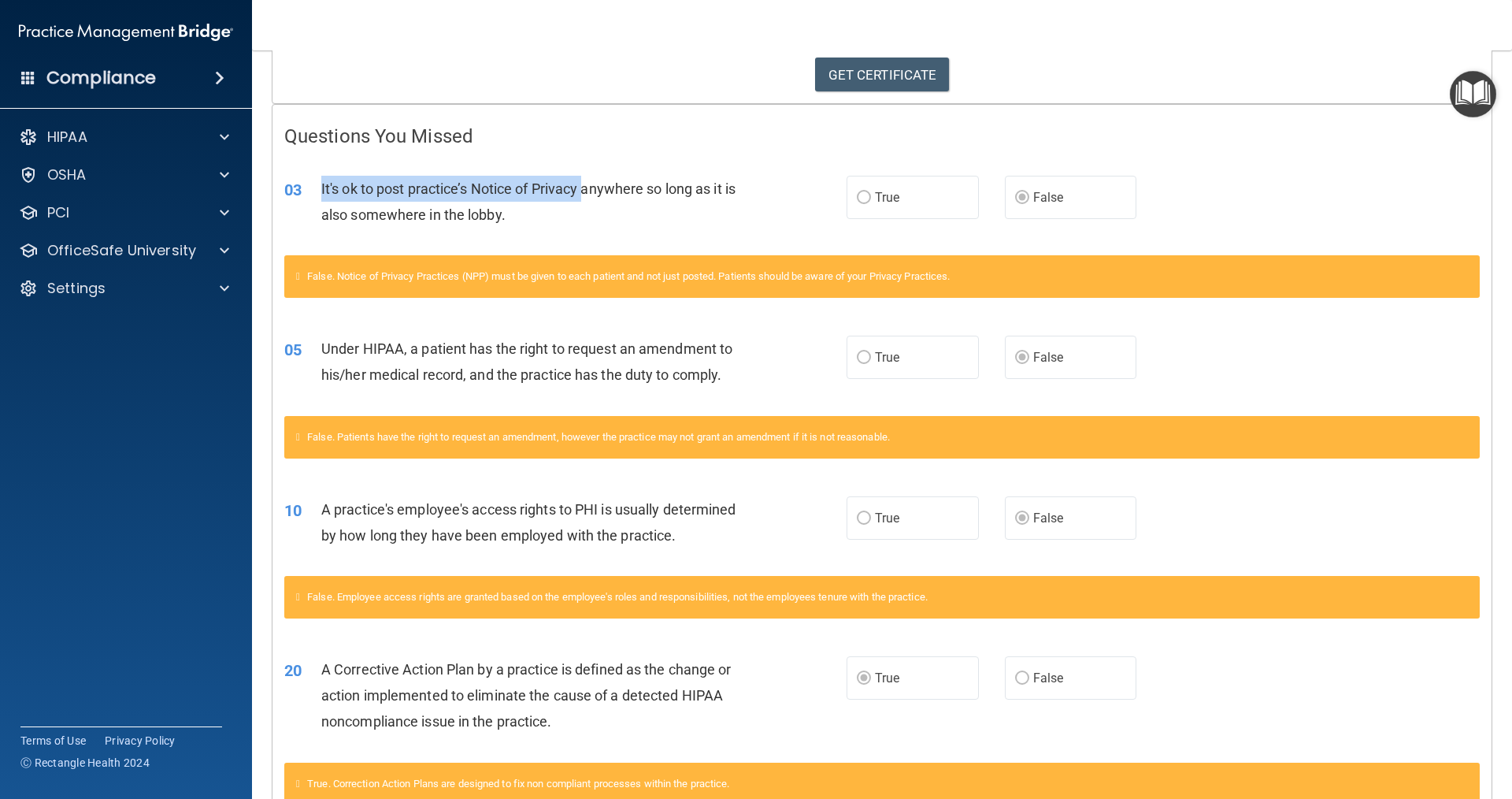
click at [589, 190] on div "03 It's ok to post practice’s Notice of Privacy anywhere so long as it is also …" at bounding box center [565, 205] width 610 height 60
drag, startPoint x: 592, startPoint y: 220, endPoint x: 532, endPoint y: 222, distance: 60.0
click at [560, 221] on div "It's ok to post practice’s Notice of Privacy anywhere so long as it is also som…" at bounding box center [541, 202] width 439 height 52
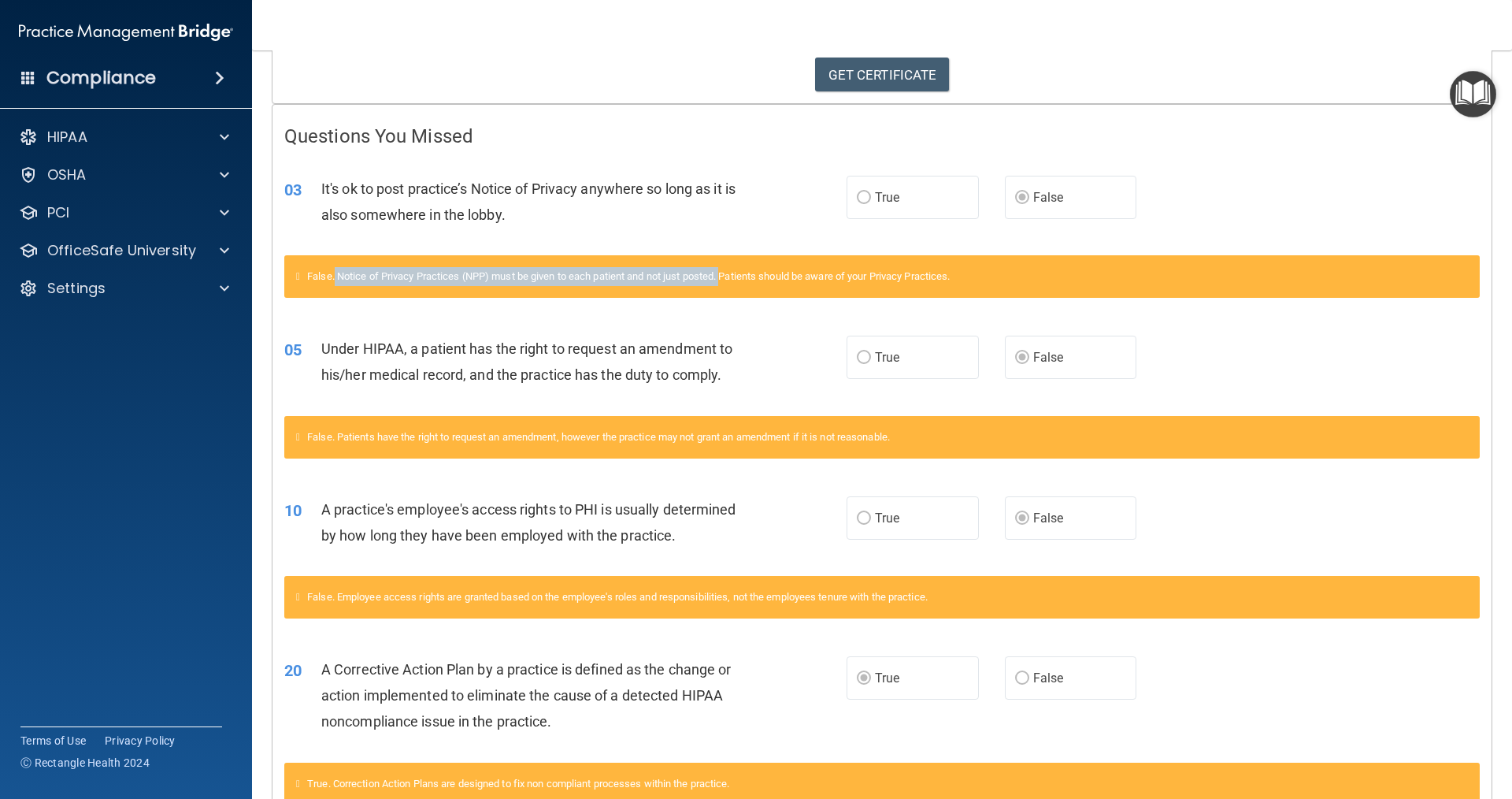
drag, startPoint x: 344, startPoint y: 273, endPoint x: 734, endPoint y: 281, distance: 390.1
click at [734, 281] on span "False. Notice of Privacy Practices (NPP) must be given to each patient and not …" at bounding box center [628, 275] width 643 height 11
click at [515, 275] on span "False. Notice of Privacy Practices (NPP) must be given to each patient and not …" at bounding box center [628, 275] width 643 height 11
drag, startPoint x: 343, startPoint y: 271, endPoint x: 727, endPoint y: 277, distance: 384.0
click at [727, 277] on span "False. Notice of Privacy Practices (NPP) must be given to each patient and not …" at bounding box center [628, 275] width 643 height 11
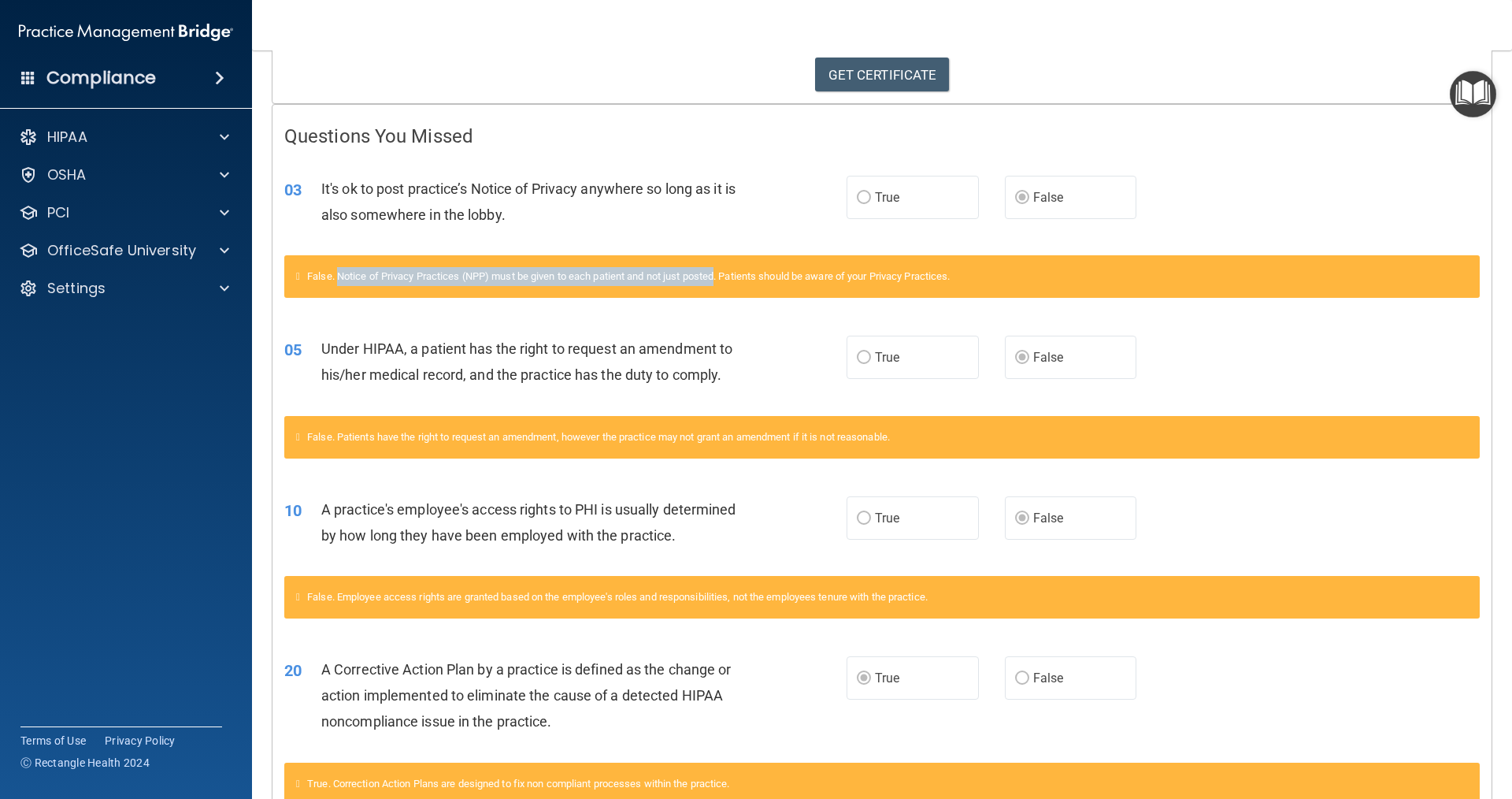
click at [676, 277] on span "False. Notice of Privacy Practices (NPP) must be given to each patient and not …" at bounding box center [628, 275] width 643 height 11
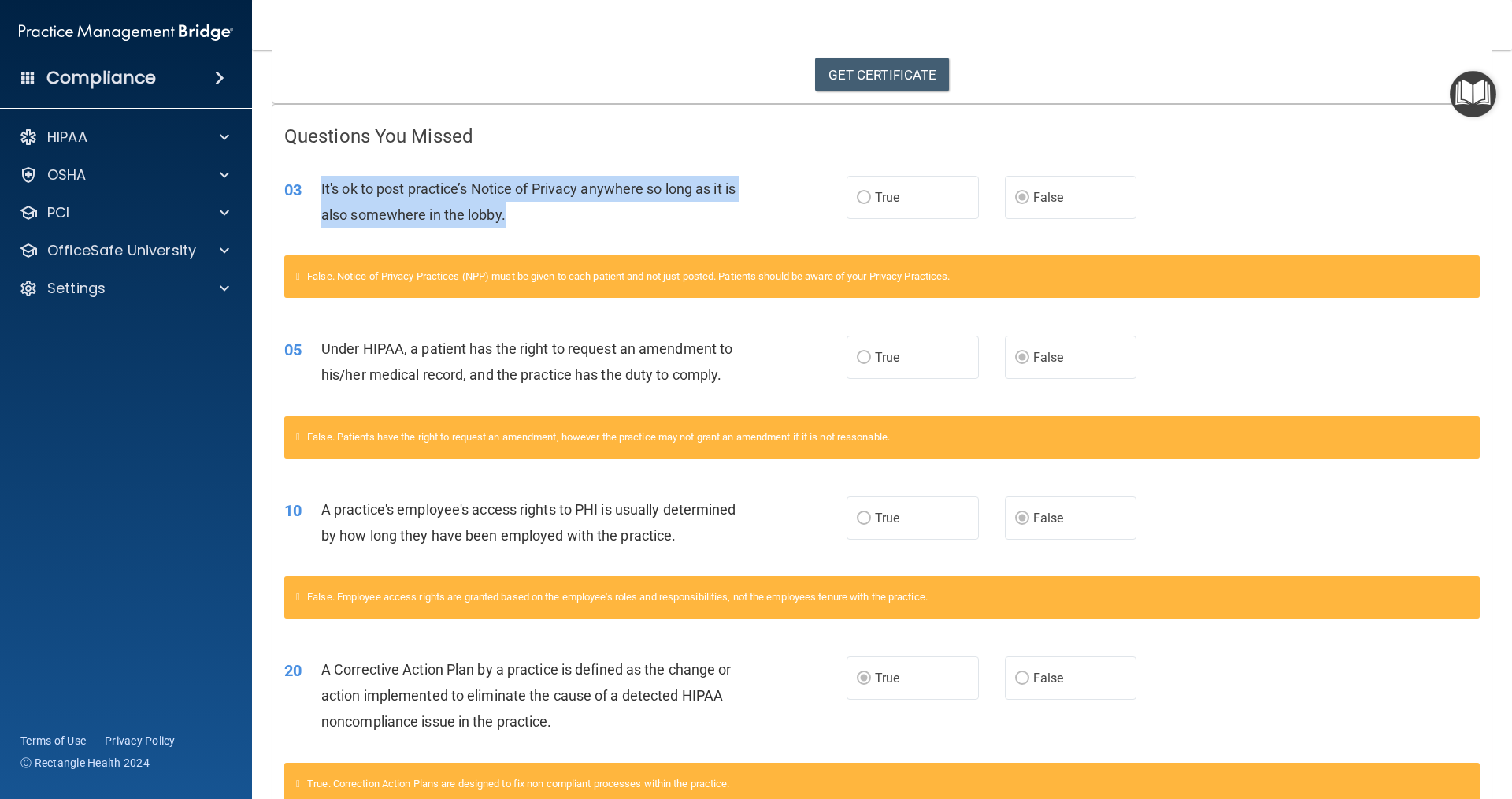
drag, startPoint x: 323, startPoint y: 181, endPoint x: 619, endPoint y: 204, distance: 296.9
click at [619, 204] on div "It's ok to post practice’s Notice of Privacy anywhere so long as it is also som…" at bounding box center [541, 202] width 439 height 52
click at [588, 218] on div "It's ok to post practice’s Notice of Privacy anywhere so long as it is also som…" at bounding box center [541, 202] width 439 height 52
click at [546, 208] on div "It's ok to post practice’s Notice of Privacy anywhere so long as it is also som…" at bounding box center [541, 202] width 439 height 52
click at [507, 214] on div "It's ok to post practice’s Notice of Privacy anywhere so long as it is also som…" at bounding box center [541, 202] width 439 height 52
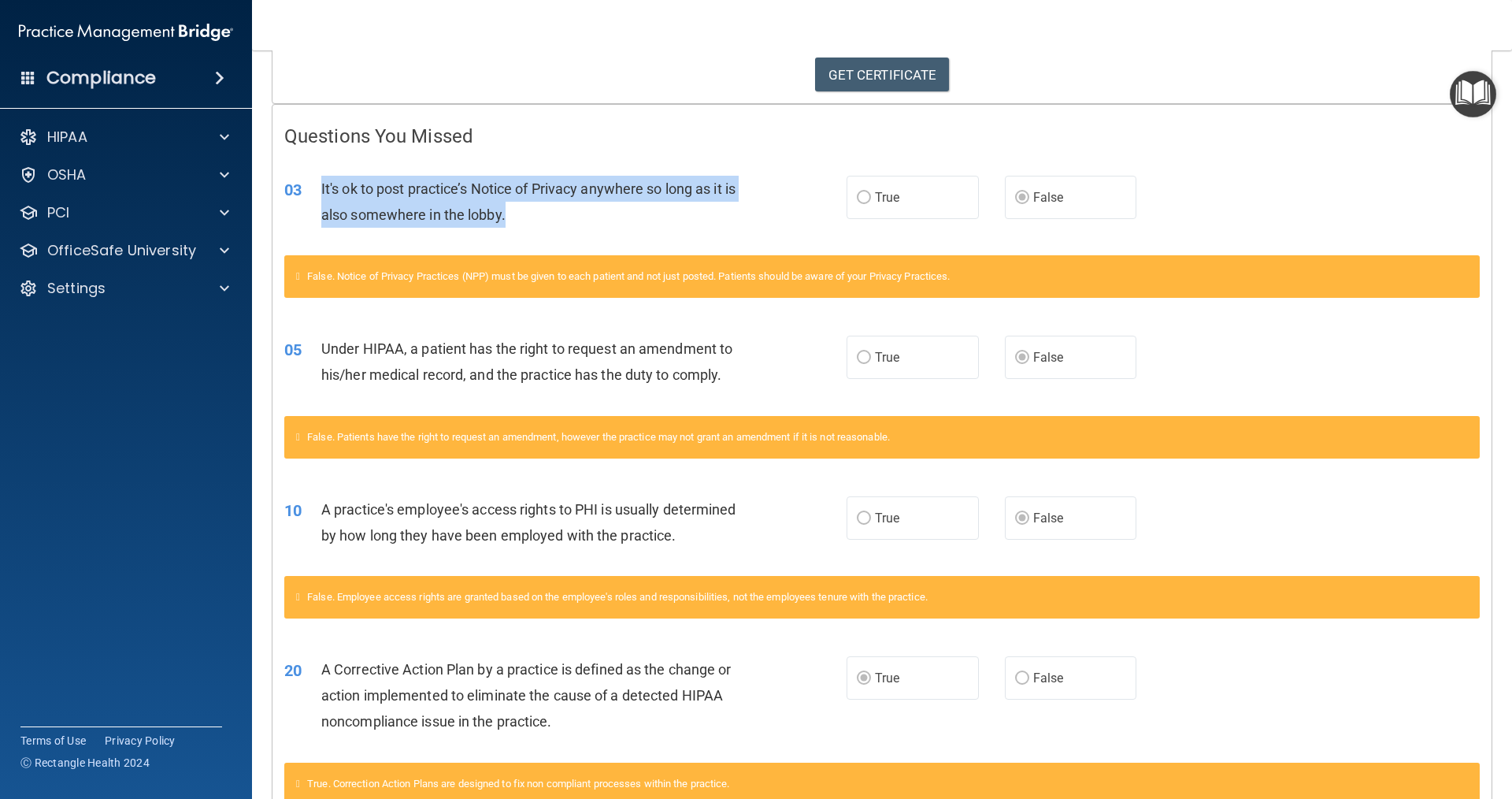
click at [504, 212] on span "It's ok to post practice’s Notice of Privacy anywhere so long as it is also som…" at bounding box center [528, 202] width 415 height 43
drag, startPoint x: 328, startPoint y: 216, endPoint x: 603, endPoint y: 212, distance: 275.0
click at [577, 213] on div "It's ok to post practice’s Notice of Privacy anywhere so long as it is also som…" at bounding box center [541, 202] width 439 height 52
click at [582, 227] on div "It's ok to post practice’s Notice of Privacy anywhere so long as it is also som…" at bounding box center [541, 202] width 439 height 52
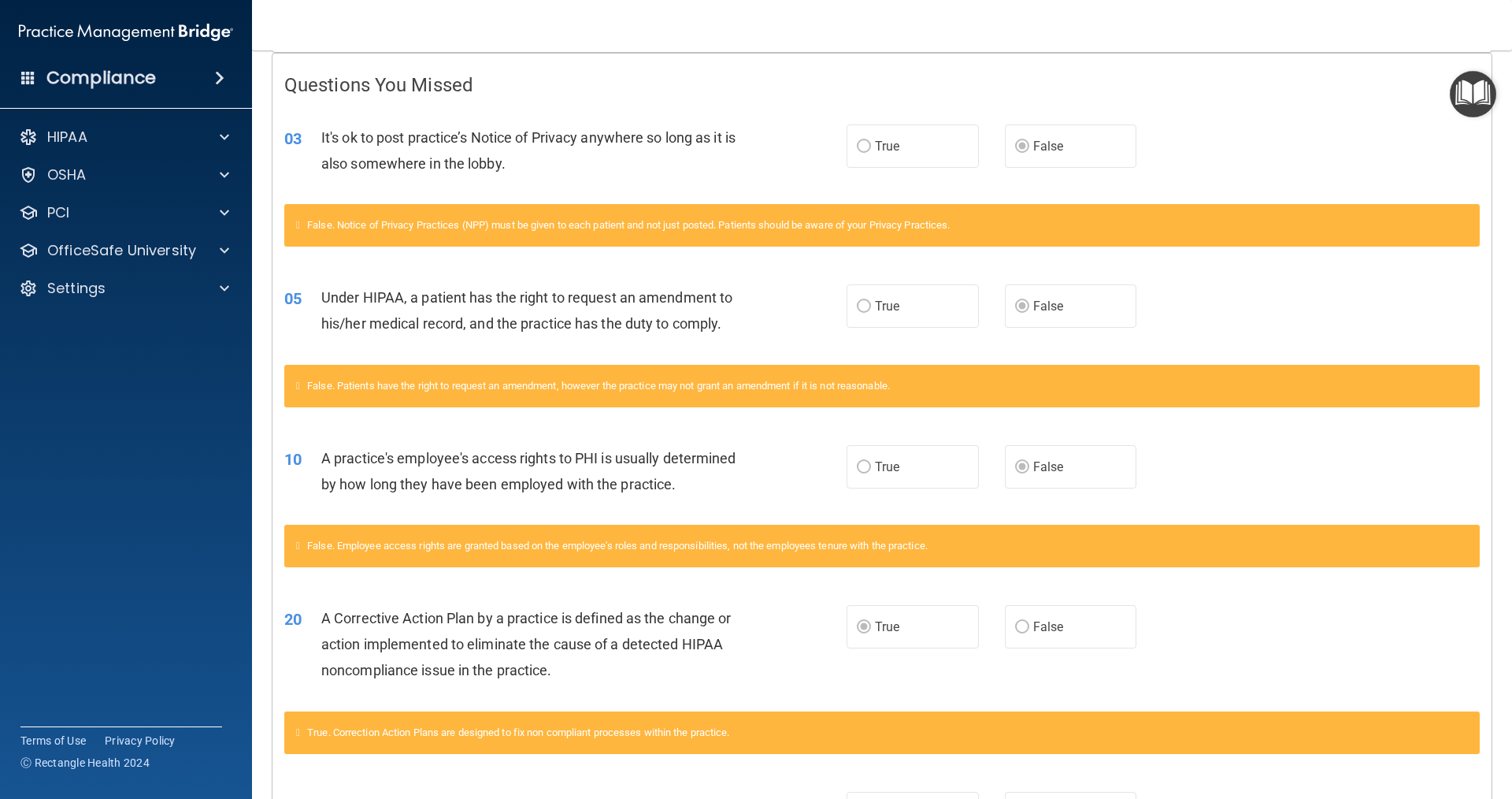
scroll to position [346, 0]
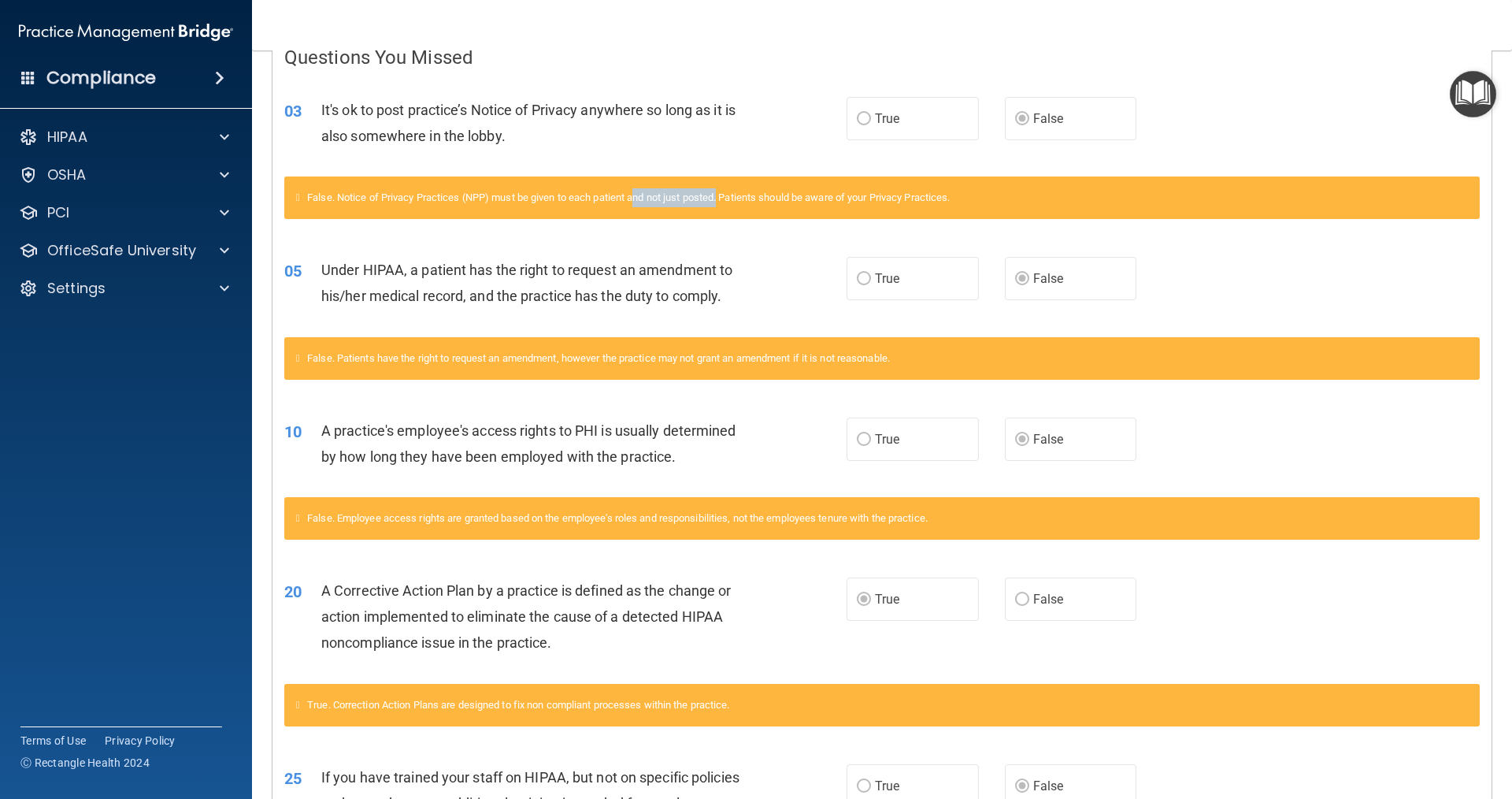
drag, startPoint x: 644, startPoint y: 195, endPoint x: 731, endPoint y: 200, distance: 87.1
click at [731, 200] on span "False. Notice of Privacy Practices (NPP) must be given to each patient and not …" at bounding box center [628, 197] width 643 height 11
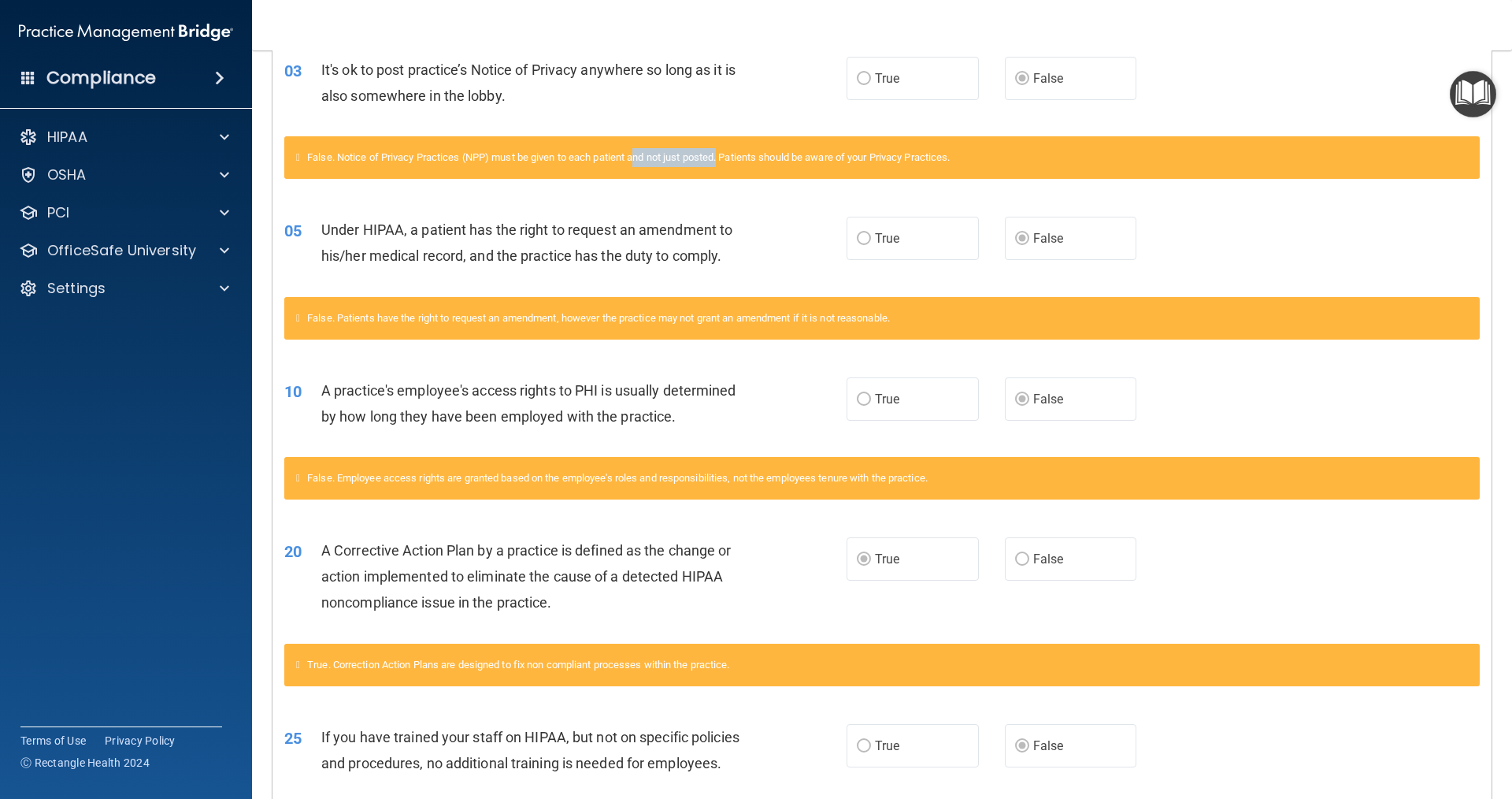
scroll to position [424, 0]
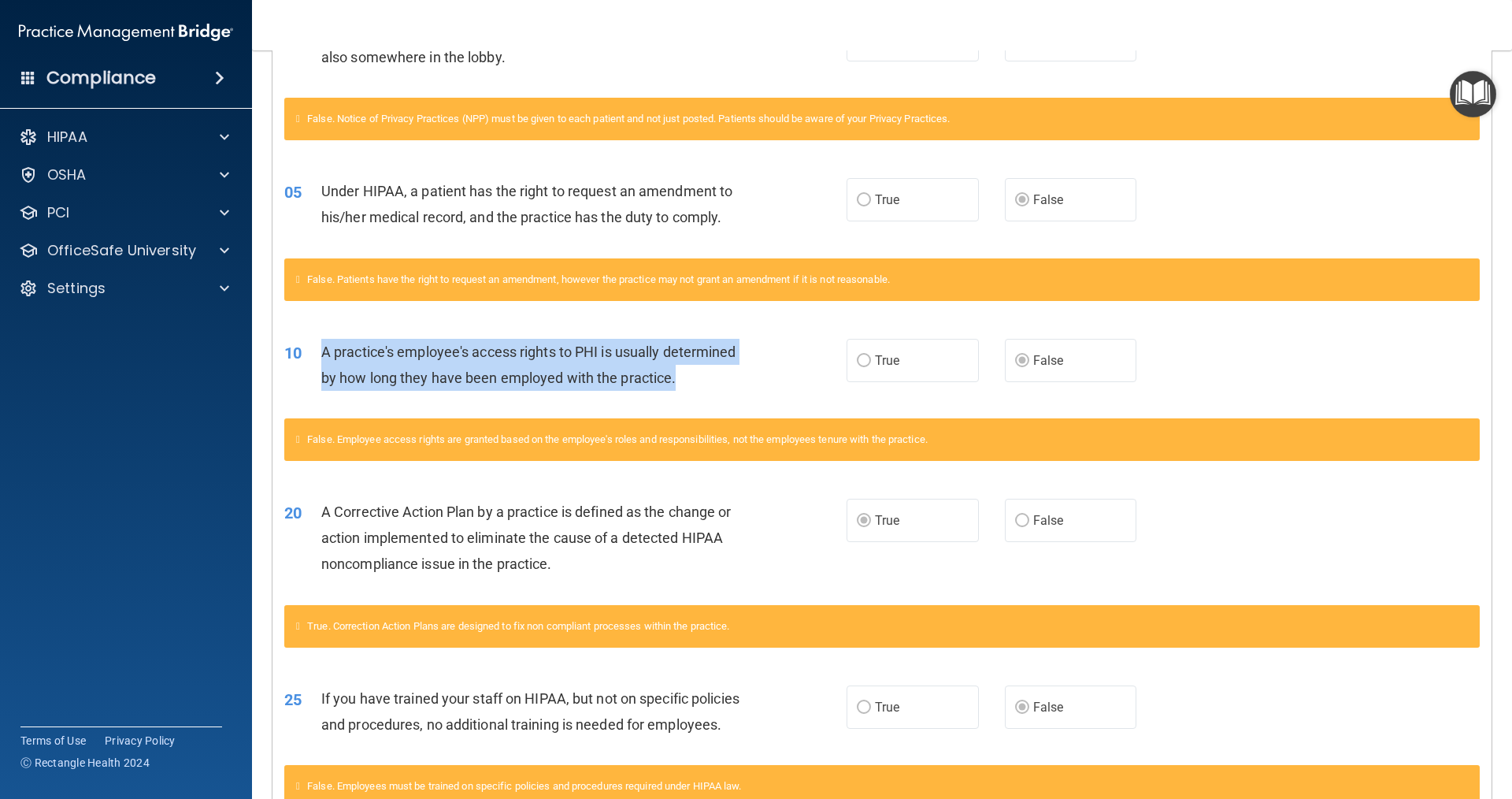
drag, startPoint x: 322, startPoint y: 353, endPoint x: 683, endPoint y: 396, distance: 363.6
click at [683, 396] on div "10 A practice's employee's access rights to PHI is usually determined by how lo…" at bounding box center [565, 368] width 610 height 60
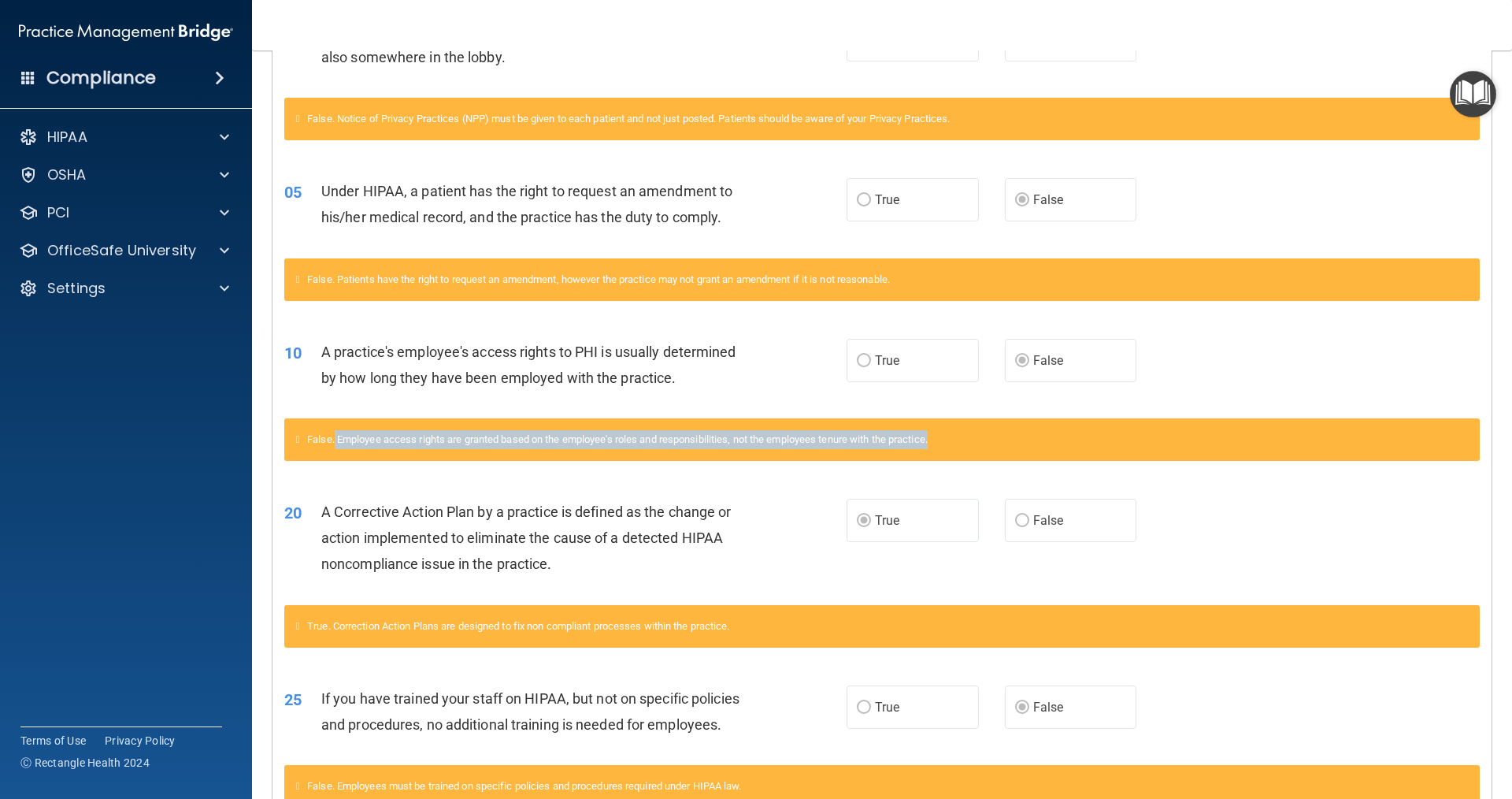
drag, startPoint x: 340, startPoint y: 438, endPoint x: 967, endPoint y: 443, distance: 627.0
click at [967, 443] on div "False. Employee access rights are granted based on the employee's roles and res…" at bounding box center [881, 439] width 1196 height 43
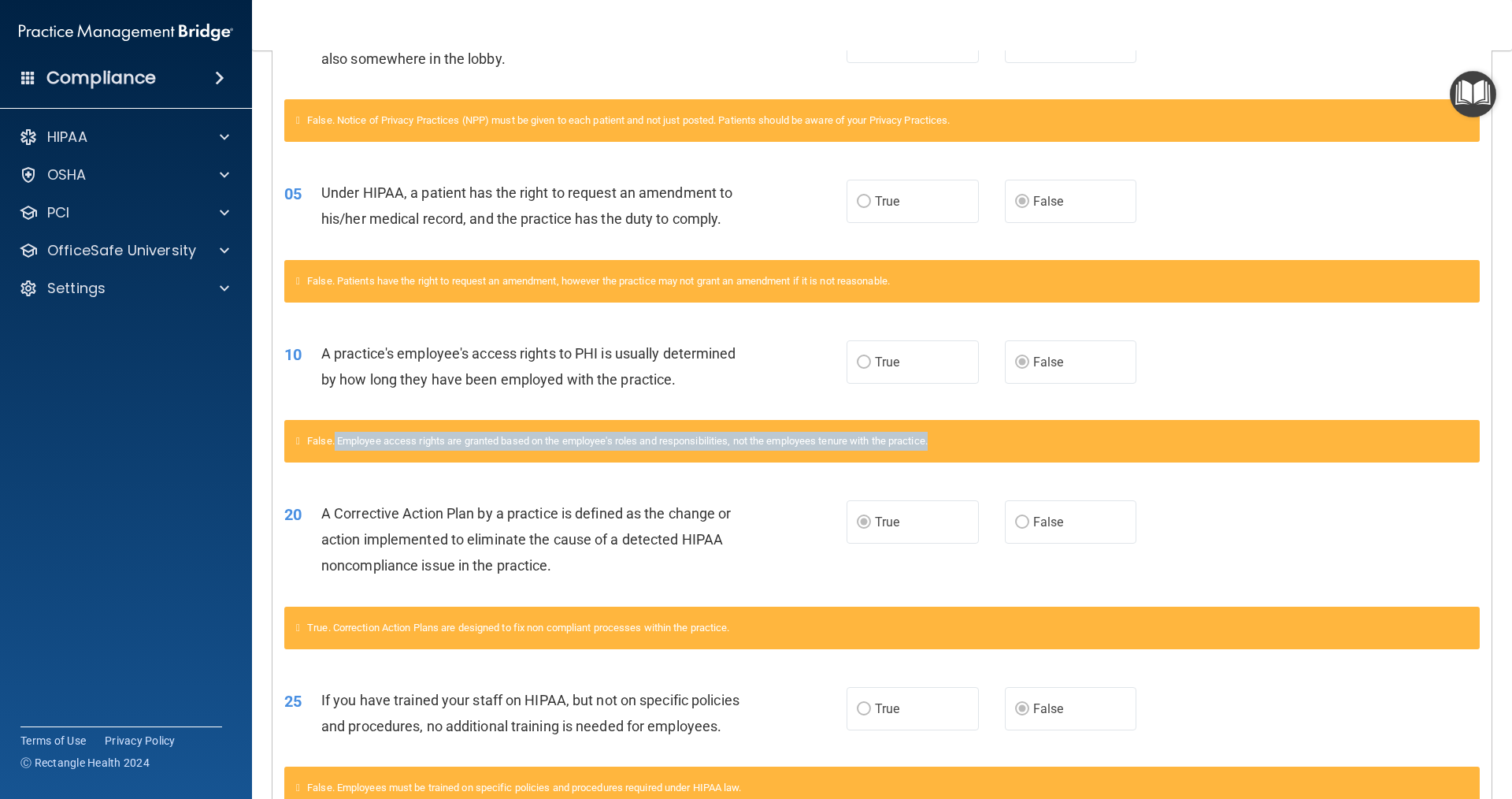
scroll to position [267, 0]
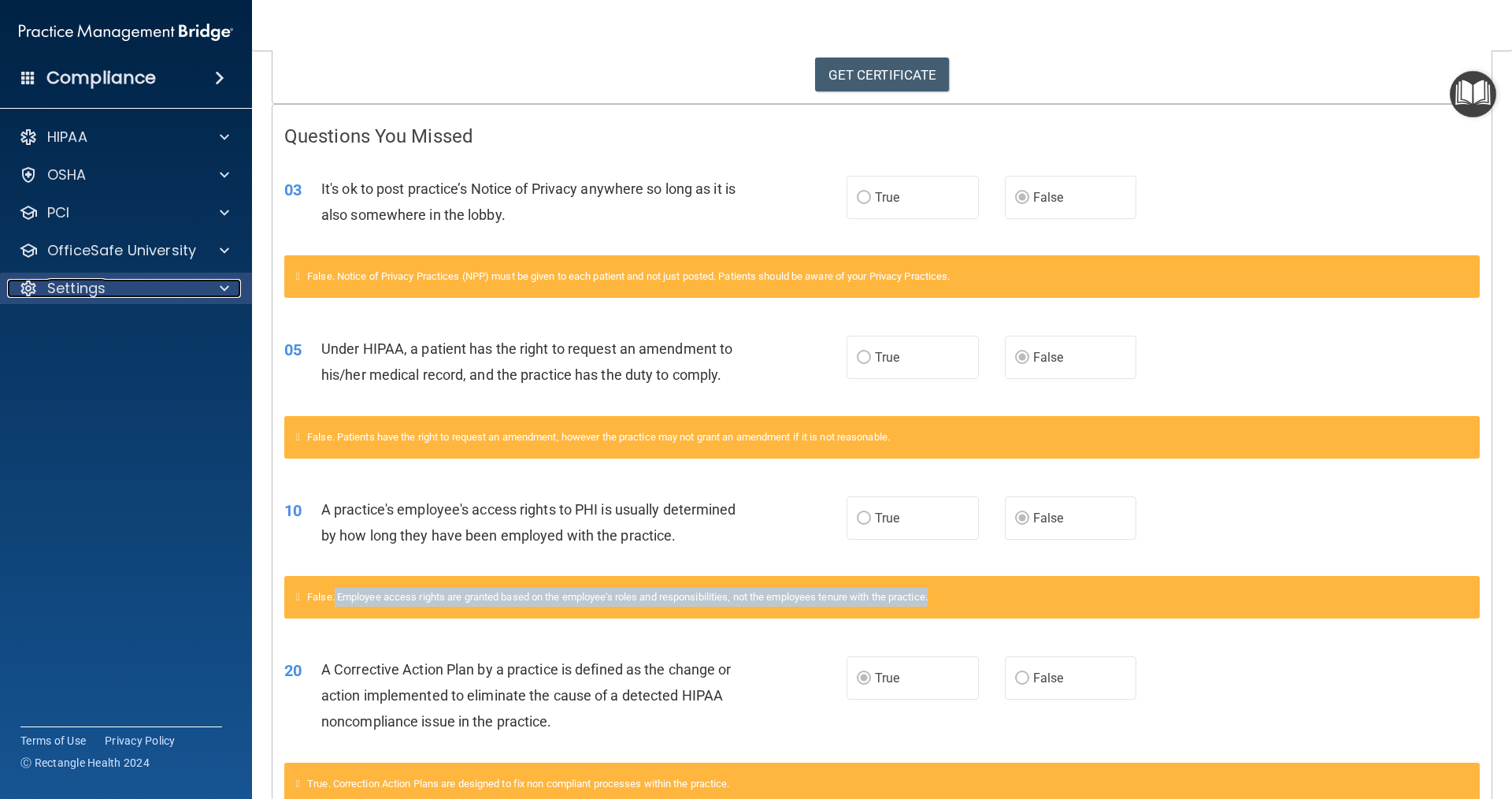
click at [132, 287] on div "Settings" at bounding box center [104, 289] width 195 height 19
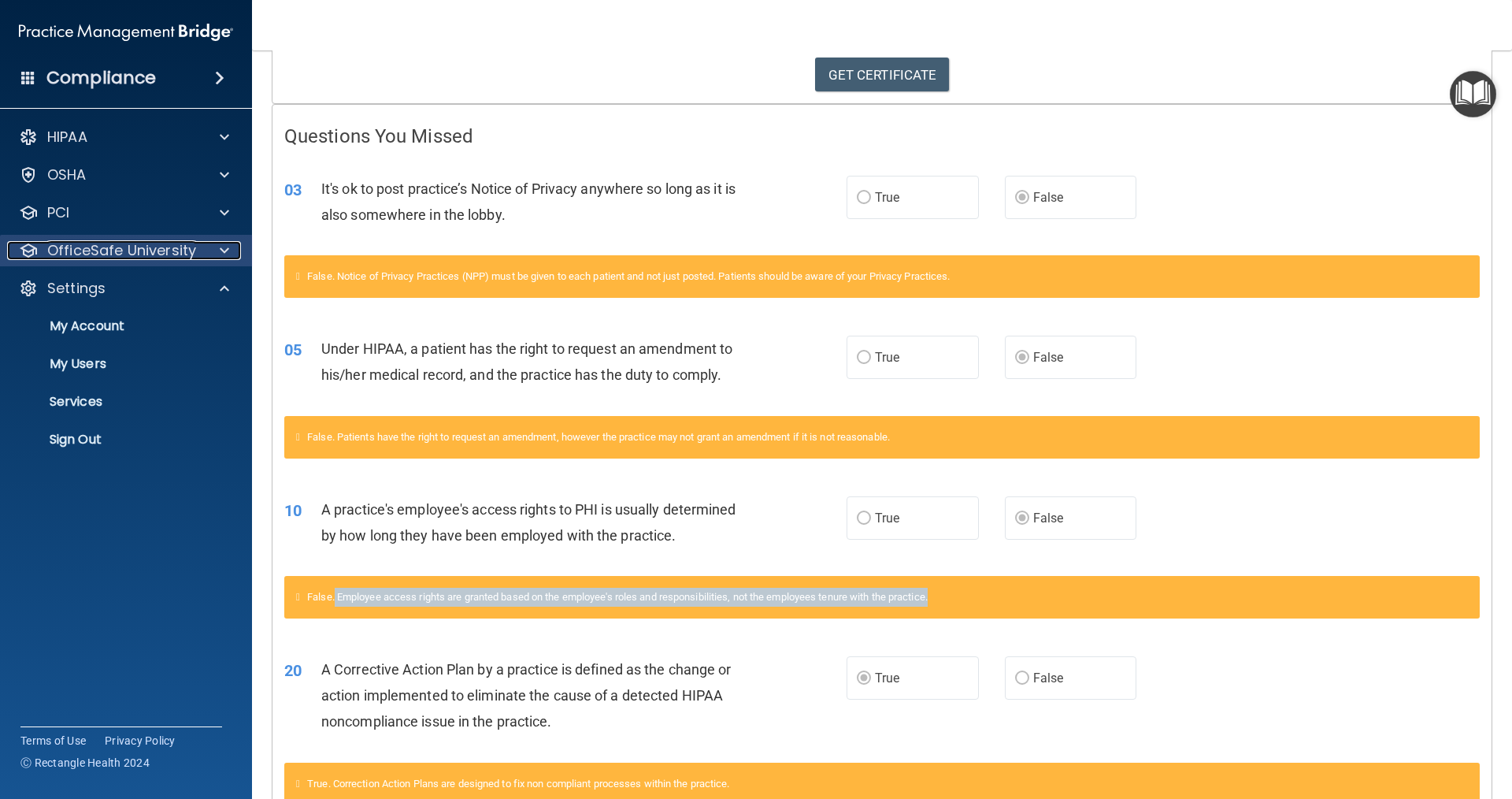
click at [152, 246] on p "OfficeSafe University" at bounding box center [121, 251] width 149 height 19
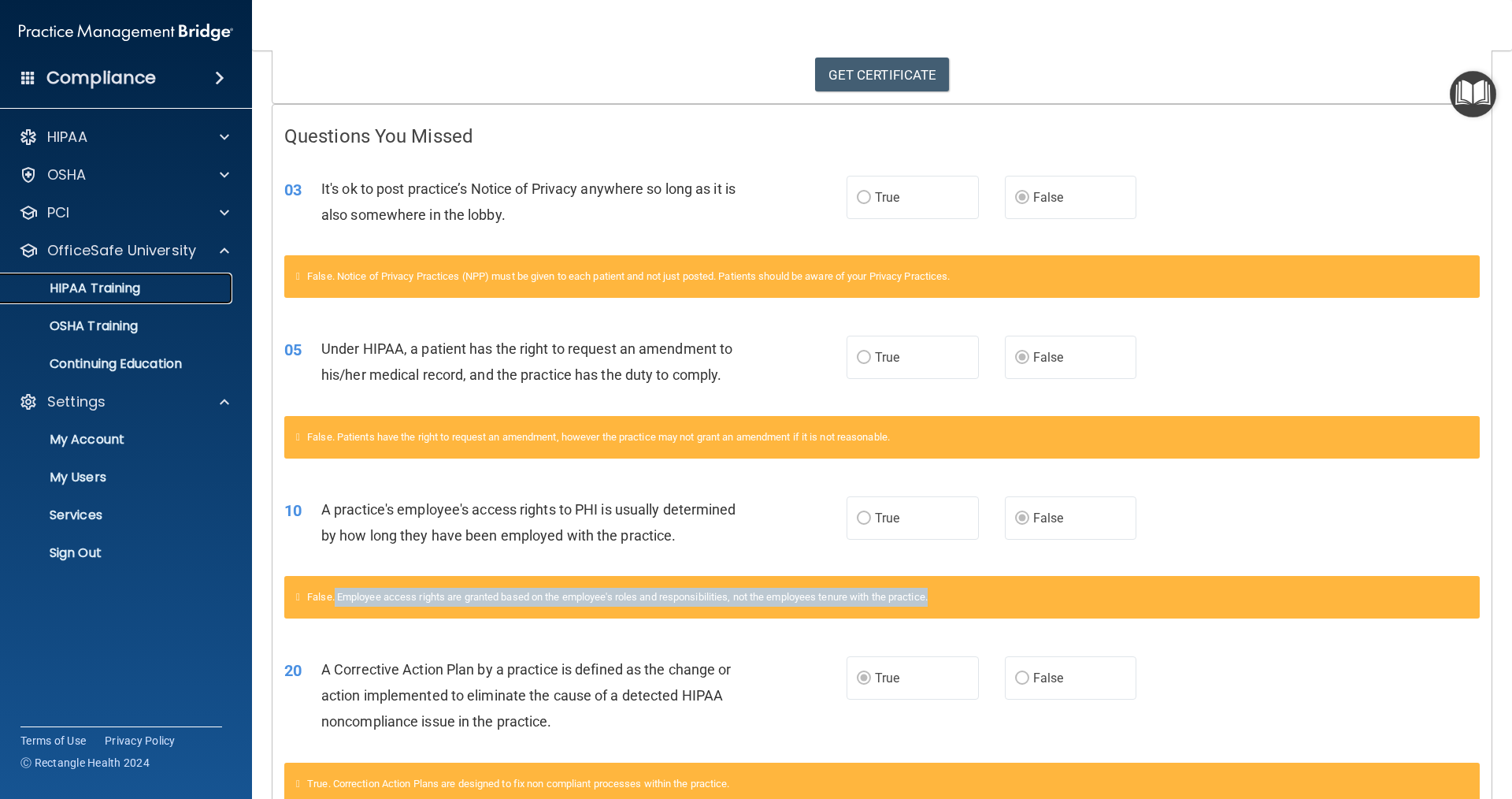
click at [111, 283] on p "HIPAA Training" at bounding box center [75, 288] width 130 height 16
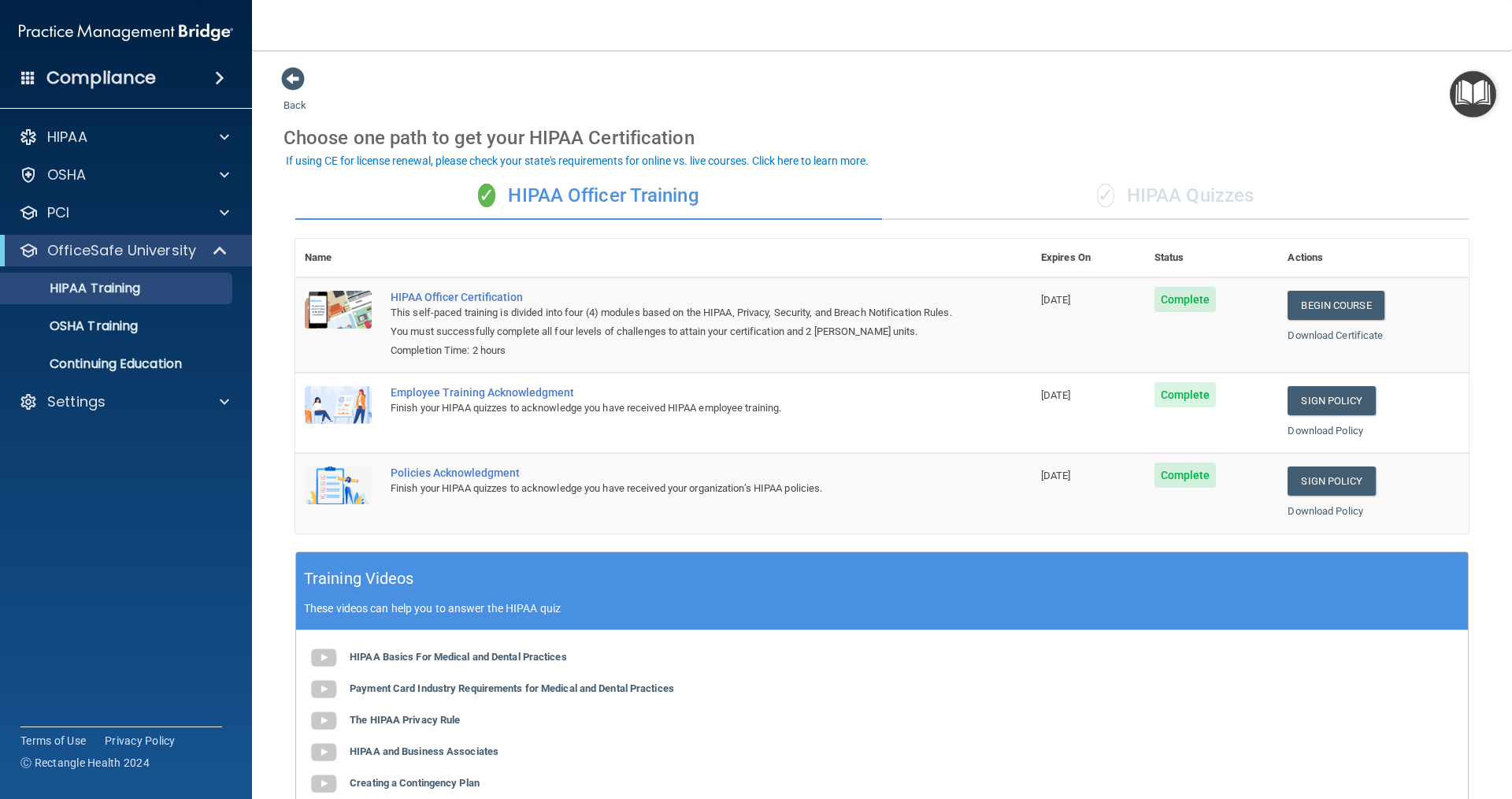
click at [1142, 199] on div "✓ HIPAA Quizzes" at bounding box center [1176, 196] width 587 height 47
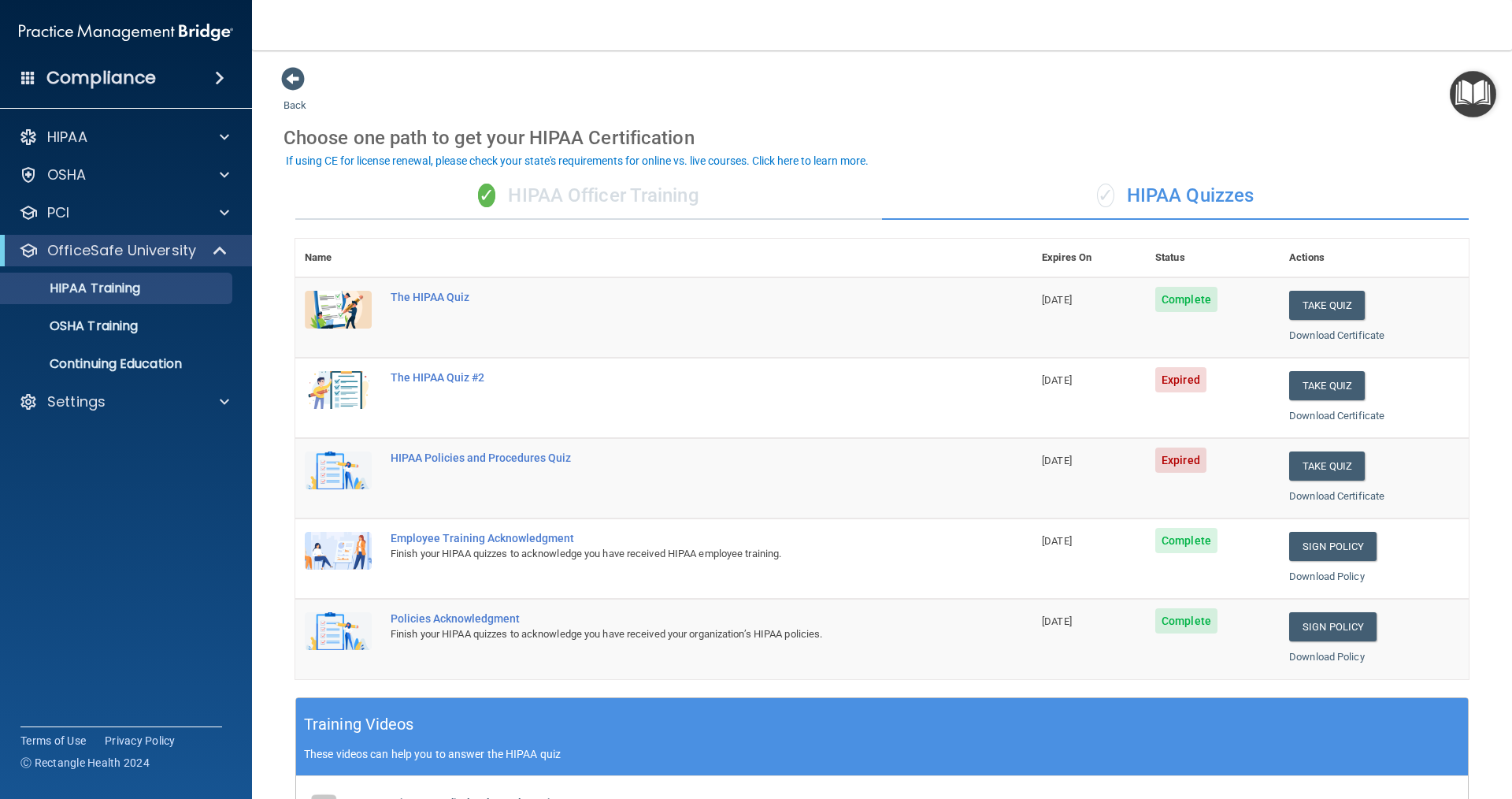
drag, startPoint x: 1099, startPoint y: 128, endPoint x: 995, endPoint y: 113, distance: 105.1
click at [987, 115] on div "Choose one path to get your HIPAA Certification" at bounding box center [882, 137] width 1198 height 45
drag, startPoint x: 1121, startPoint y: 161, endPoint x: 1112, endPoint y: 162, distance: 9.1
drag, startPoint x: 1112, startPoint y: 162, endPoint x: 944, endPoint y: 150, distance: 168.4
click at [944, 150] on div "Choose one path to get your HIPAA Certification" at bounding box center [882, 137] width 1198 height 45
